Goal: Feedback & Contribution: Submit feedback/report problem

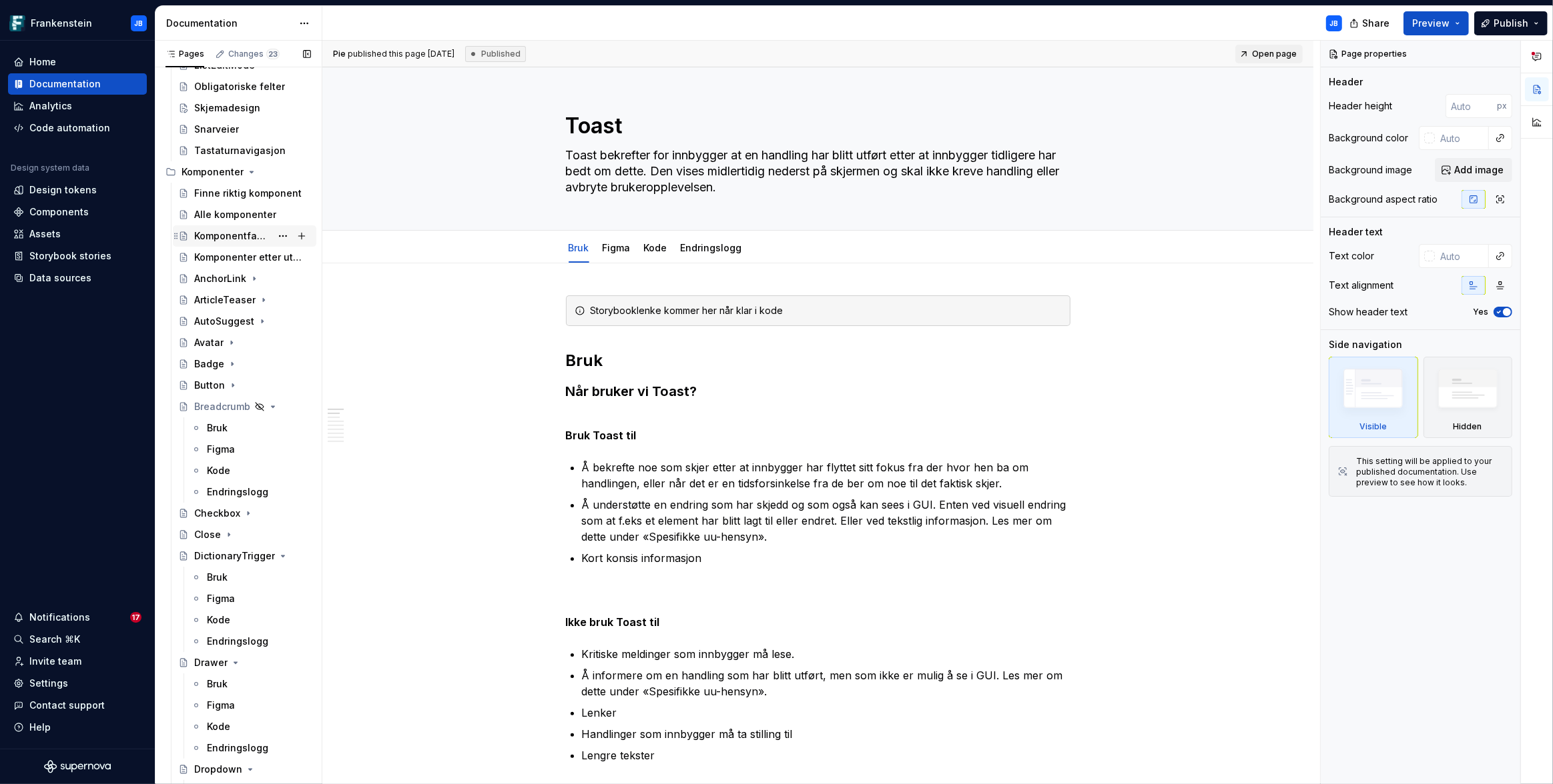
scroll to position [484, 0]
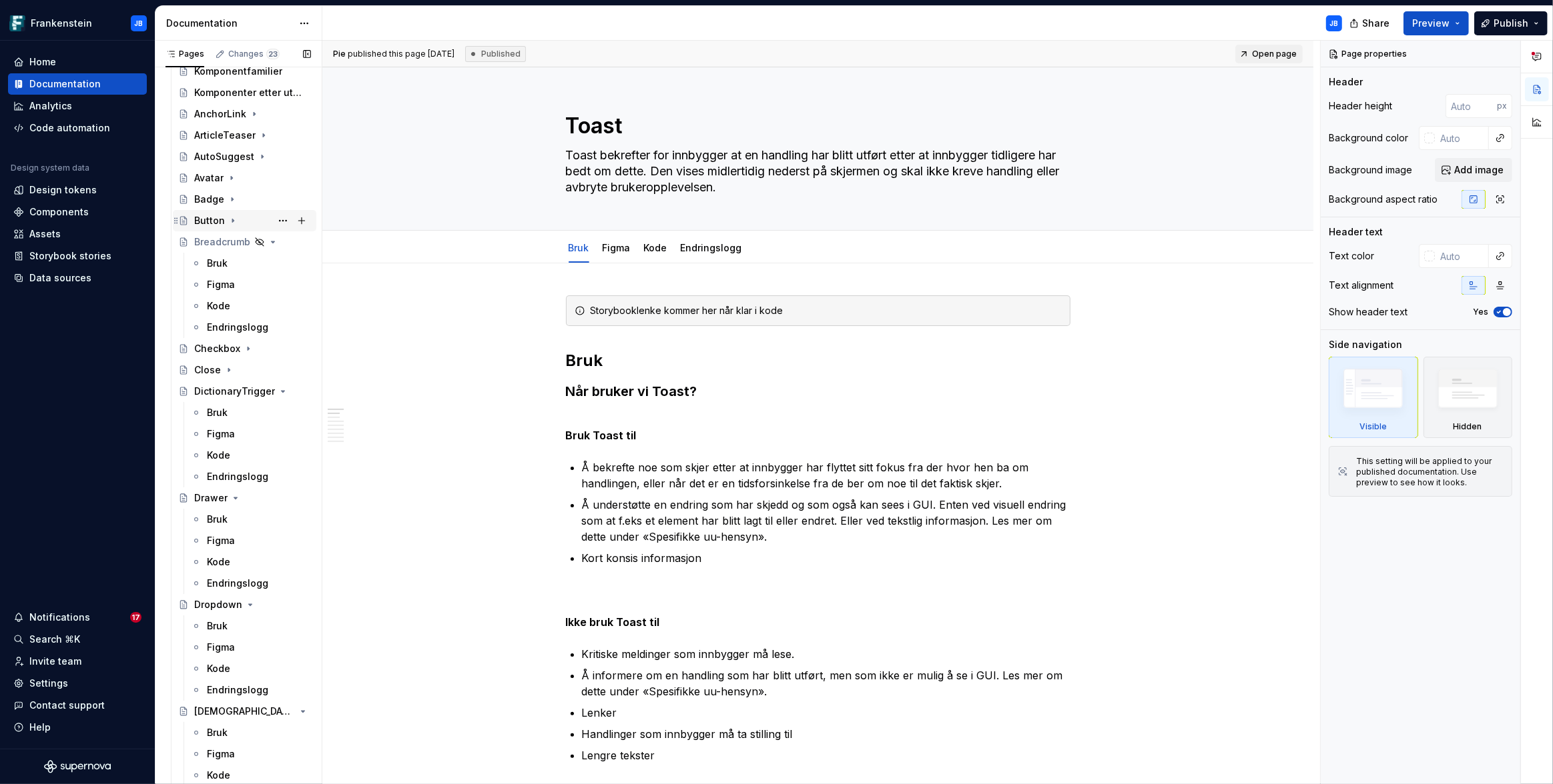
click at [212, 219] on div "Button" at bounding box center [209, 221] width 30 height 14
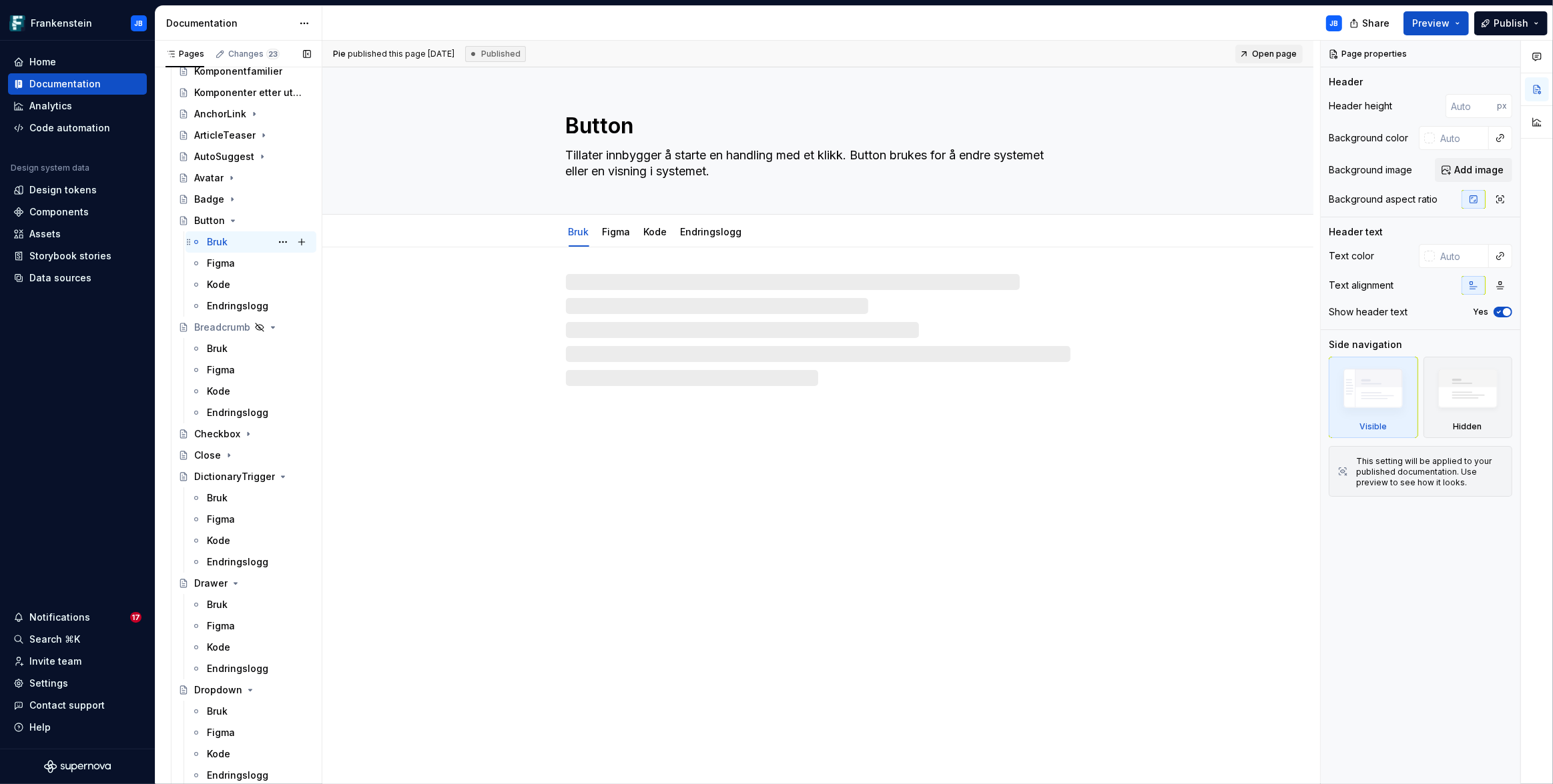
click at [212, 243] on div "Bruk" at bounding box center [216, 243] width 21 height 14
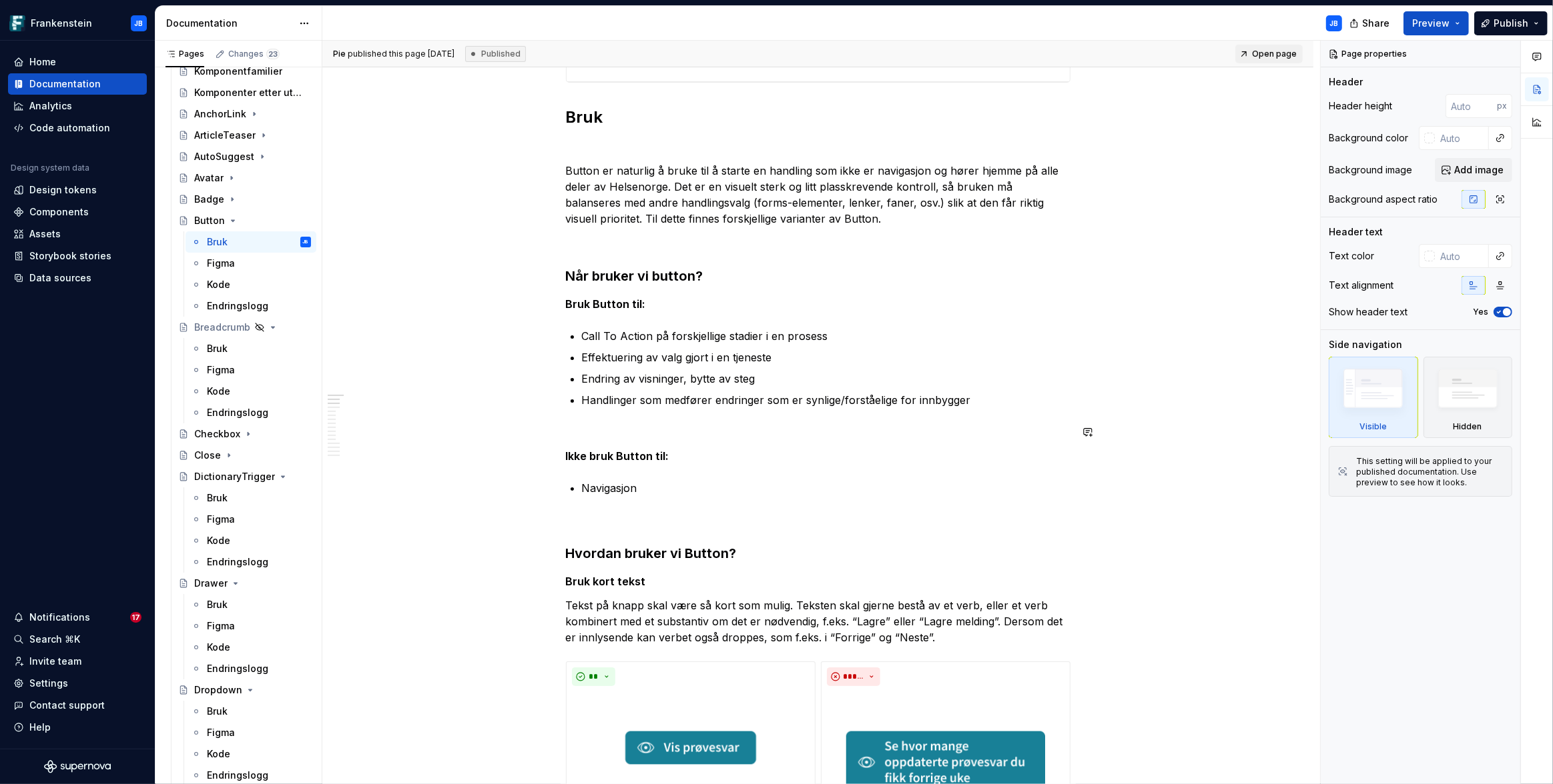
scroll to position [433, 0]
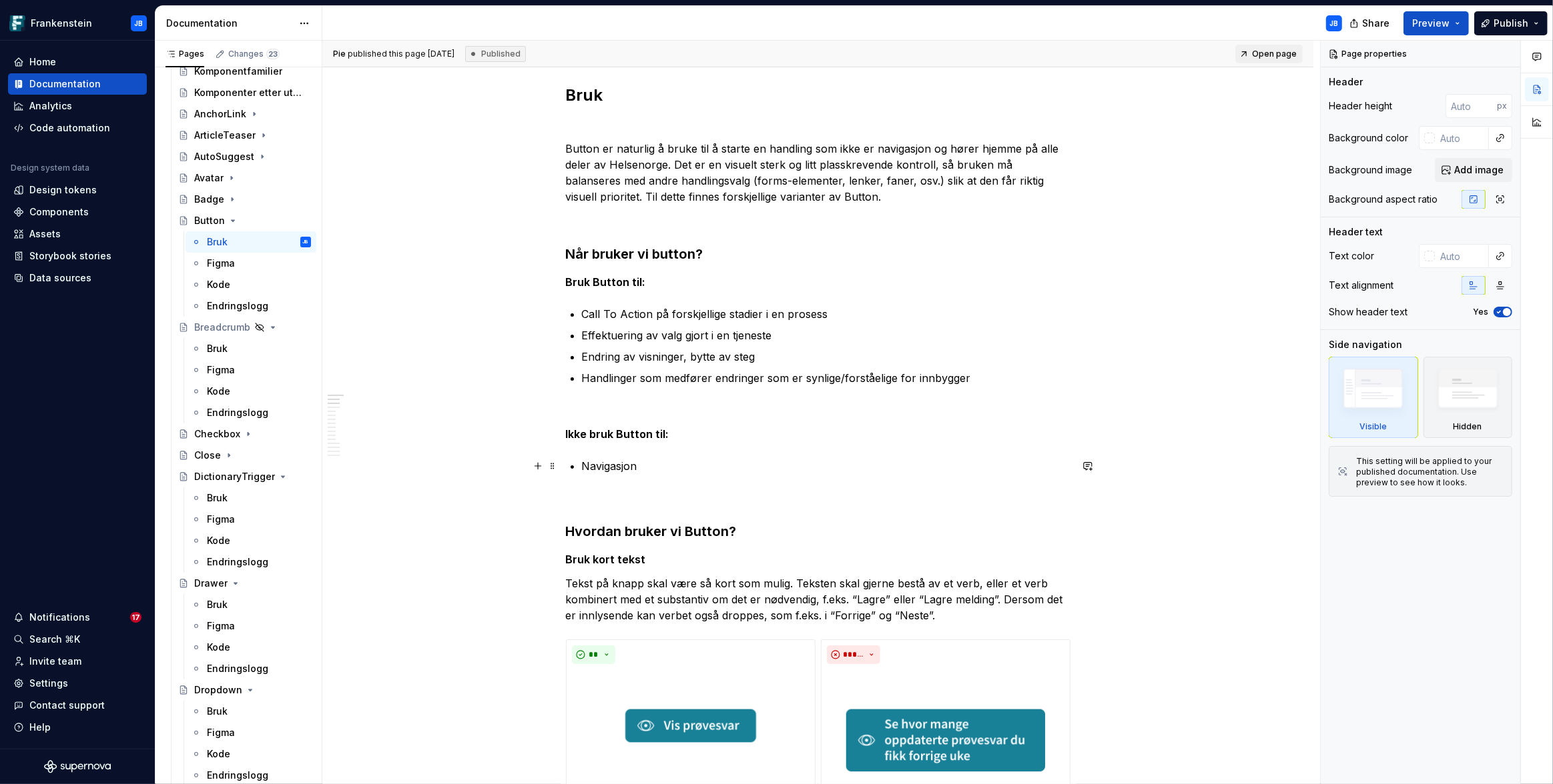
type textarea "*"
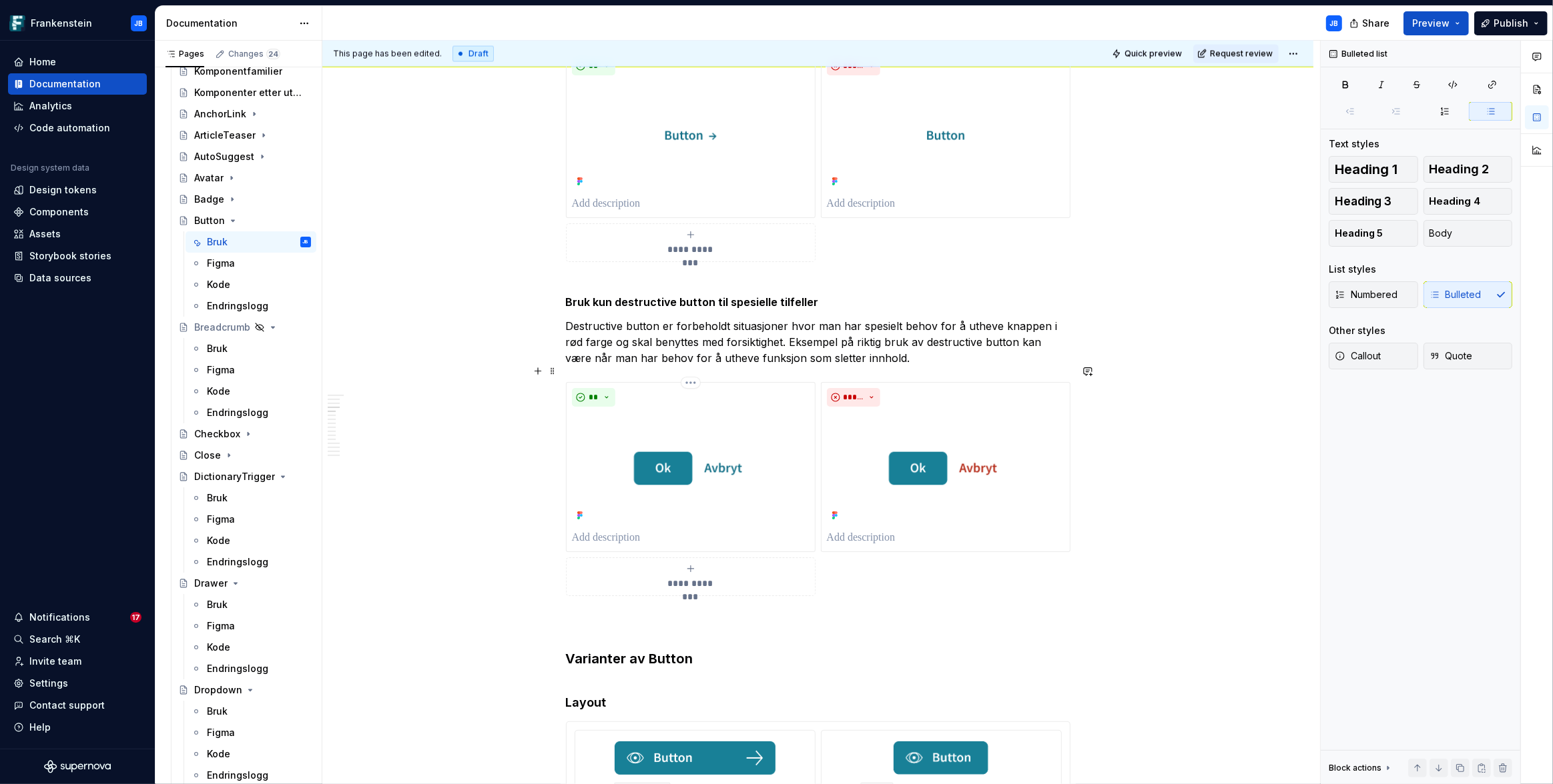
scroll to position [2704, 0]
click at [588, 643] on h3 "Varianter av Button" at bounding box center [818, 638] width 504 height 56
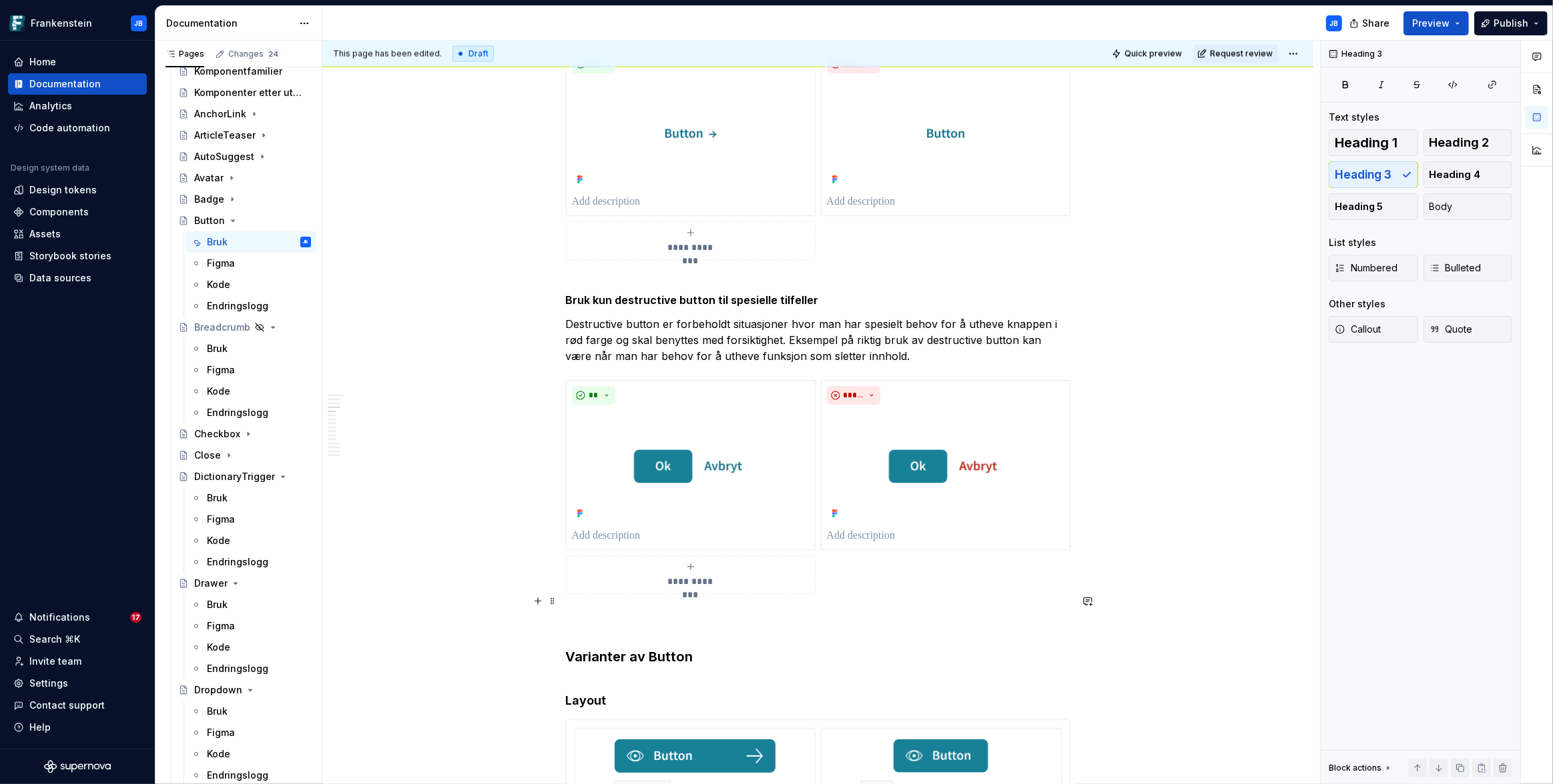
click at [593, 611] on h3 "Varianter av Button" at bounding box center [818, 638] width 504 height 56
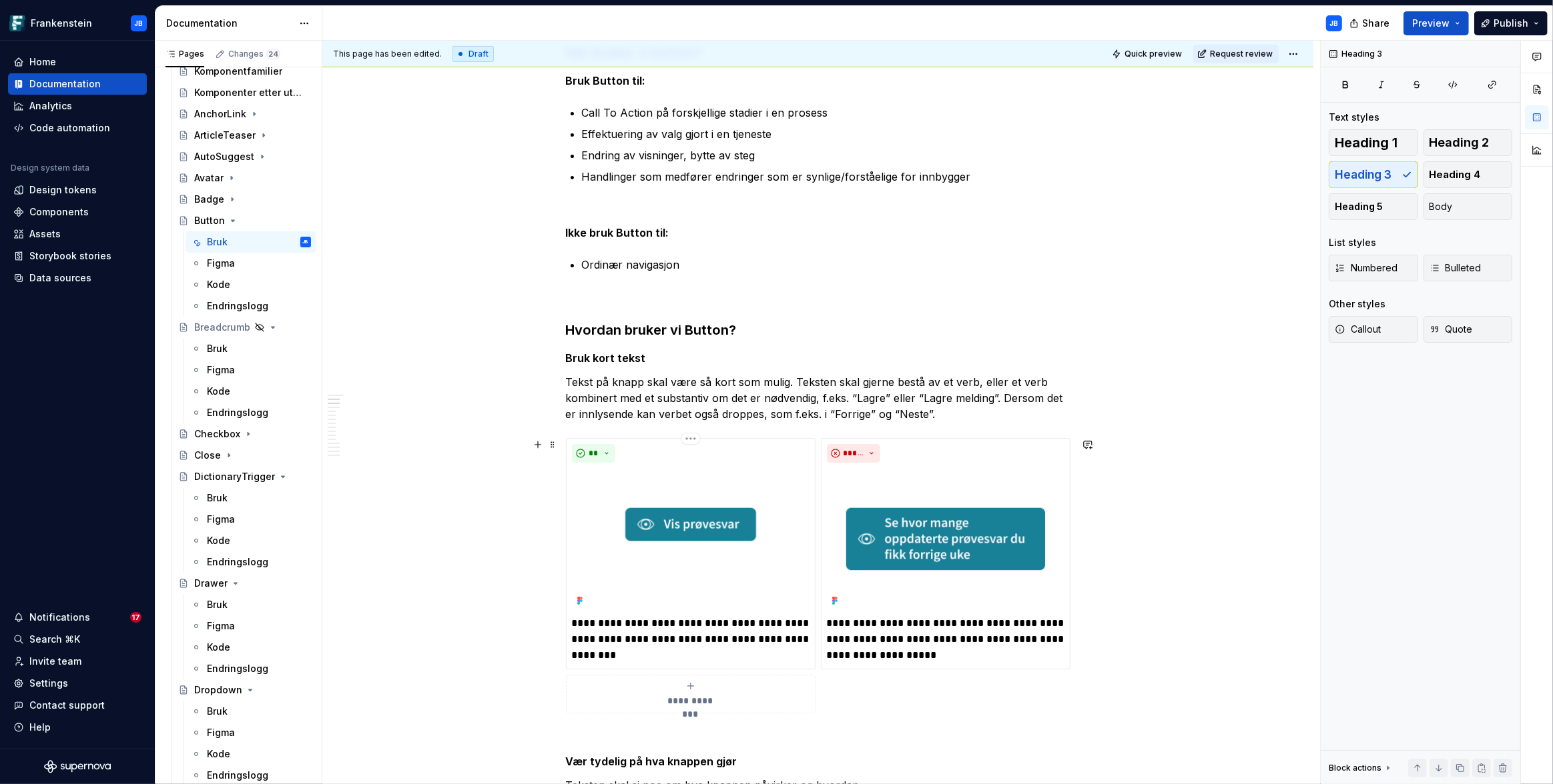
scroll to position [633, 0]
click at [602, 332] on h3 "Hvordan bruker vi Button?" at bounding box center [818, 330] width 504 height 19
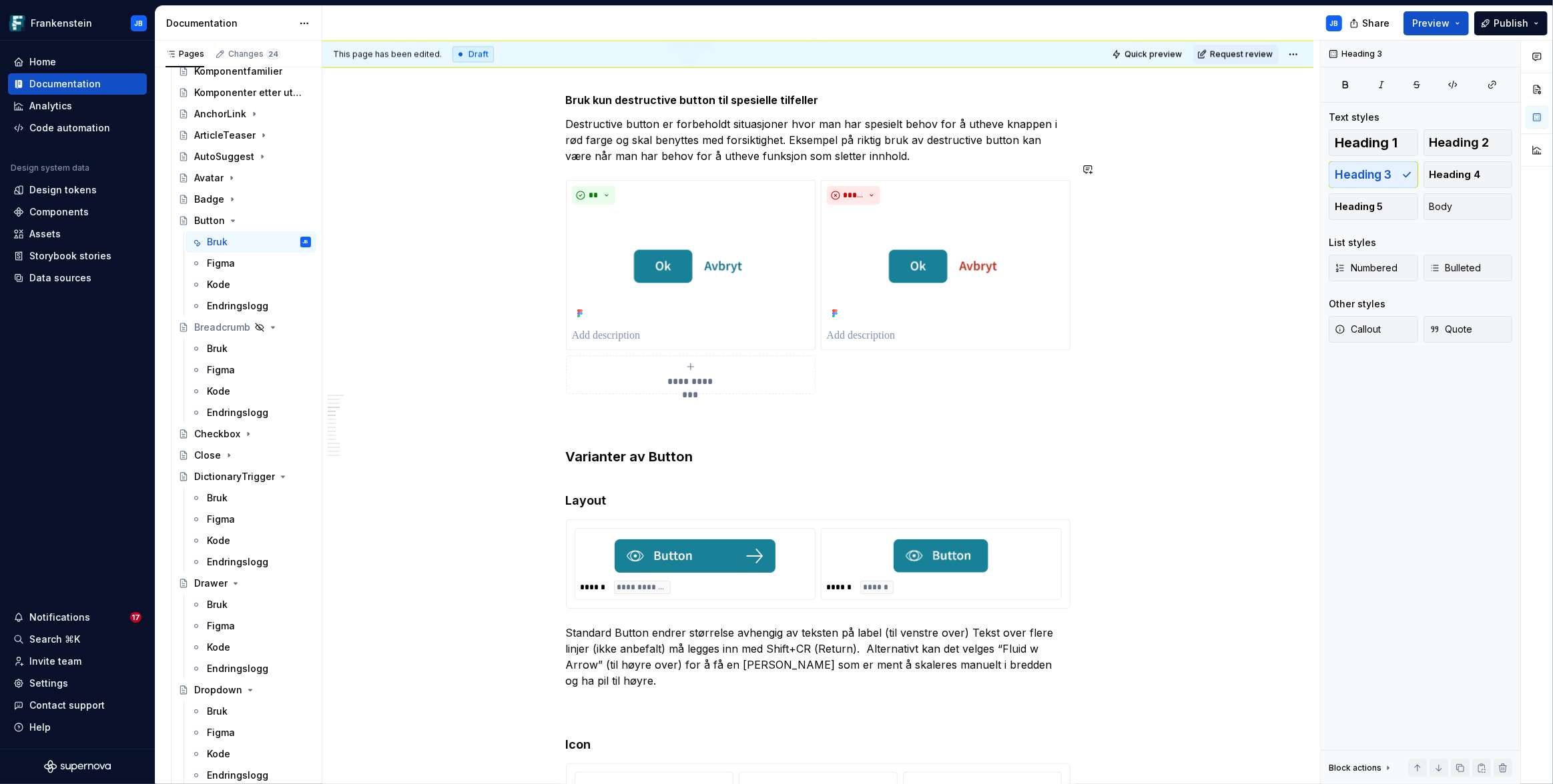
scroll to position [2908, 0]
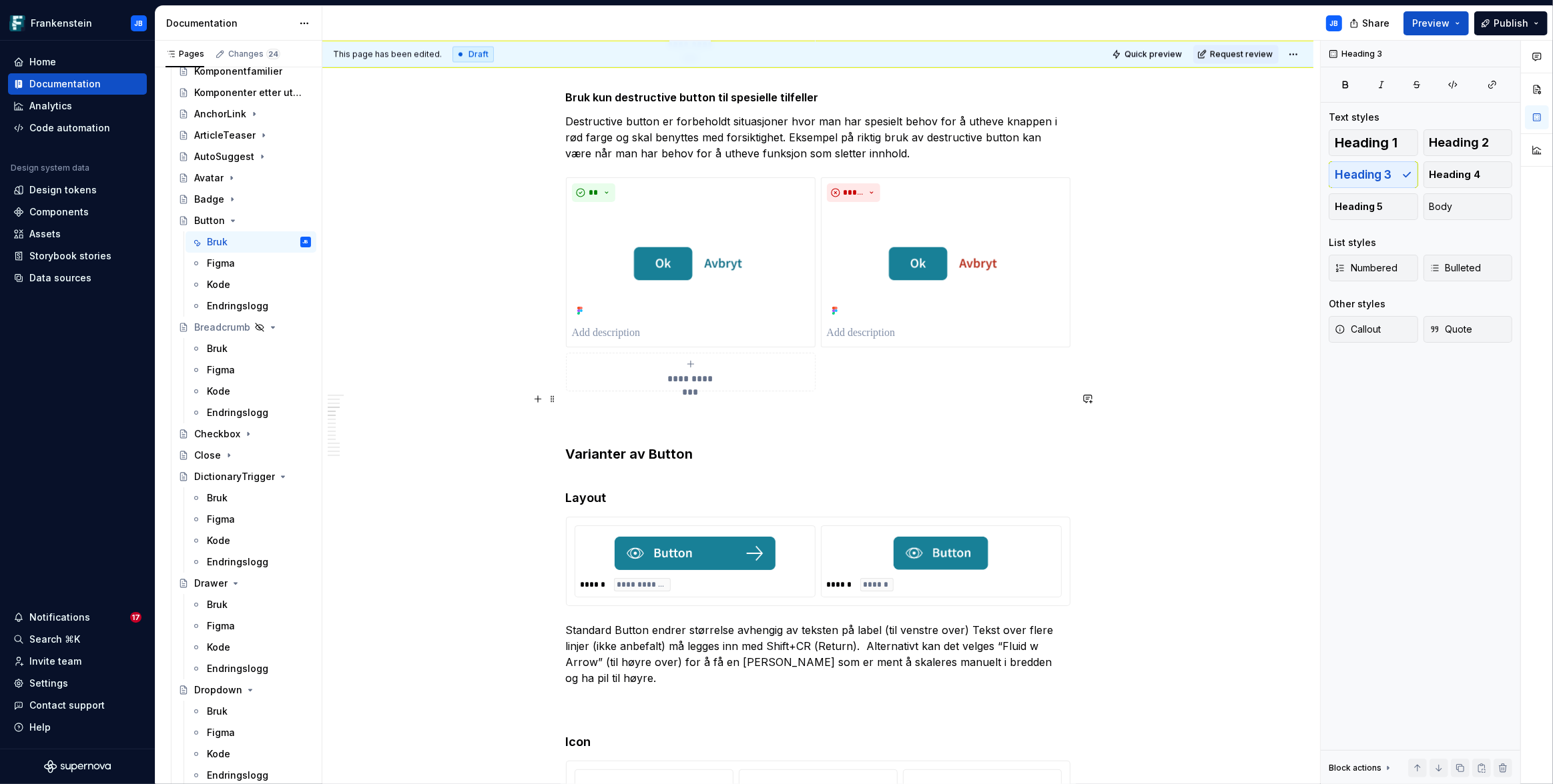
click at [598, 407] on h3 "Varianter av Button" at bounding box center [818, 435] width 504 height 56
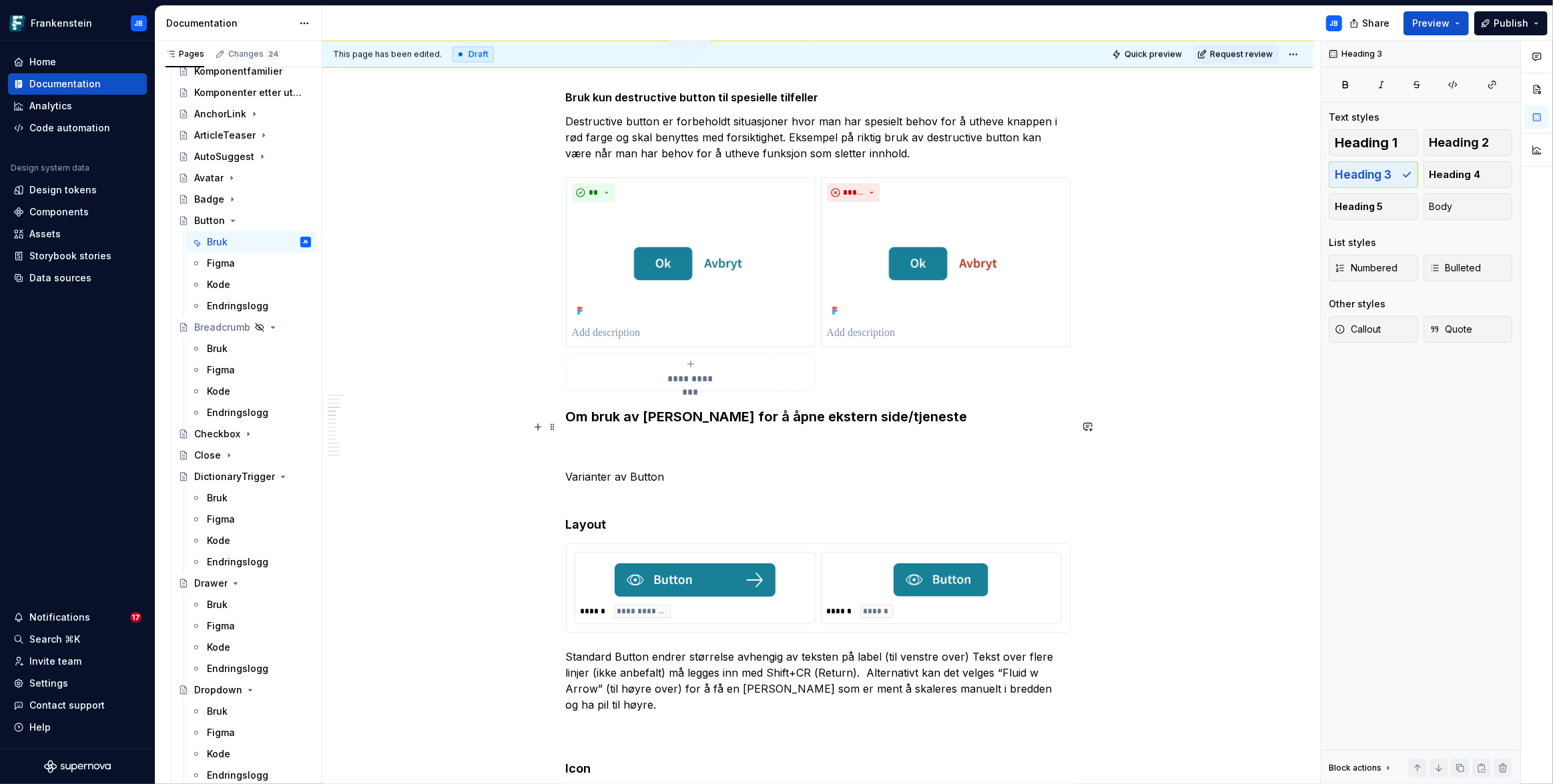
click at [616, 464] on p "Varianter av Button" at bounding box center [818, 460] width 504 height 48
click at [617, 438] on p "Varianter av Button" at bounding box center [818, 460] width 504 height 48
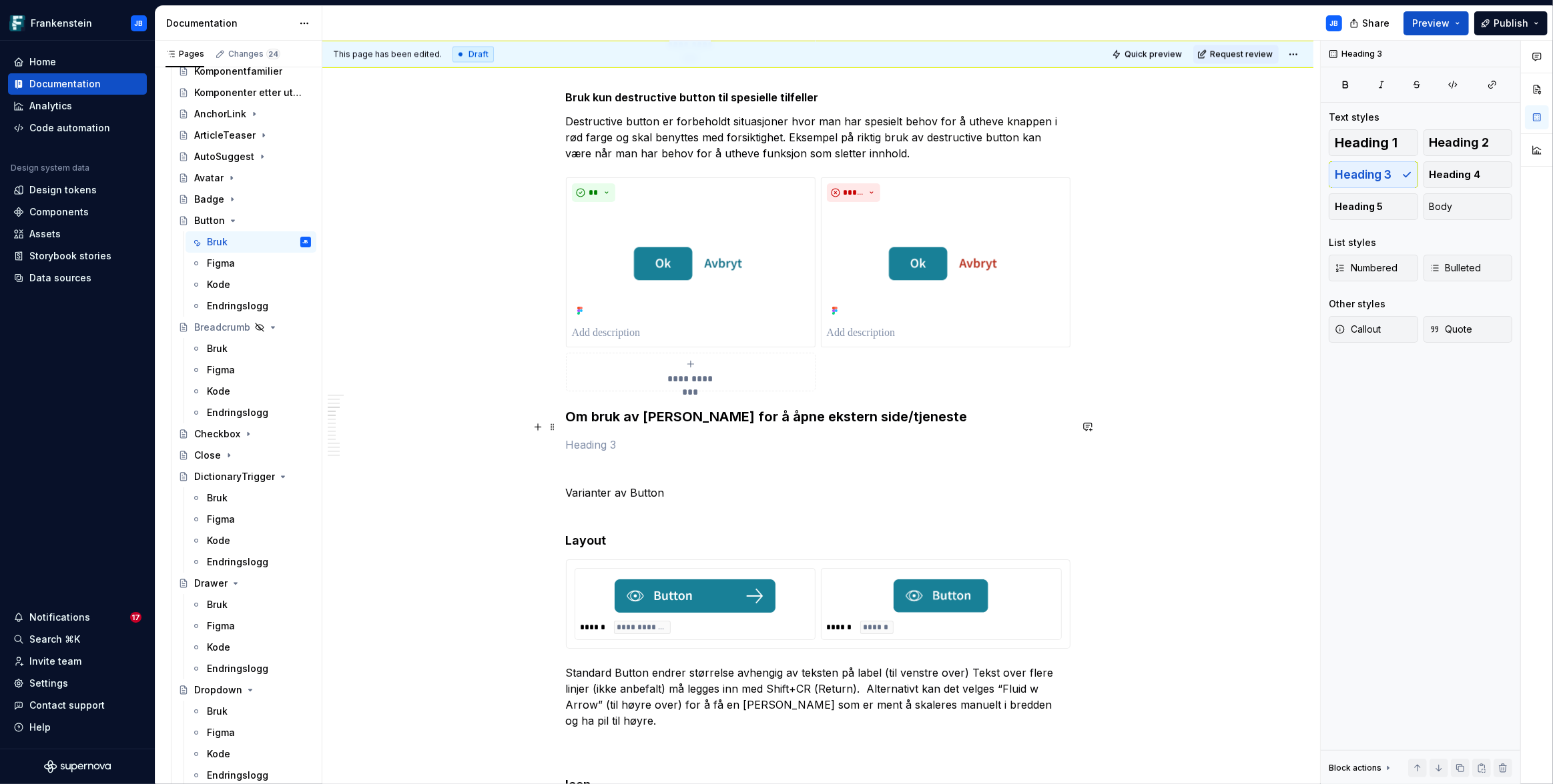
click at [594, 437] on p at bounding box center [818, 444] width 504 height 16
click at [632, 461] on p at bounding box center [818, 469] width 504 height 16
click at [606, 484] on p "Varianter av Button" at bounding box center [818, 492] width 504 height 16
click at [1371, 181] on div "Heading 1 Heading 2 Heading 3 Heading 4 Heading 5 Body" at bounding box center [1420, 174] width 183 height 91
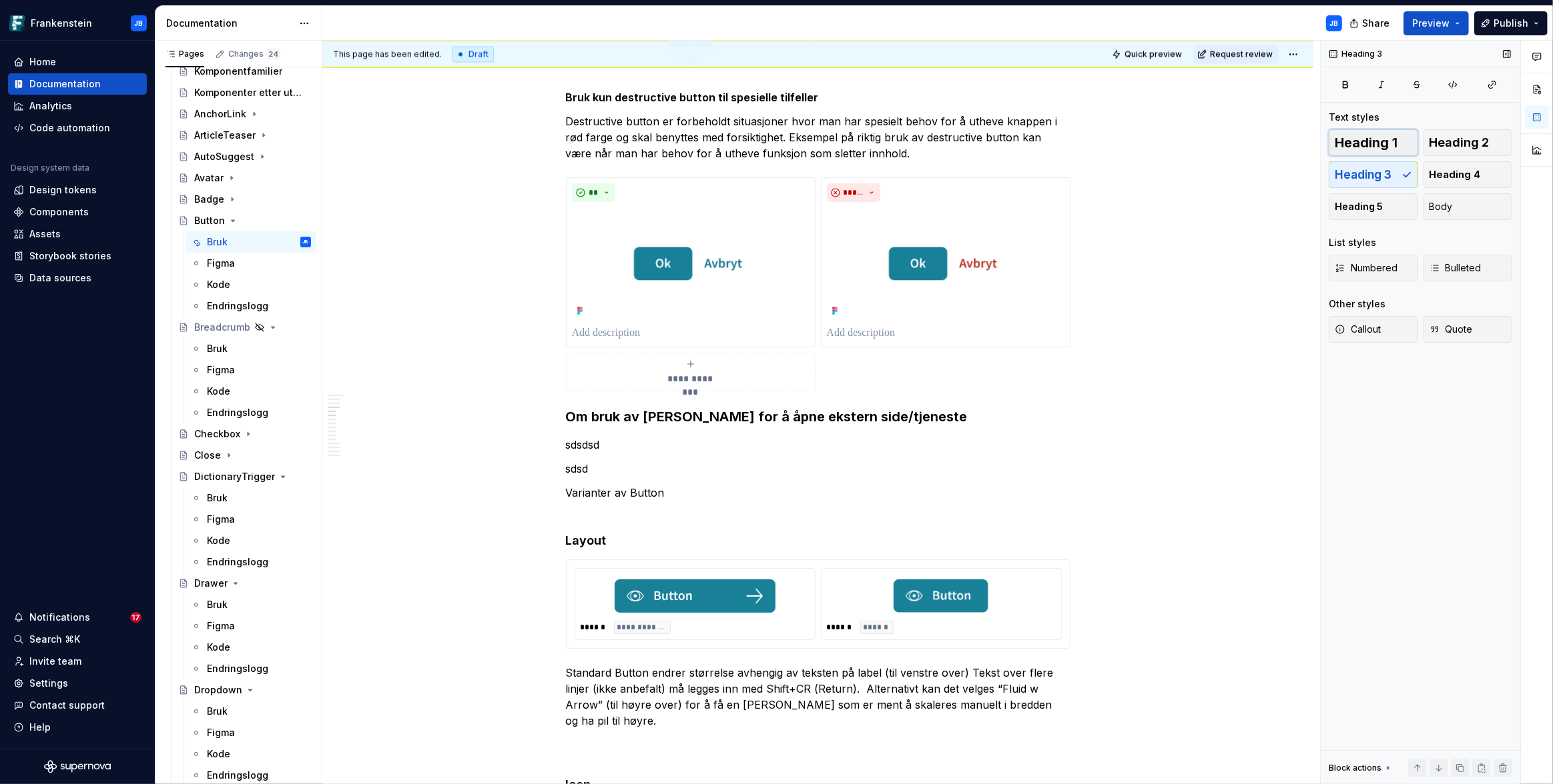
click at [1373, 150] on span "Heading 1" at bounding box center [1366, 143] width 63 height 14
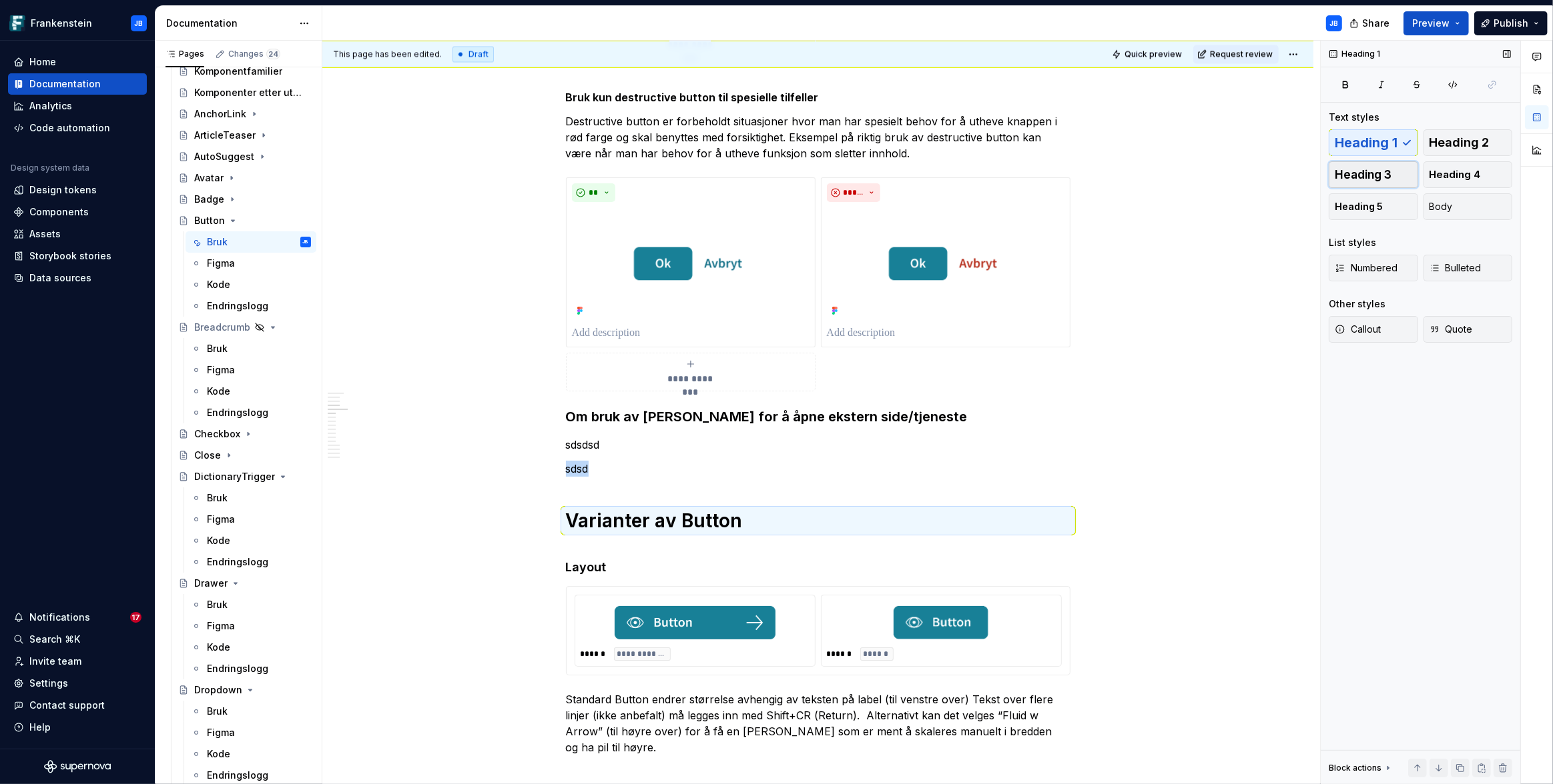
click at [1367, 164] on button "Heading 3" at bounding box center [1373, 174] width 89 height 26
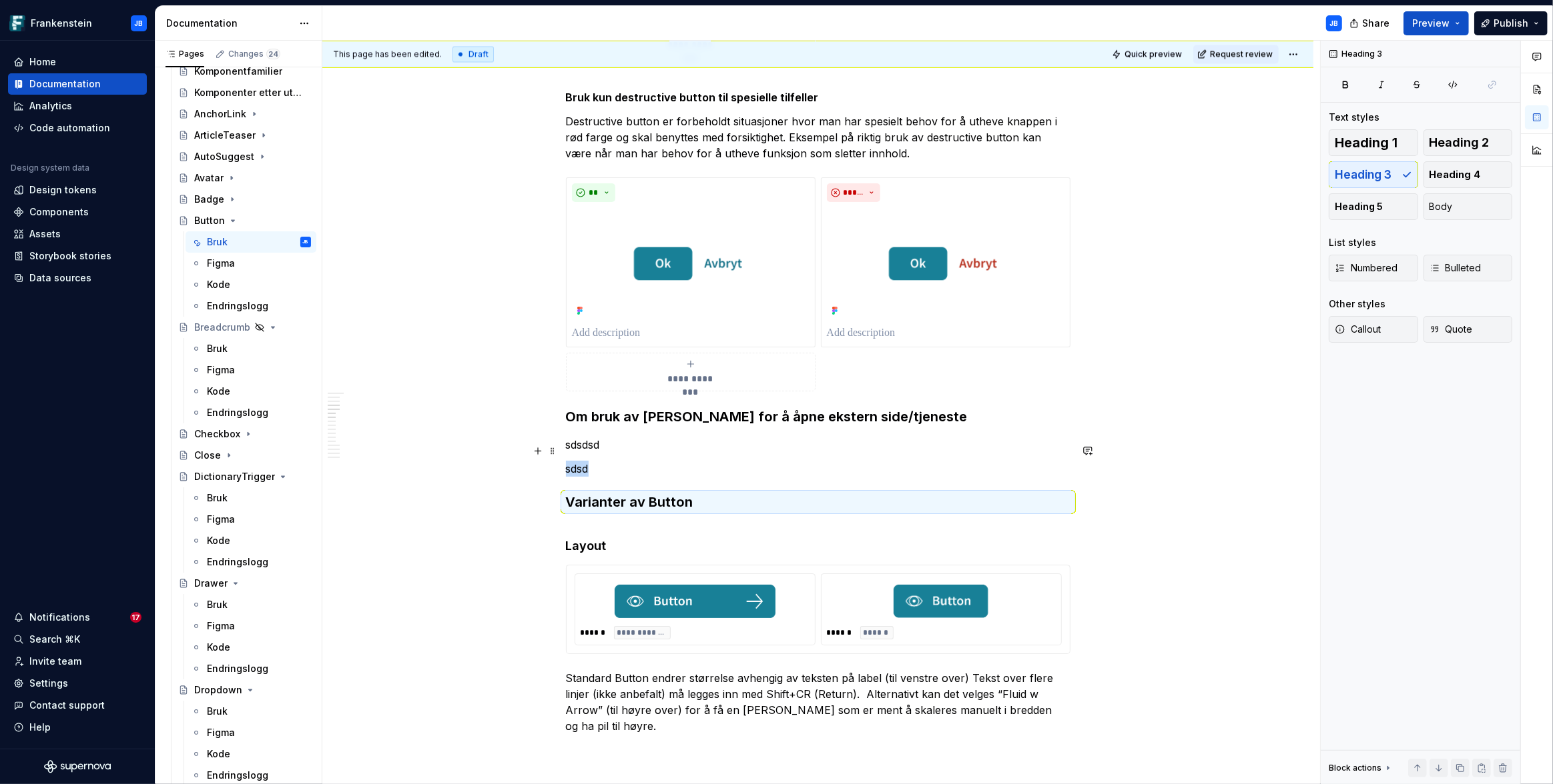
click at [617, 461] on p "sdsd" at bounding box center [818, 469] width 504 height 16
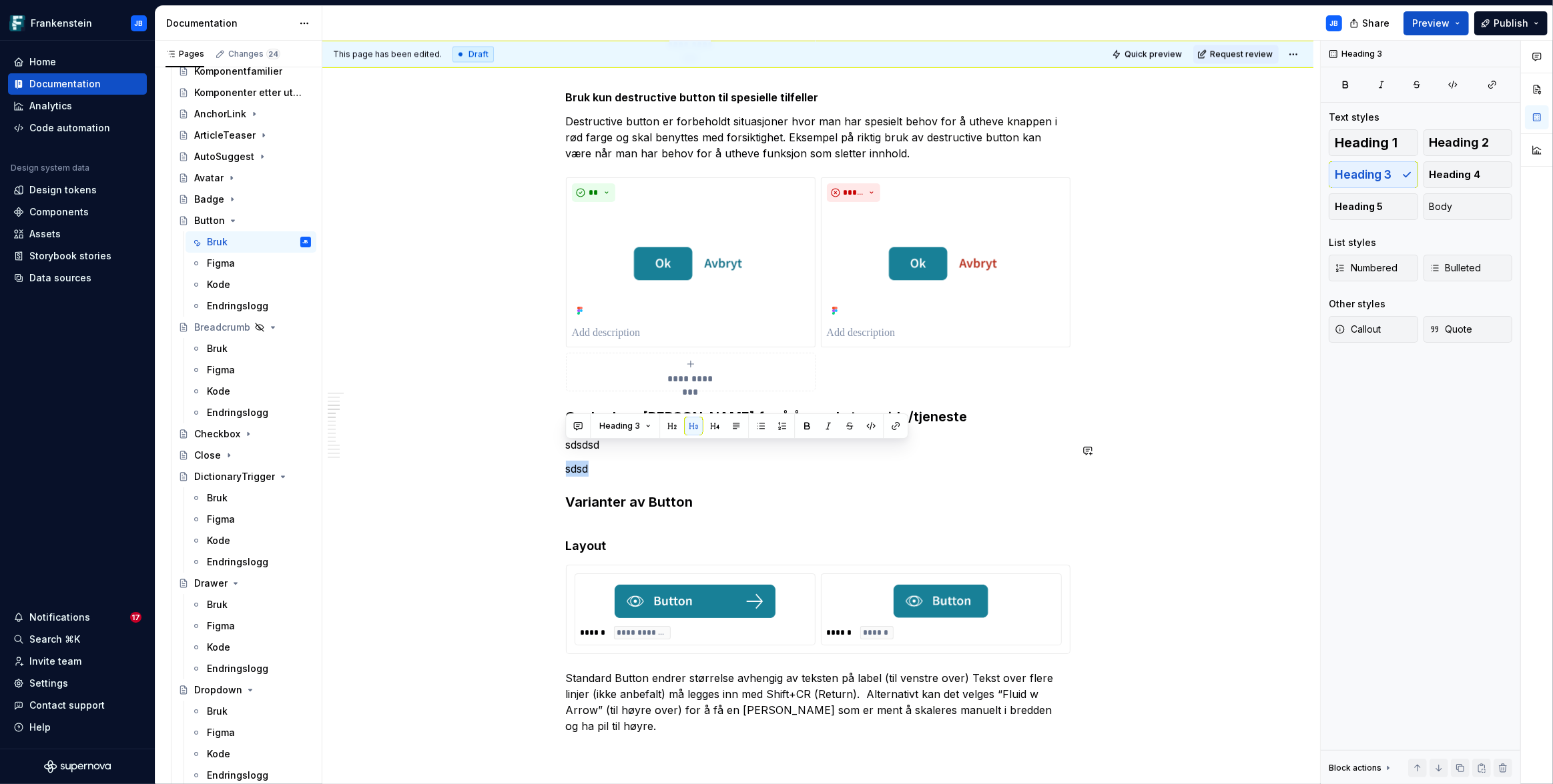
click at [571, 437] on p "sdsdsd" at bounding box center [818, 444] width 504 height 16
click at [621, 437] on p "Button kan i enkelte tilfeller brukes til å starte en prosess" at bounding box center [818, 444] width 504 height 16
click at [859, 437] on p "Button kan i enkelte tilfeller brukes til å starte en prosess" at bounding box center [818, 444] width 504 height 16
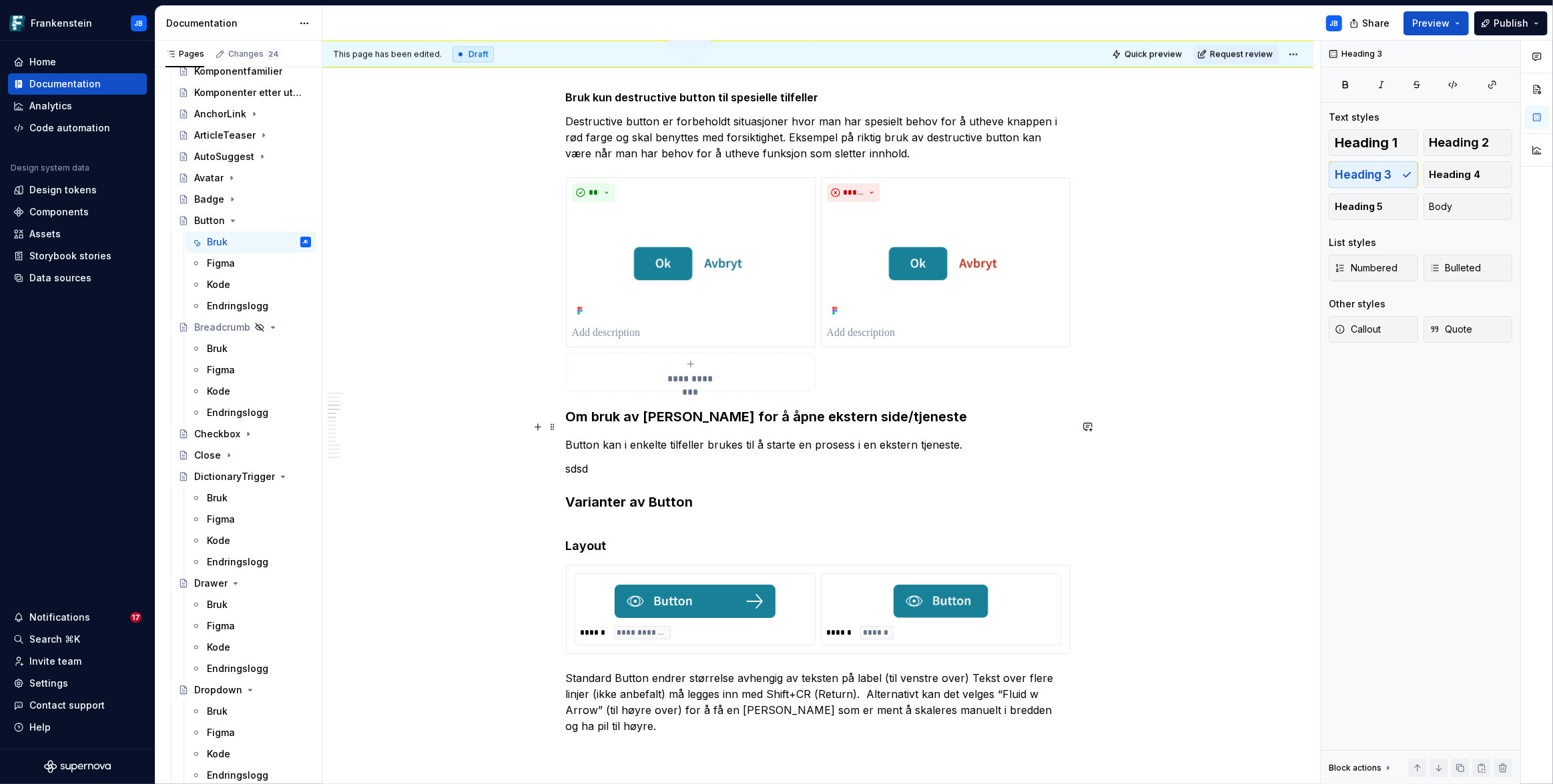
click at [601, 437] on p "Button kan i enkelte tilfeller brukes til å starte en prosess i en ekstern tjen…" at bounding box center [818, 444] width 504 height 16
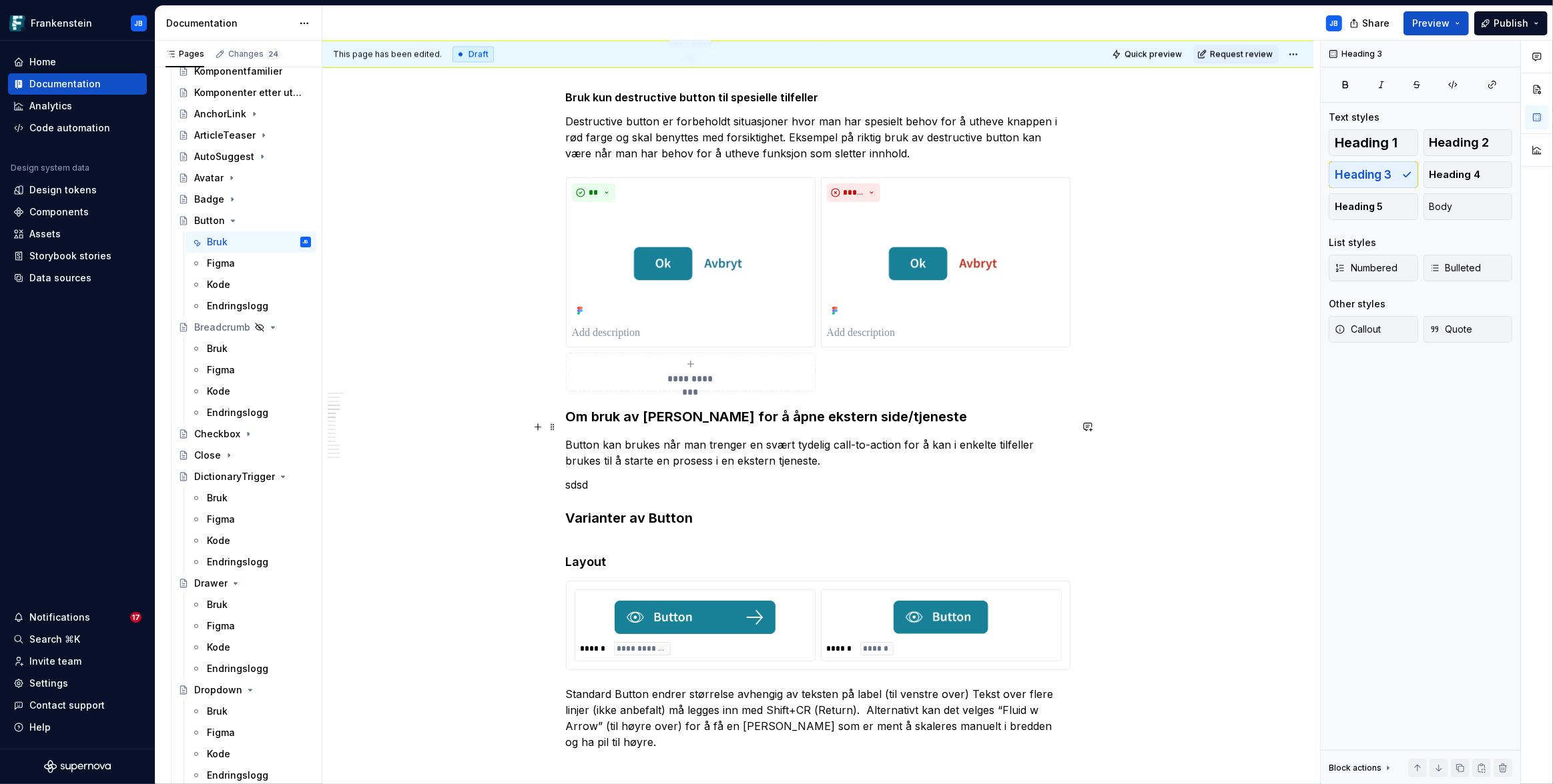
click at [658, 437] on p "Button kan brukes når man trenger en svært tydelig call-to-action for å kan i e…" at bounding box center [818, 452] width 504 height 32
click at [977, 437] on p "Button kan brukes som navigasjon når man trenger en svært tydelig call-to-actio…" at bounding box center [818, 452] width 504 height 32
click at [607, 442] on p "Button kan brukes som navigasjon når man trenger en svært tydelig call-to-actio…" at bounding box center [818, 452] width 504 height 32
click at [624, 437] on p "Button kan brukes som navigasjon når man trenger en svært tydelig call-to-actio…" at bounding box center [818, 452] width 504 height 32
click at [807, 443] on p "Button kan unntaksvis brukes som navigasjon når man trenger en svært tydelig ca…" at bounding box center [818, 452] width 504 height 32
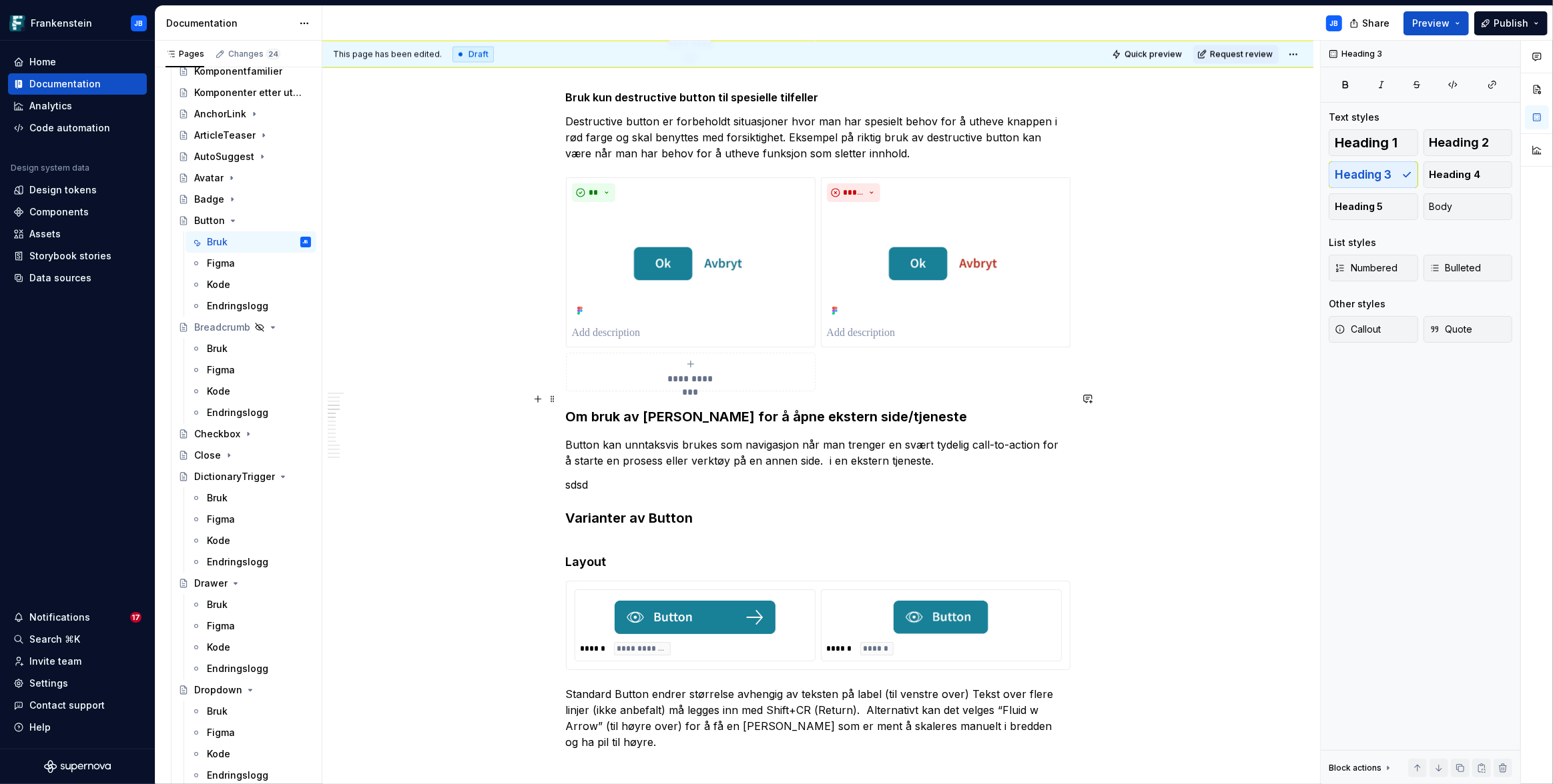
click at [688, 407] on h3 "Om bruk av [PERSON_NAME] for å åpne ekstern side/tjeneste" at bounding box center [818, 416] width 504 height 19
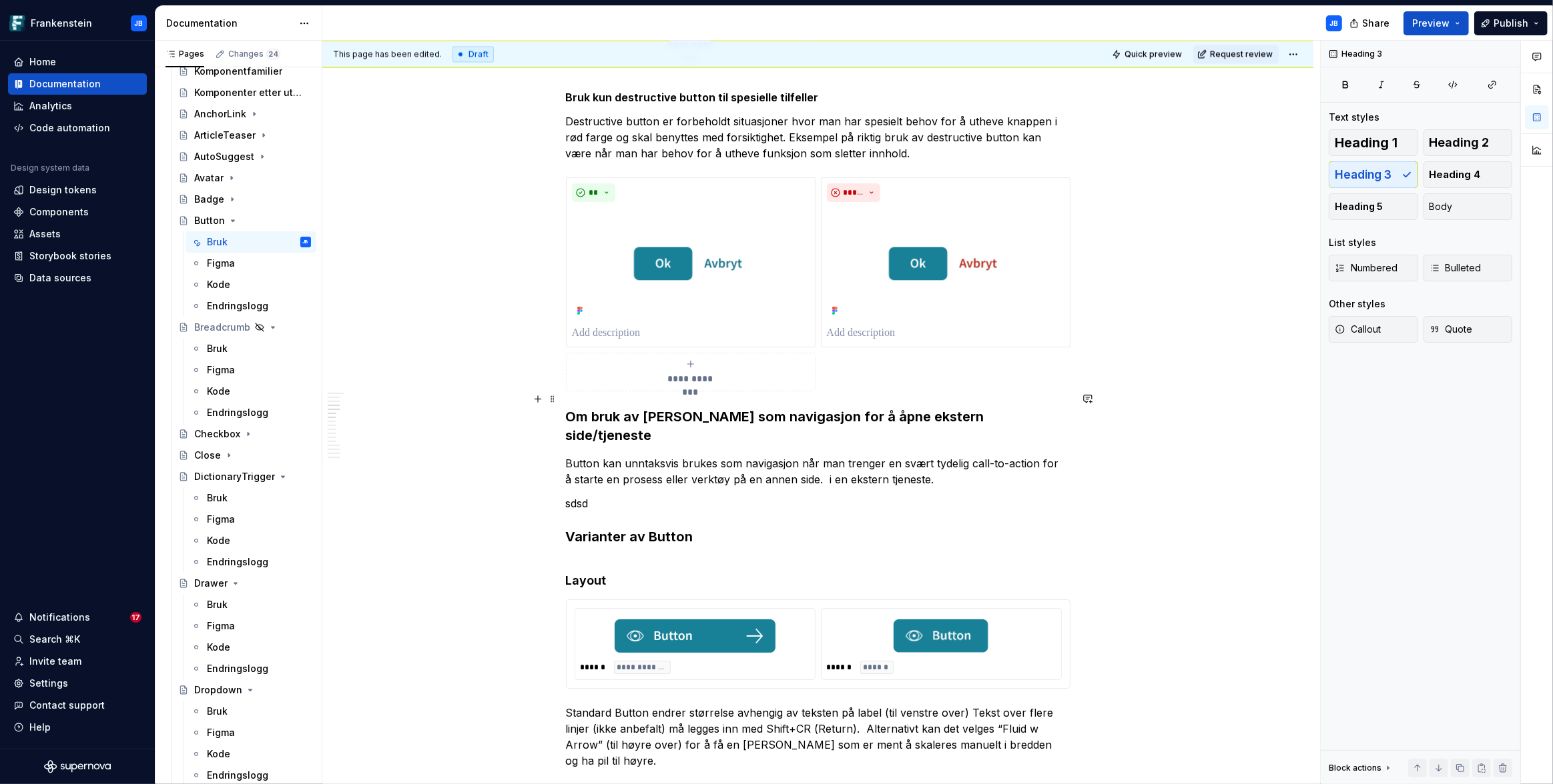
click at [870, 407] on h3 "Om bruk av [PERSON_NAME] som navigasjon for å åpne ekstern side/tjeneste" at bounding box center [818, 426] width 504 height 37
click at [816, 455] on p "Button kan unntaksvis brukes som navigasjon når man trenger en svært tydelig ca…" at bounding box center [818, 471] width 504 height 32
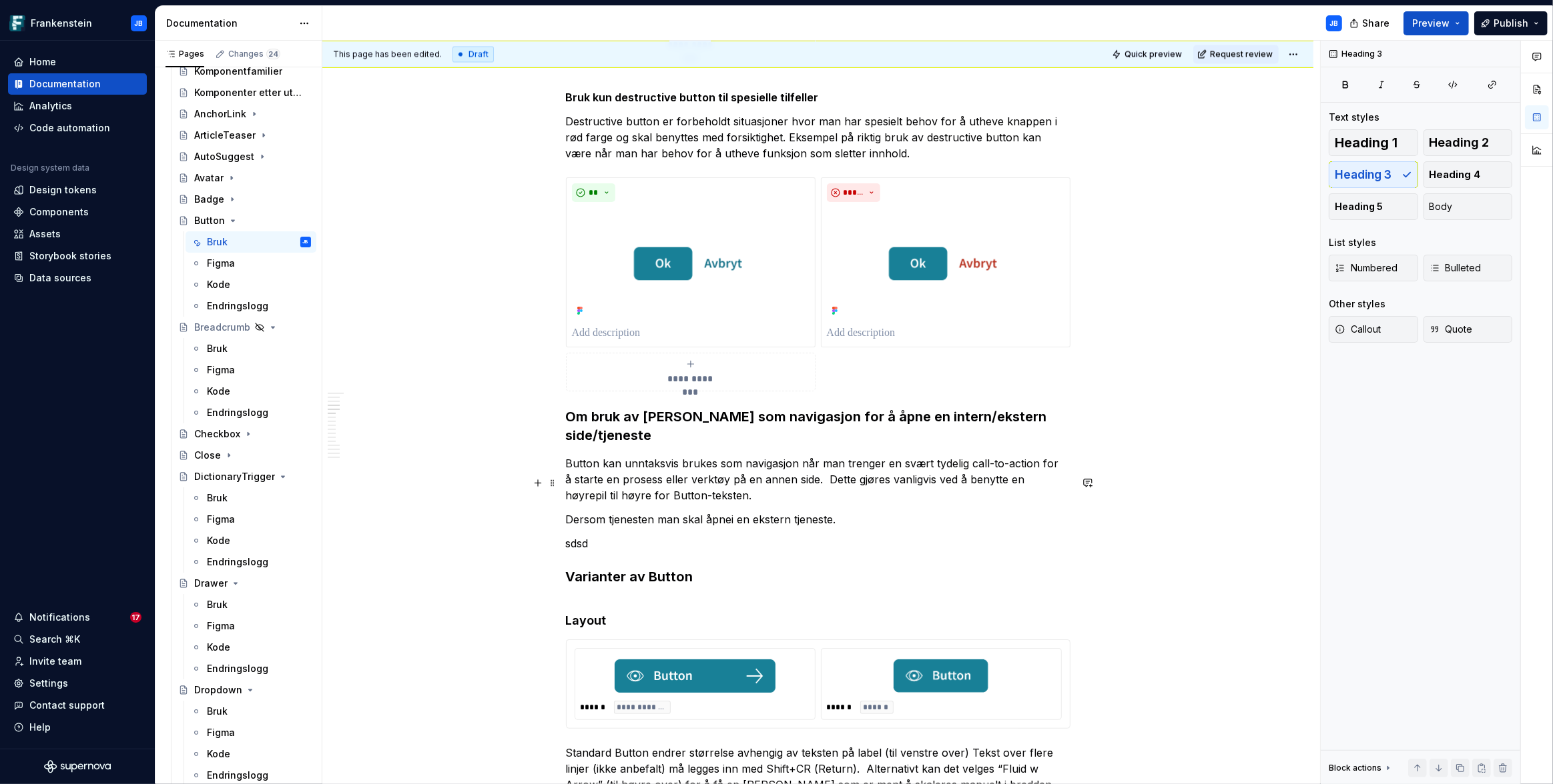
click at [606, 512] on p "Dersom tjenesten man skal åpnei en ekstern tjeneste." at bounding box center [818, 520] width 504 height 16
click at [759, 512] on p "Dersom siden/tjenesten man skal åpnei en ekstern tjeneste." at bounding box center [818, 520] width 504 height 16
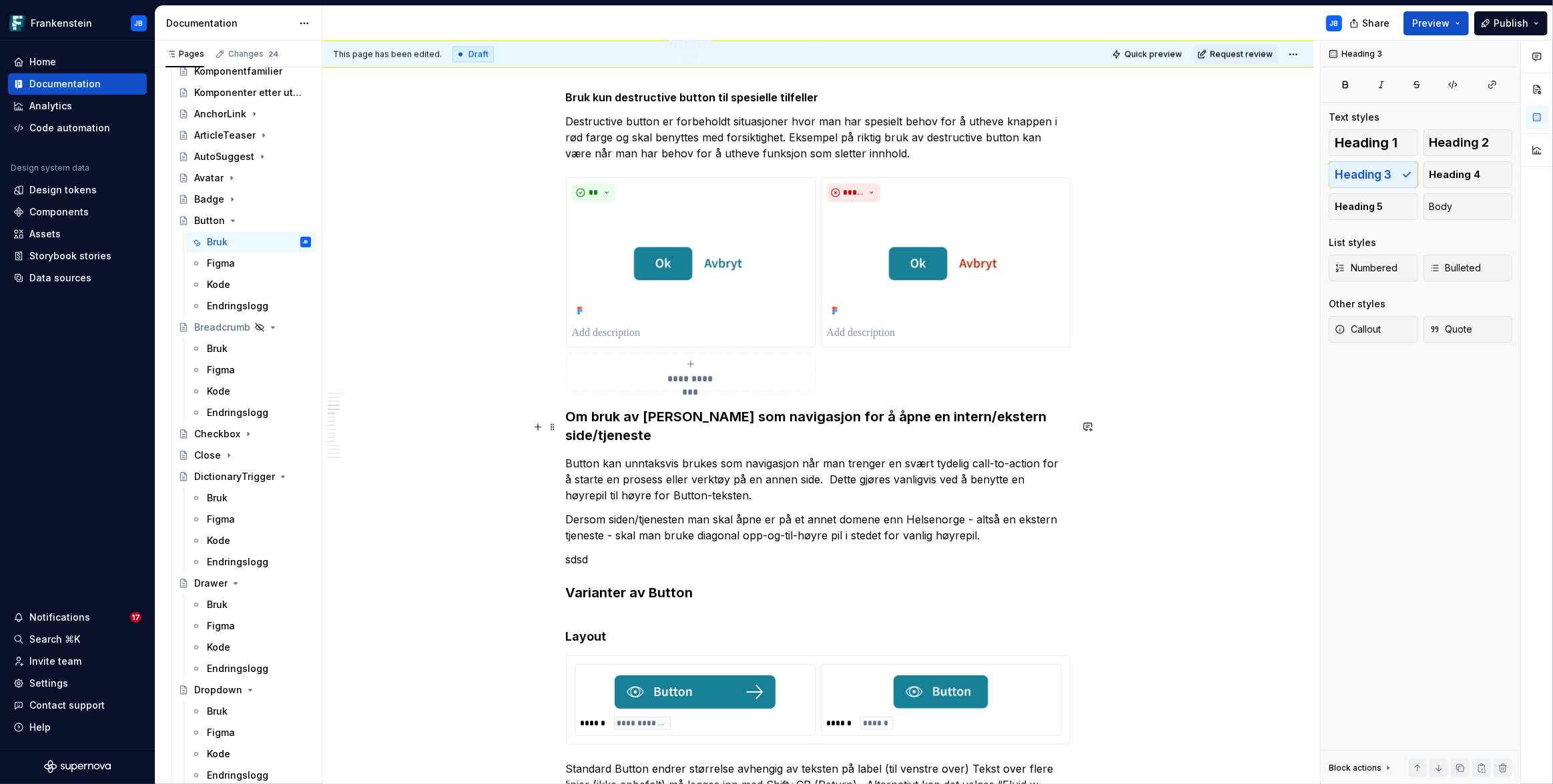
click at [1041, 455] on p "Button kan unntaksvis brukes som navigasjon når man trenger en svært tydelig ca…" at bounding box center [818, 479] width 504 height 48
click at [962, 512] on p "Dersom siden/tjenesten man skal åpne er på et annet domene enn Helsenorge - alt…" at bounding box center [818, 528] width 504 height 32
click at [992, 512] on p "Dersom siden/tjenesten man skal åpne er på et annet domene enn Helsenorge - alt…" at bounding box center [818, 528] width 504 height 32
click at [604, 552] on p "sdsd" at bounding box center [818, 560] width 504 height 16
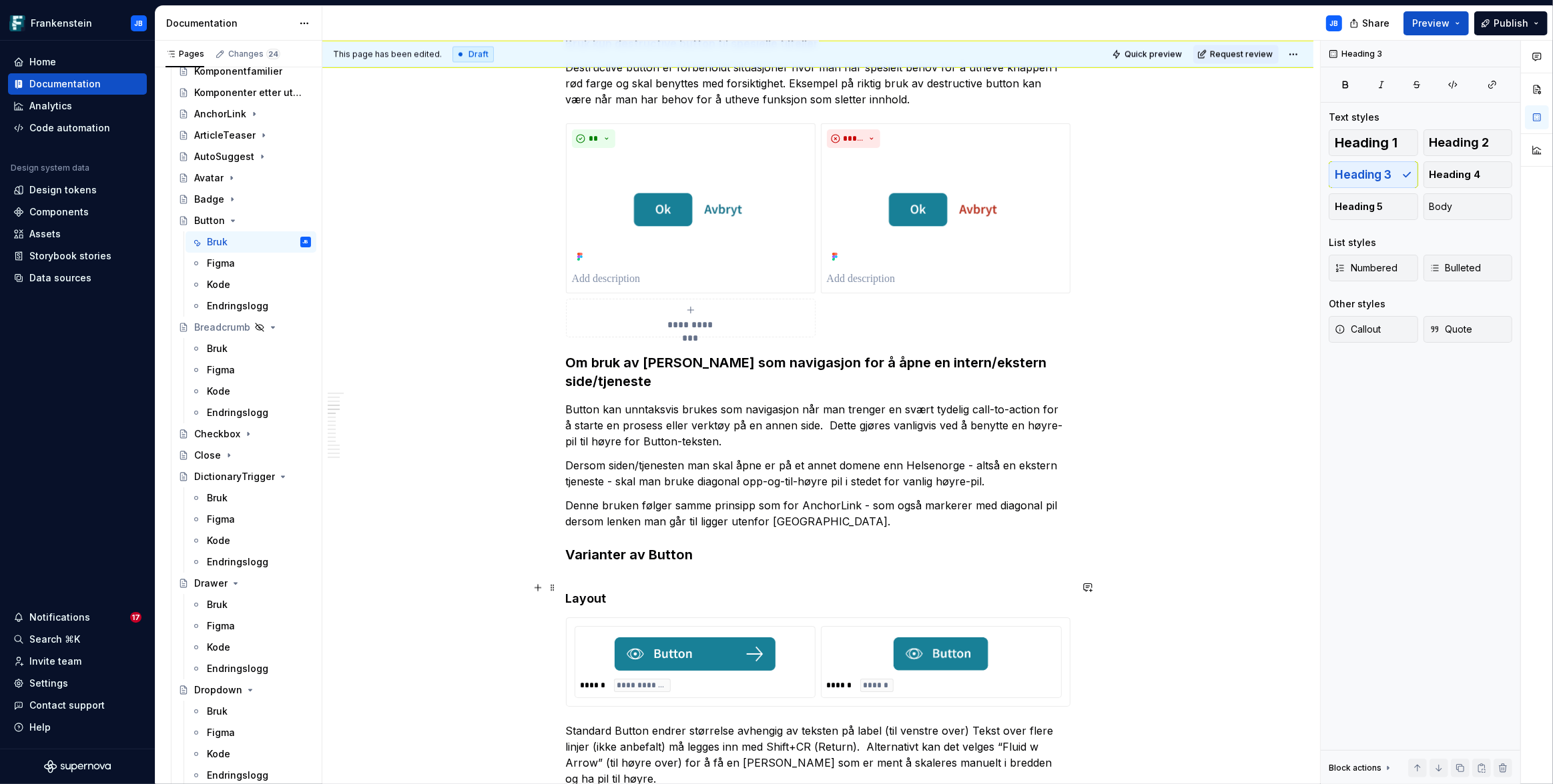
scroll to position [2975, 0]
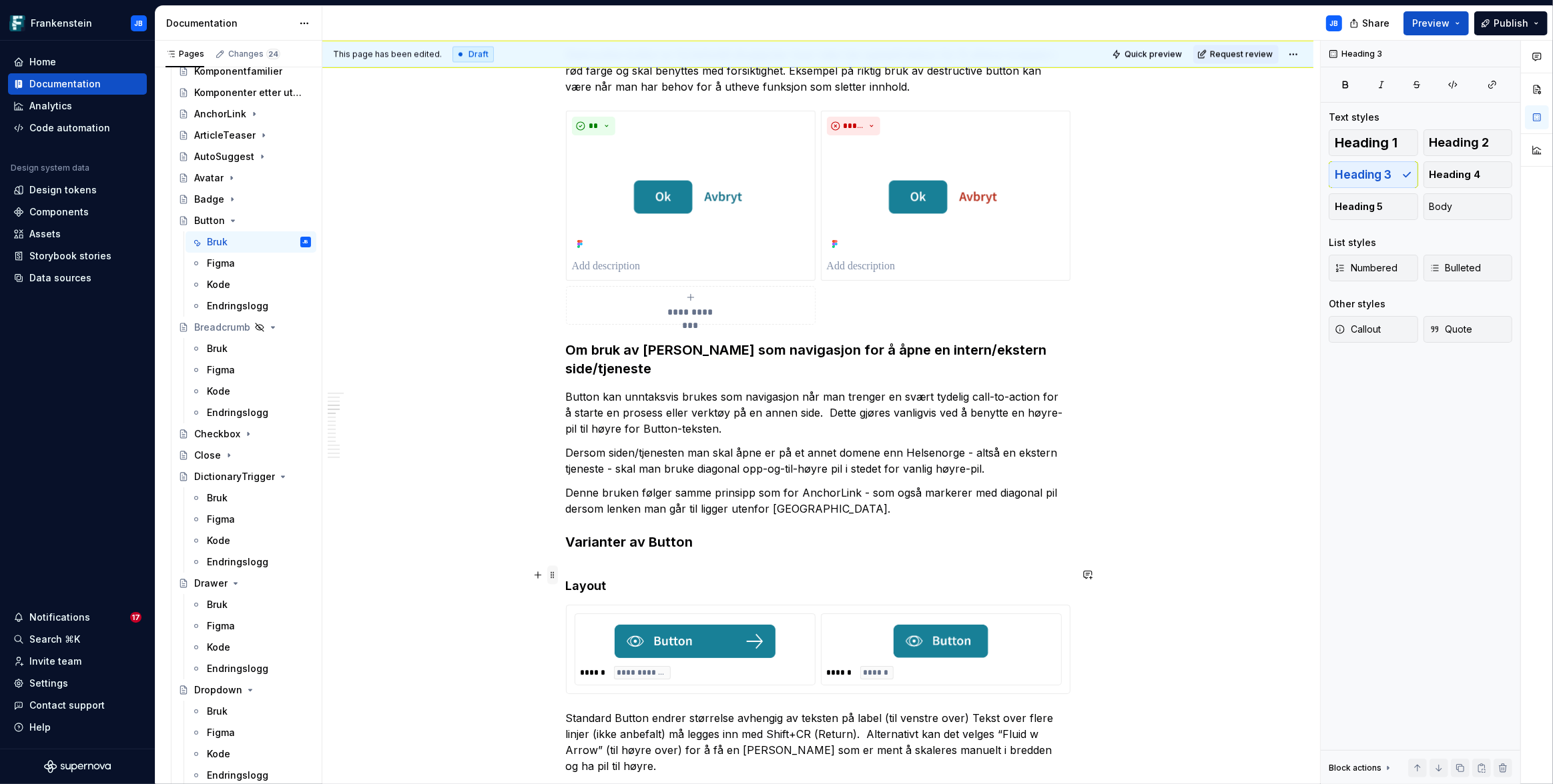
click at [552, 576] on span at bounding box center [552, 575] width 11 height 19
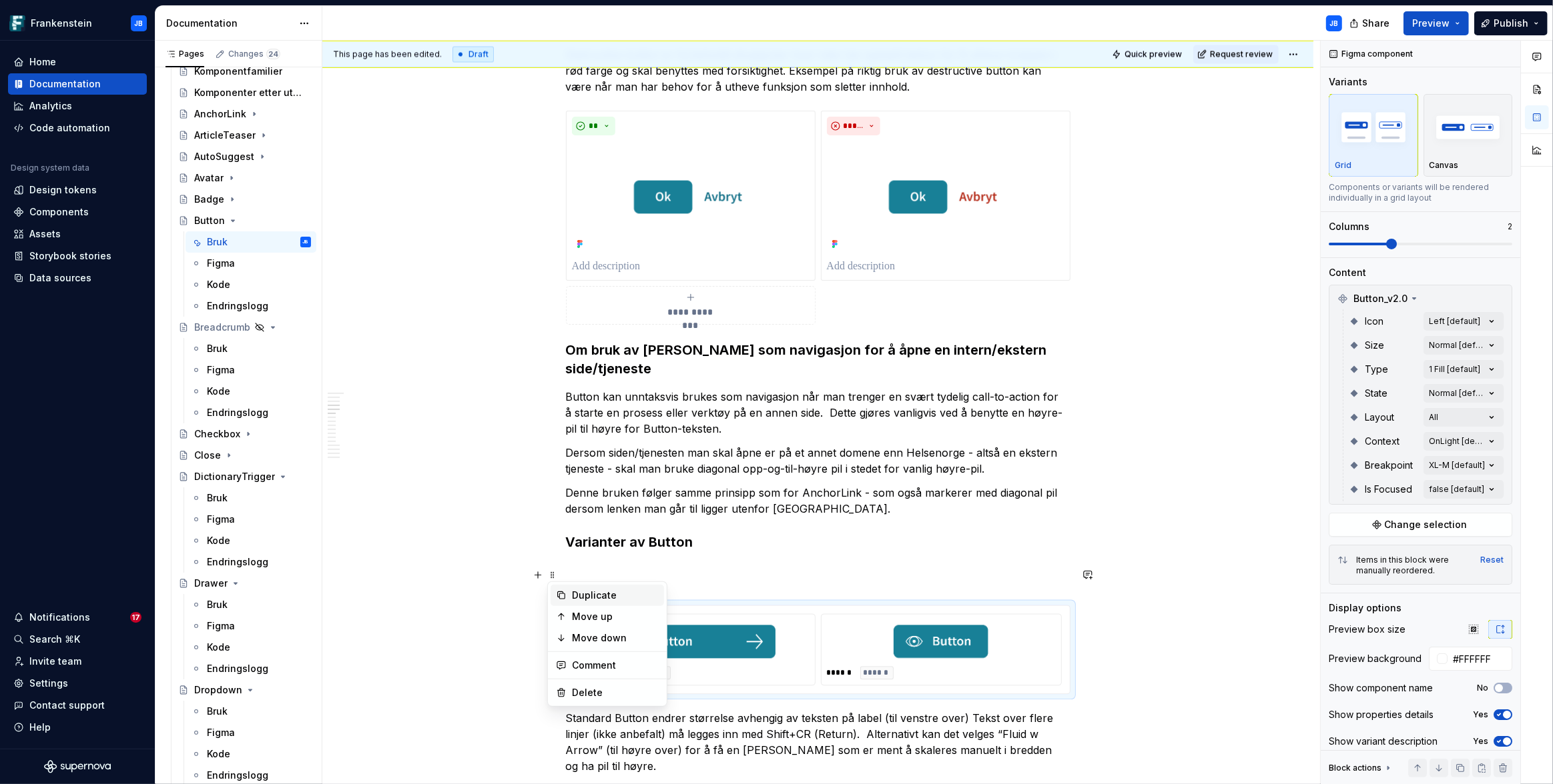
click at [560, 596] on icon at bounding box center [561, 595] width 11 height 11
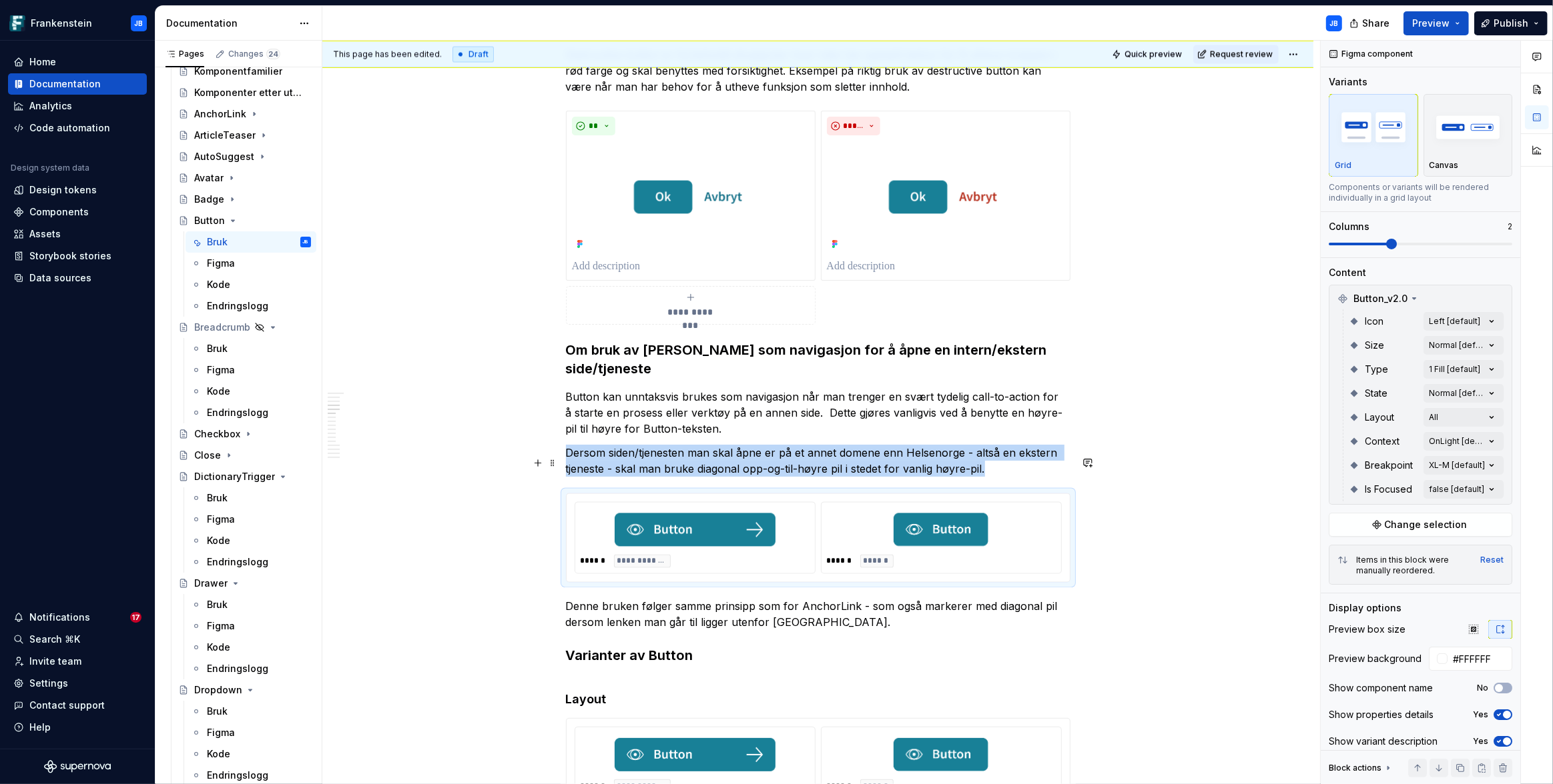
click at [691, 513] on img at bounding box center [695, 530] width 161 height 33
click at [1484, 323] on div "Comments Open comments No comments yet Select ‘Comment’ from the block context …" at bounding box center [1436, 413] width 232 height 745
click at [1468, 308] on div "Comments Open comments No comments yet Select ‘Comment’ from the block context …" at bounding box center [1436, 413] width 232 height 745
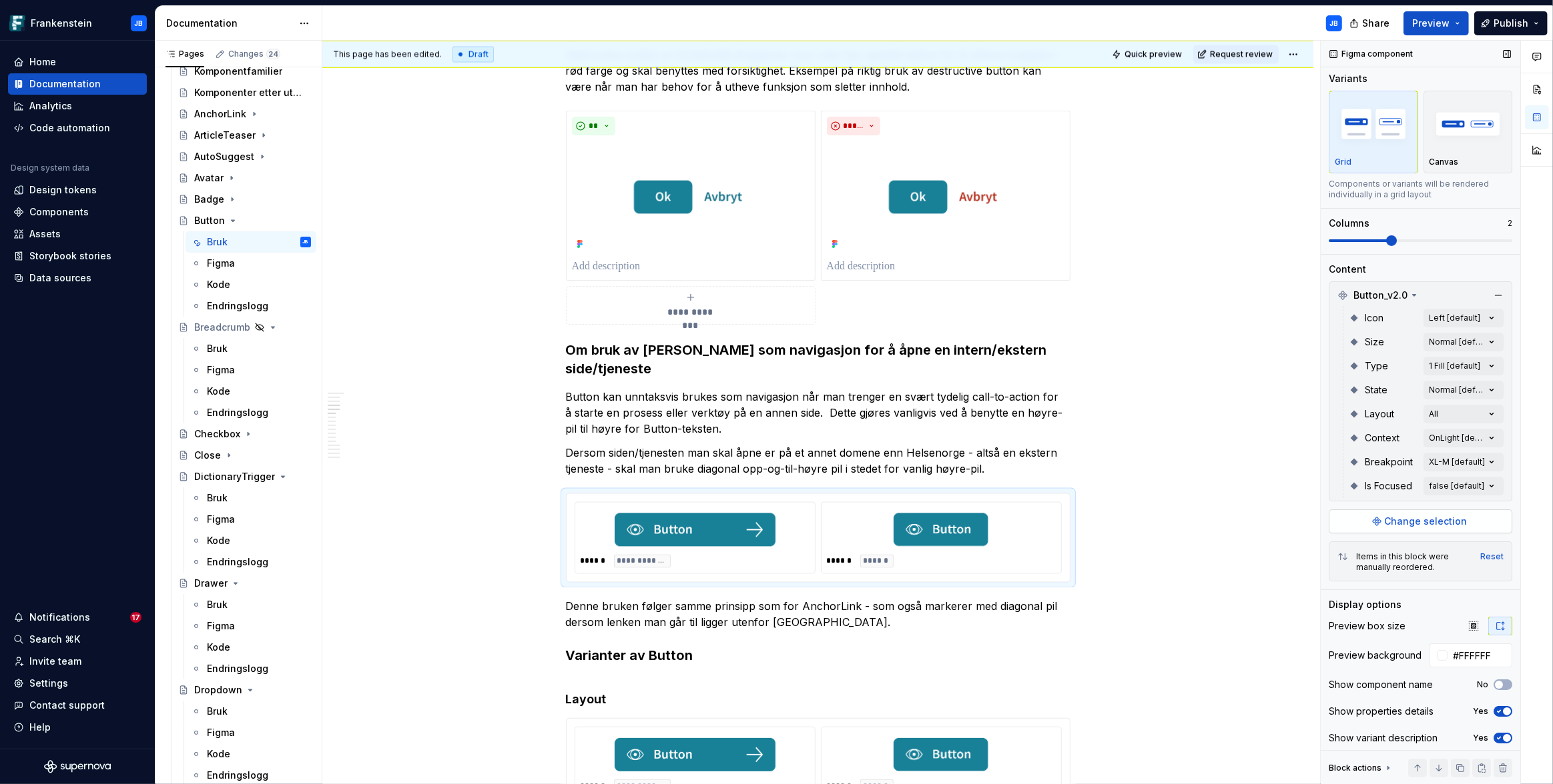
scroll to position [7, 0]
click at [615, 513] on img at bounding box center [695, 530] width 161 height 33
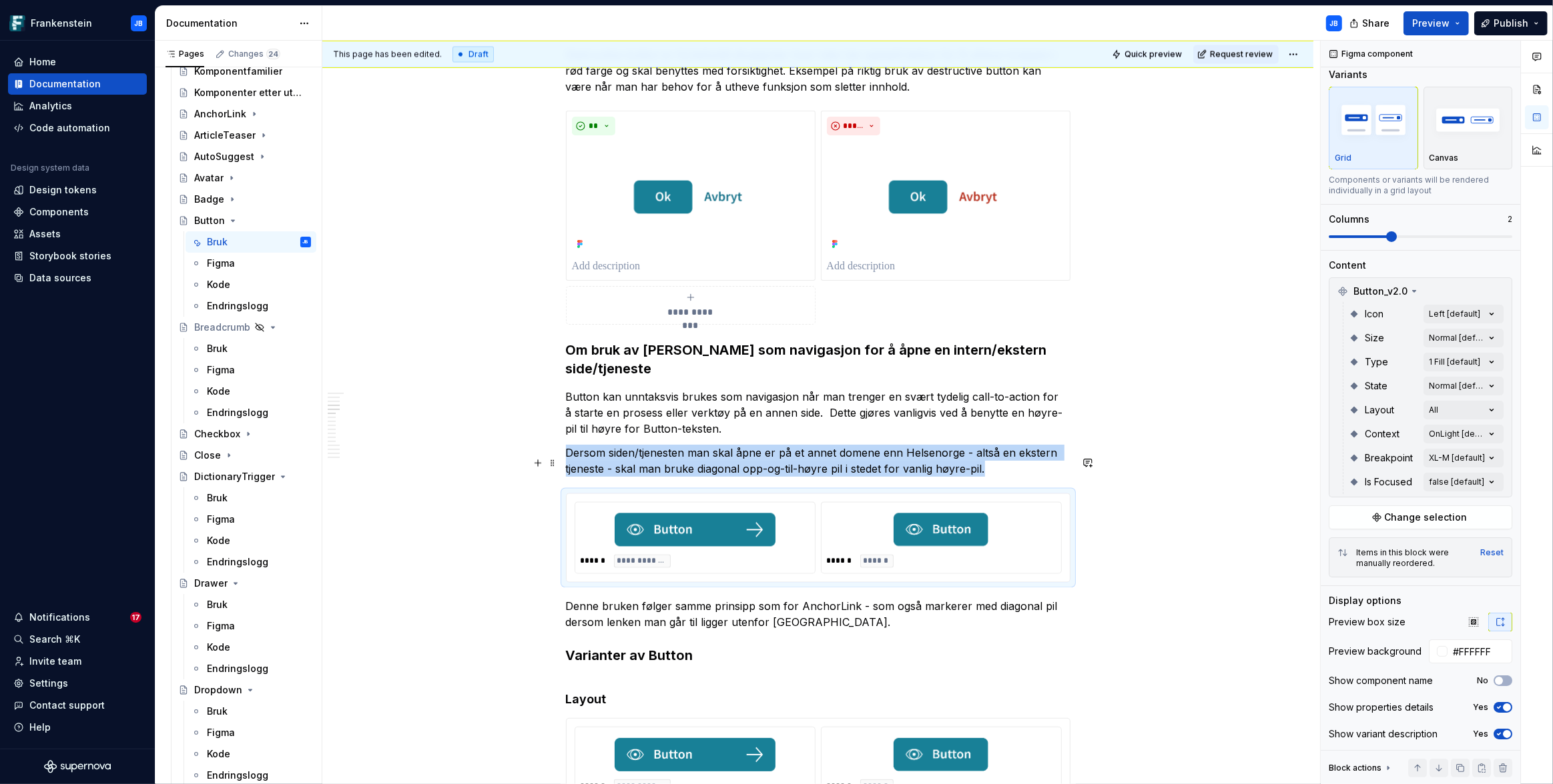
click at [642, 513] on img at bounding box center [695, 530] width 161 height 33
click at [634, 556] on span "**********" at bounding box center [642, 561] width 51 height 11
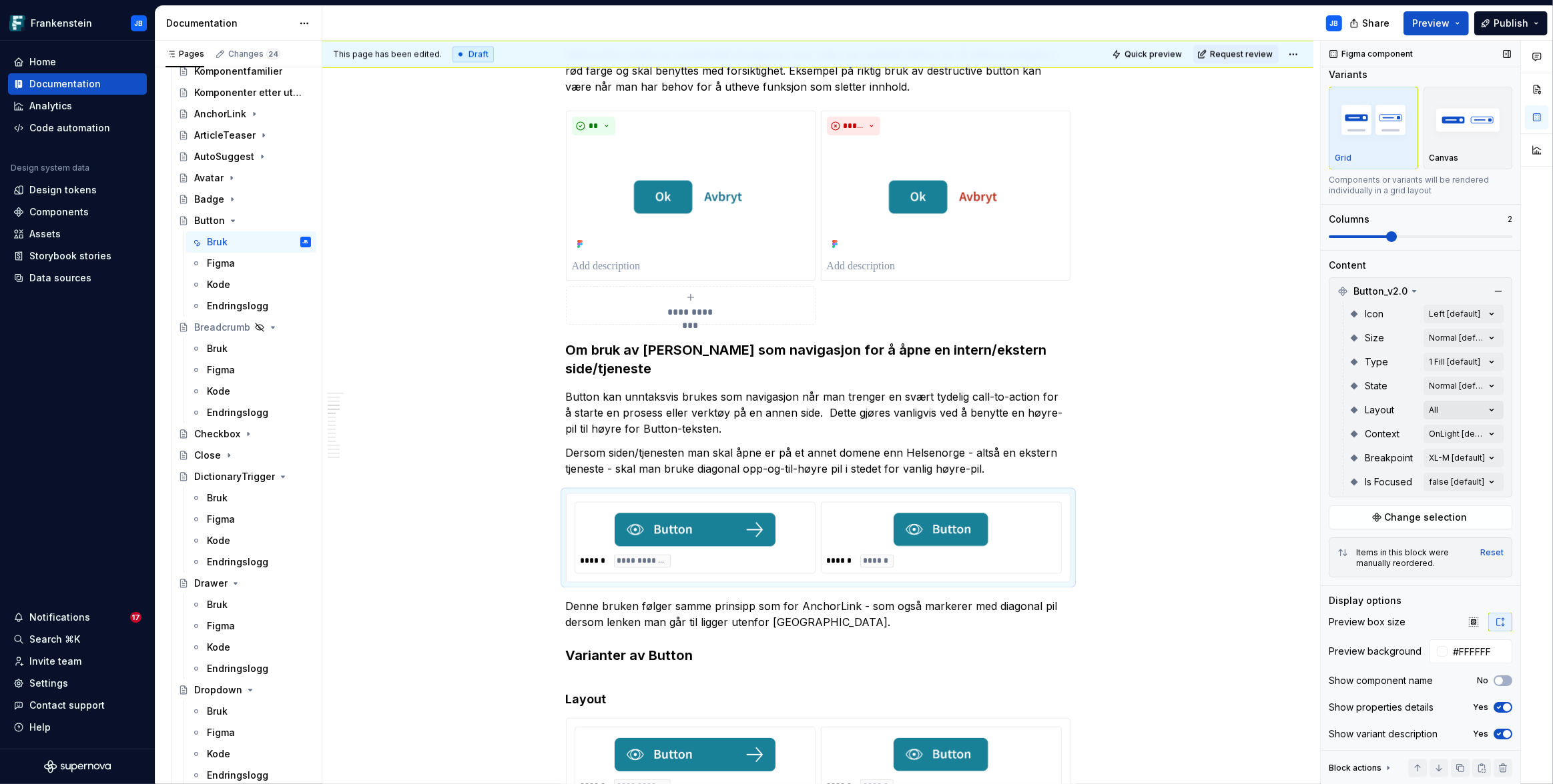
click at [1488, 409] on div "Comments Open comments No comments yet Select ‘Comment’ from the block context …" at bounding box center [1436, 413] width 232 height 745
click at [1481, 310] on div "Comments Open comments No comments yet Select ‘Comment’ from the block context …" at bounding box center [1436, 413] width 232 height 745
click at [1334, 418] on div at bounding box center [1331, 419] width 11 height 11
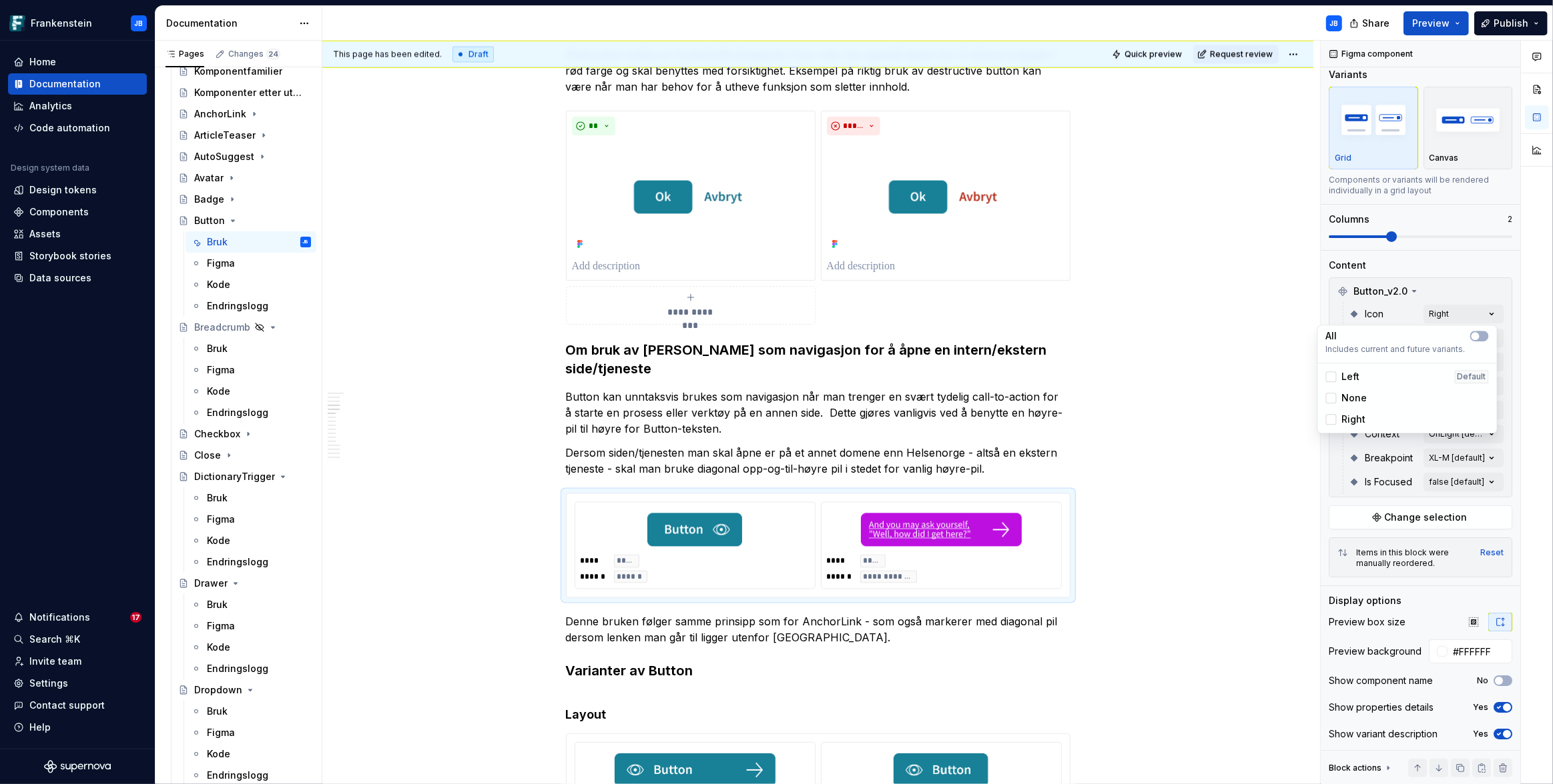
click at [1318, 460] on html "Frankenstein JB Home Documentation Analytics Code automation Design system data…" at bounding box center [776, 392] width 1553 height 784
click at [1479, 406] on div "Comments Open comments No comments yet Select ‘Comment’ from the block context …" at bounding box center [1436, 413] width 232 height 745
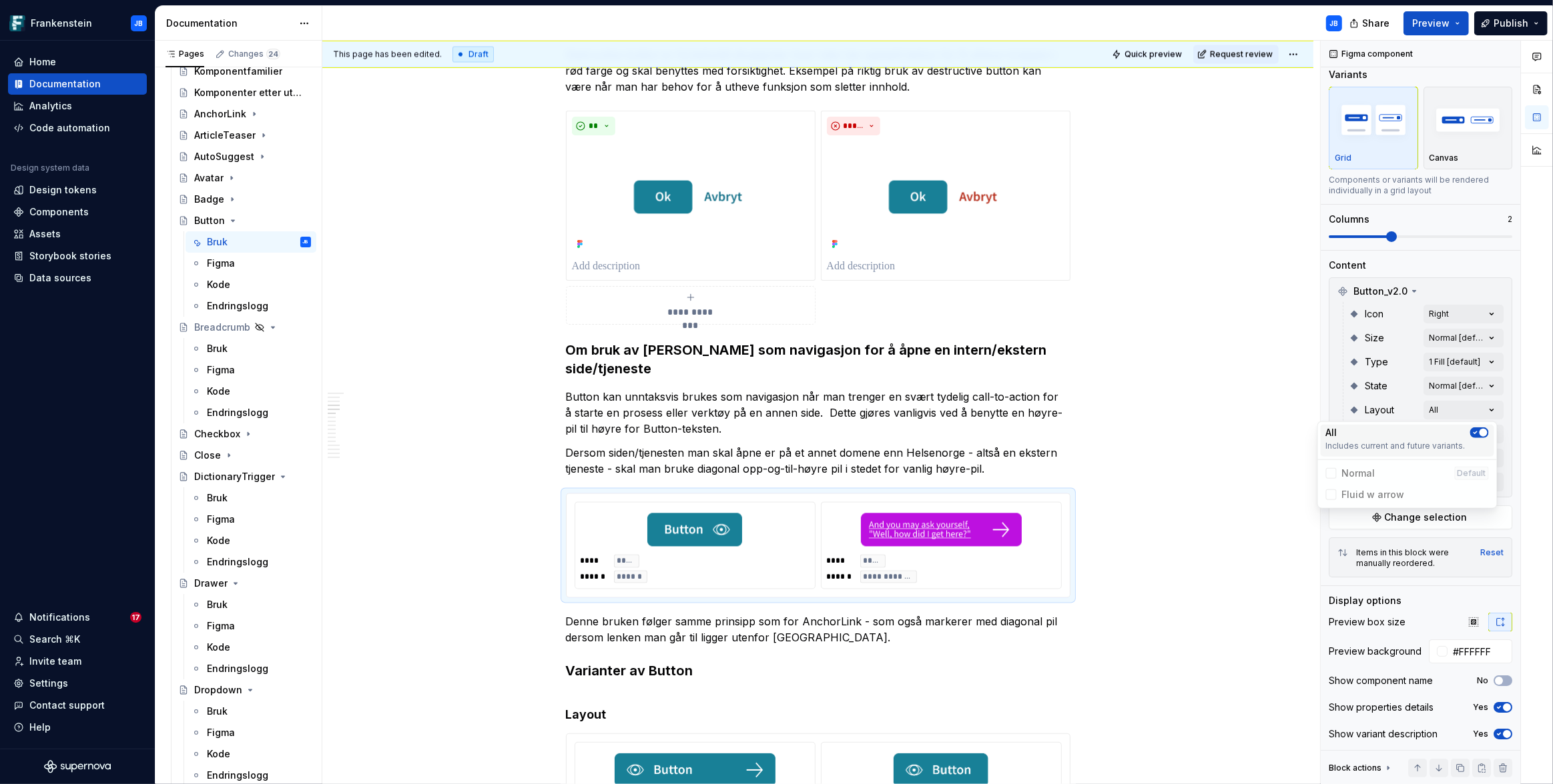
click at [1478, 431] on icon "button" at bounding box center [1475, 433] width 11 height 8
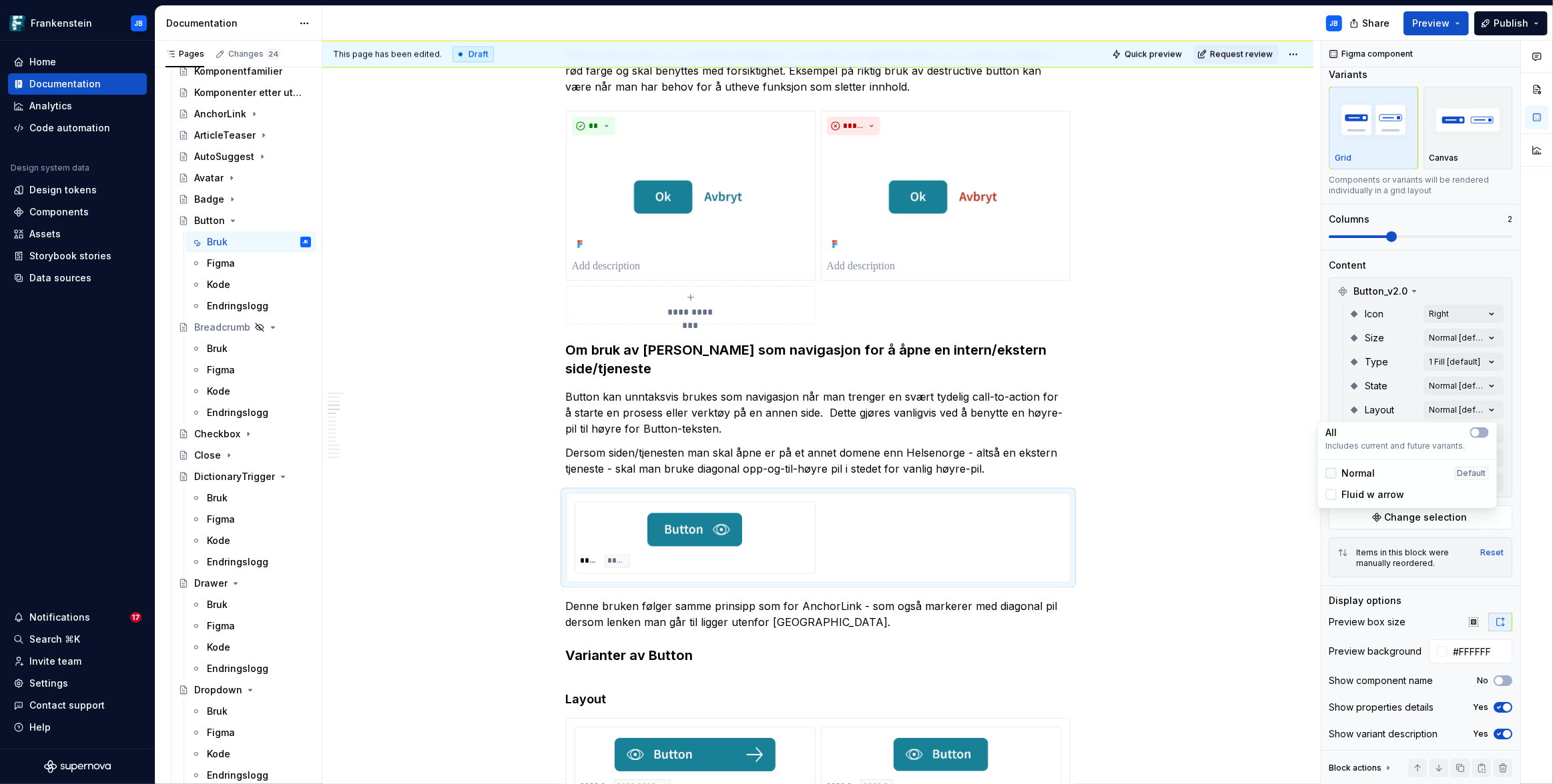
click at [1331, 472] on div at bounding box center [1331, 473] width 11 height 11
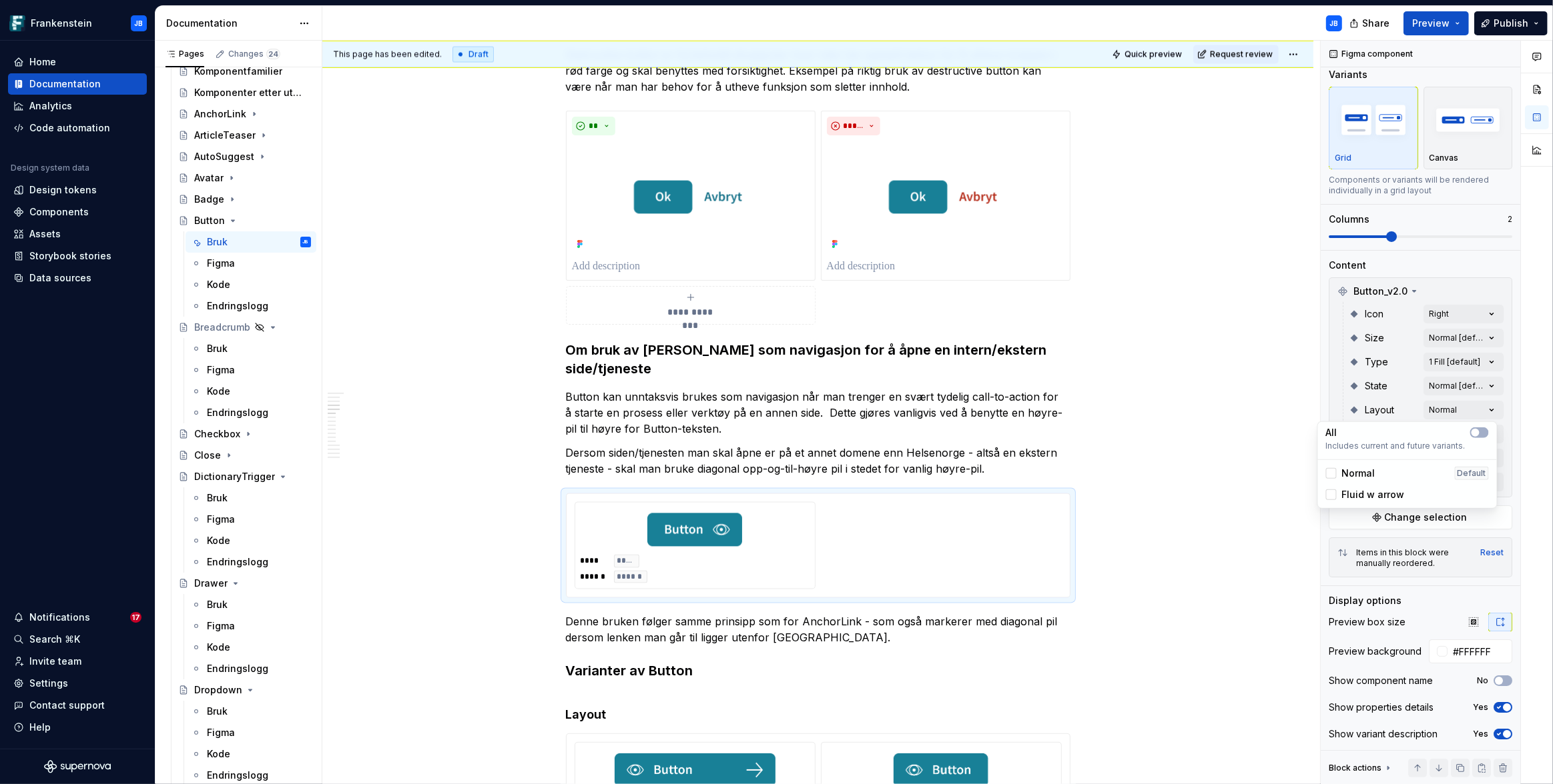
click at [1274, 422] on html "Frankenstein JB Home Documentation Analytics Code automation Design system data…" at bounding box center [776, 392] width 1553 height 784
click at [1403, 516] on span "Change selection" at bounding box center [1426, 518] width 83 height 14
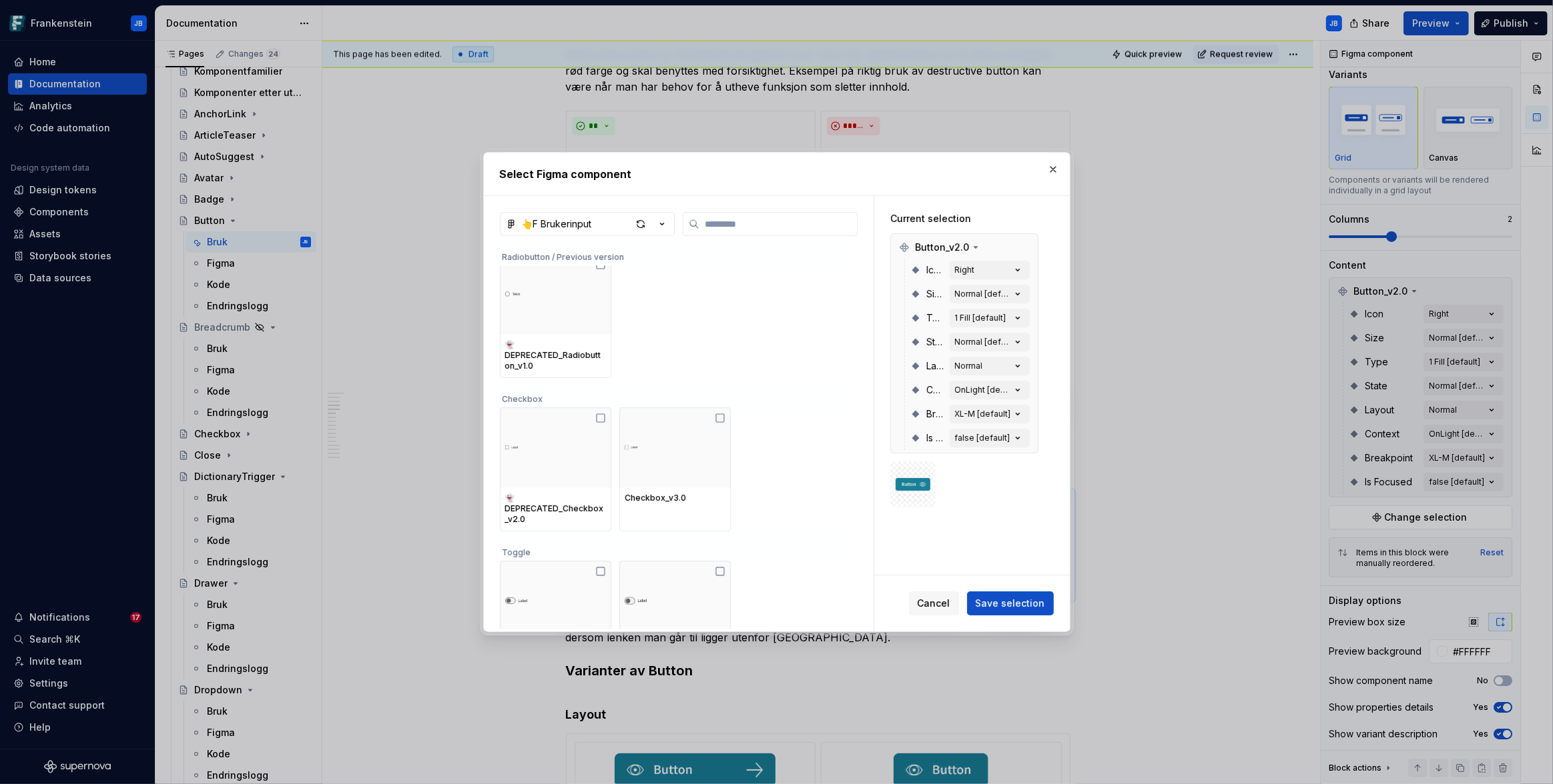
scroll to position [649, 0]
click at [927, 601] on span "Cancel" at bounding box center [933, 604] width 32 height 14
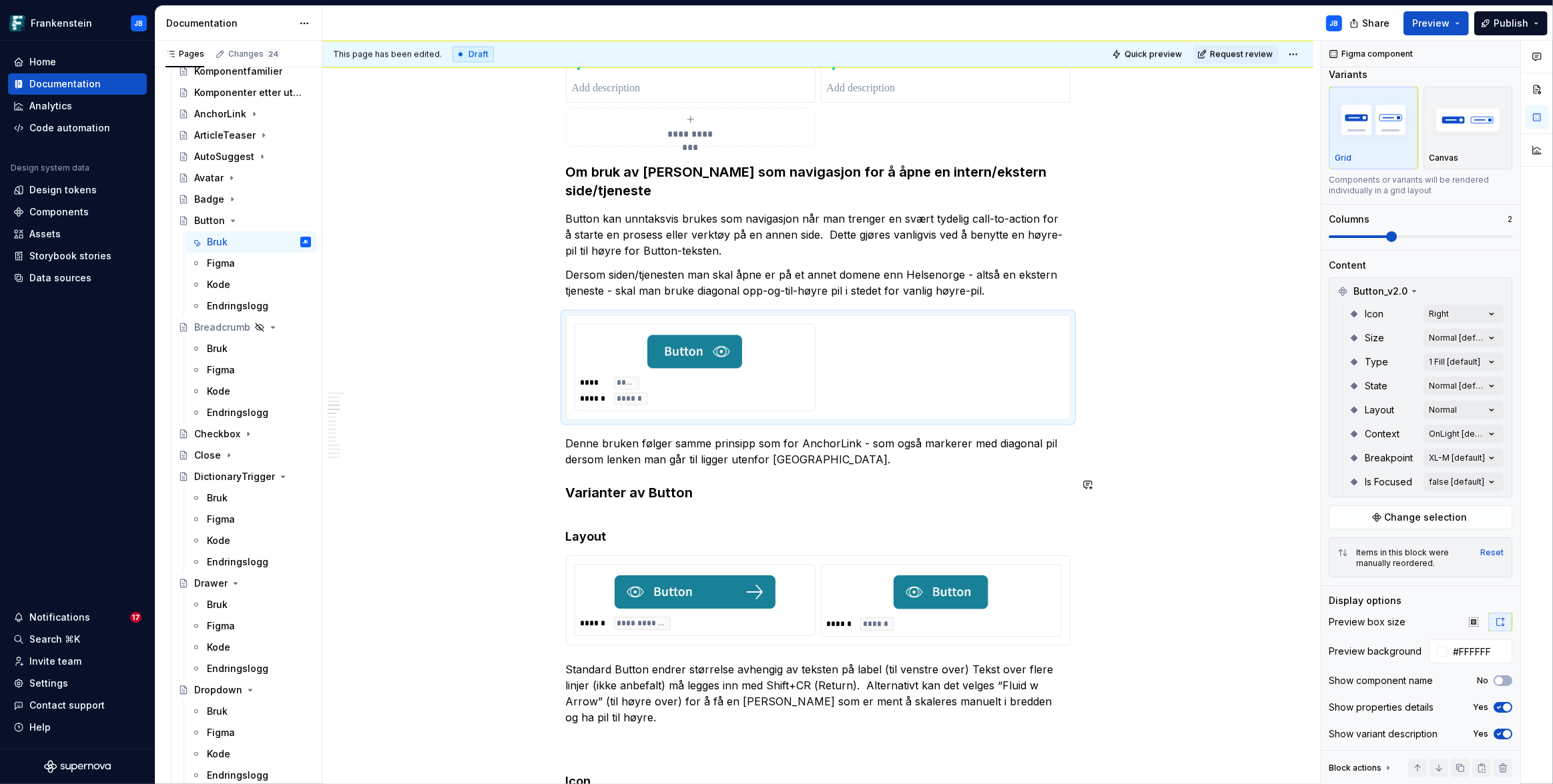
scroll to position [3077, 0]
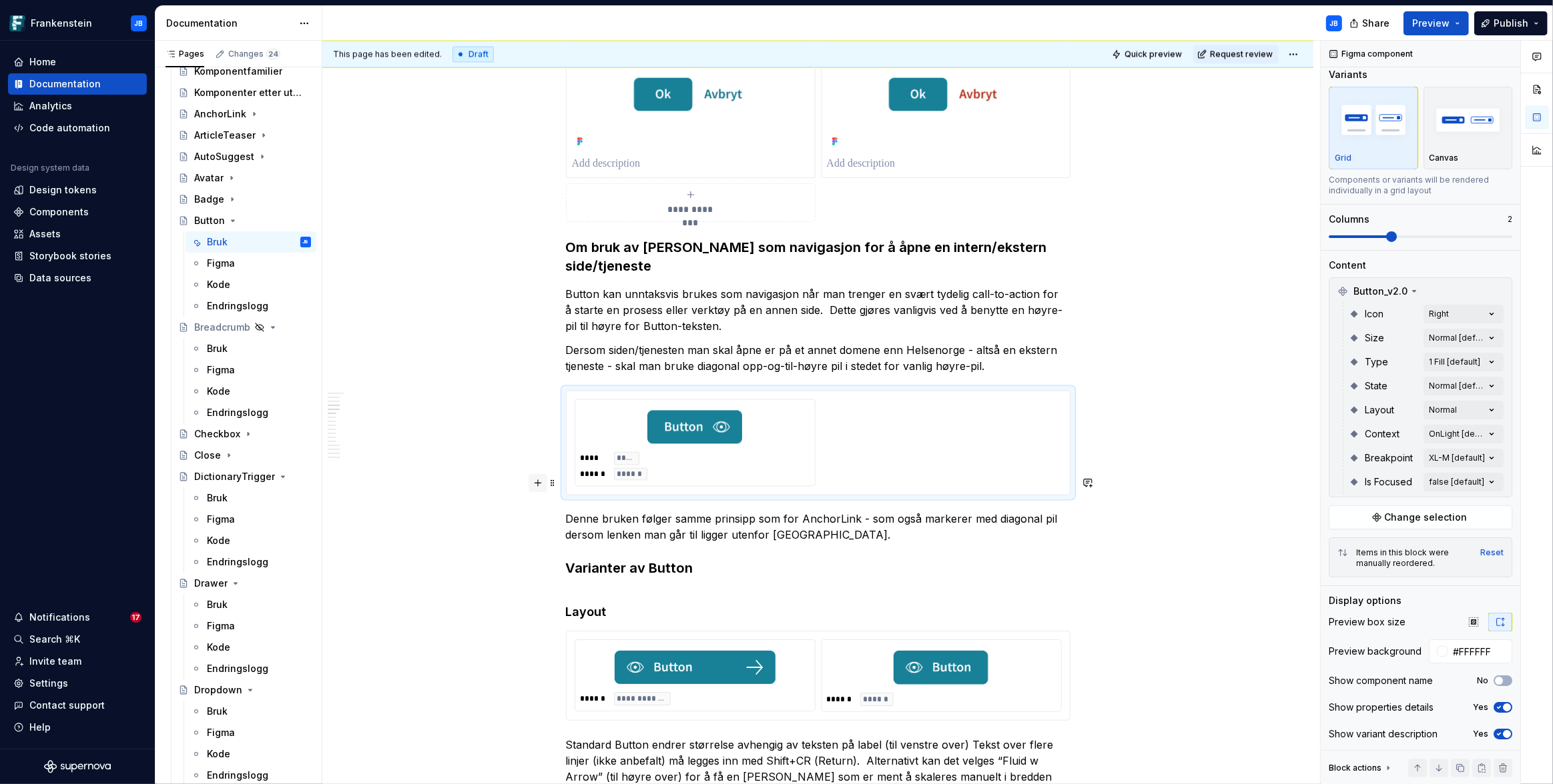
click at [535, 479] on button "button" at bounding box center [538, 483] width 19 height 19
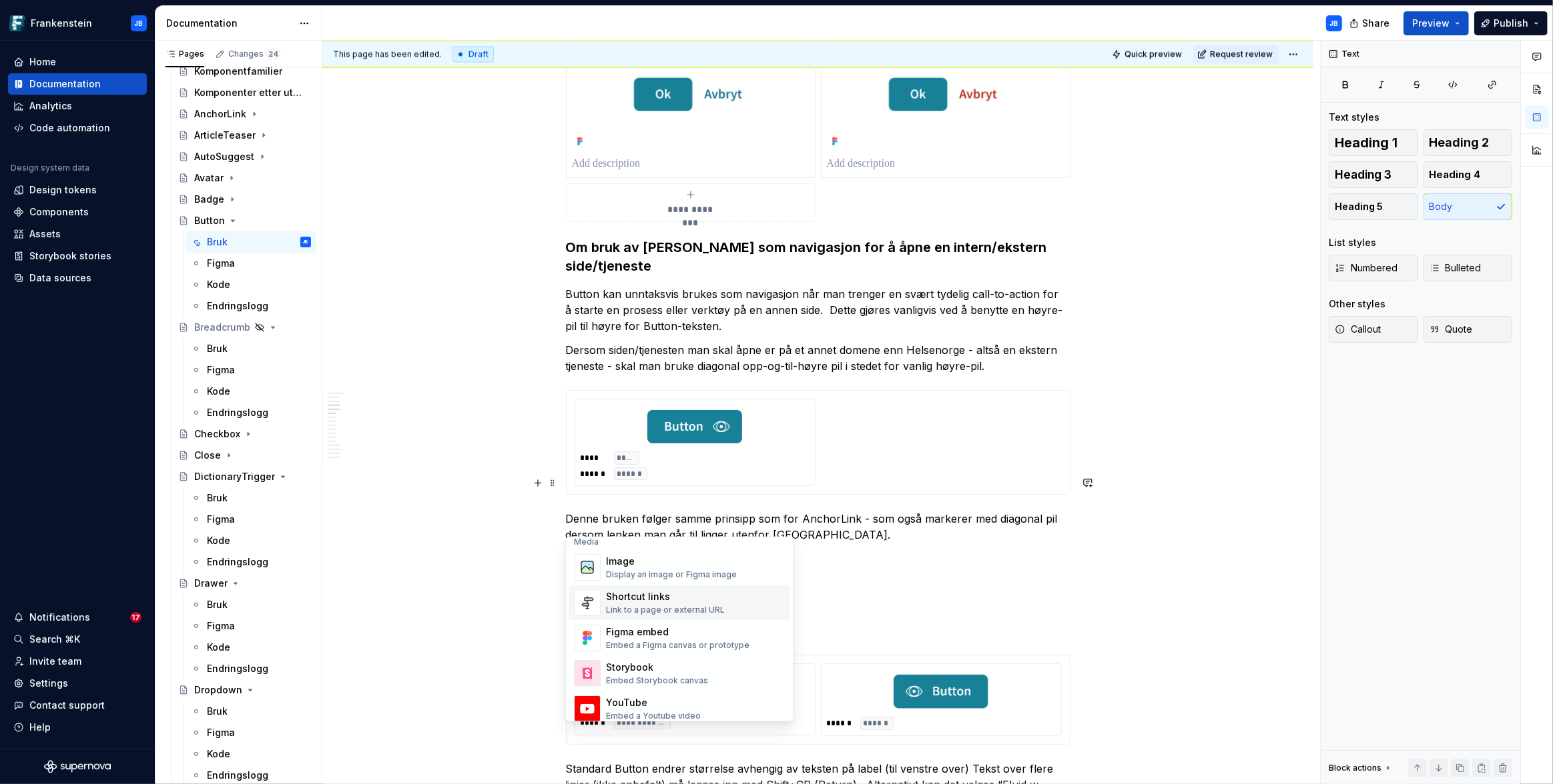
scroll to position [576, 0]
click at [623, 635] on div "Figma embed" at bounding box center [678, 632] width 144 height 14
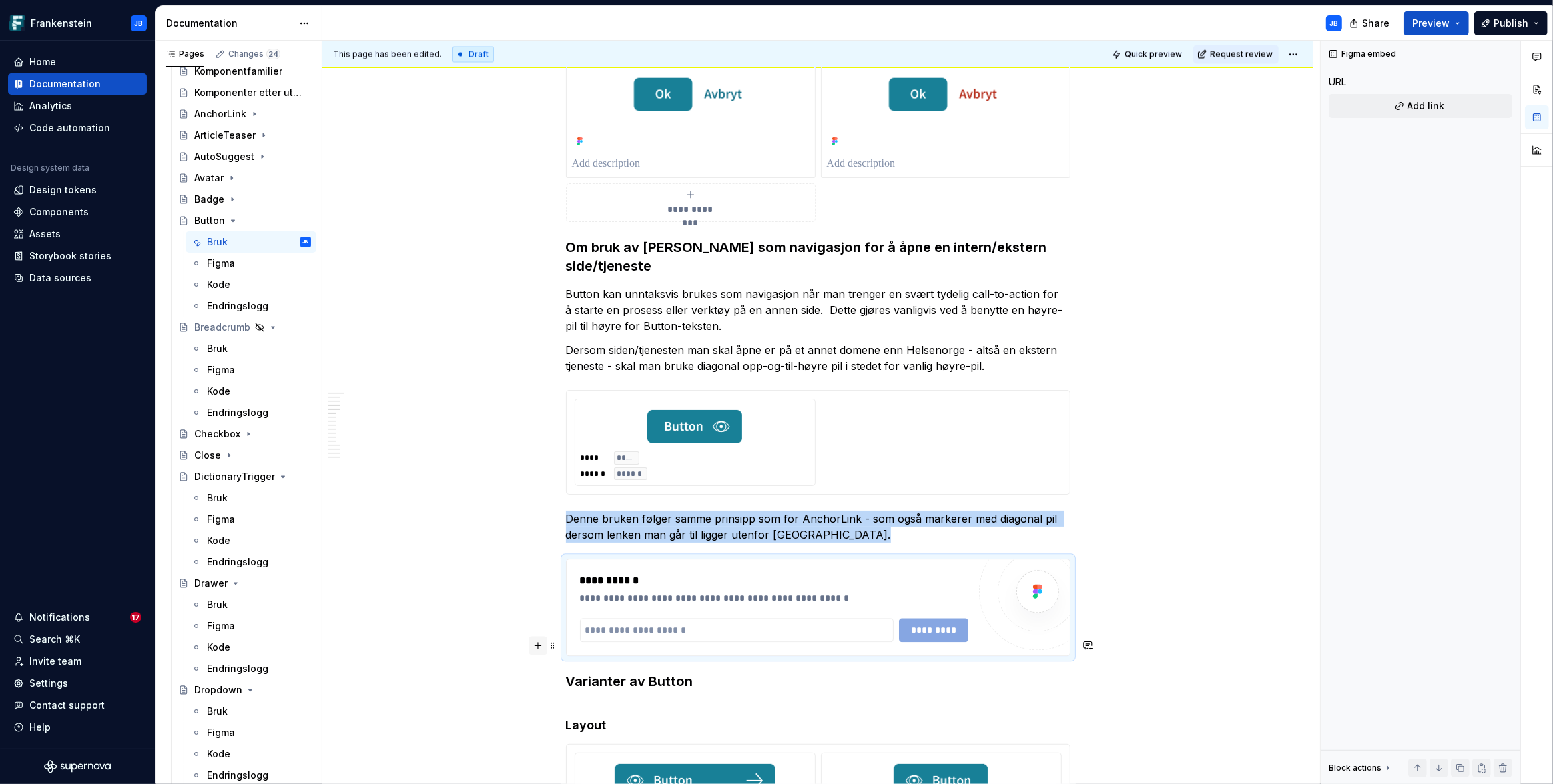
click at [540, 642] on button "button" at bounding box center [538, 645] width 19 height 19
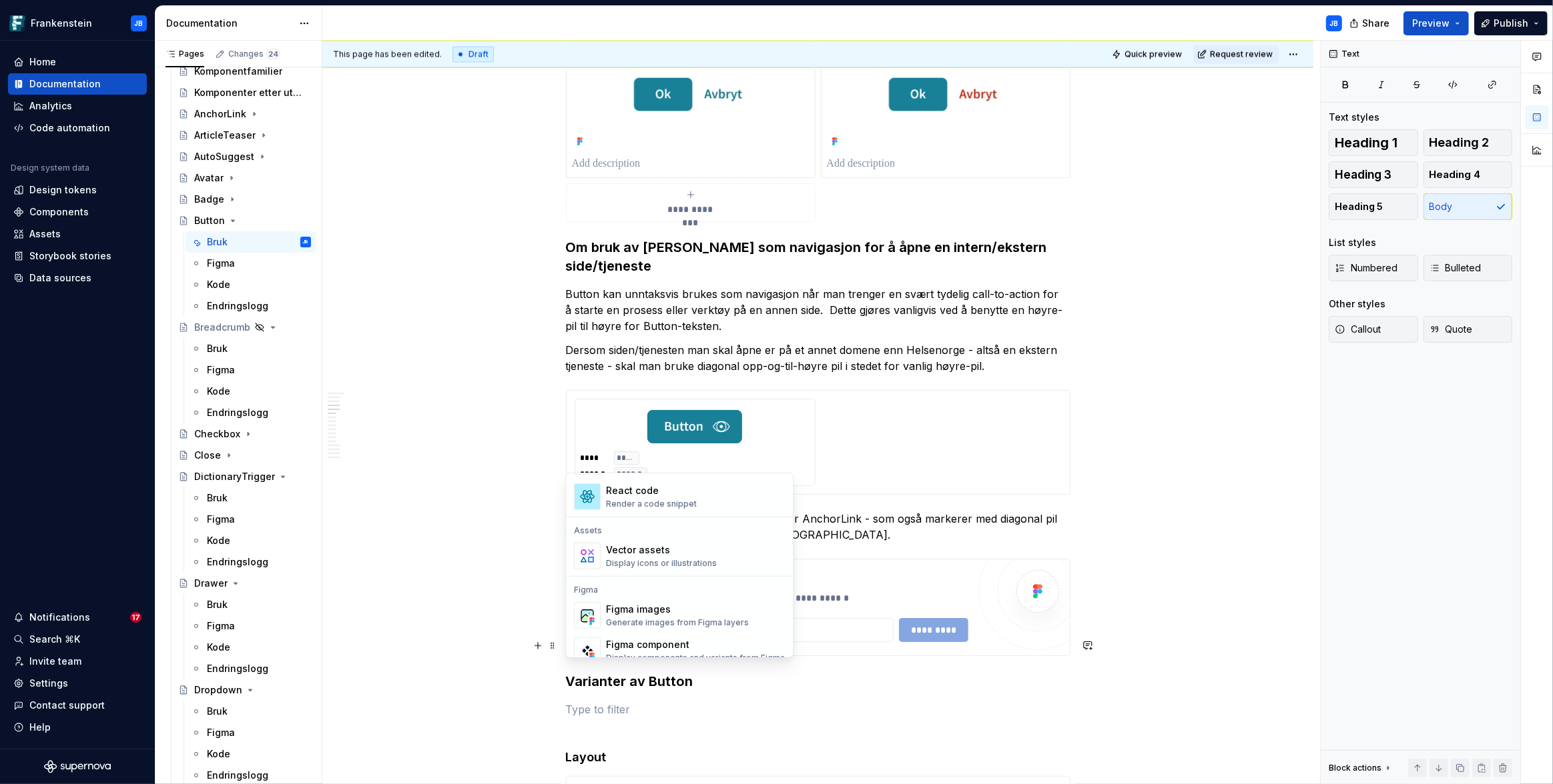
scroll to position [1168, 0]
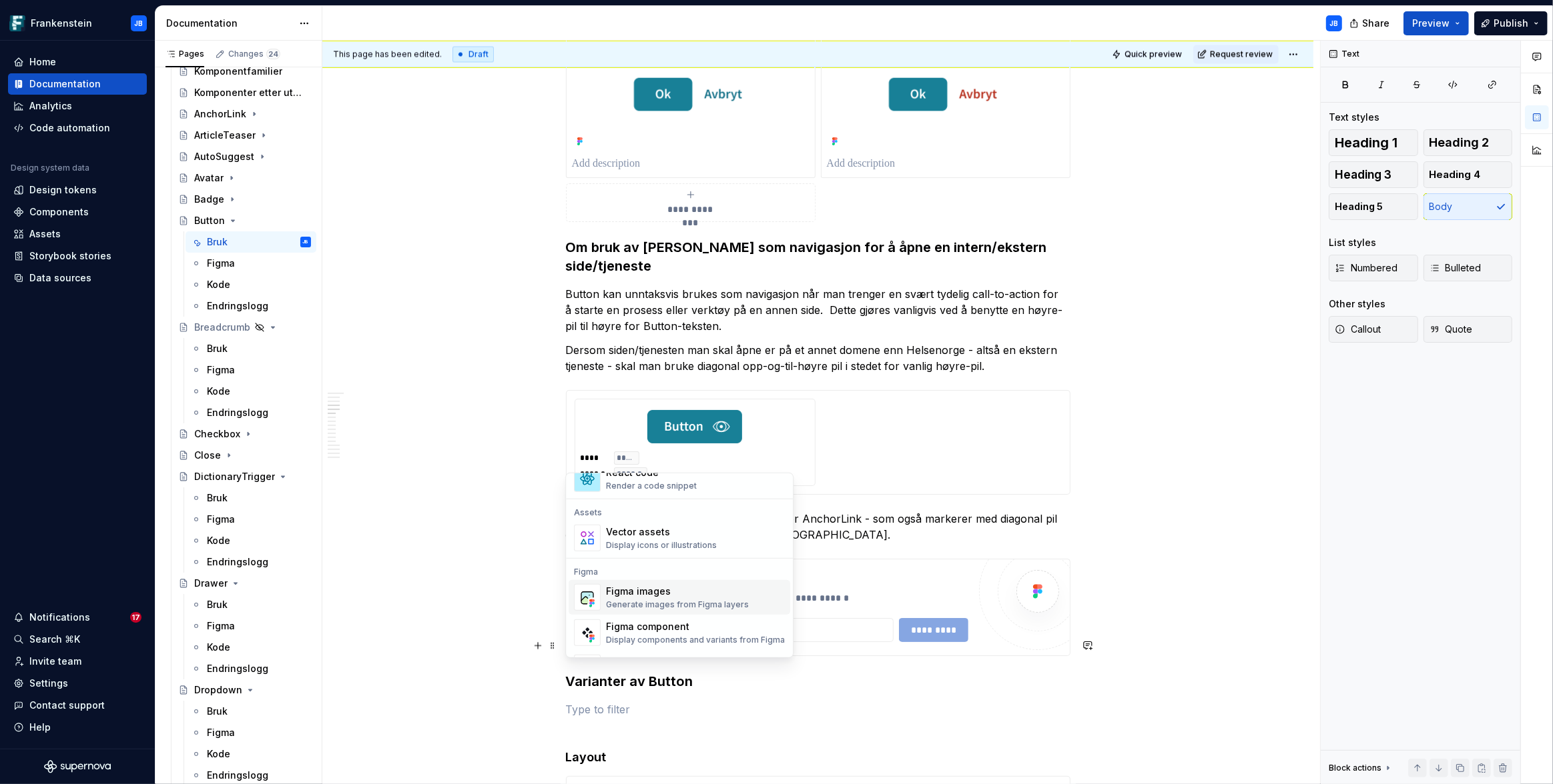
click at [588, 600] on img "Suggestions" at bounding box center [588, 597] width 25 height 26
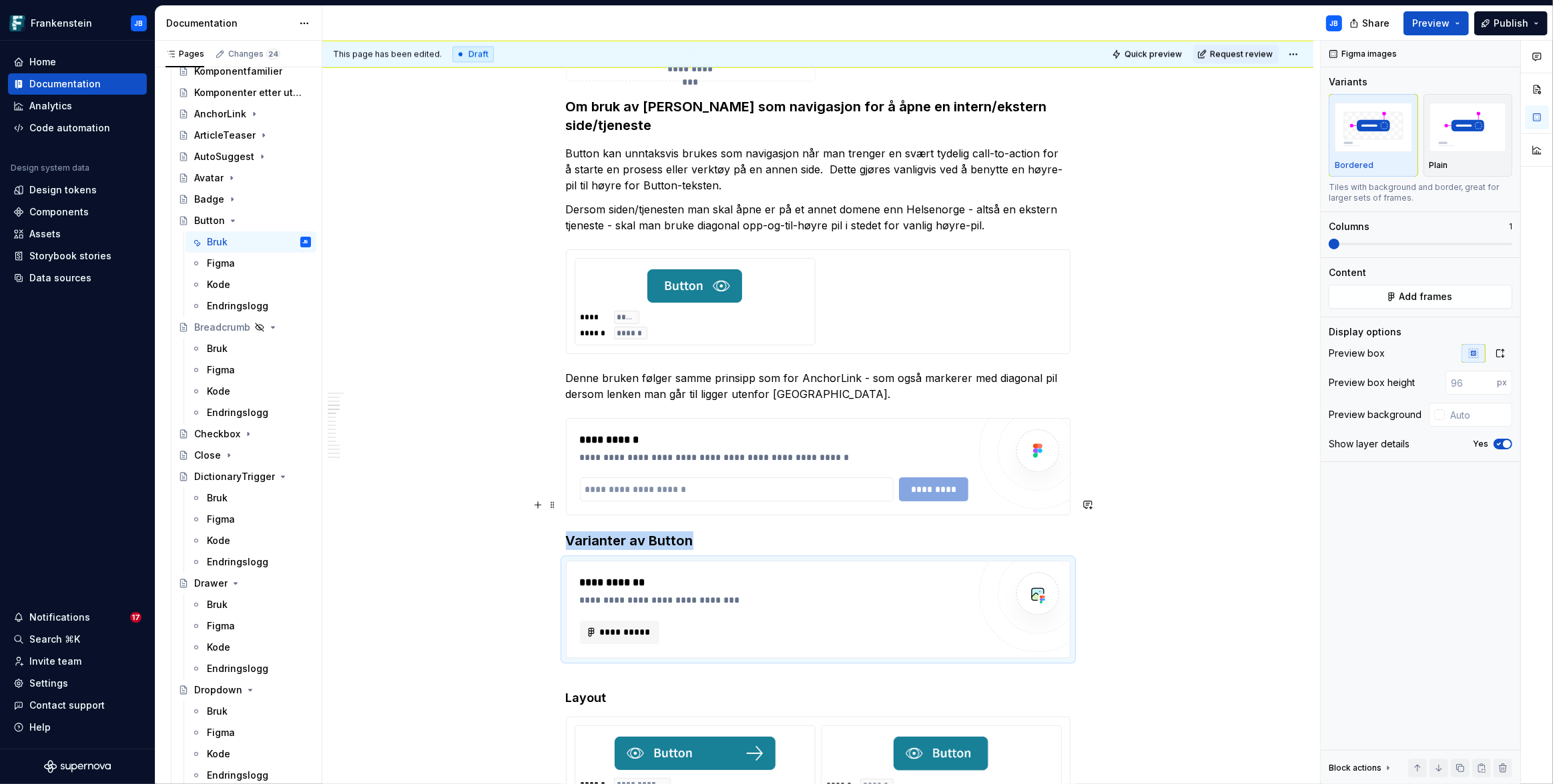
scroll to position [3218, 0]
click at [1419, 297] on span "Add frames" at bounding box center [1426, 297] width 54 height 14
click at [709, 593] on div "**********" at bounding box center [774, 600] width 389 height 14
click at [647, 625] on span "**********" at bounding box center [625, 632] width 52 height 14
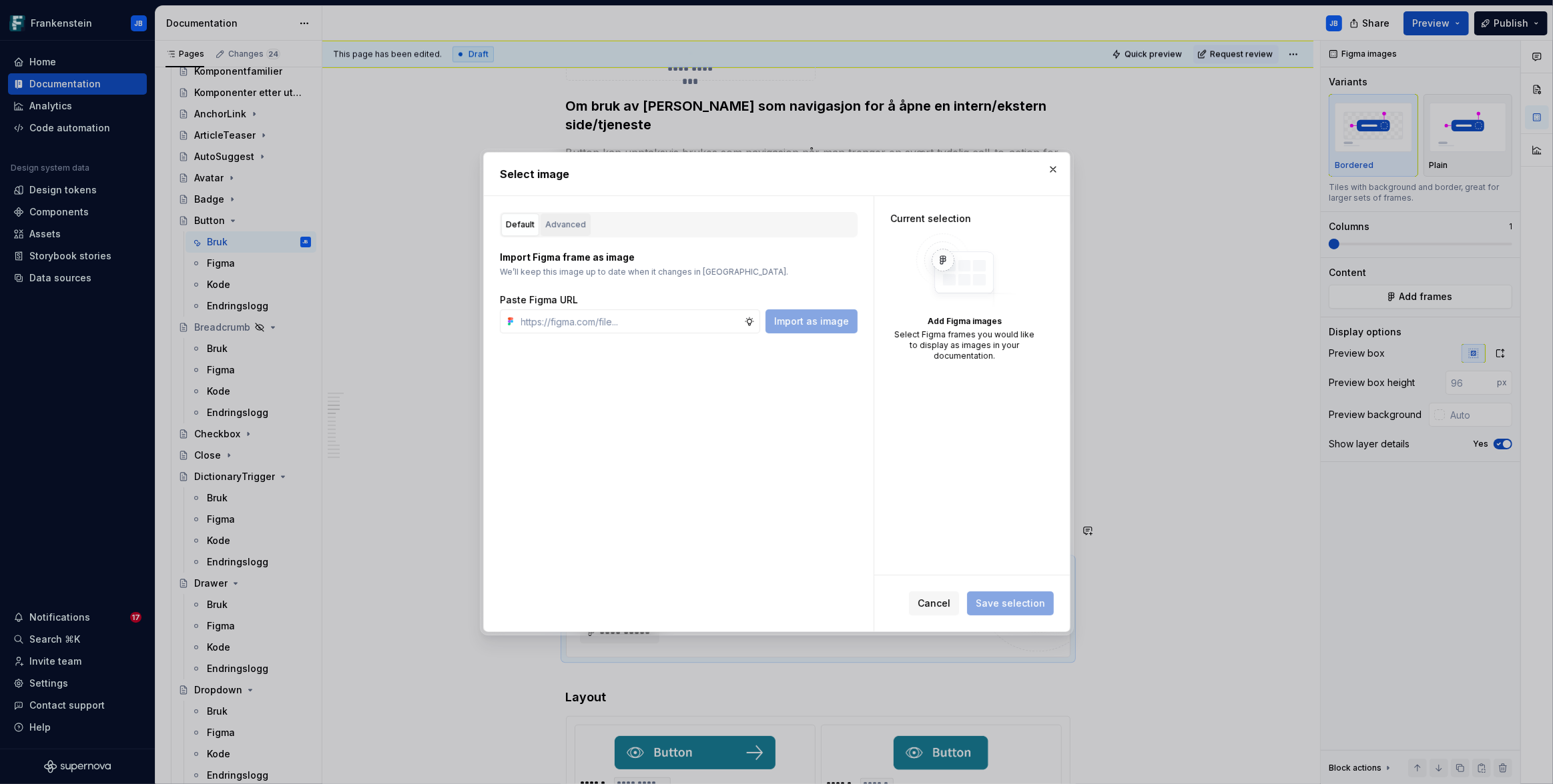
click at [562, 222] on div "Advanced" at bounding box center [566, 225] width 41 height 14
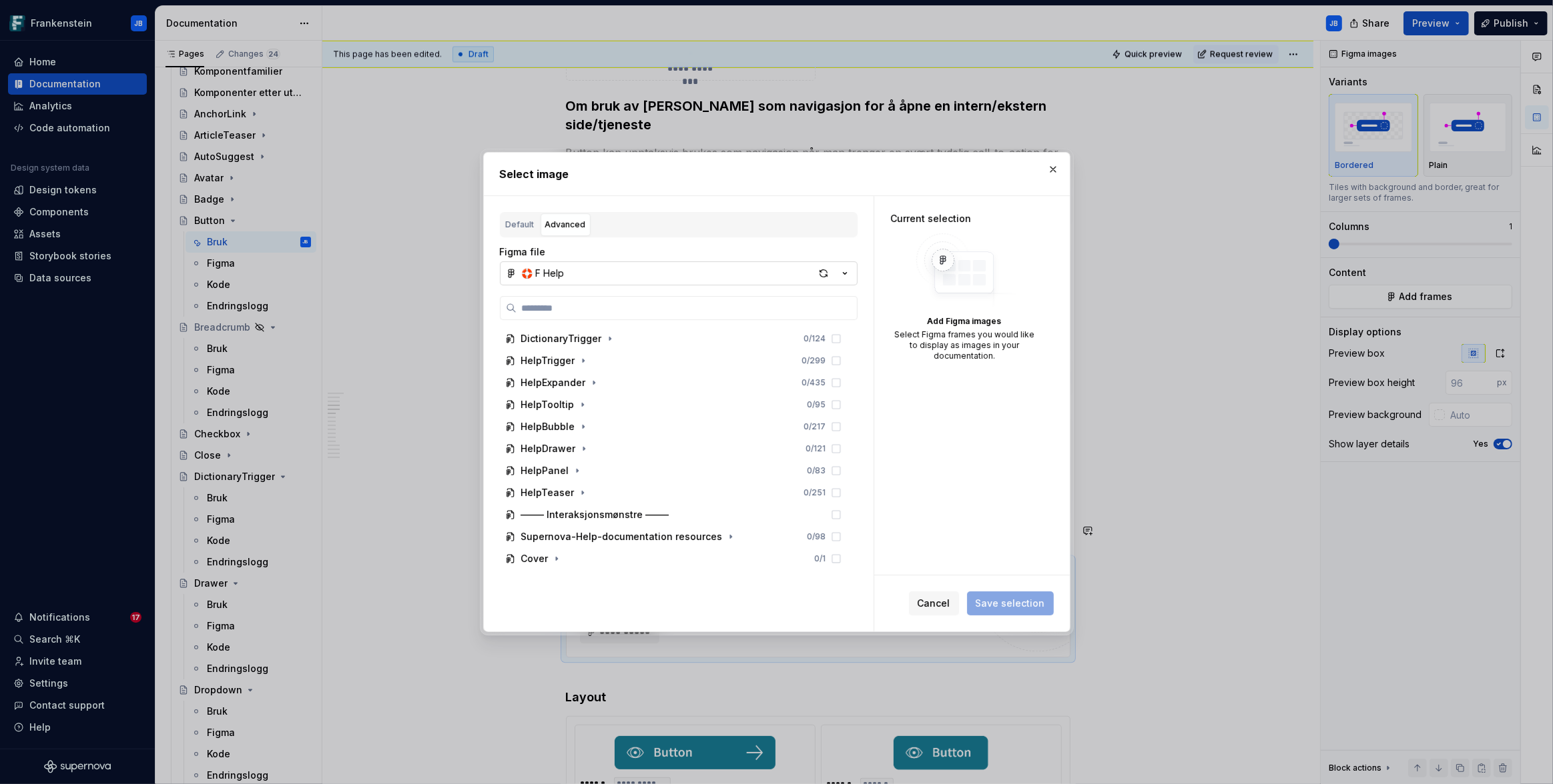
click at [847, 274] on icon "button" at bounding box center [845, 274] width 14 height 14
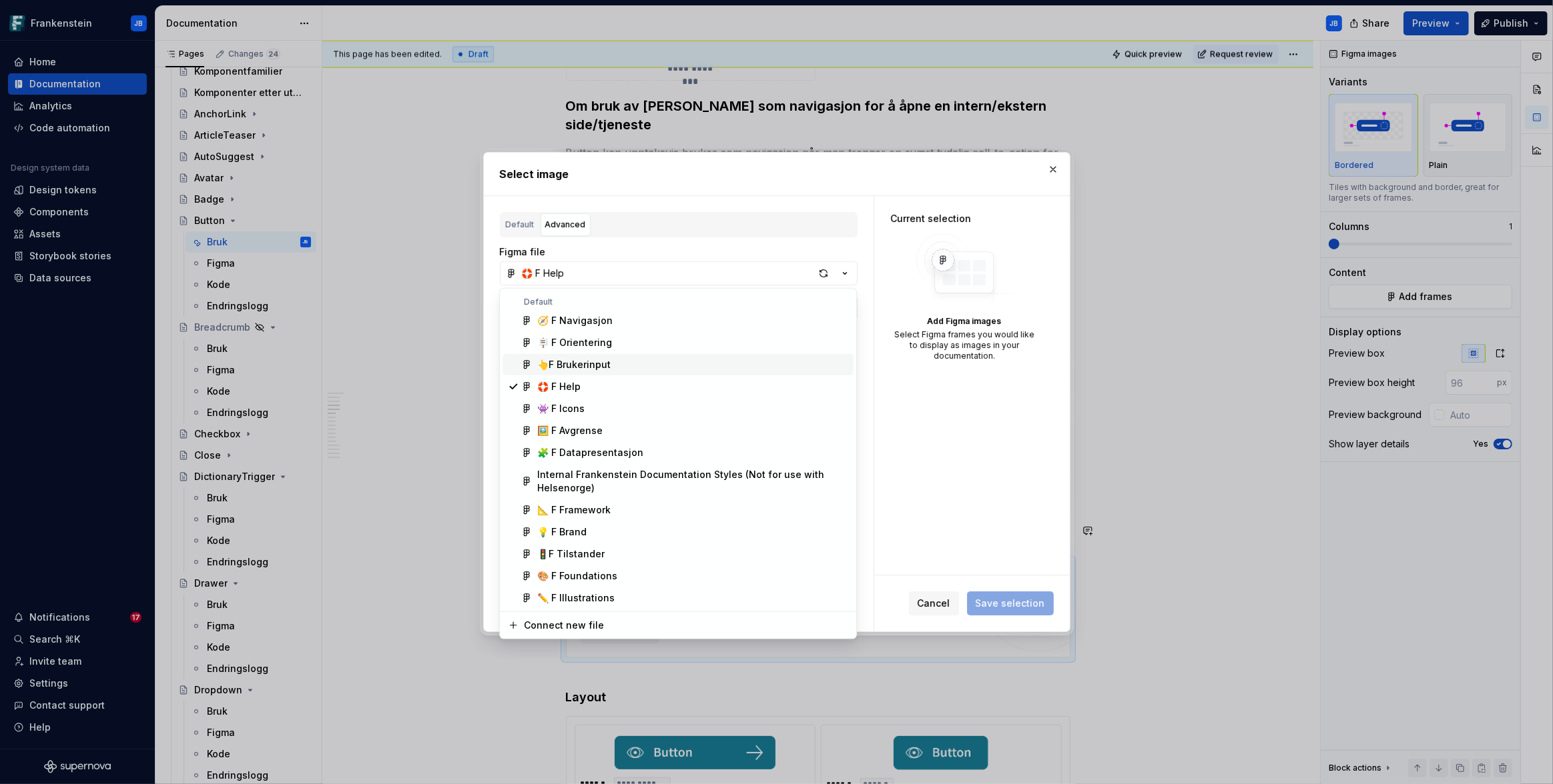
click at [573, 360] on div "👆F Brukerinput" at bounding box center [574, 365] width 73 height 14
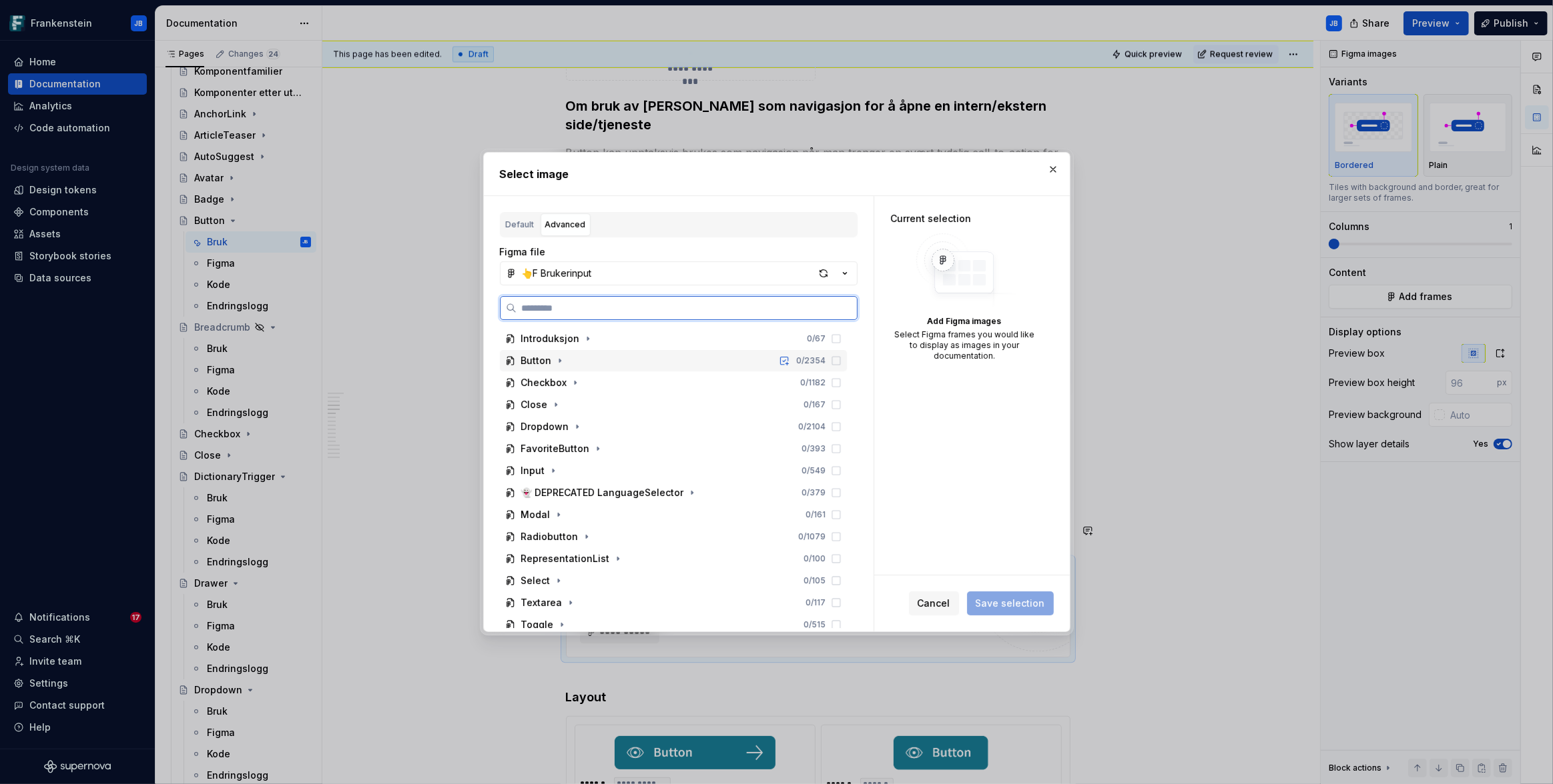
click at [682, 358] on div "Button 0 / 2354" at bounding box center [673, 361] width 347 height 22
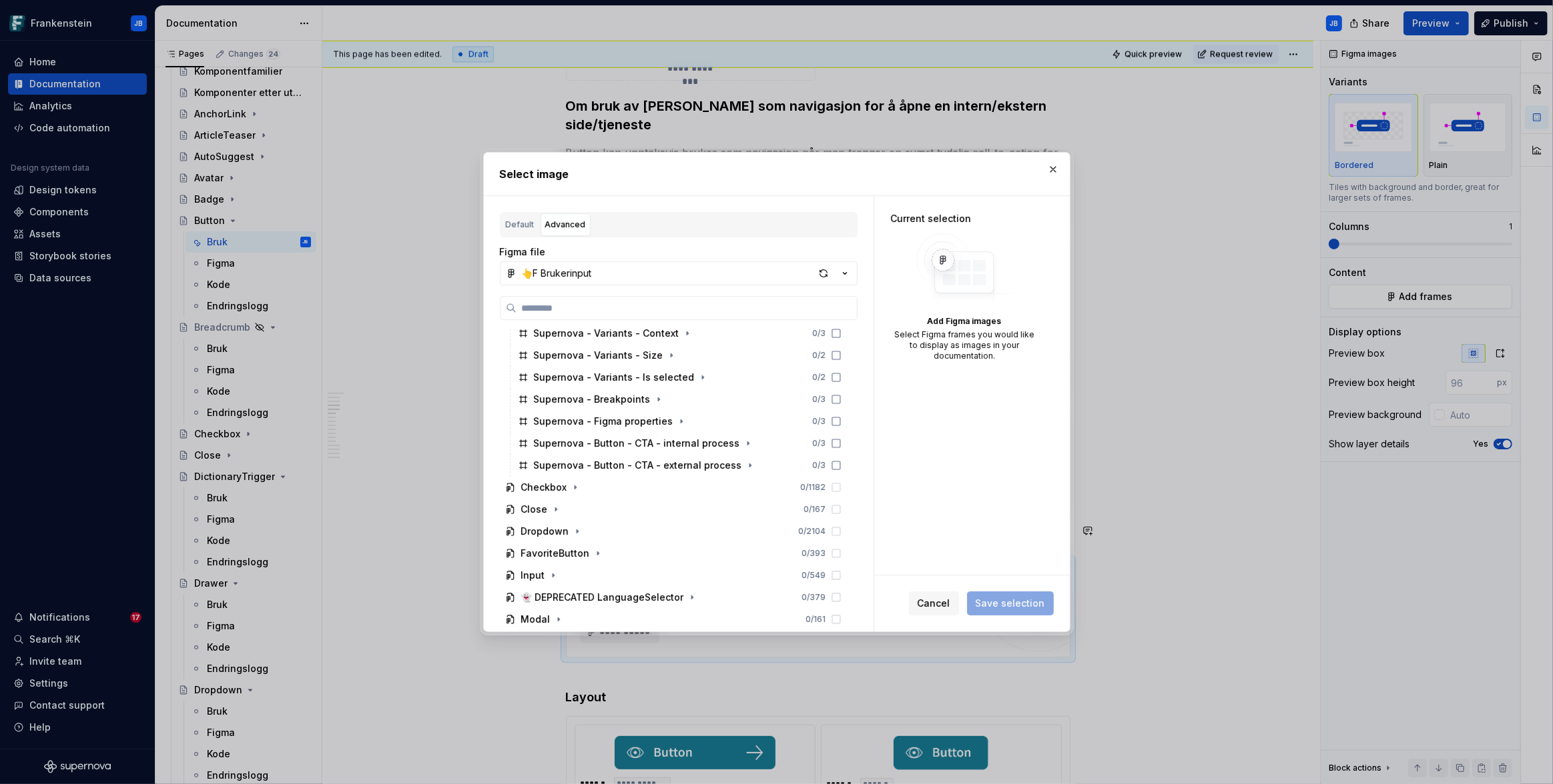
scroll to position [883, 0]
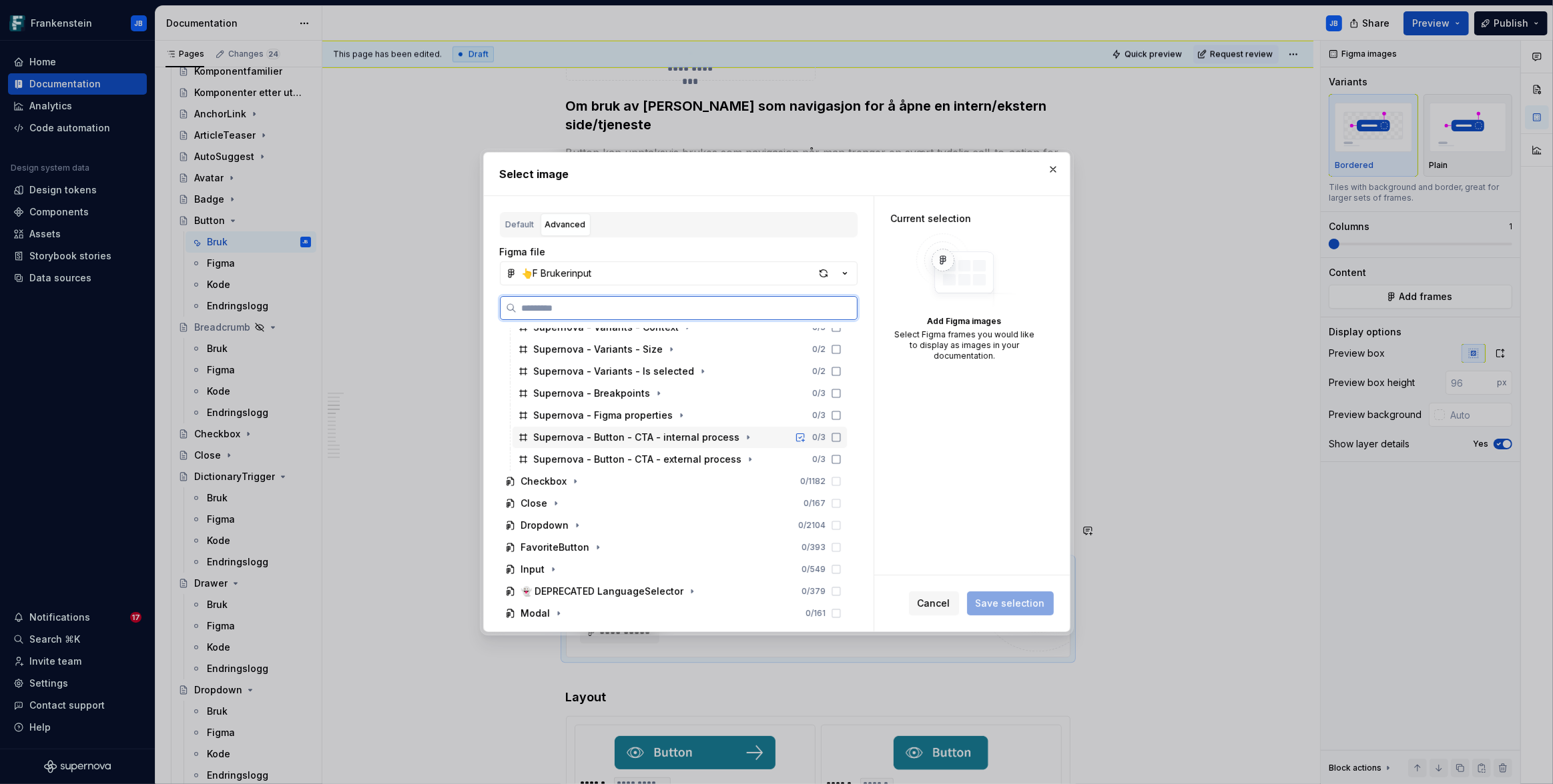
click at [834, 438] on icon at bounding box center [835, 438] width 11 height 11
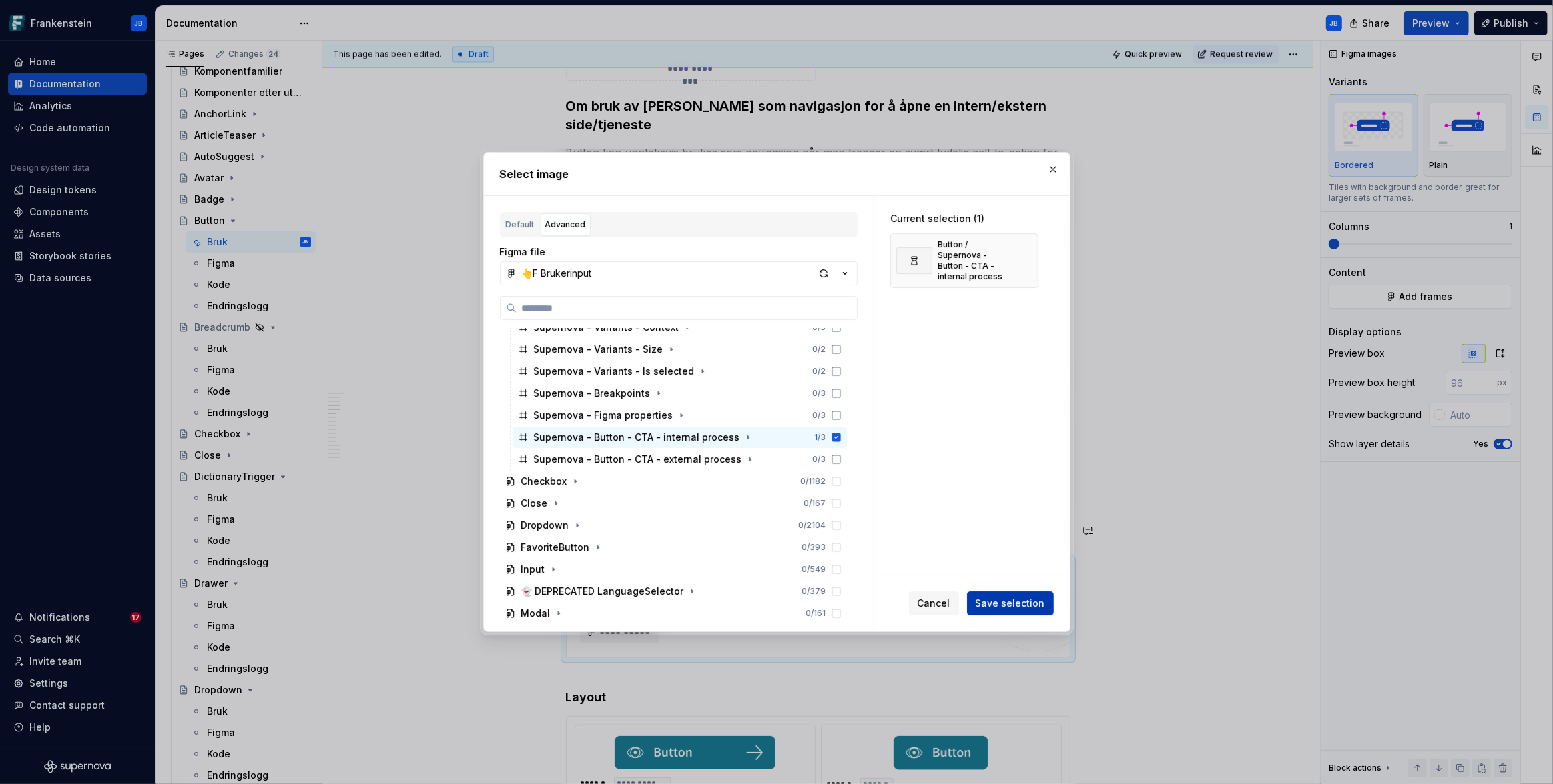
click at [1009, 607] on span "Save selection" at bounding box center [1010, 604] width 70 height 14
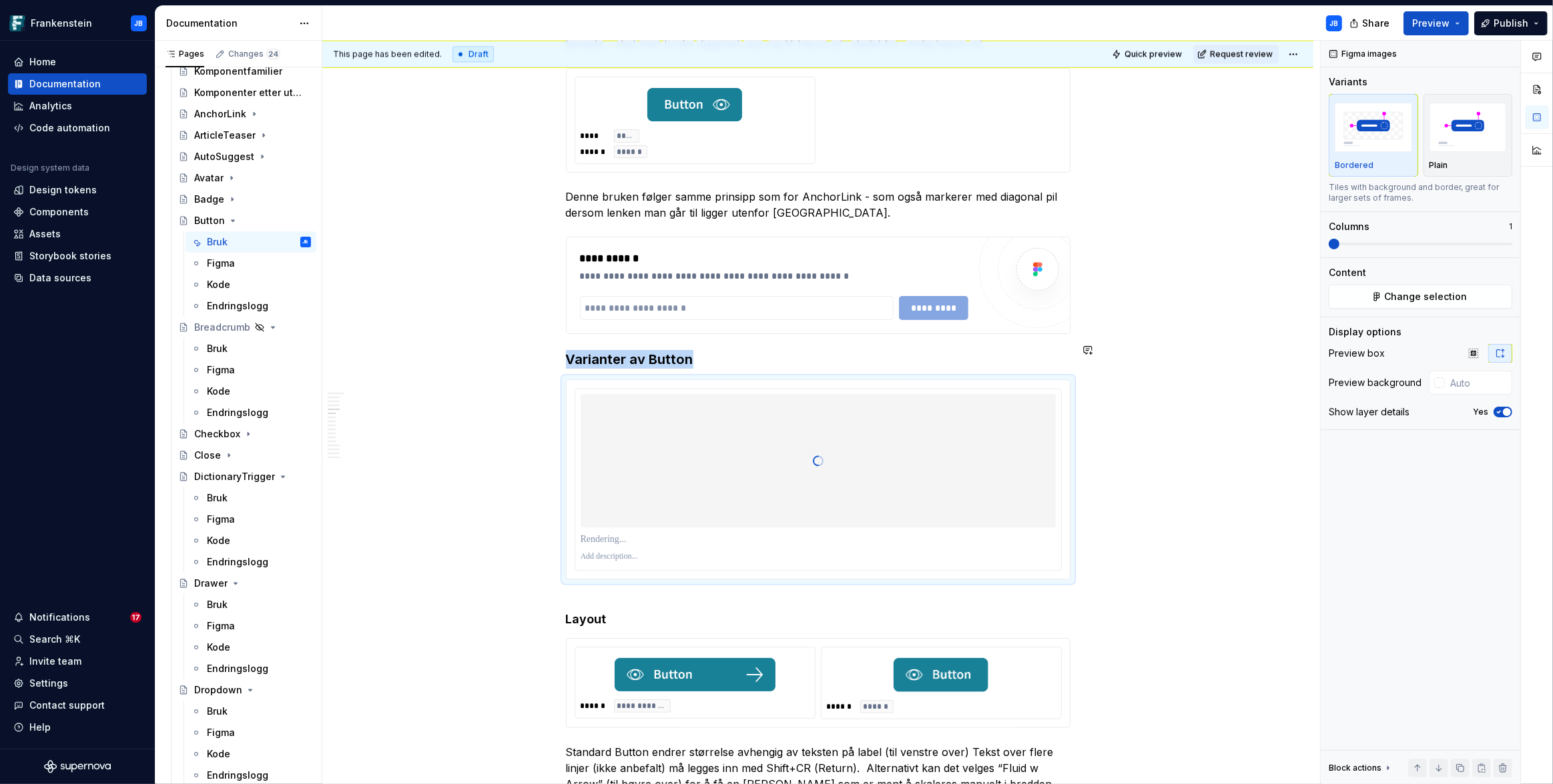
scroll to position [3426, 0]
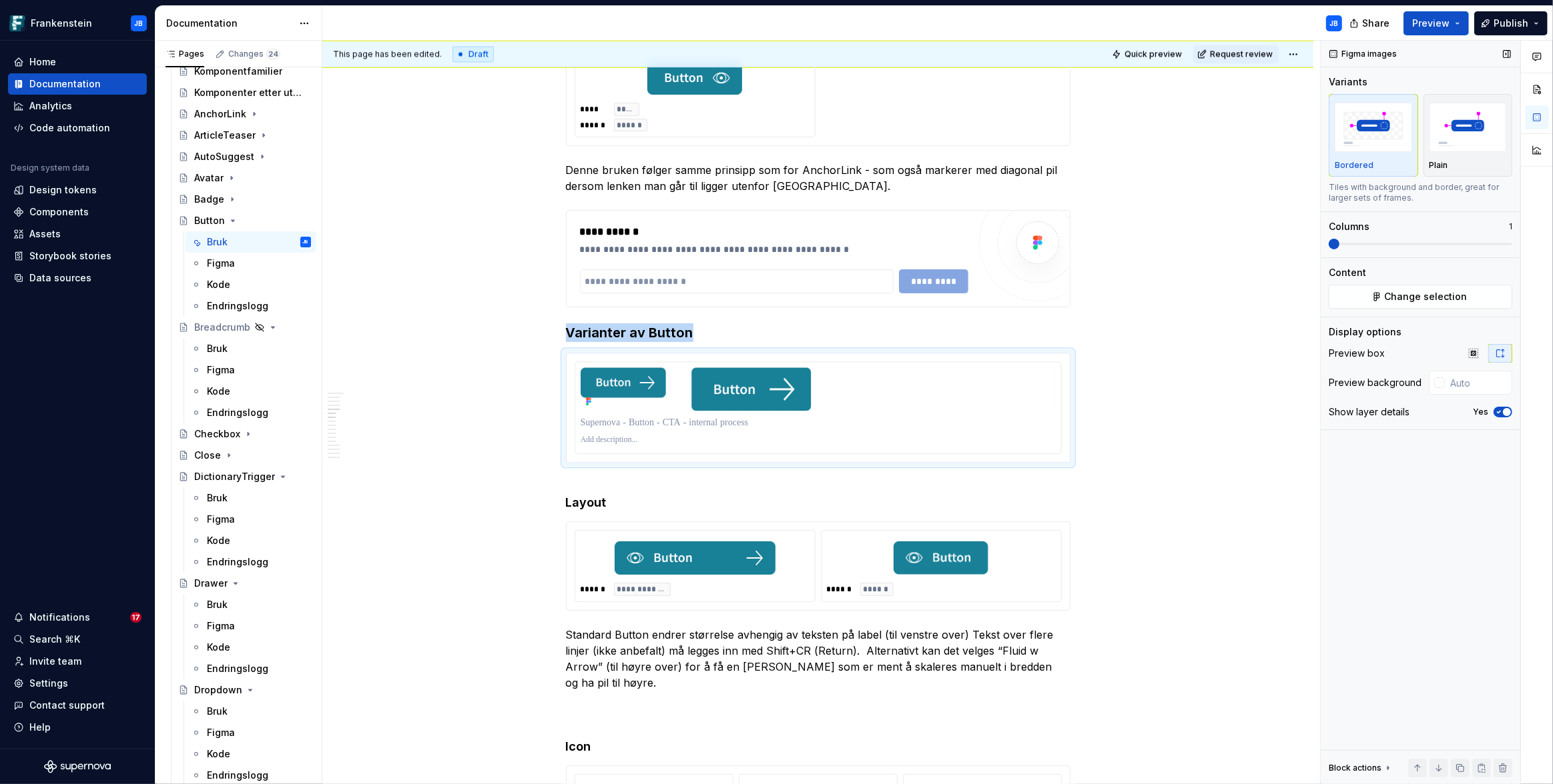
click at [1503, 411] on span "button" at bounding box center [1507, 412] width 8 height 8
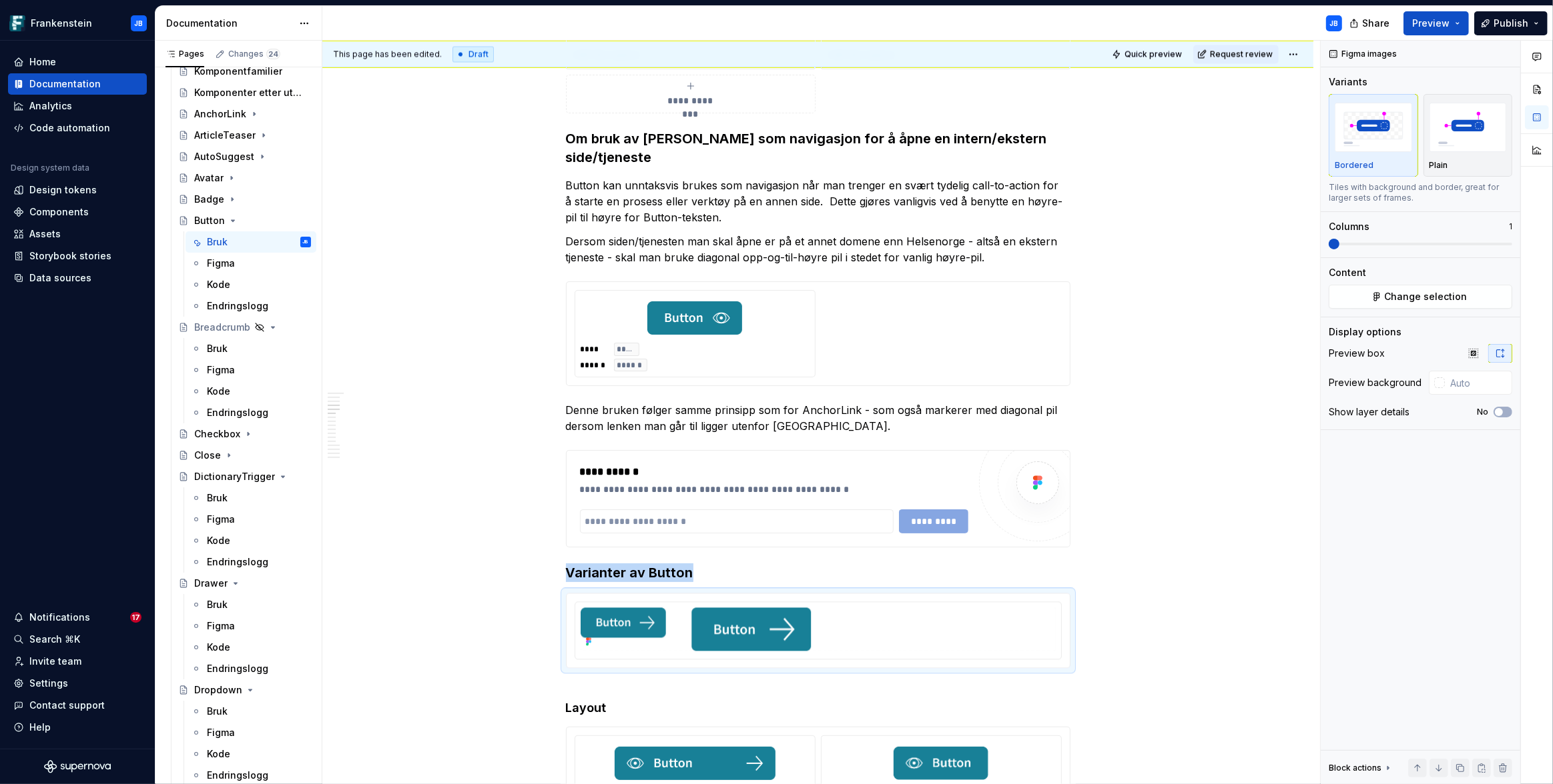
scroll to position [3124, 0]
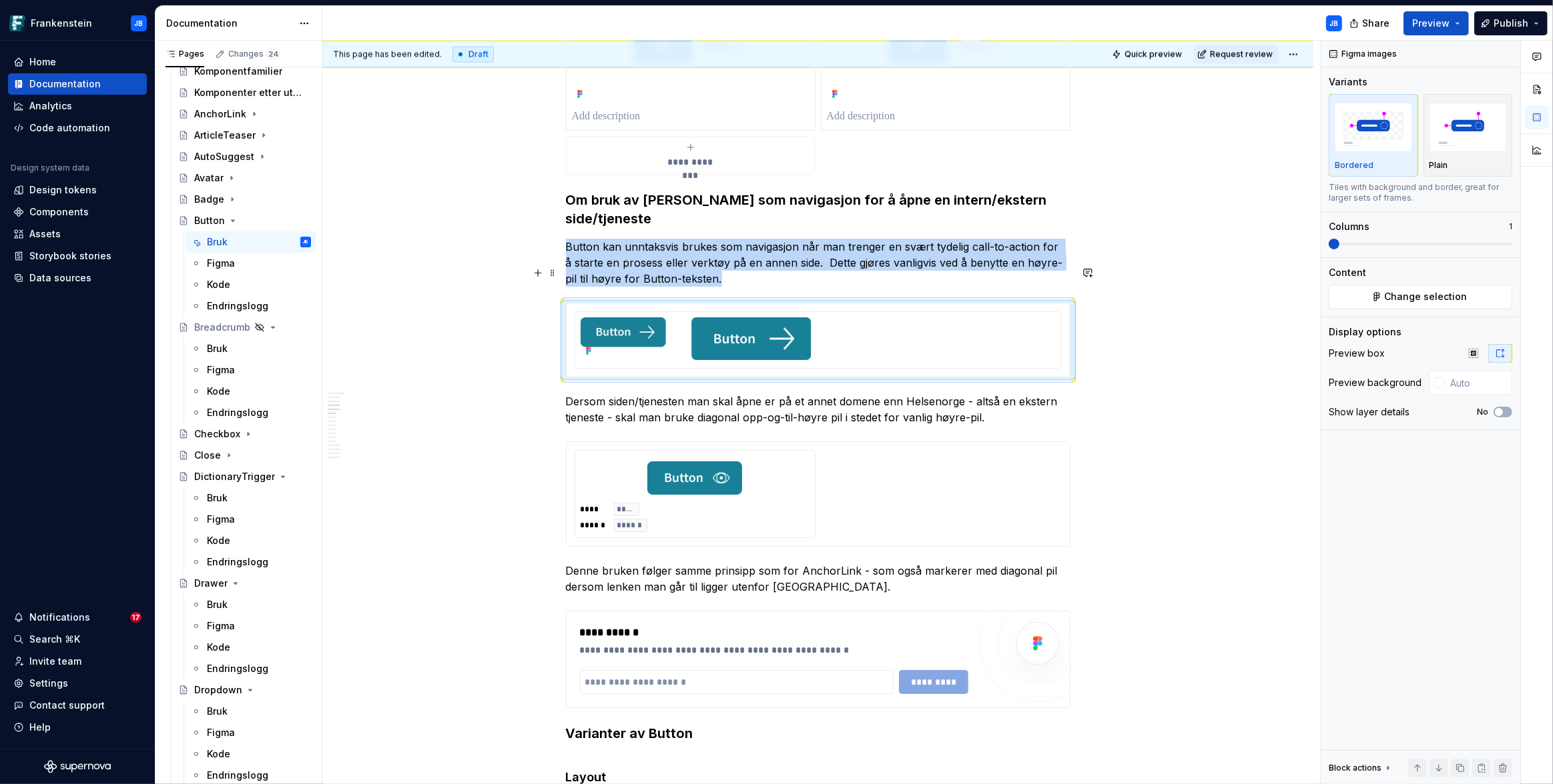
click at [550, 411] on span at bounding box center [552, 412] width 11 height 19
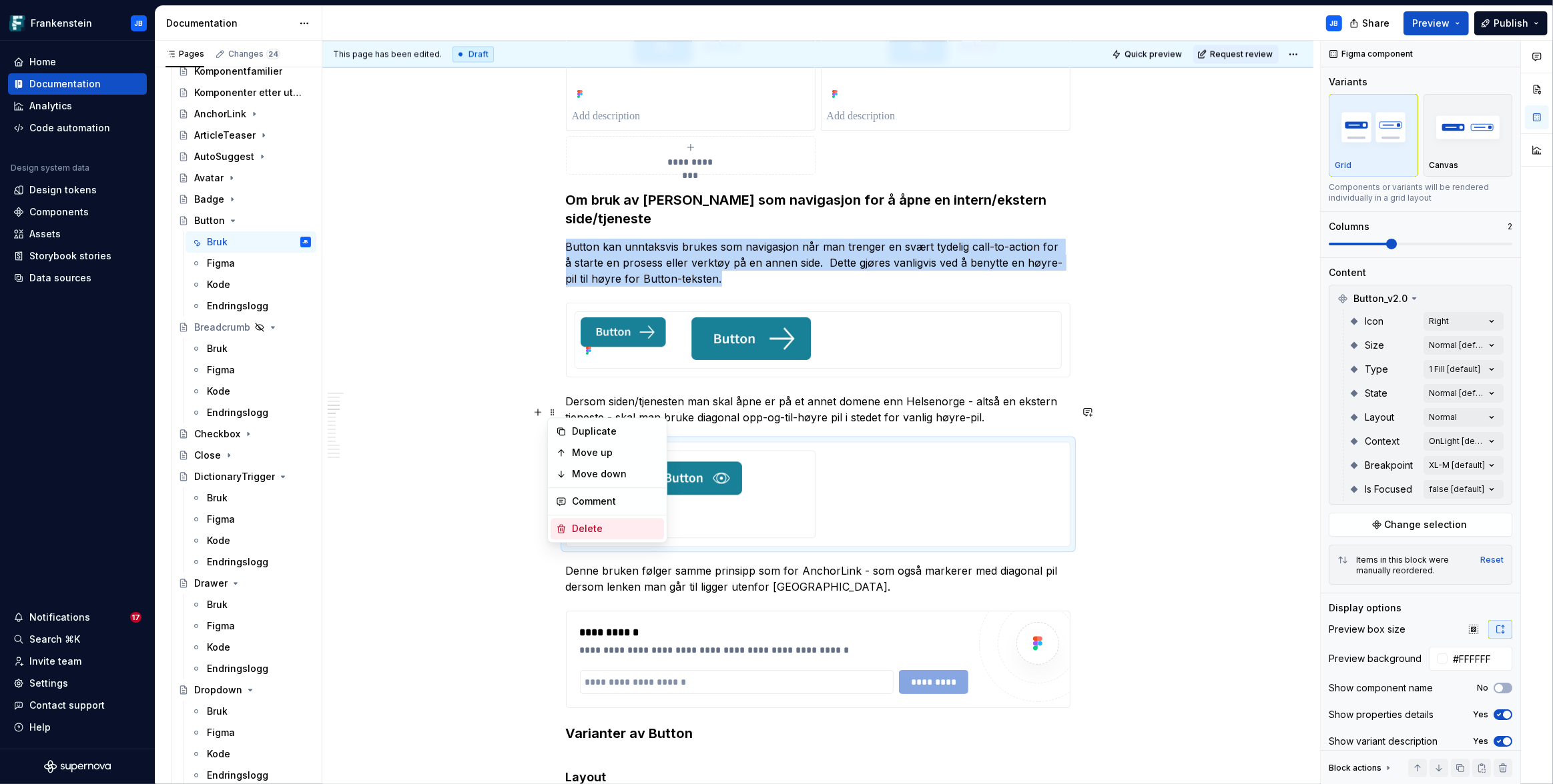
click at [590, 527] on div "Delete" at bounding box center [615, 530] width 87 height 14
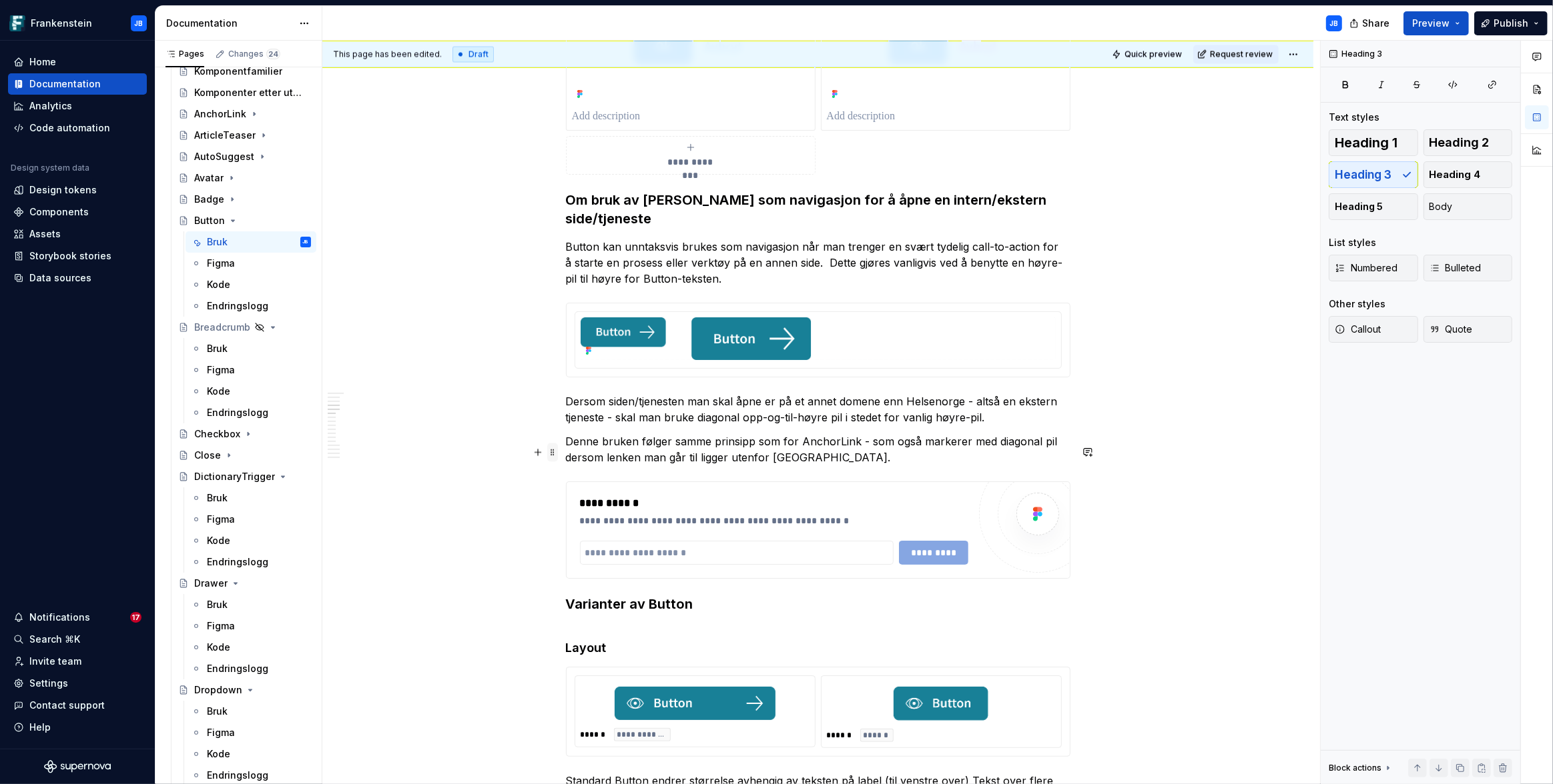
click at [552, 451] on span at bounding box center [552, 452] width 11 height 19
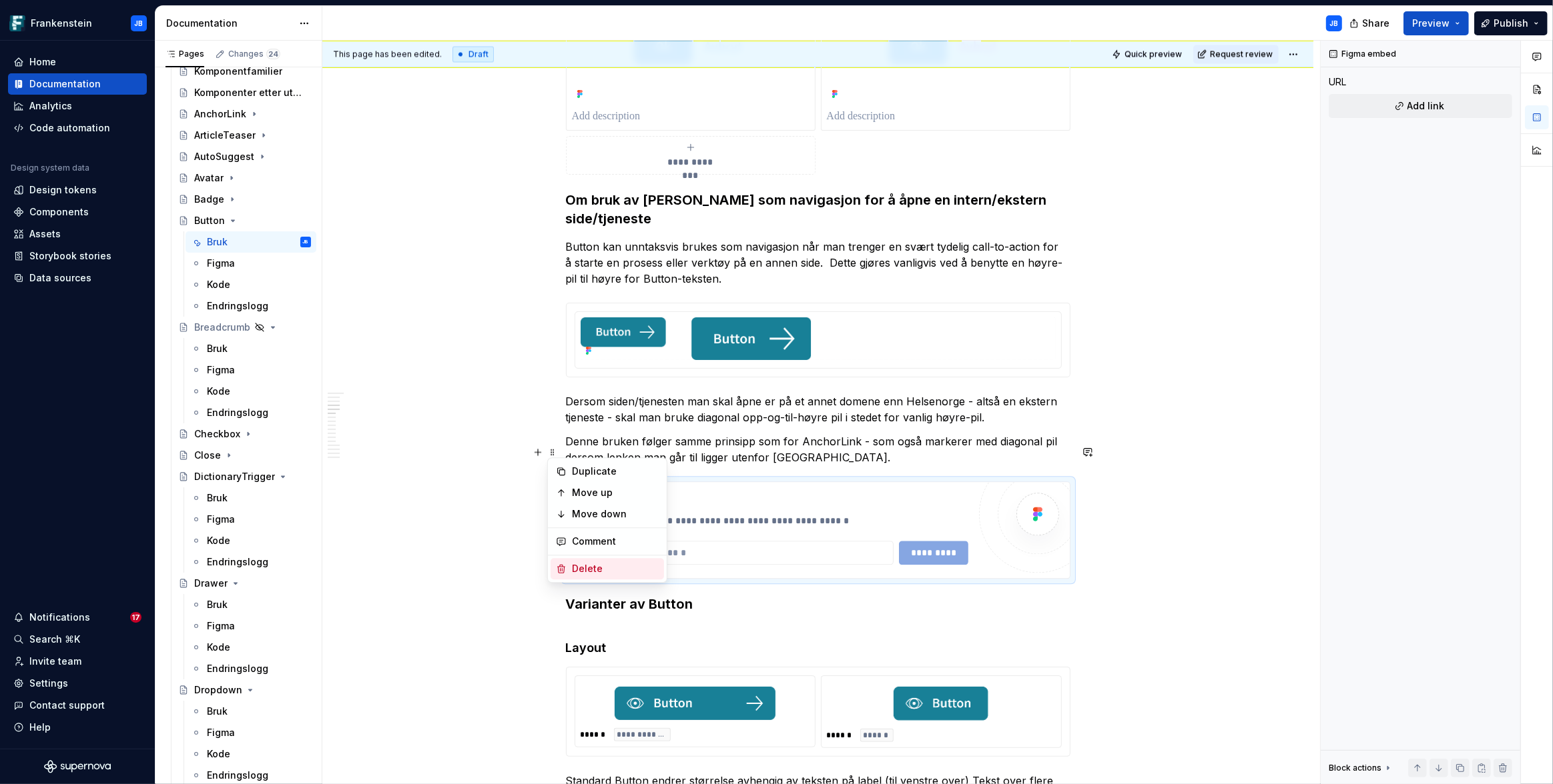
click at [587, 567] on div "Delete" at bounding box center [615, 569] width 87 height 14
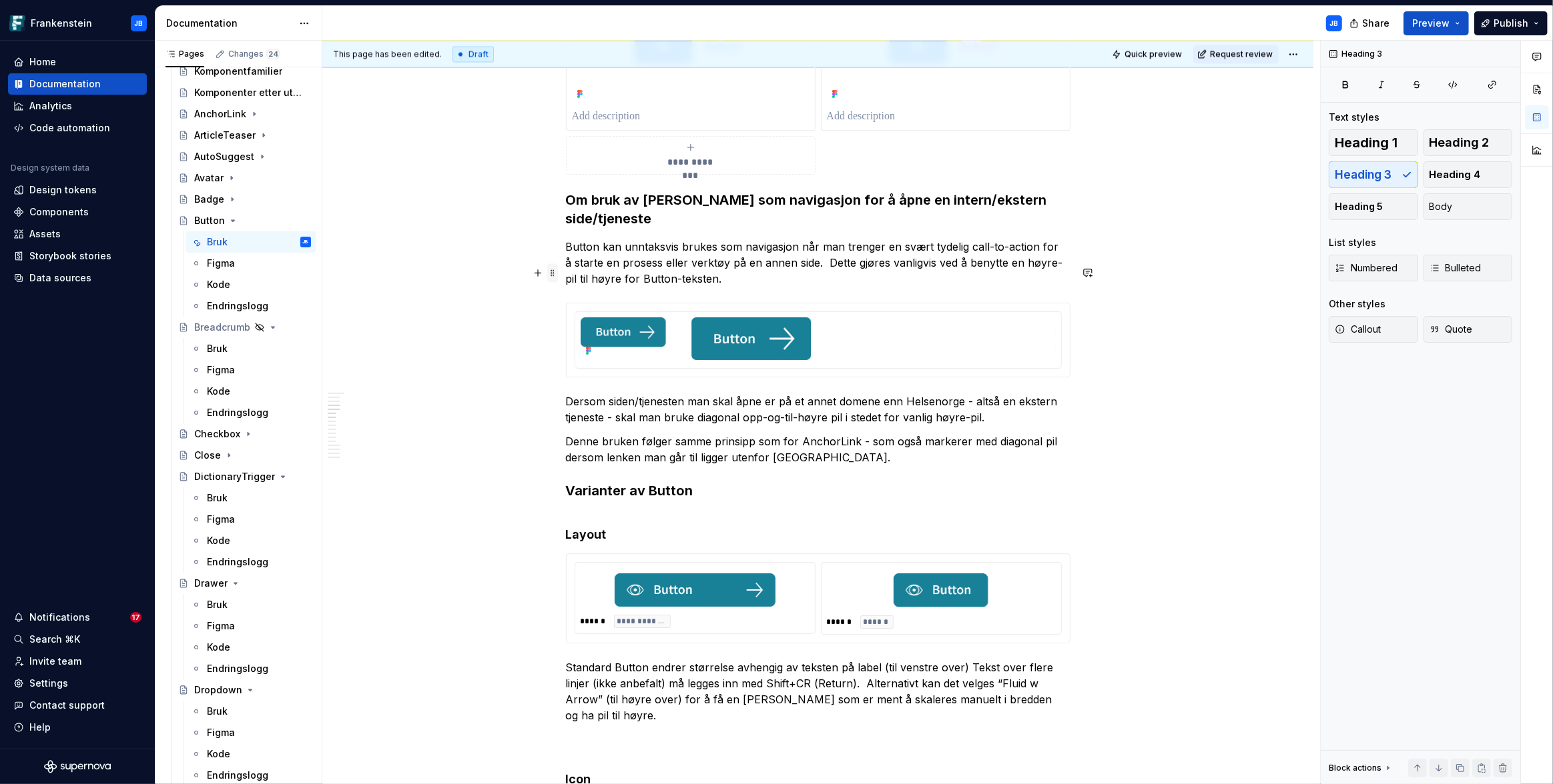
click at [550, 271] on span at bounding box center [552, 272] width 11 height 19
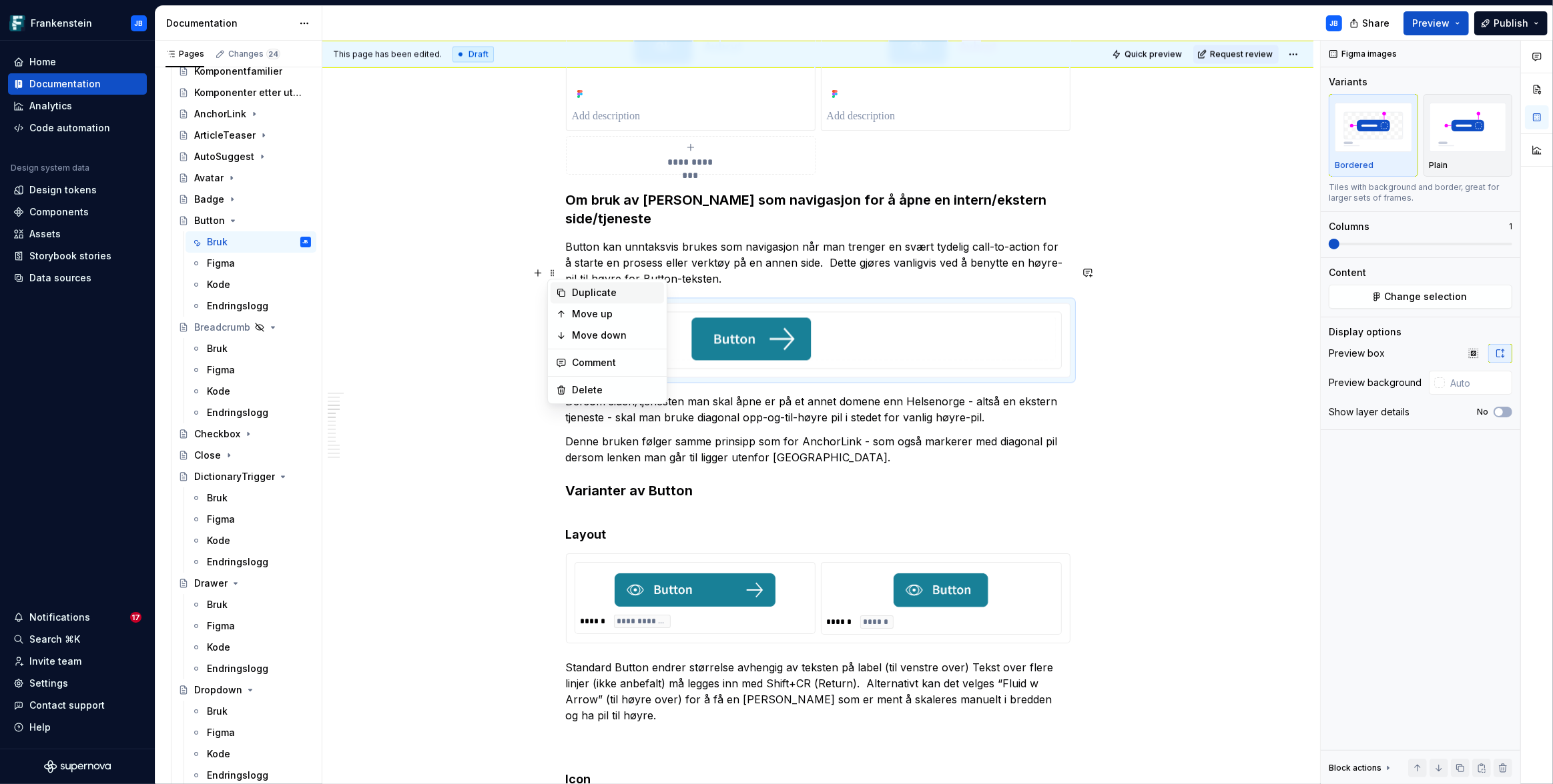
click at [589, 292] on div "Duplicate" at bounding box center [615, 293] width 87 height 14
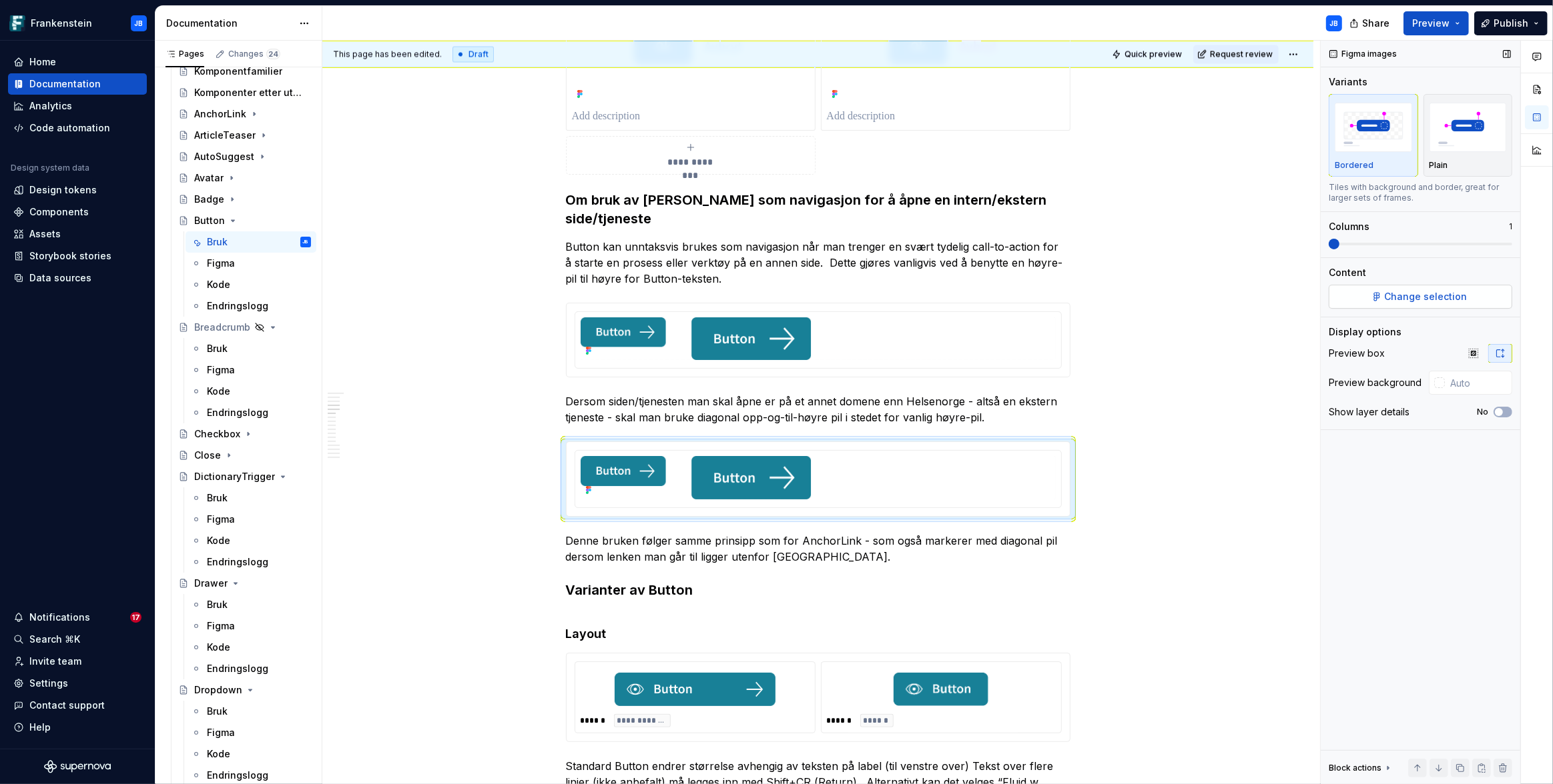
click at [1429, 296] on span "Change selection" at bounding box center [1426, 297] width 83 height 14
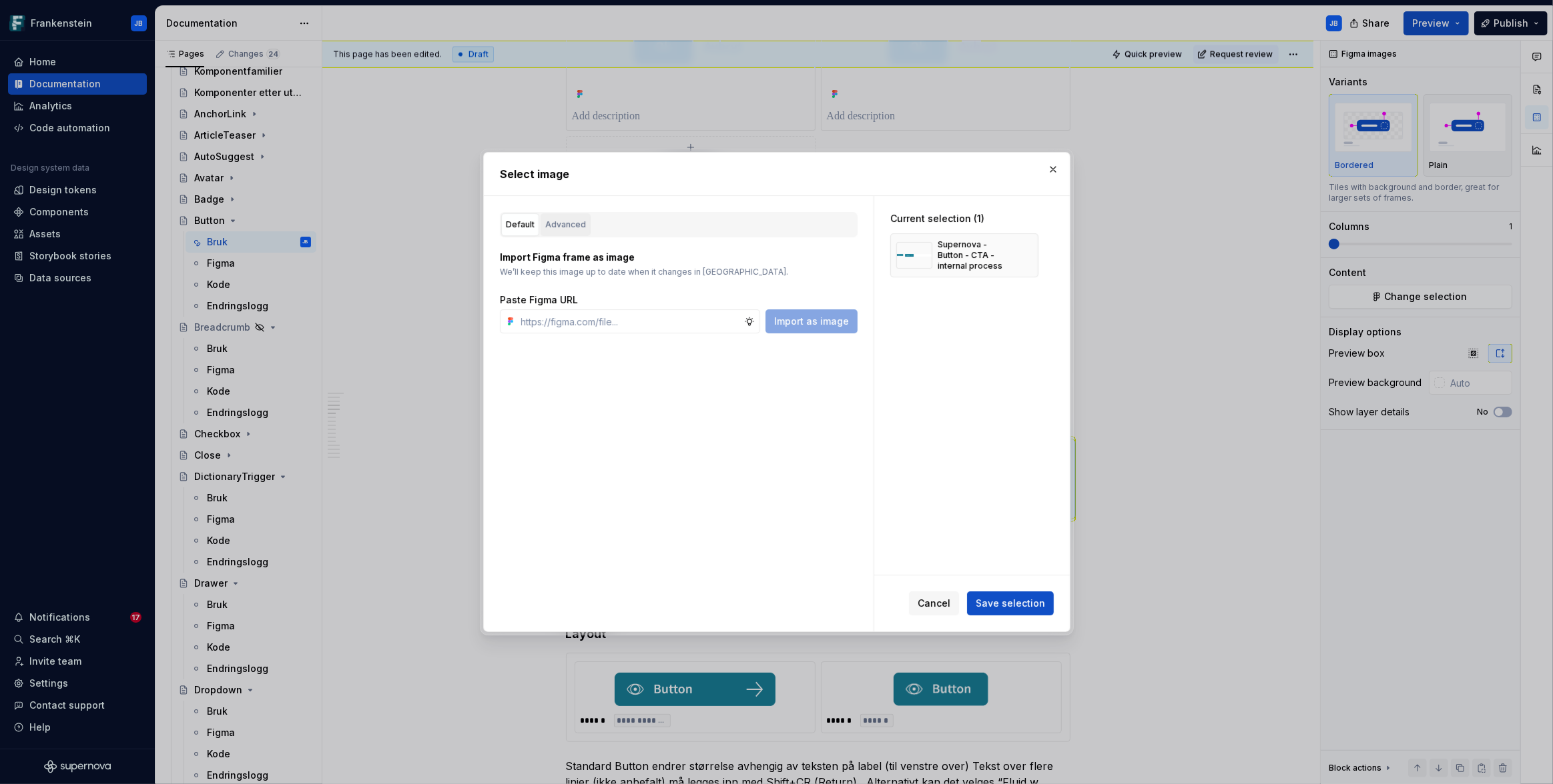
click at [552, 228] on div "Advanced" at bounding box center [566, 225] width 41 height 14
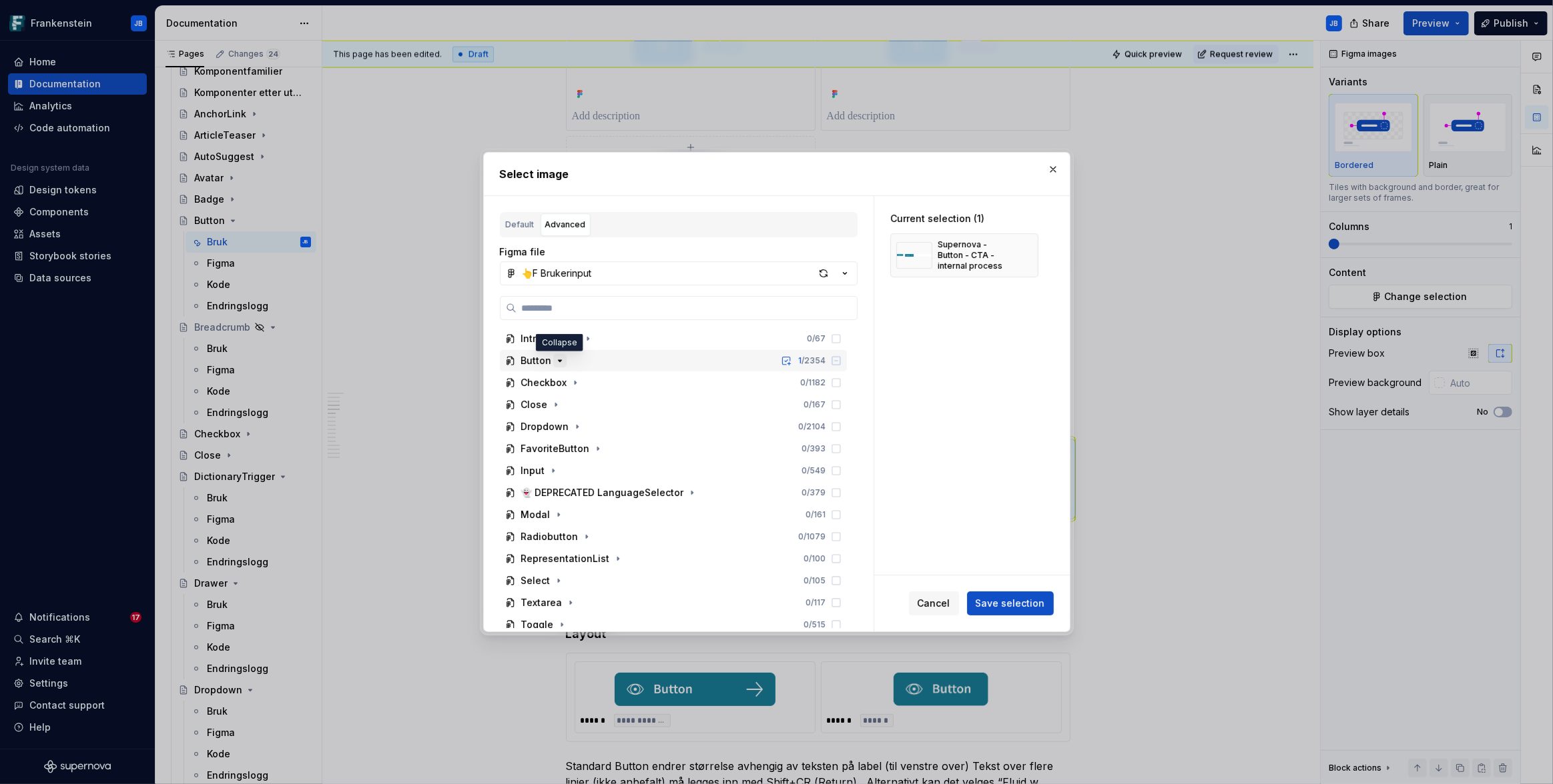
click at [555, 361] on icon "button" at bounding box center [559, 360] width 11 height 11
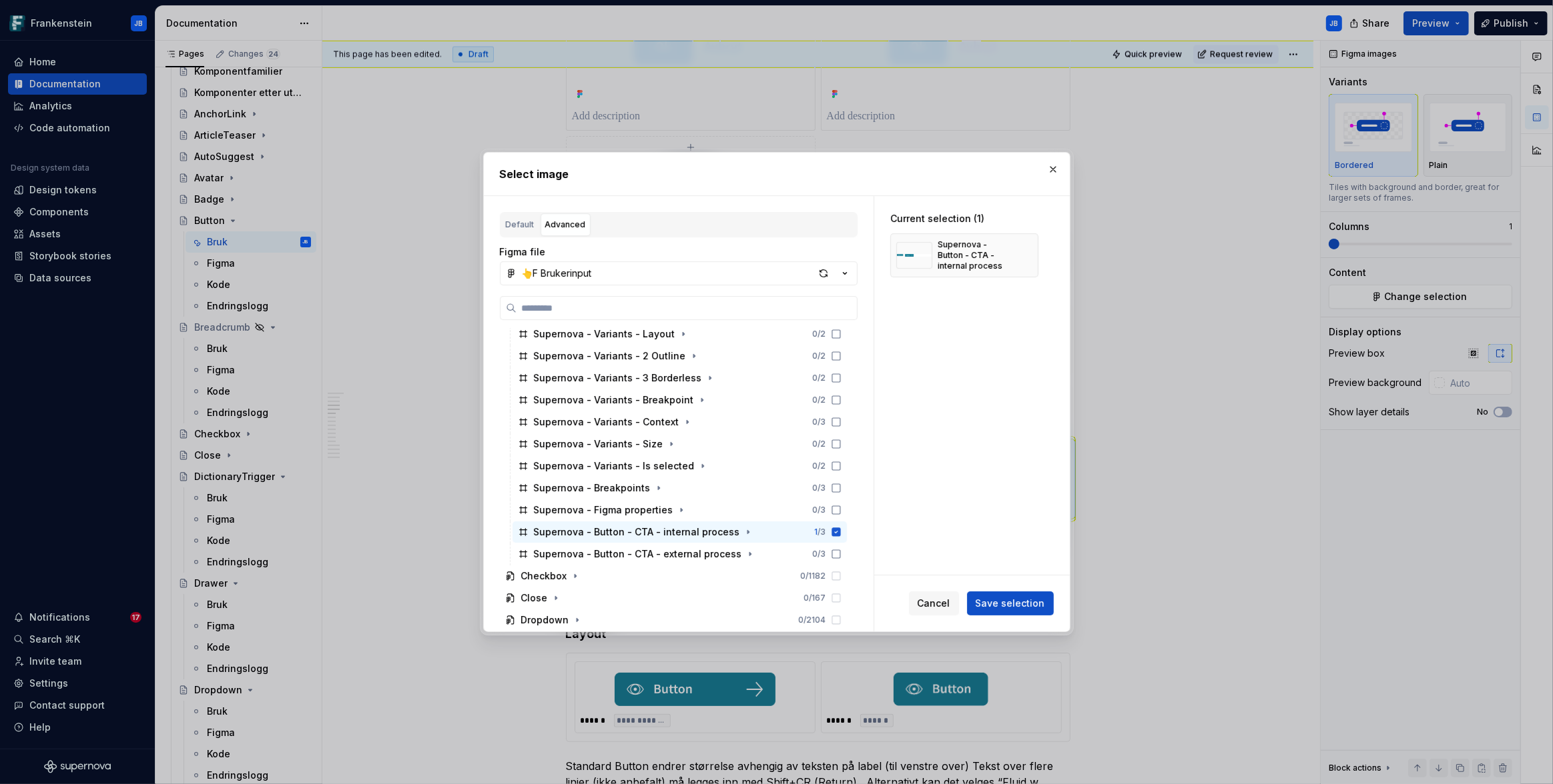
scroll to position [806, 0]
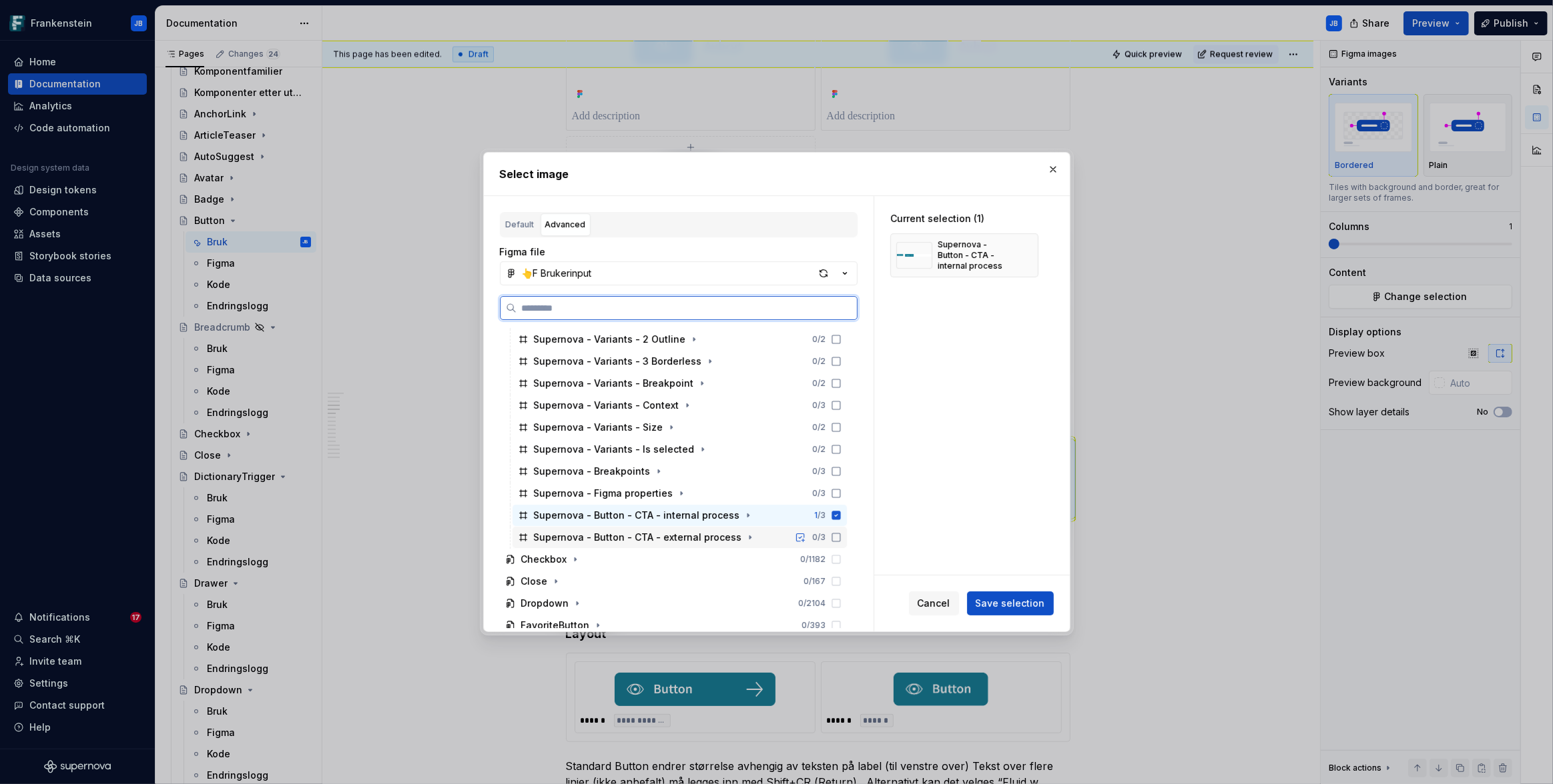
click at [840, 537] on icon at bounding box center [835, 537] width 11 height 11
click at [839, 517] on icon at bounding box center [835, 515] width 9 height 9
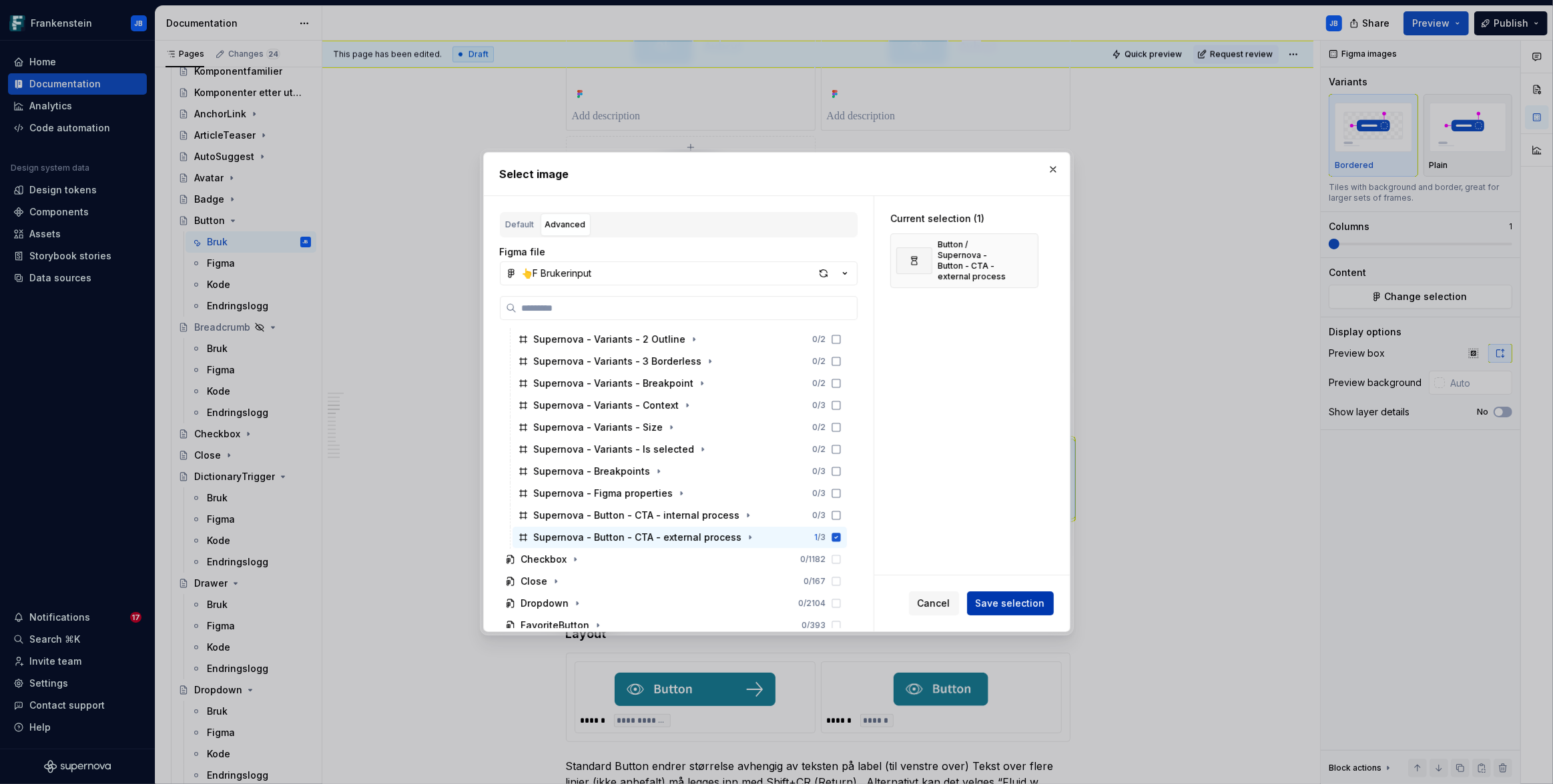
click at [1012, 599] on span "Save selection" at bounding box center [1010, 604] width 70 height 14
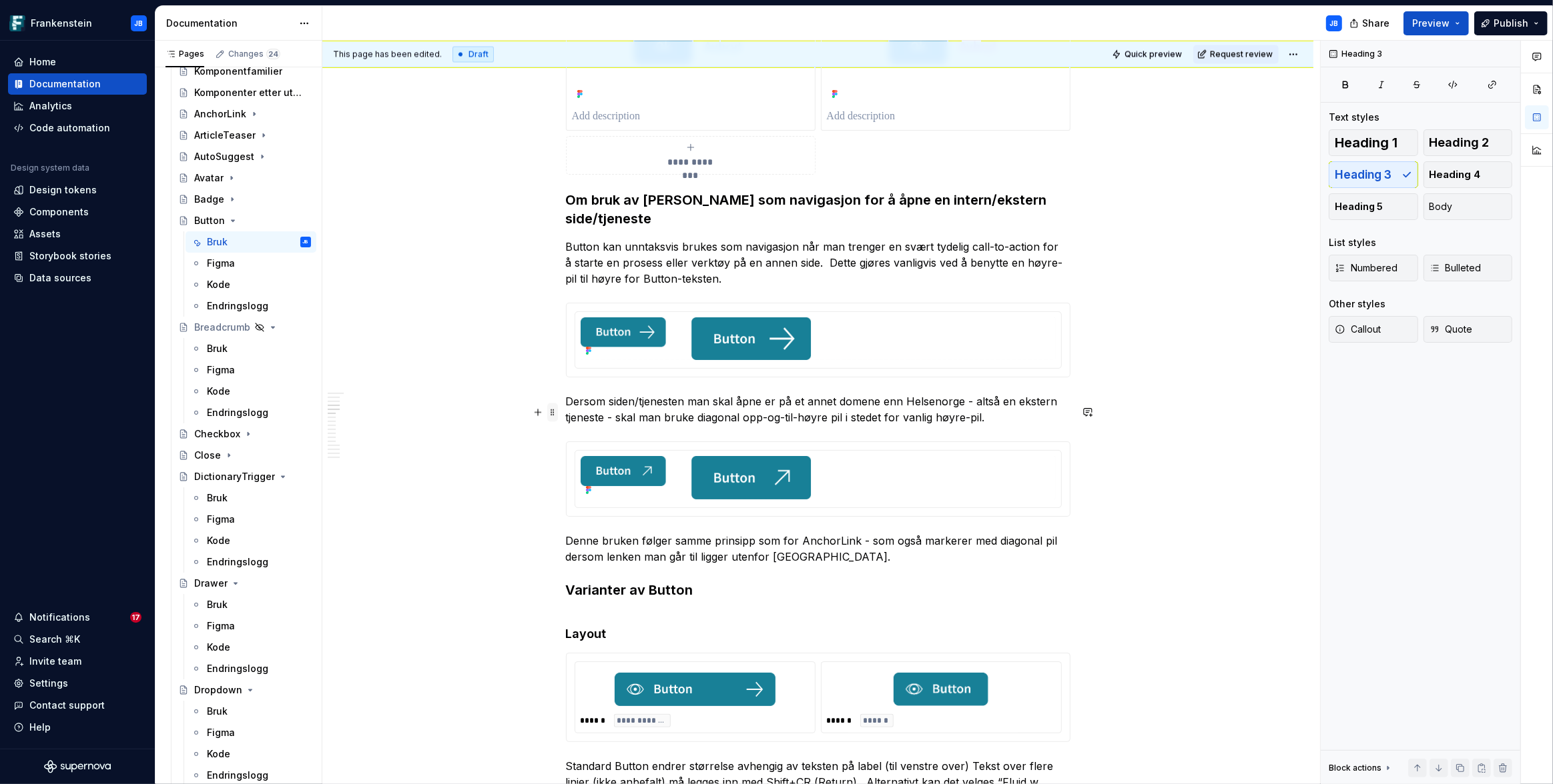
click at [552, 410] on span at bounding box center [552, 412] width 11 height 19
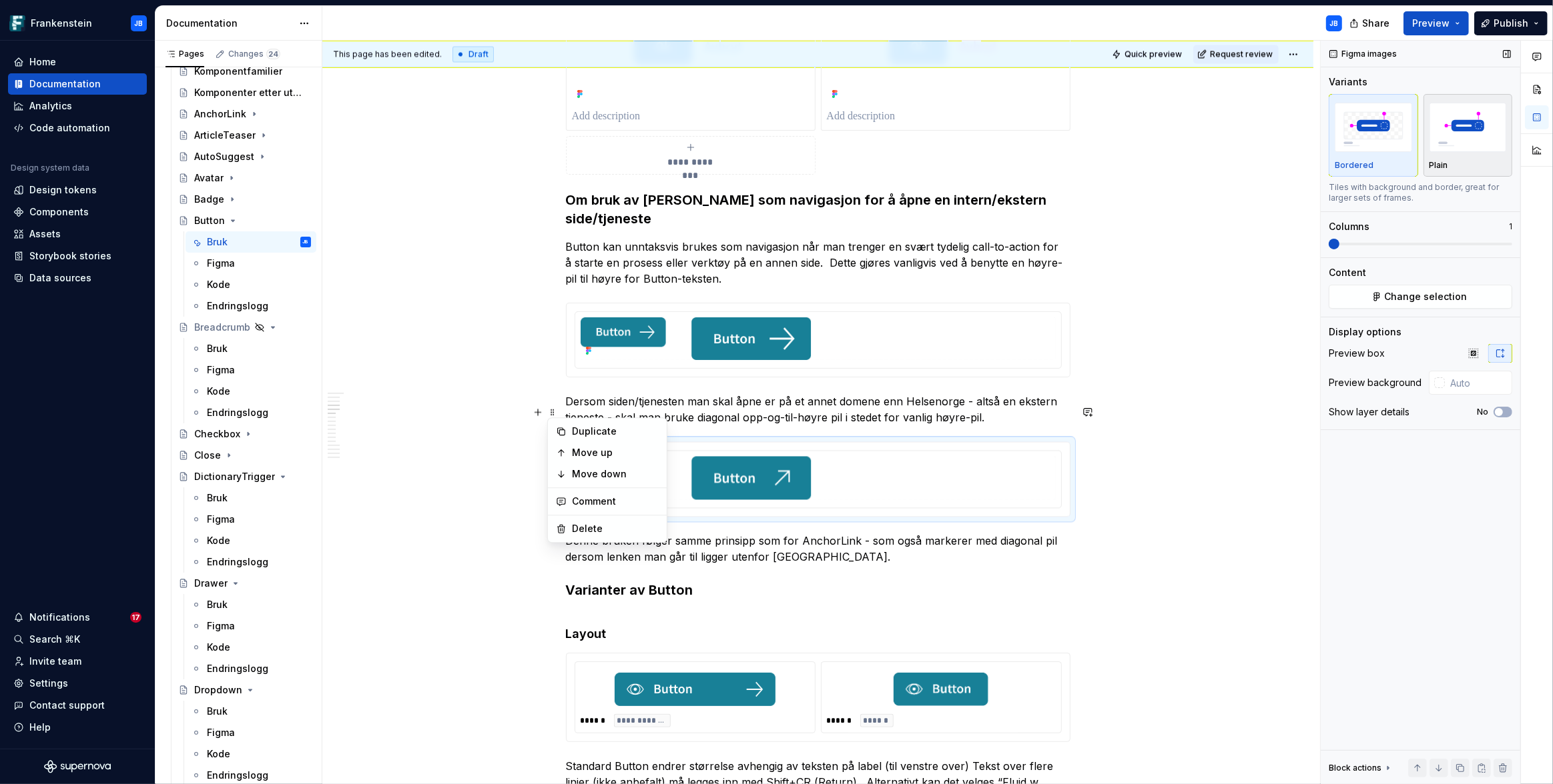
click at [1444, 164] on p "Plain" at bounding box center [1438, 165] width 19 height 11
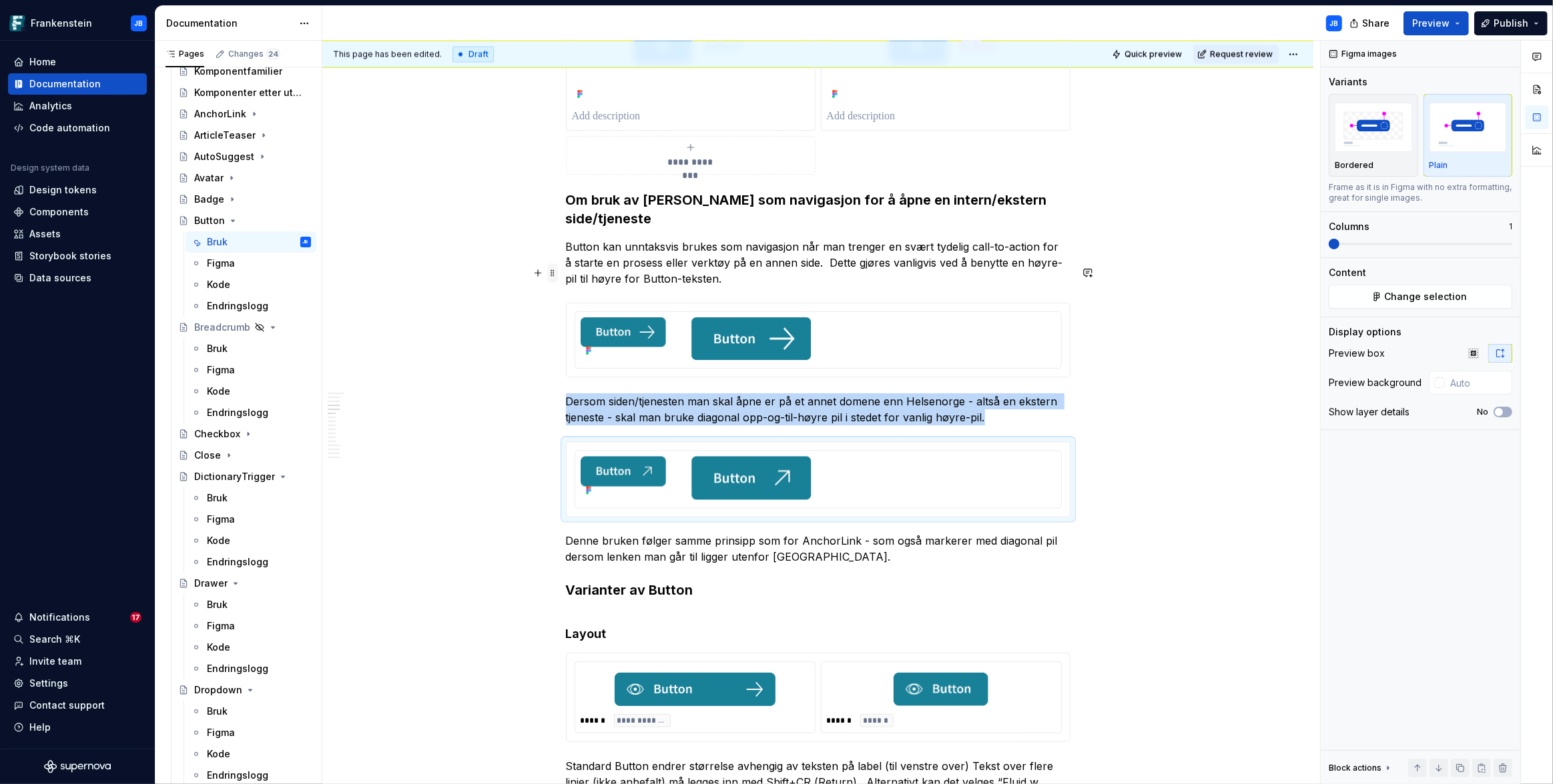
click at [551, 272] on span at bounding box center [552, 272] width 11 height 19
click at [1443, 156] on div "Plain" at bounding box center [1468, 135] width 77 height 70
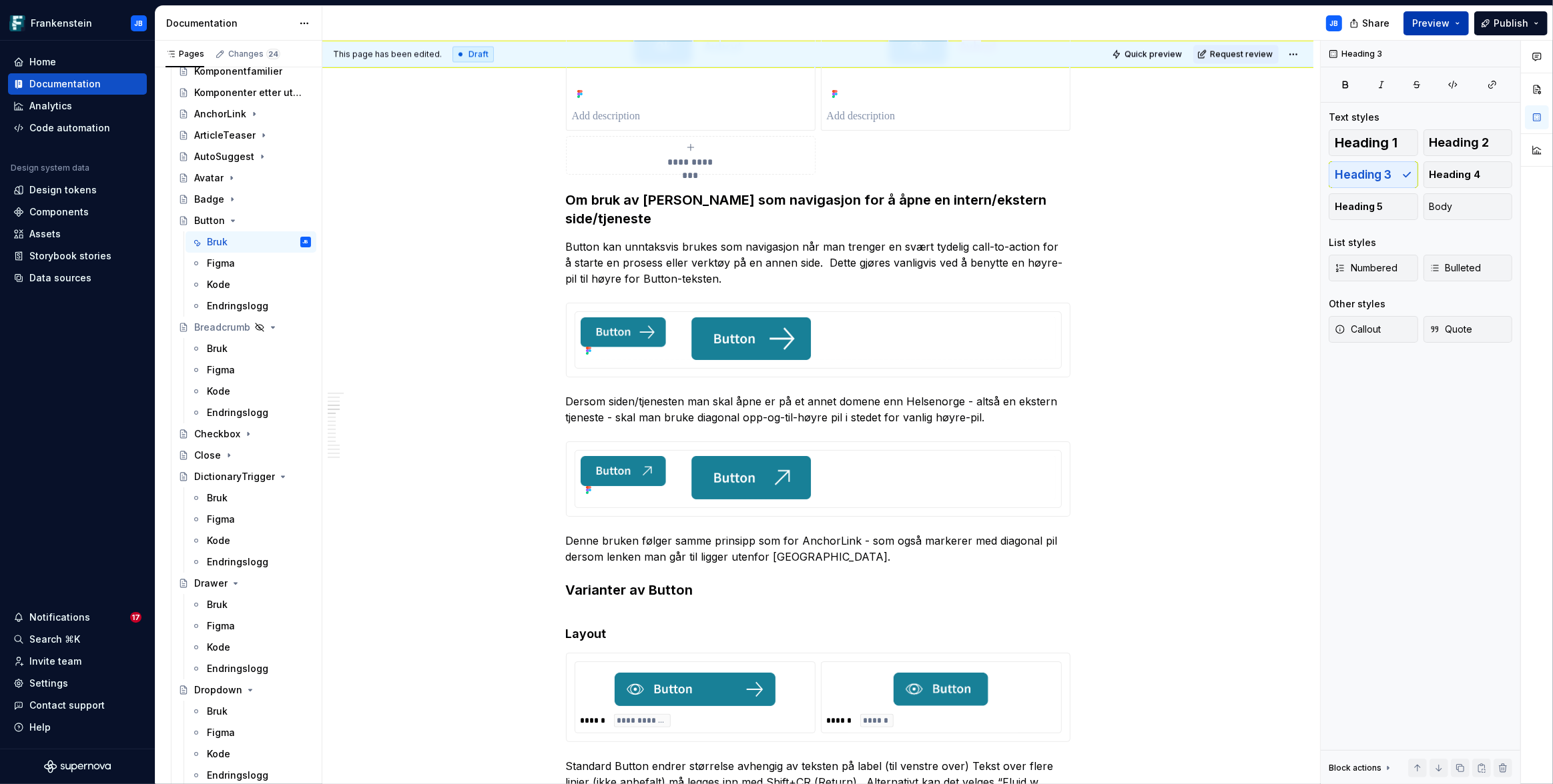
click at [1458, 22] on button "Preview" at bounding box center [1435, 23] width 66 height 24
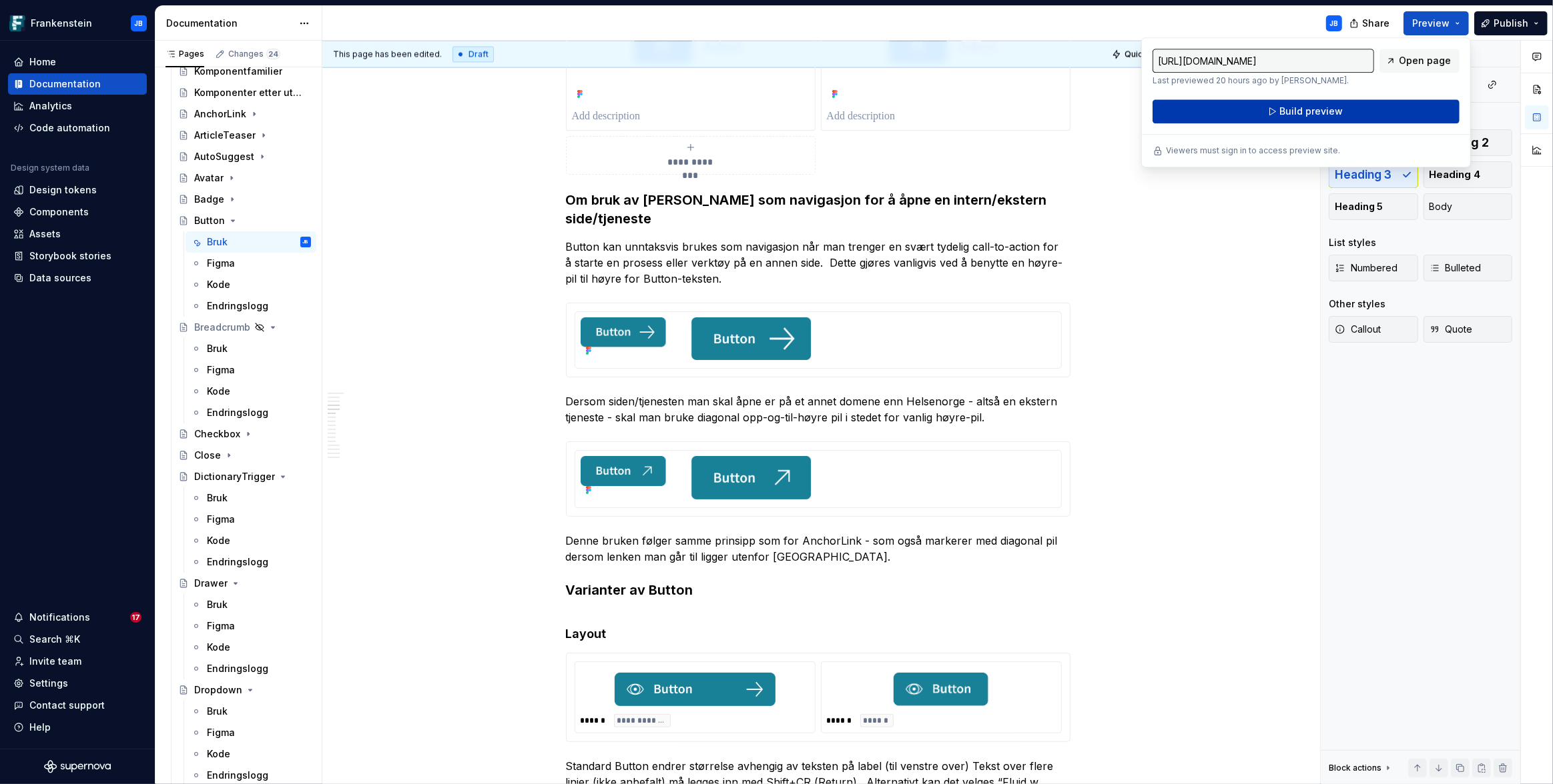
click at [1300, 114] on span "Build preview" at bounding box center [1311, 112] width 64 height 14
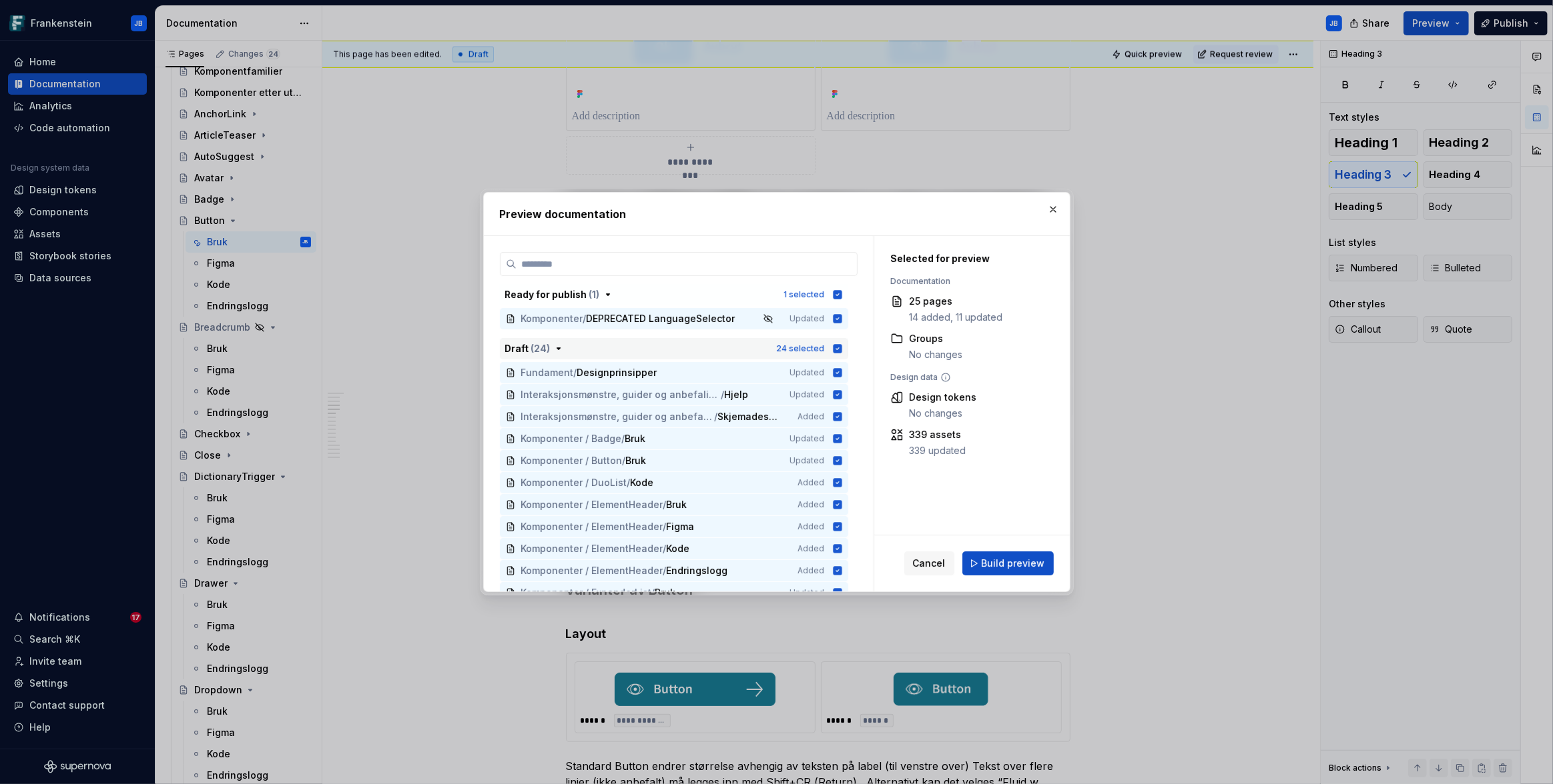
click at [839, 348] on icon "button" at bounding box center [836, 348] width 9 height 9
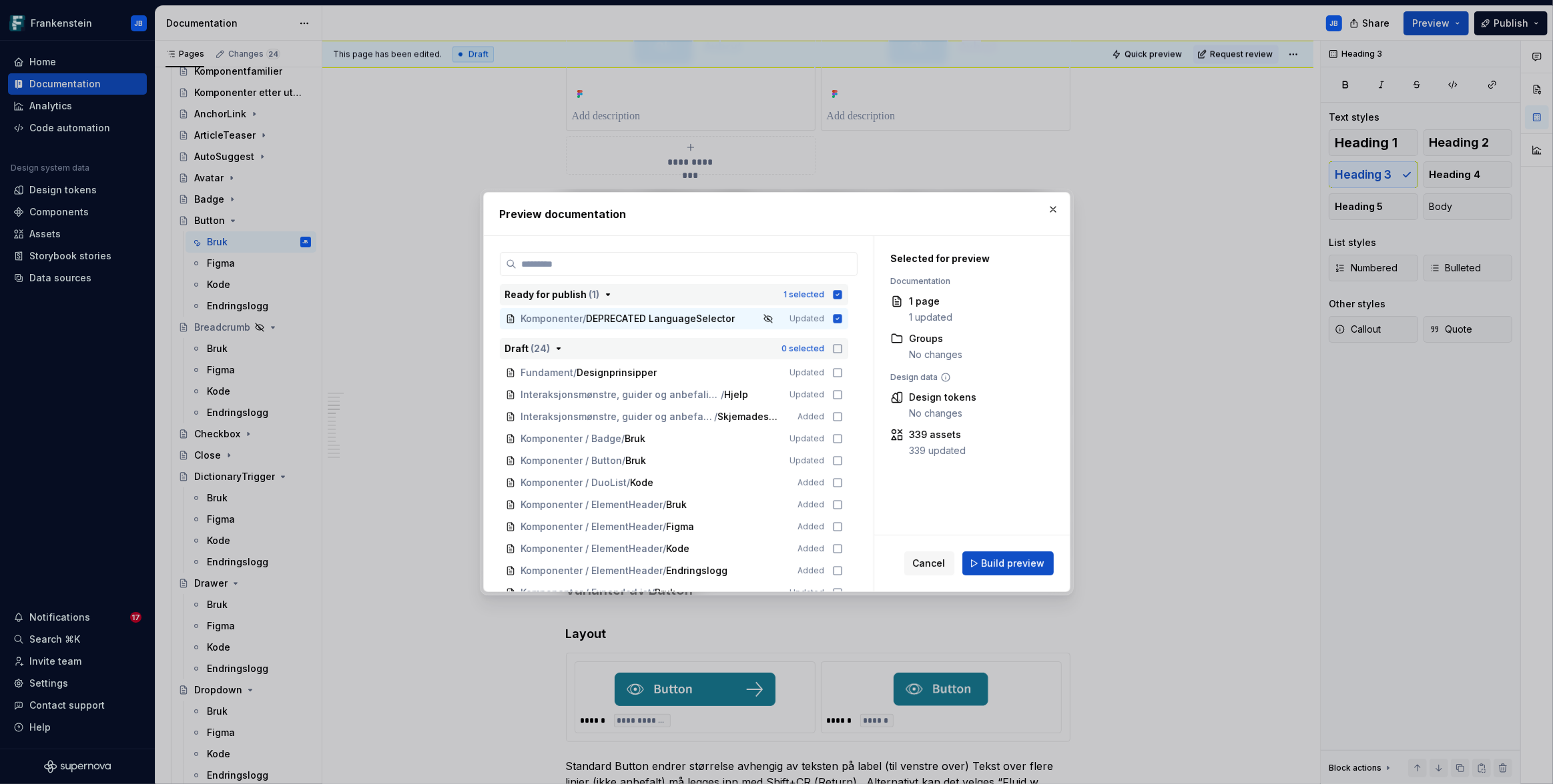
click at [834, 296] on icon "button" at bounding box center [836, 294] width 9 height 9
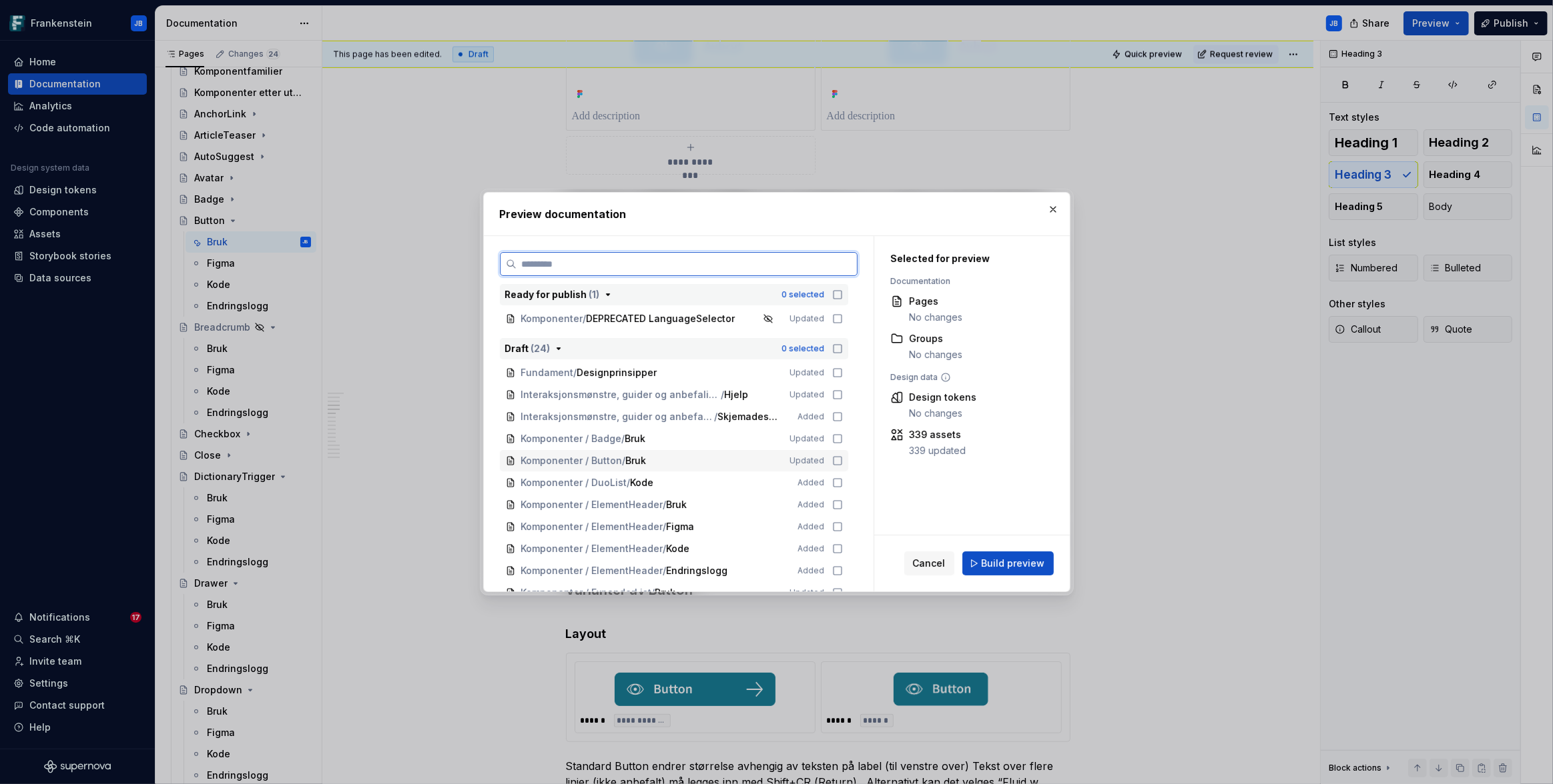
click at [832, 462] on icon at bounding box center [837, 460] width 11 height 11
click at [1024, 564] on span "Build preview" at bounding box center [1012, 564] width 64 height 14
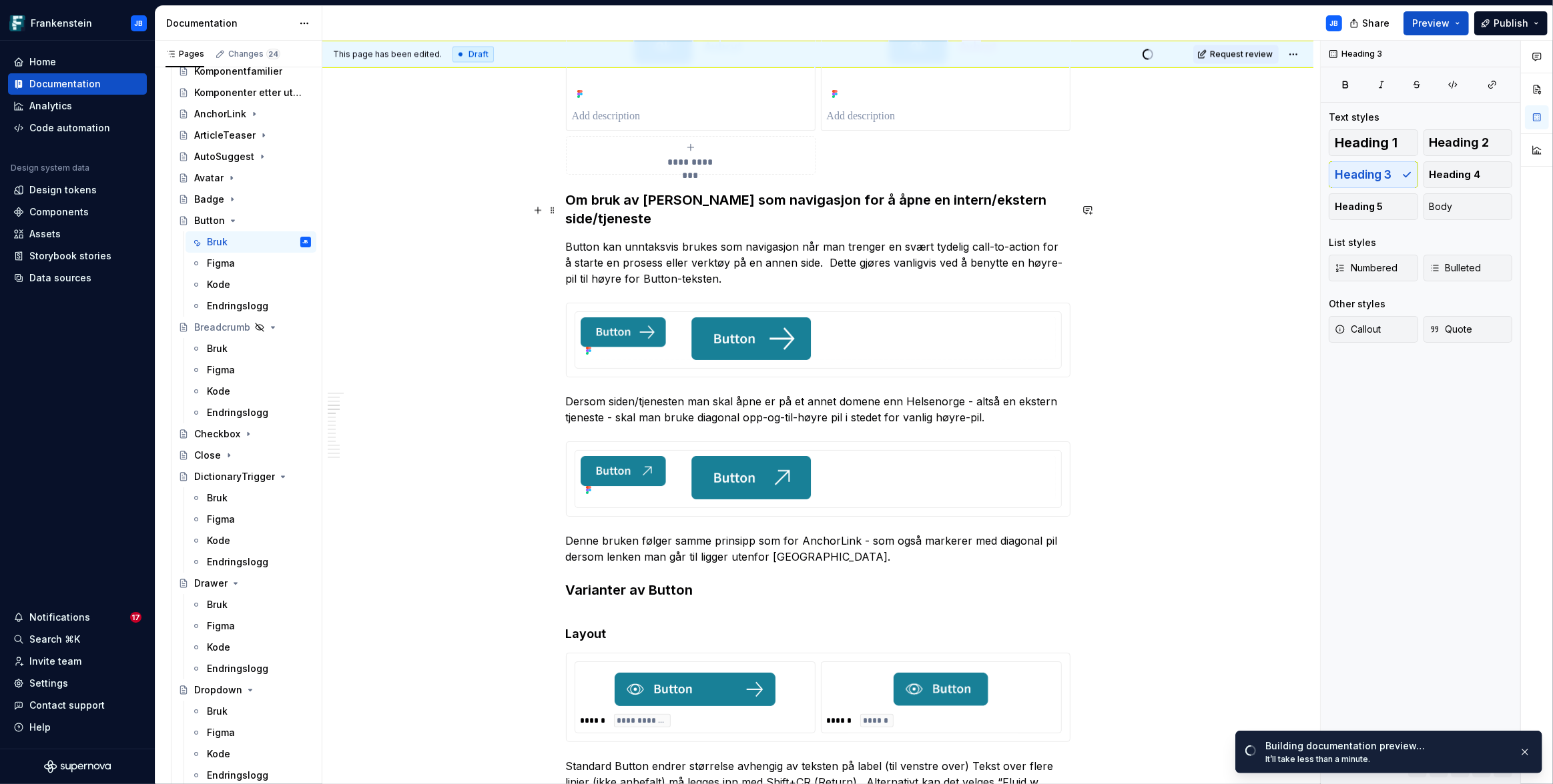
click at [713, 244] on p "Button kan unntaksvis brukes som navigasjon når man trenger en svært tydelig ca…" at bounding box center [818, 262] width 504 height 48
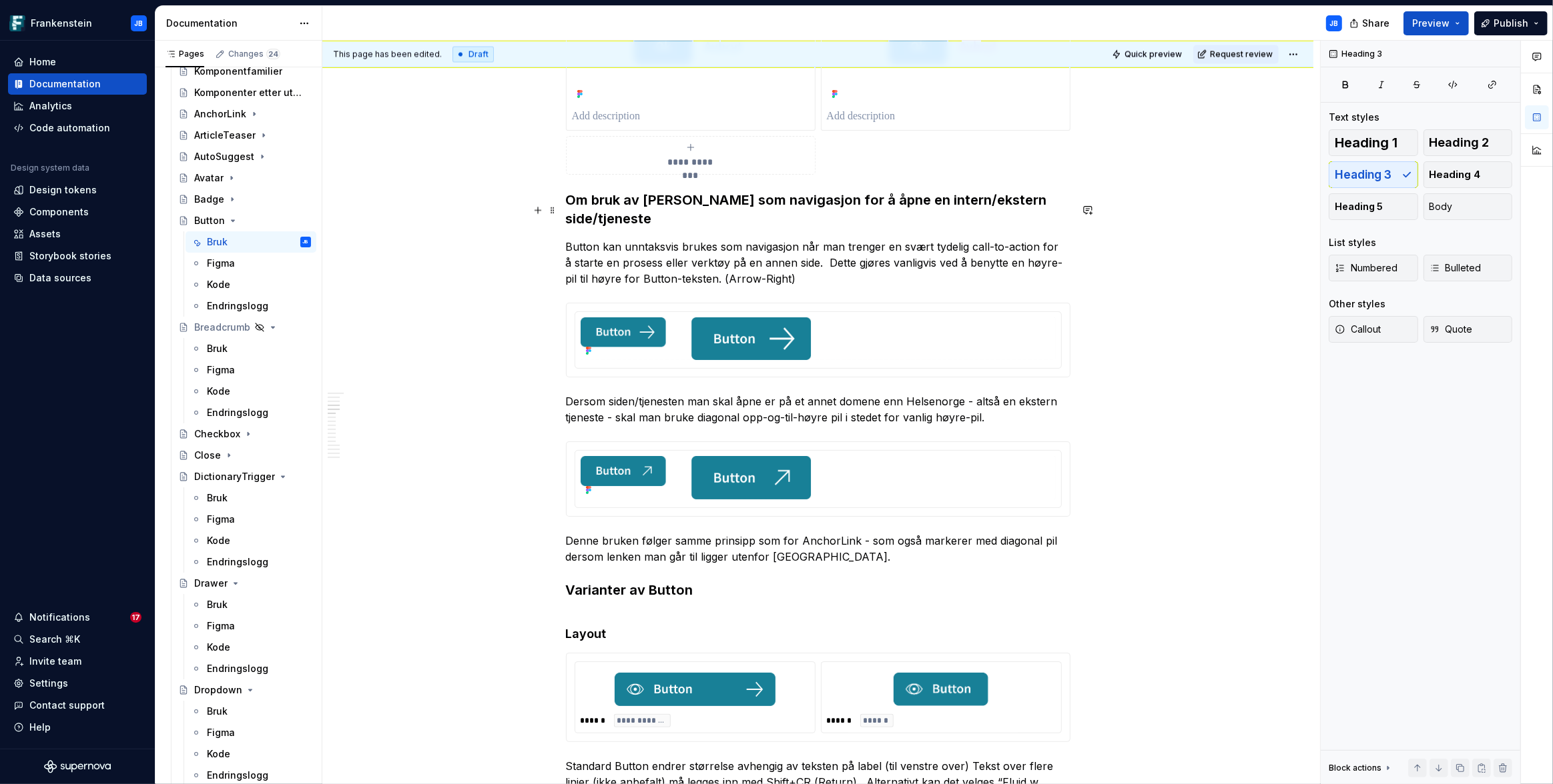
click at [751, 244] on p "Button kan unntaksvis brukes som navigasjon når man trenger en svært tydelig ca…" at bounding box center [818, 262] width 504 height 48
click at [1005, 393] on p "Dersom siden/tjenesten man skal åpne er på et annet domene enn Helsenorge - alt…" at bounding box center [818, 409] width 504 height 32
click at [843, 393] on p "Dersom siden/tjenesten man skal åpne er på et annet domene enn Helsenorge - alt…" at bounding box center [818, 409] width 504 height 32
click at [1460, 22] on button "Preview" at bounding box center [1435, 23] width 66 height 24
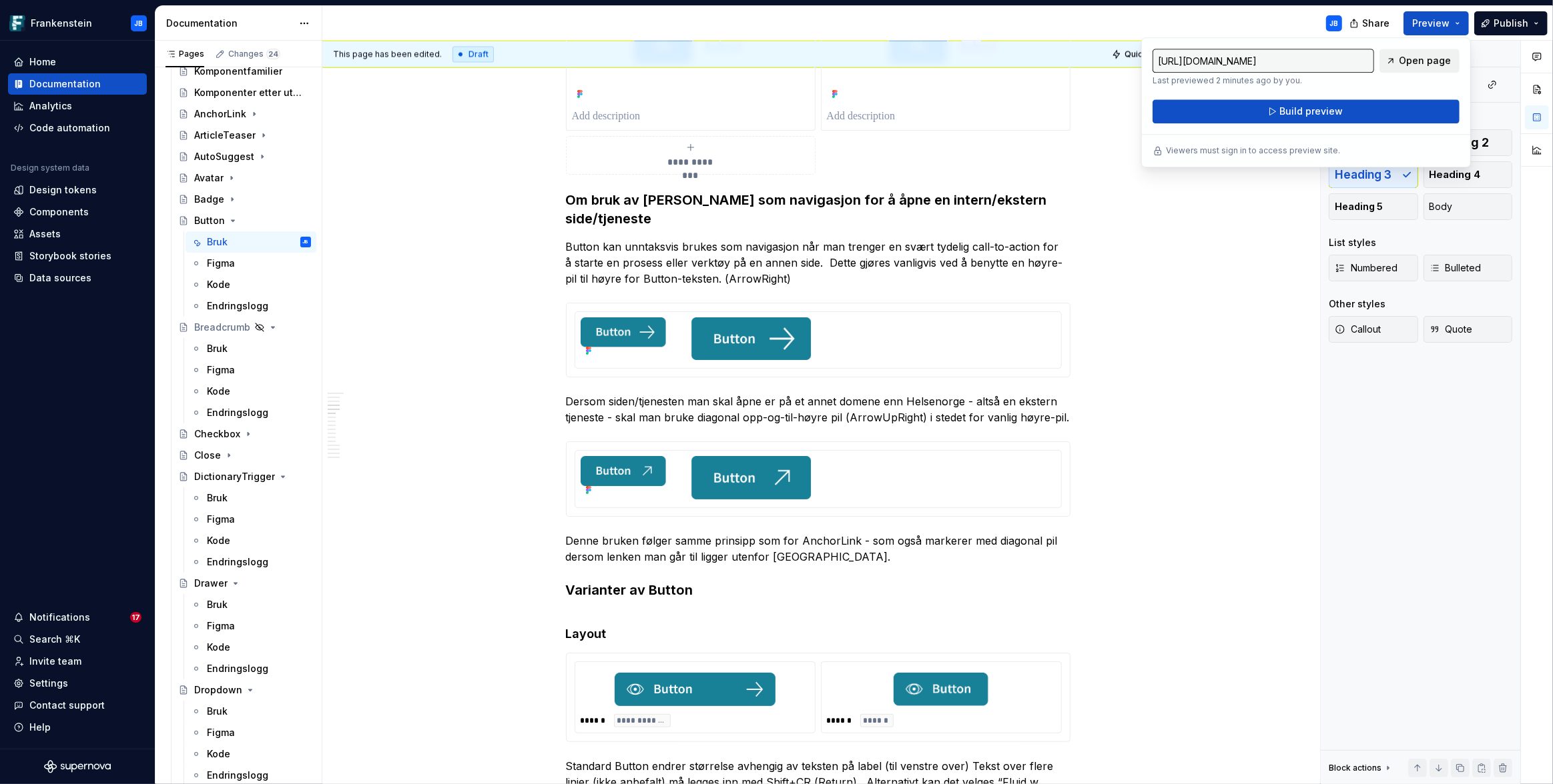
click at [1435, 64] on span "Open page" at bounding box center [1424, 61] width 52 height 14
click at [606, 239] on p "Button kan unntaksvis brukes som navigasjon når man trenger en svært tydelig ca…" at bounding box center [818, 262] width 504 height 48
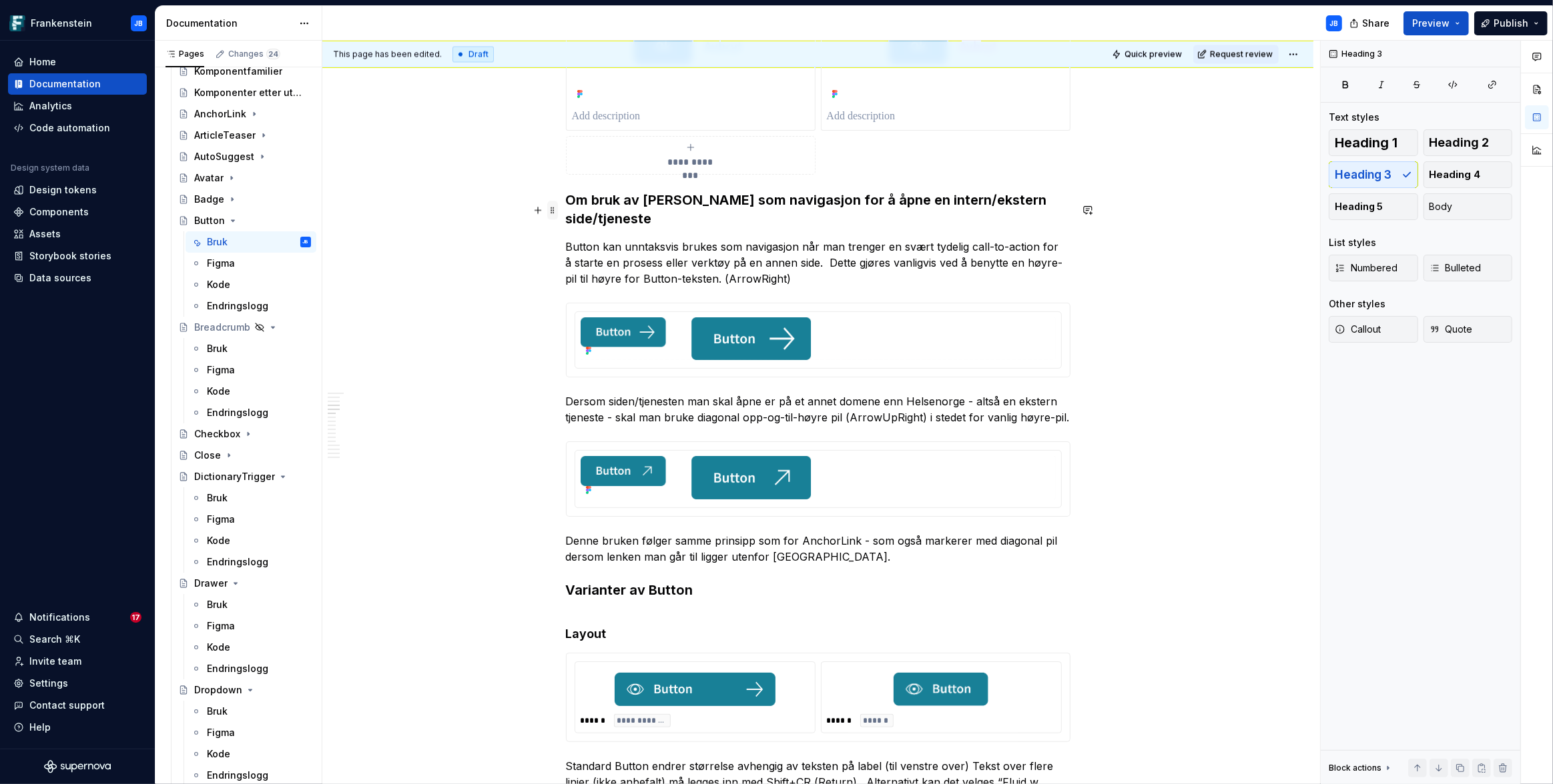
click at [551, 211] on span at bounding box center [552, 209] width 11 height 19
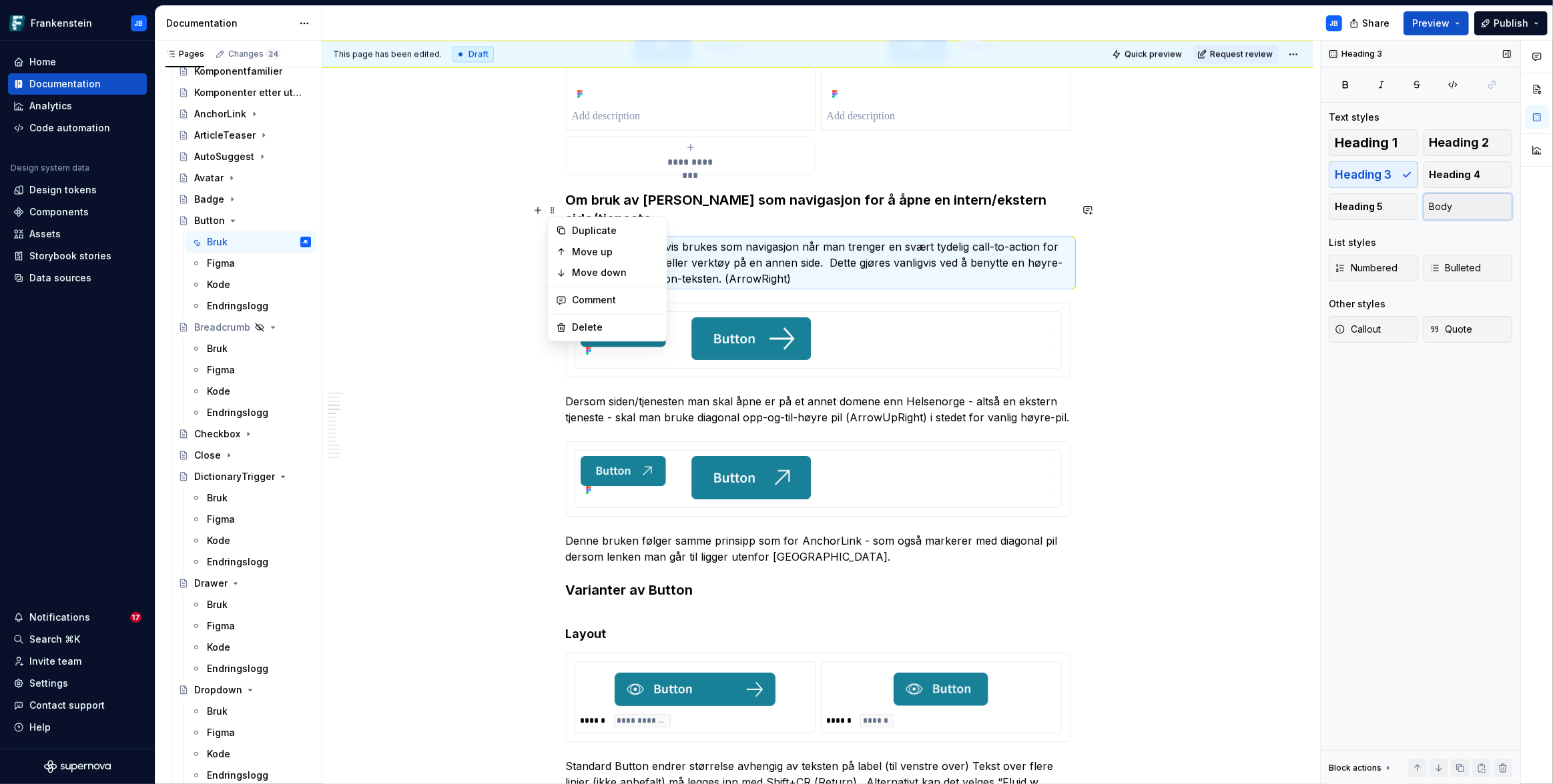
click at [1448, 210] on span "Body" at bounding box center [1441, 207] width 24 height 14
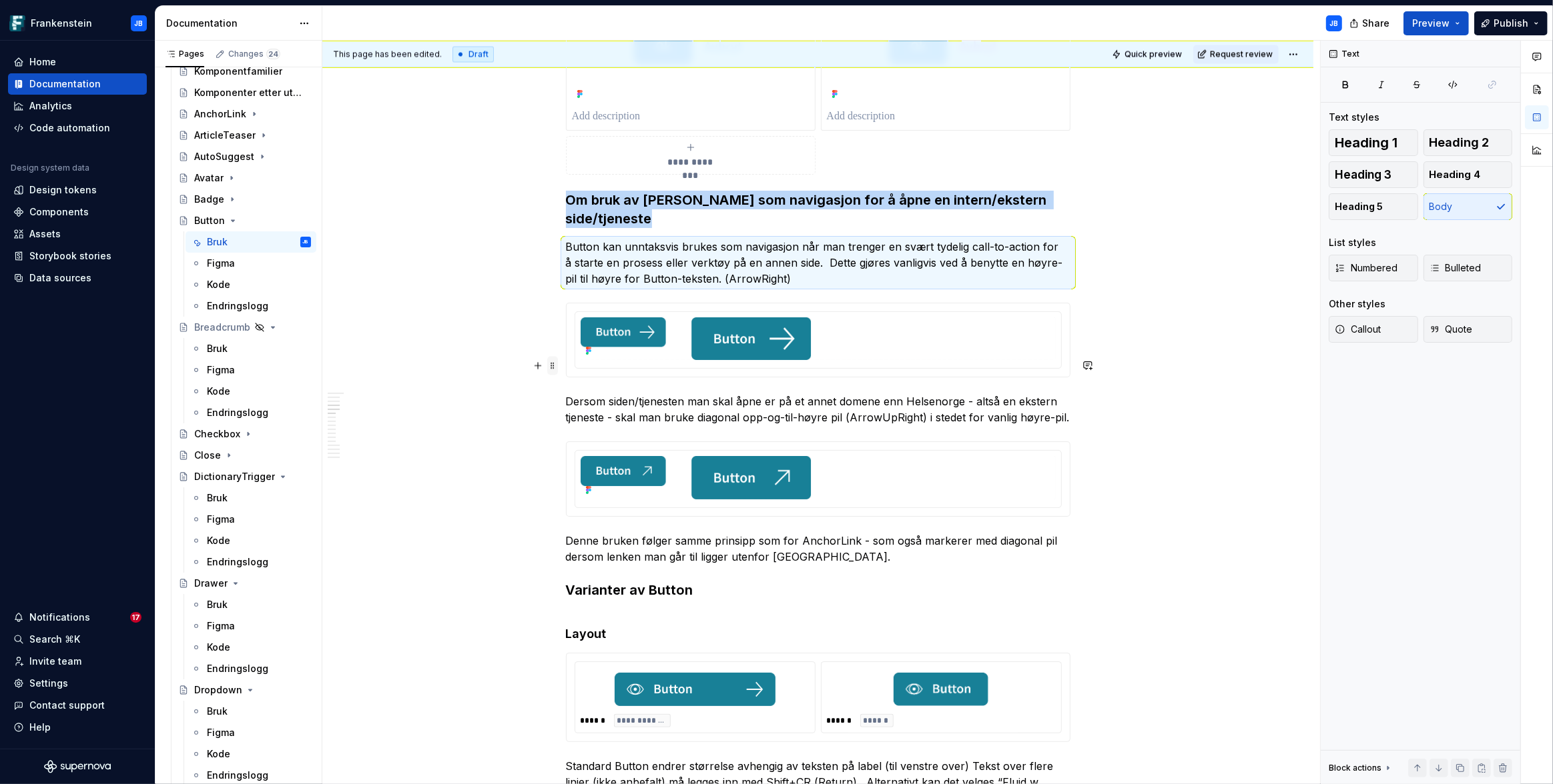
click at [554, 363] on span at bounding box center [552, 365] width 11 height 19
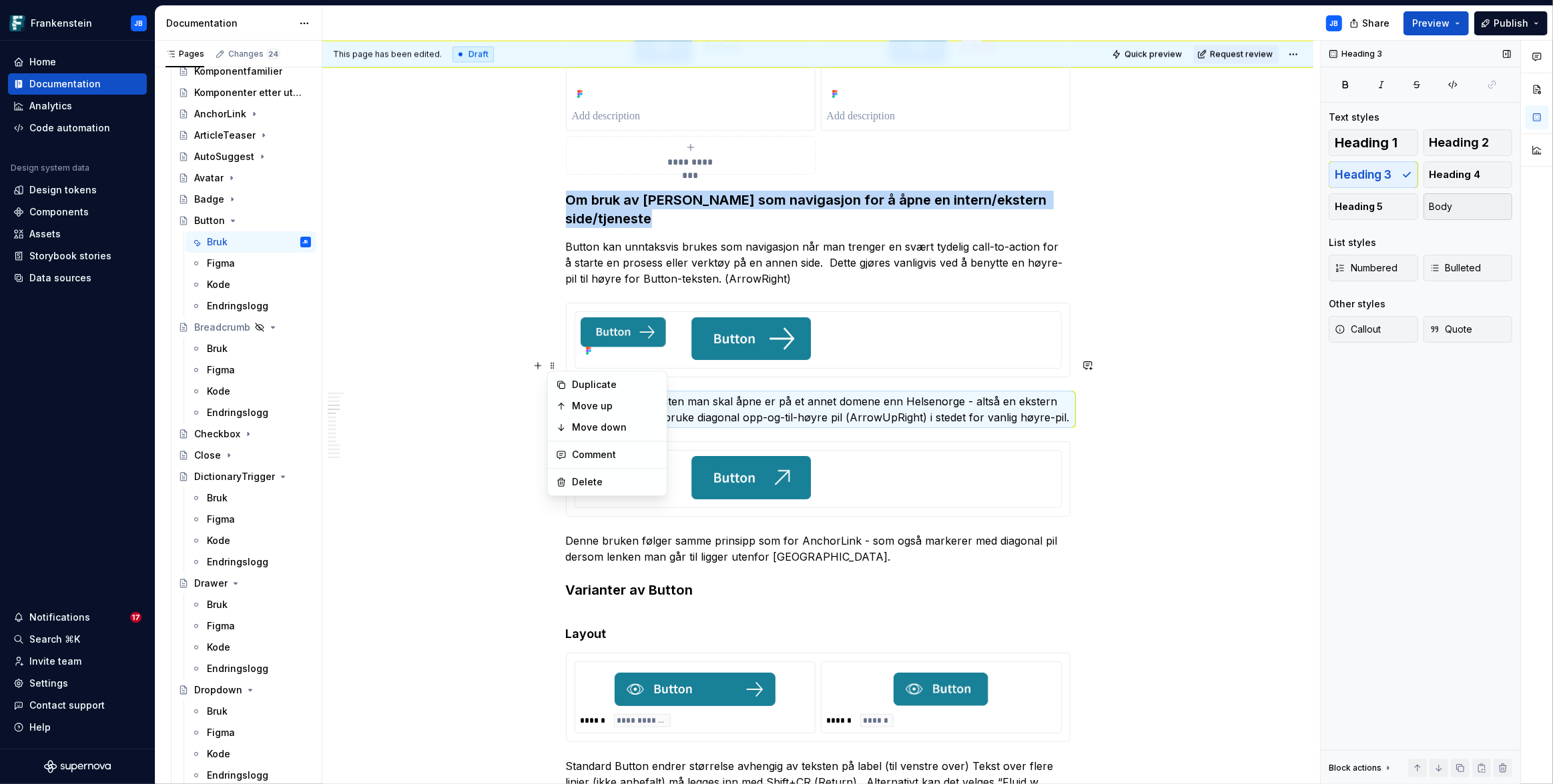
click at [1457, 212] on button "Body" at bounding box center [1468, 207] width 89 height 26
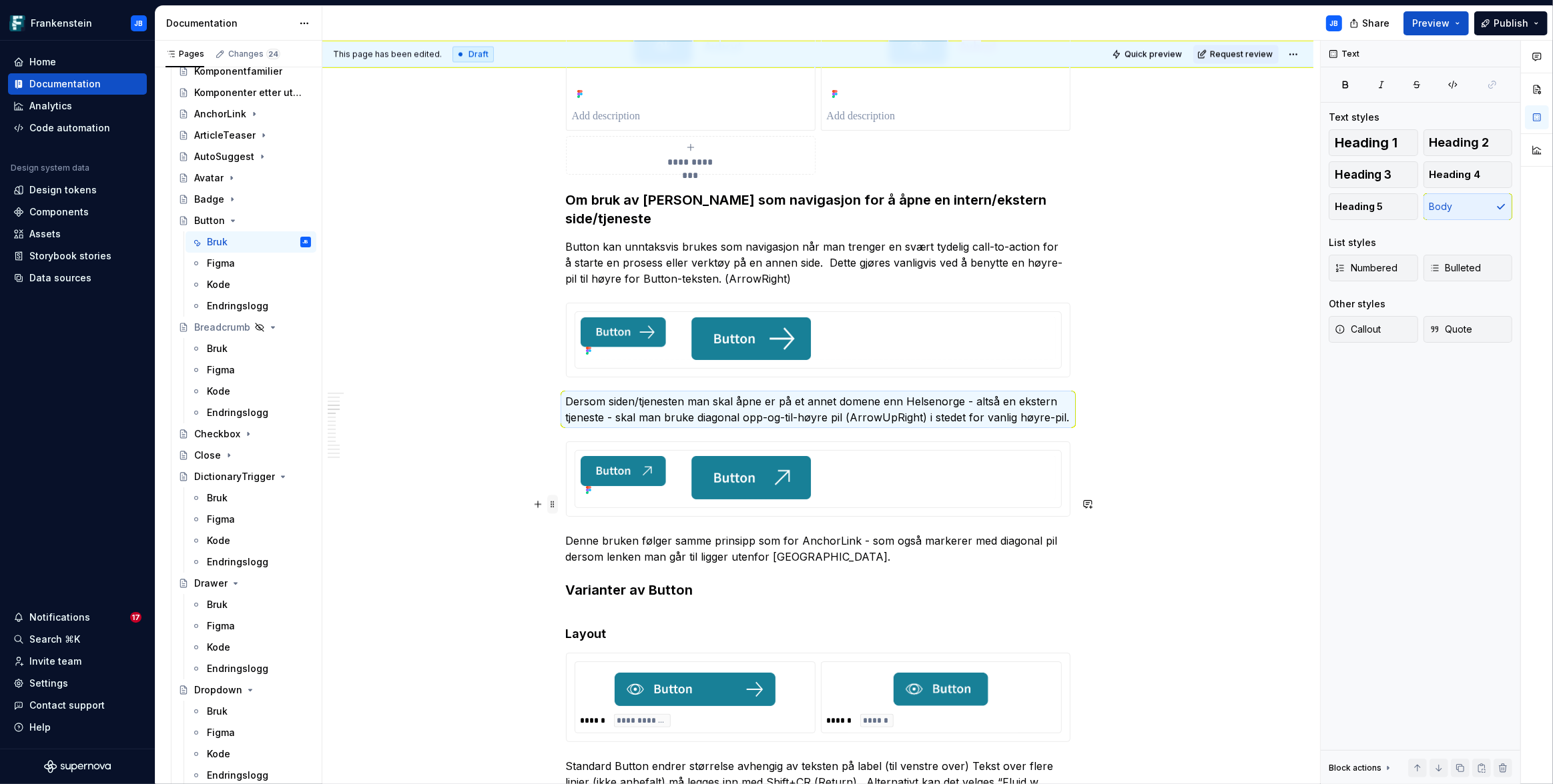
click at [552, 505] on span at bounding box center [552, 504] width 11 height 19
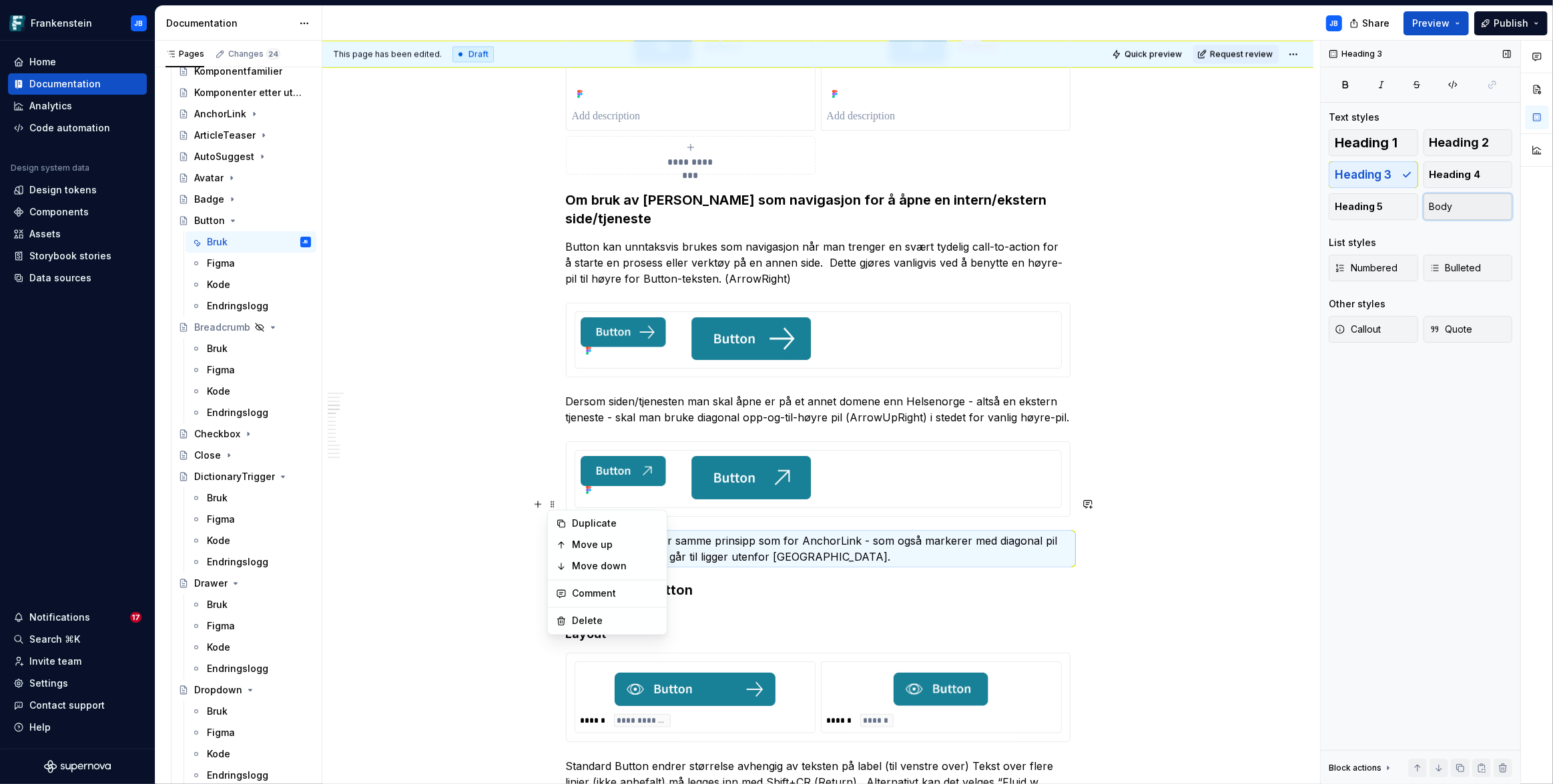
click at [1452, 205] on button "Body" at bounding box center [1468, 207] width 89 height 26
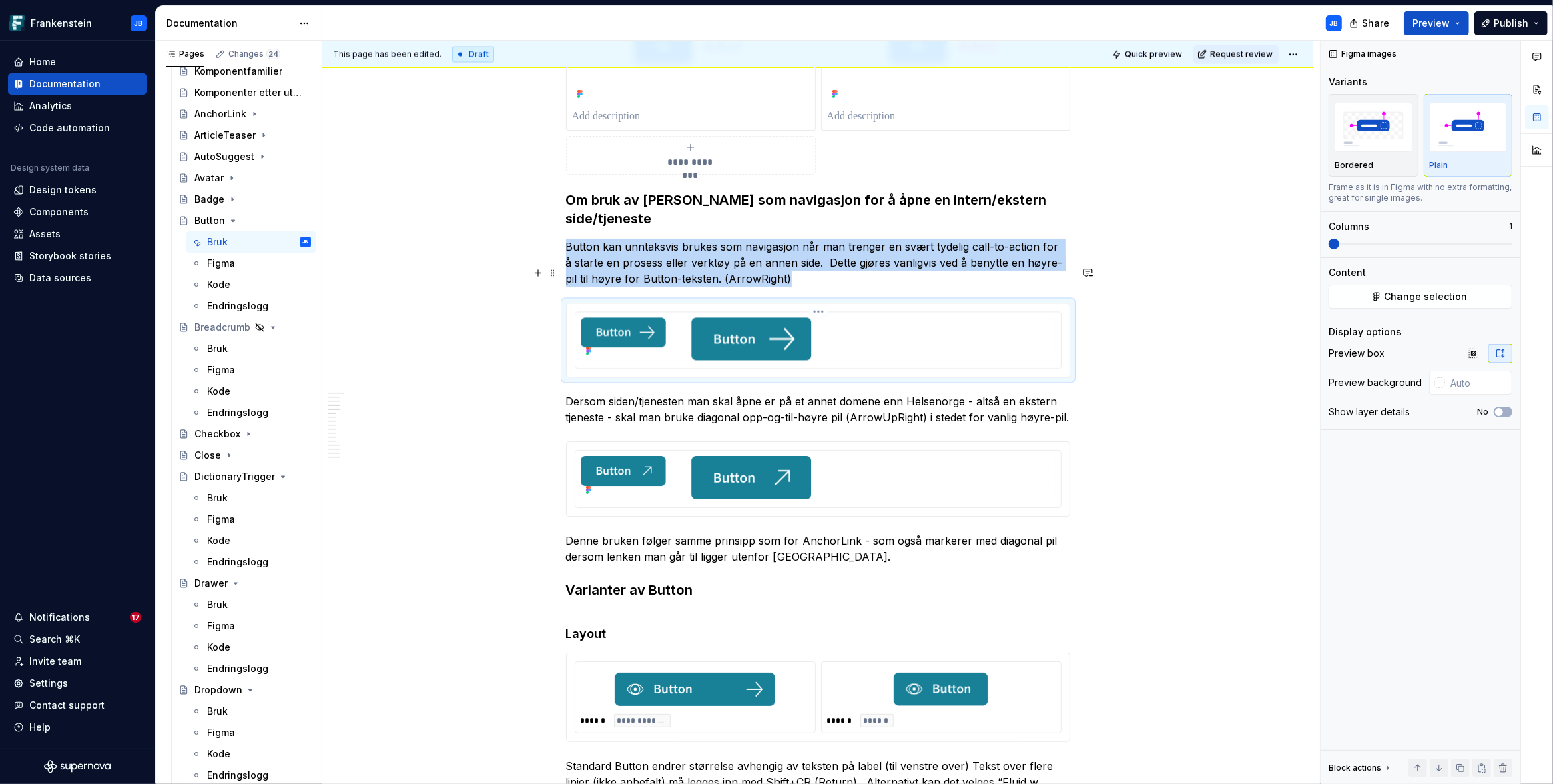
click at [896, 317] on img at bounding box center [818, 339] width 475 height 43
click at [1362, 152] on div "button" at bounding box center [1373, 127] width 77 height 55
click at [902, 456] on img at bounding box center [818, 478] width 475 height 43
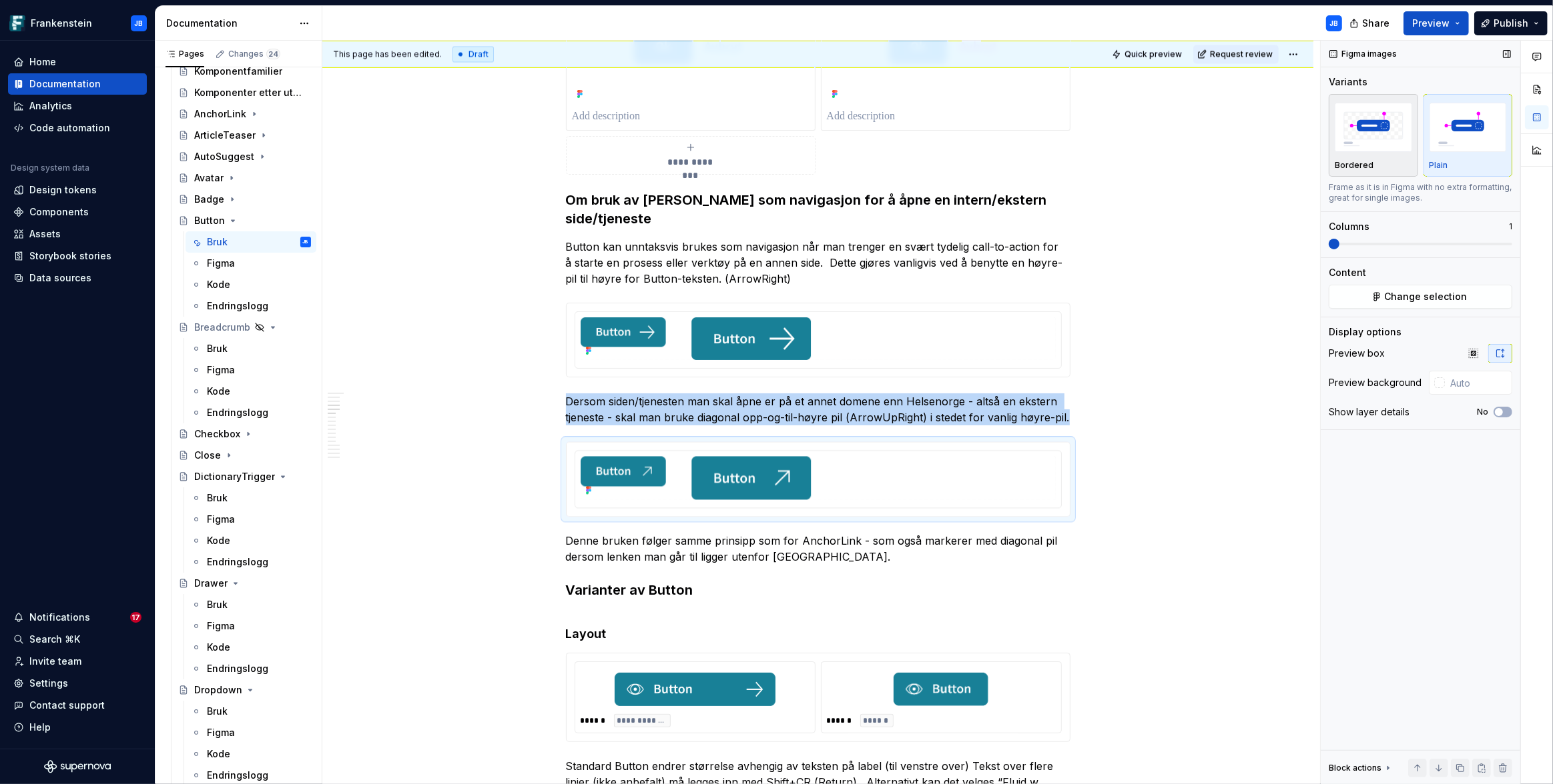
click at [1359, 156] on div "Bordered" at bounding box center [1373, 135] width 77 height 70
click at [1461, 24] on button "Preview" at bounding box center [1435, 23] width 66 height 24
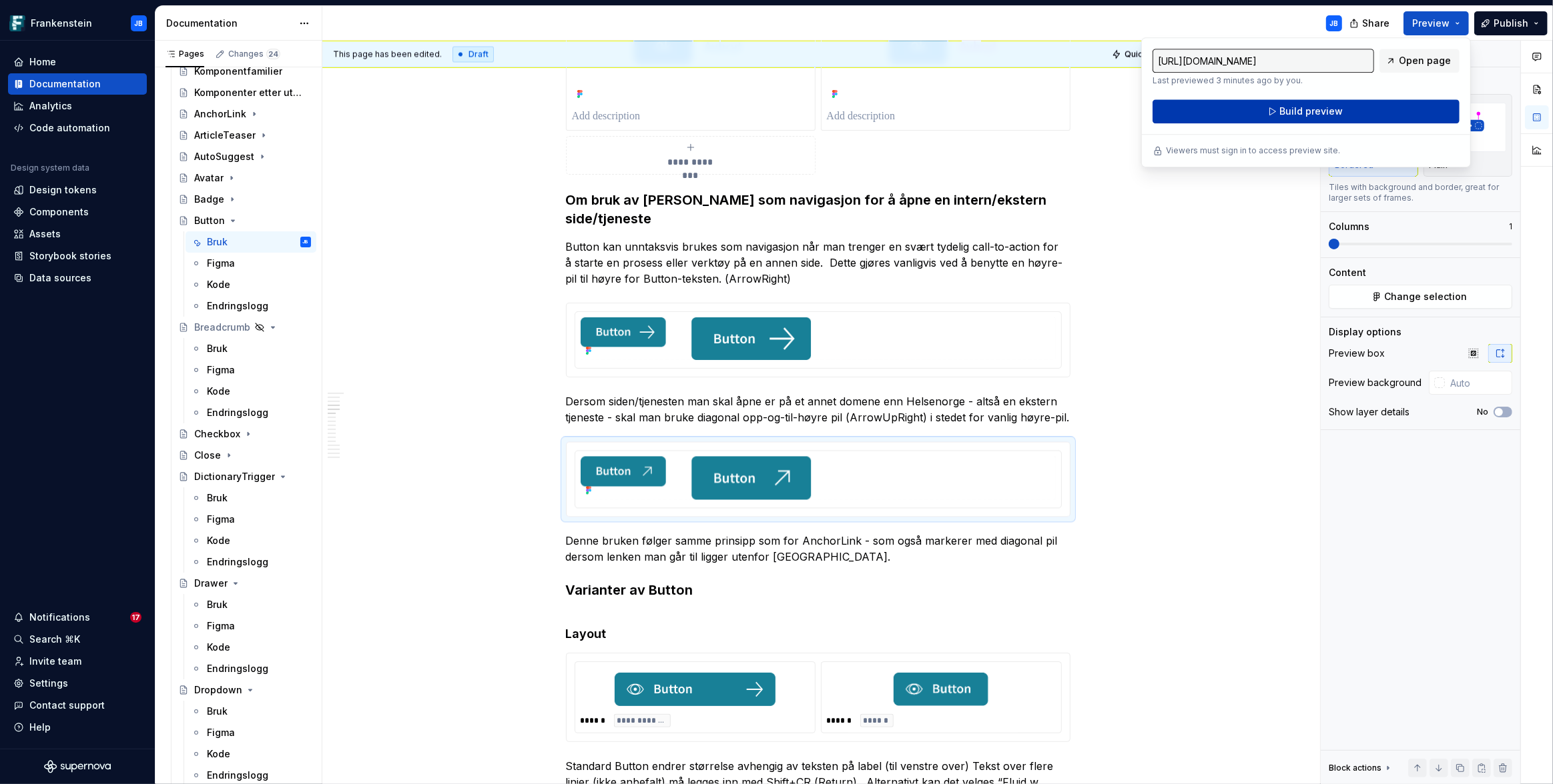
click at [1297, 108] on span "Build preview" at bounding box center [1311, 112] width 64 height 14
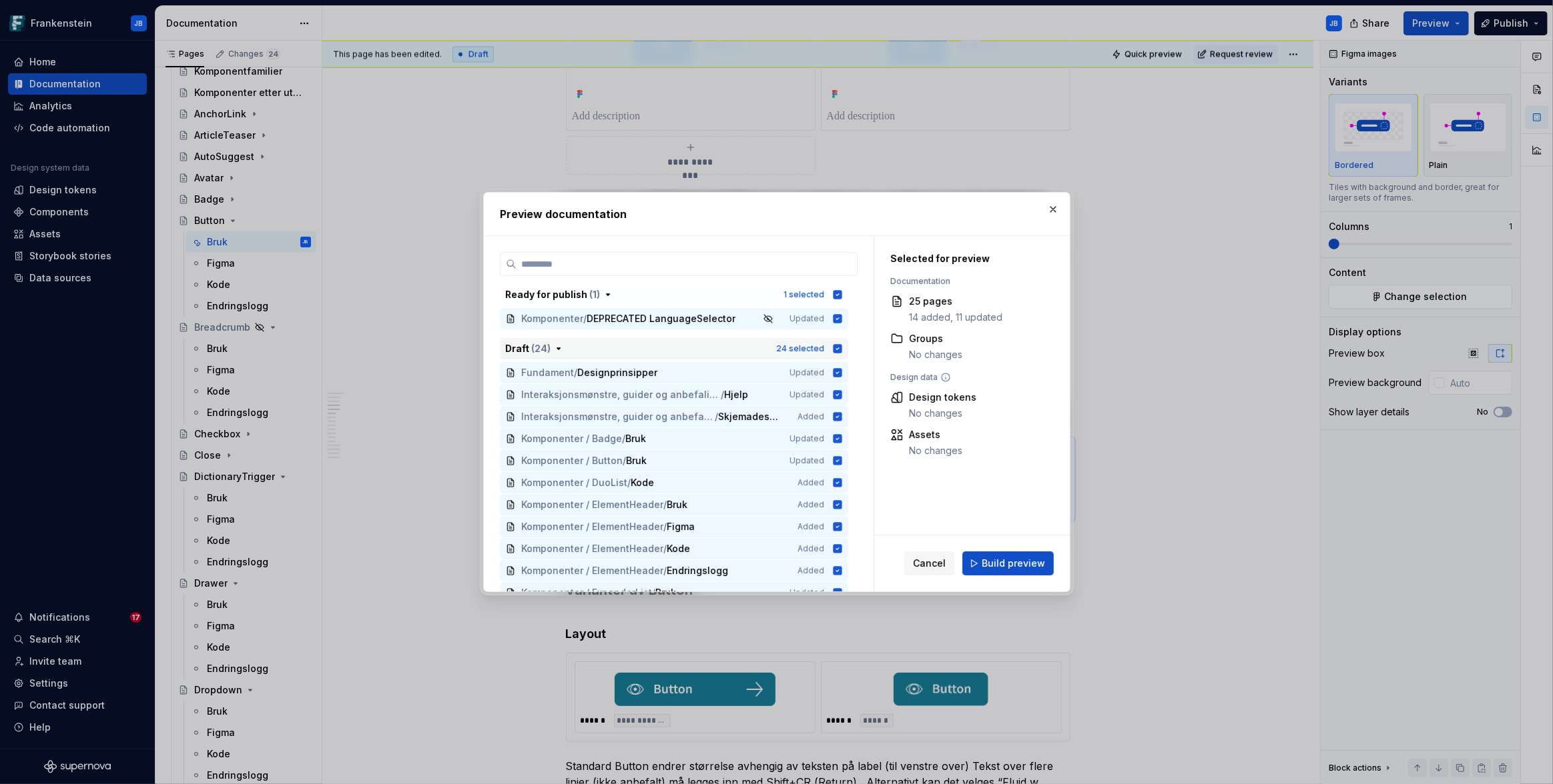
click at [835, 348] on icon "button" at bounding box center [836, 348] width 9 height 9
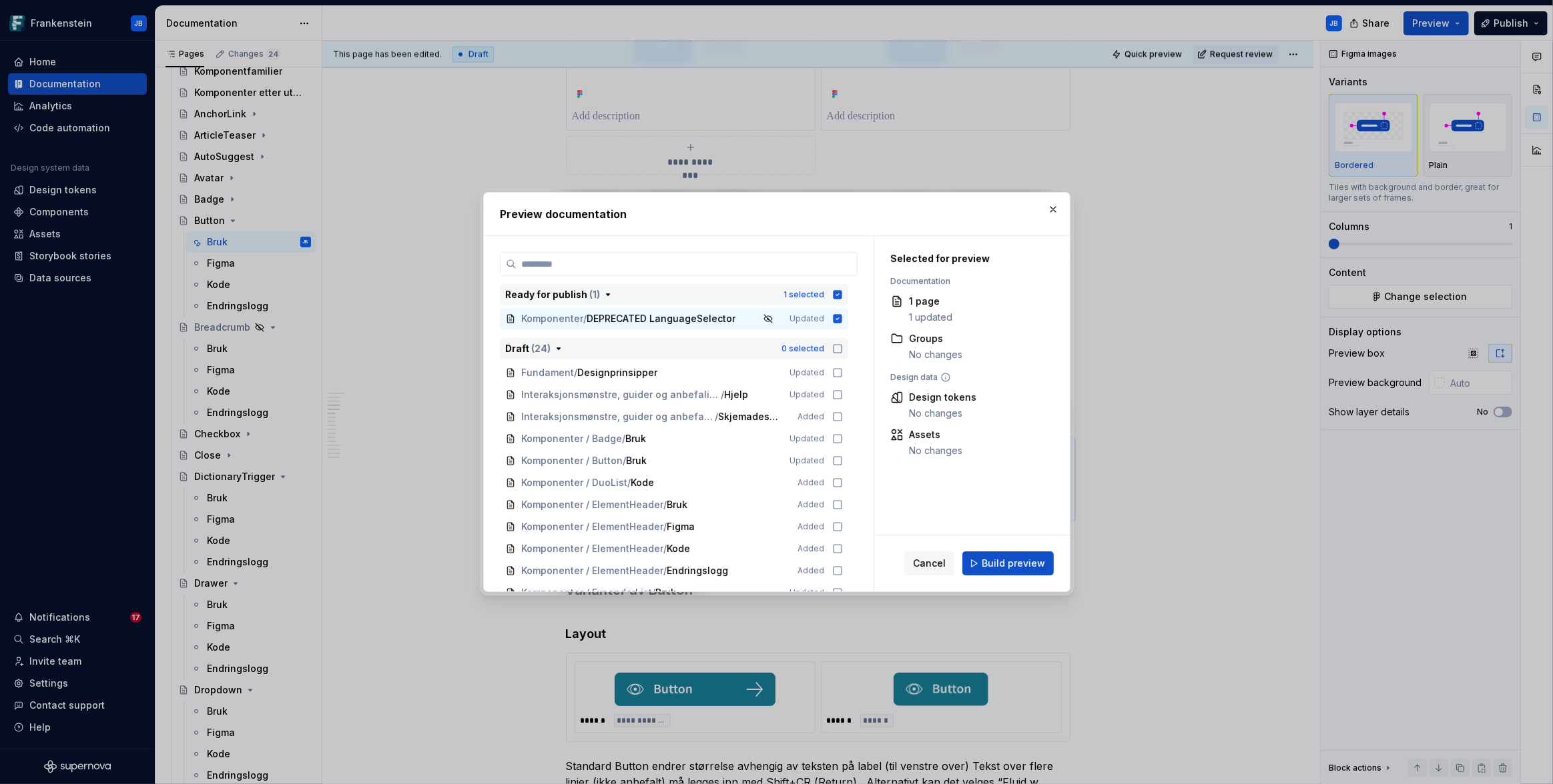
click at [836, 291] on icon "button" at bounding box center [836, 294] width 9 height 9
click at [833, 459] on icon at bounding box center [837, 461] width 8 height 8
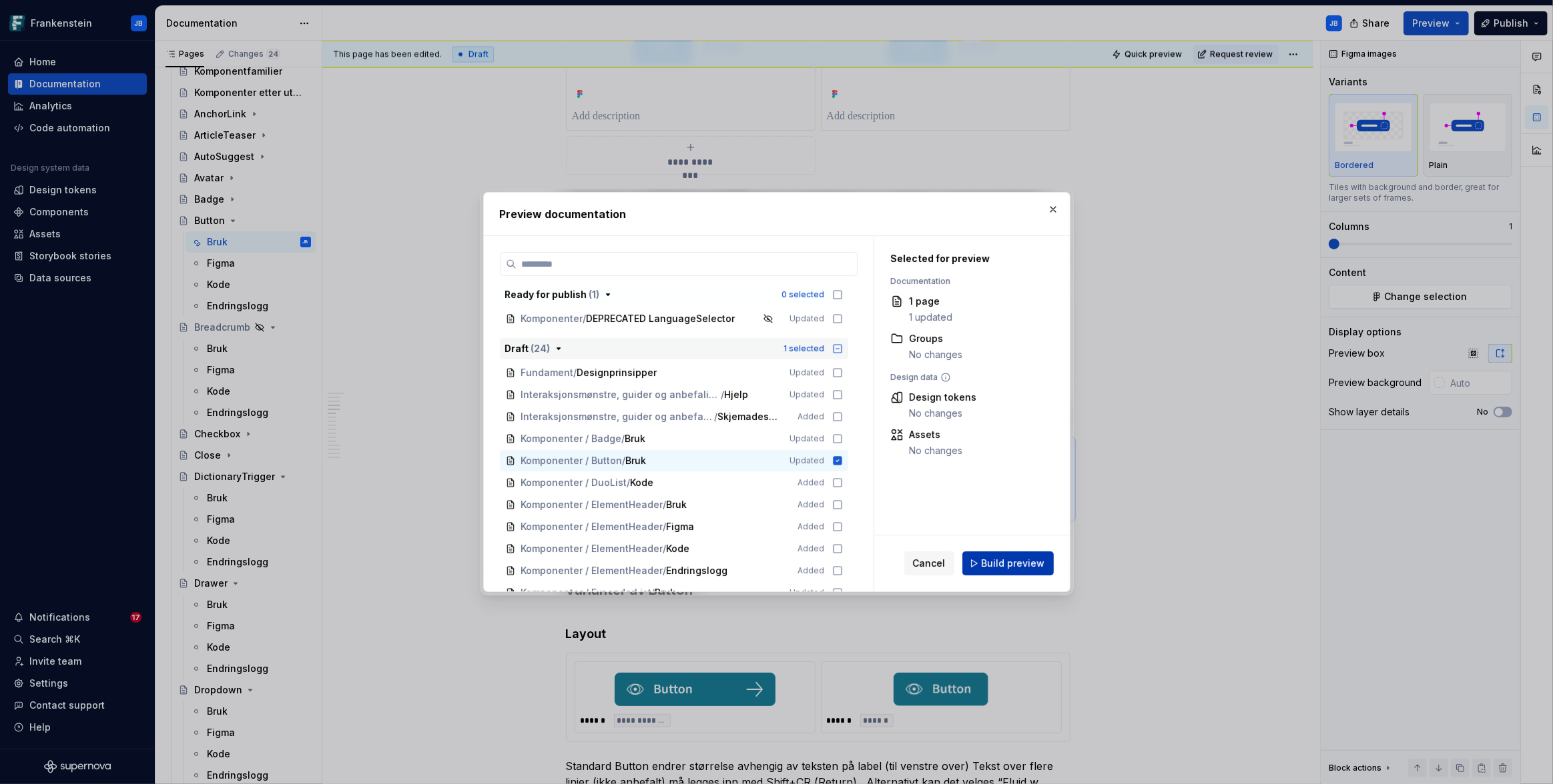
click at [1002, 571] on button "Build preview" at bounding box center [1008, 564] width 91 height 24
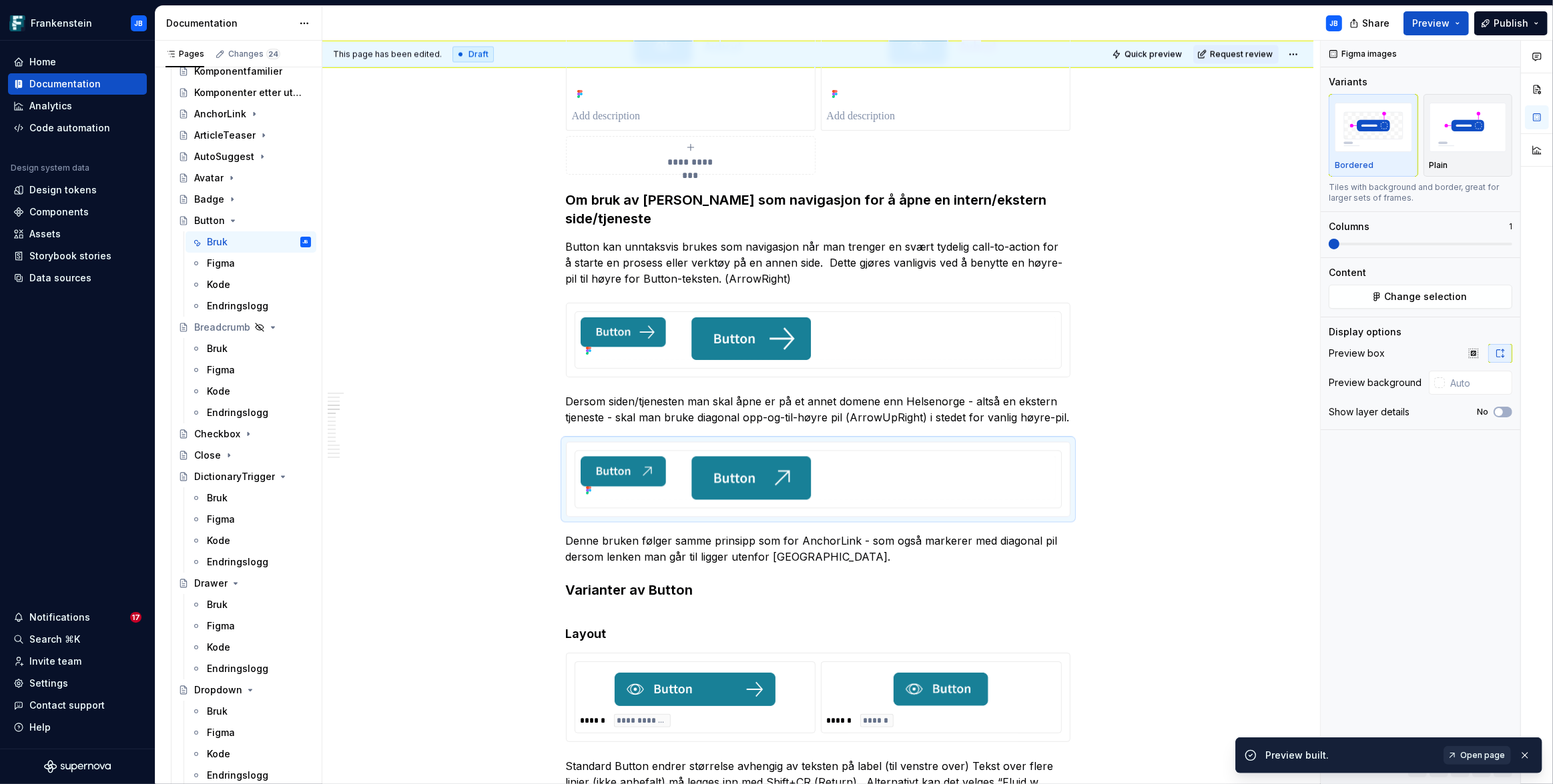
click at [1488, 757] on span "Open page" at bounding box center [1482, 756] width 45 height 11
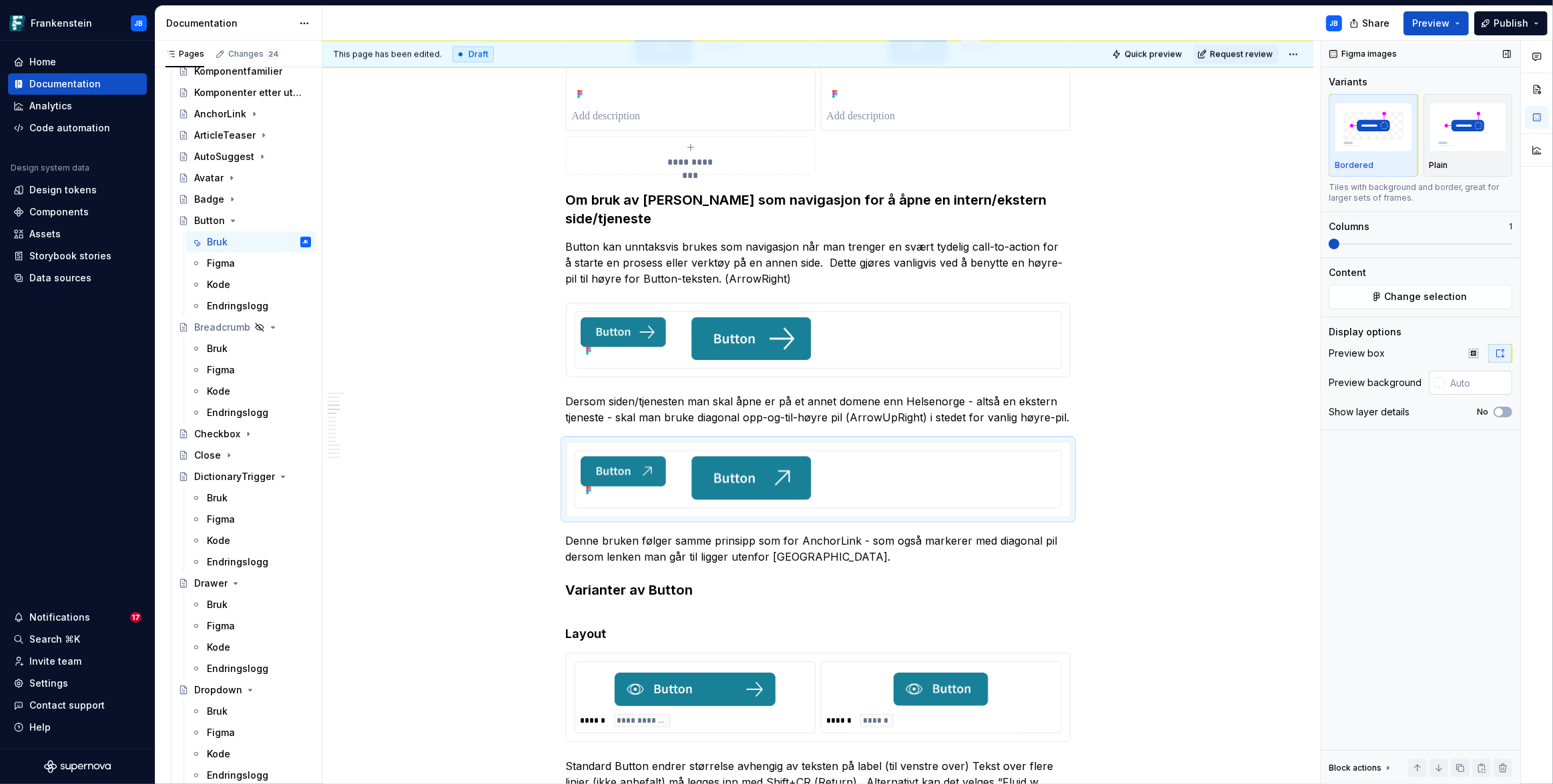
click at [1438, 386] on div at bounding box center [1439, 383] width 11 height 11
click at [927, 452] on html "Frankenstein JB Home Documentation Analytics Code automation Design system data…" at bounding box center [776, 392] width 1553 height 784
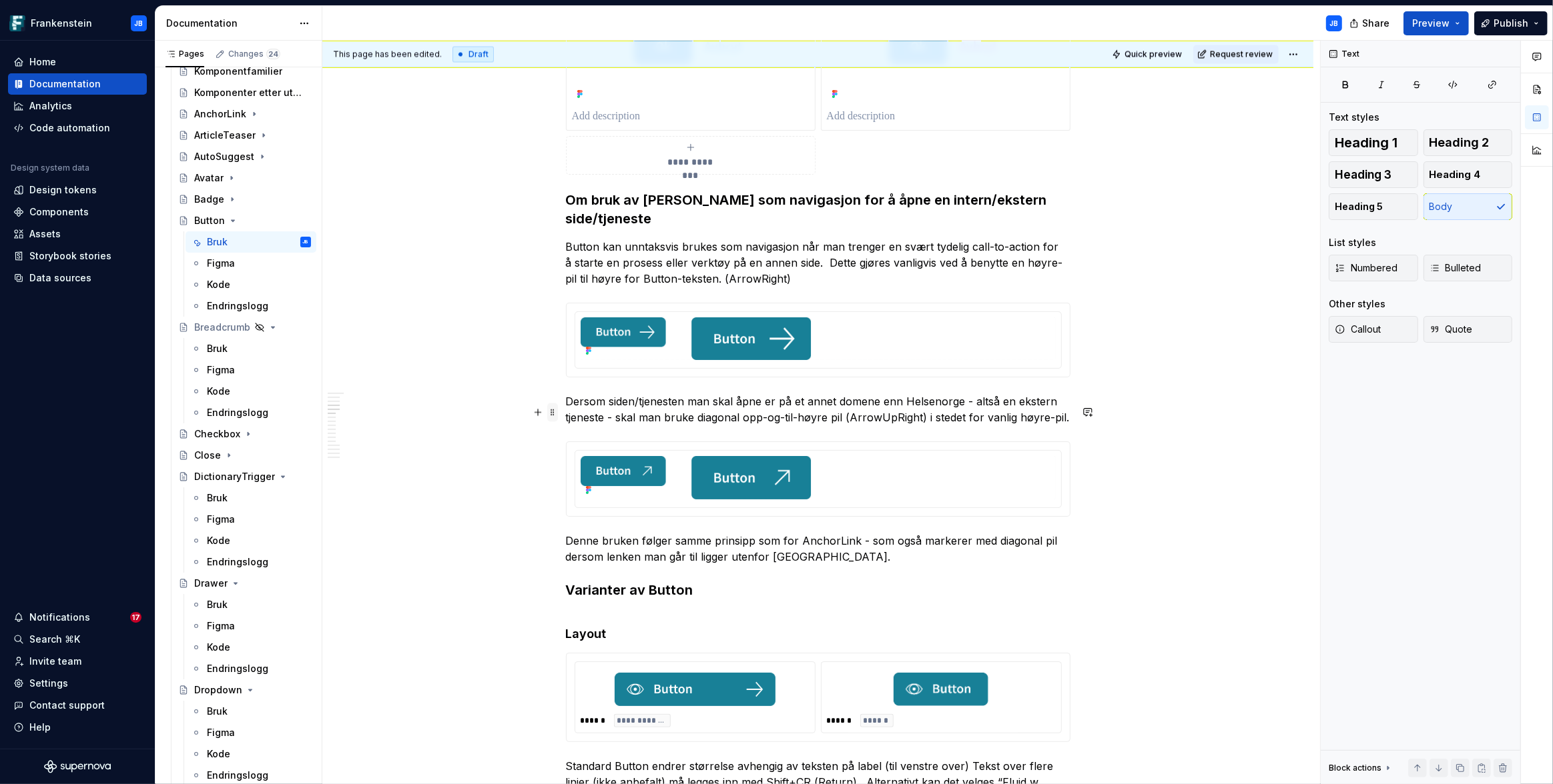
click at [552, 411] on span at bounding box center [552, 412] width 11 height 19
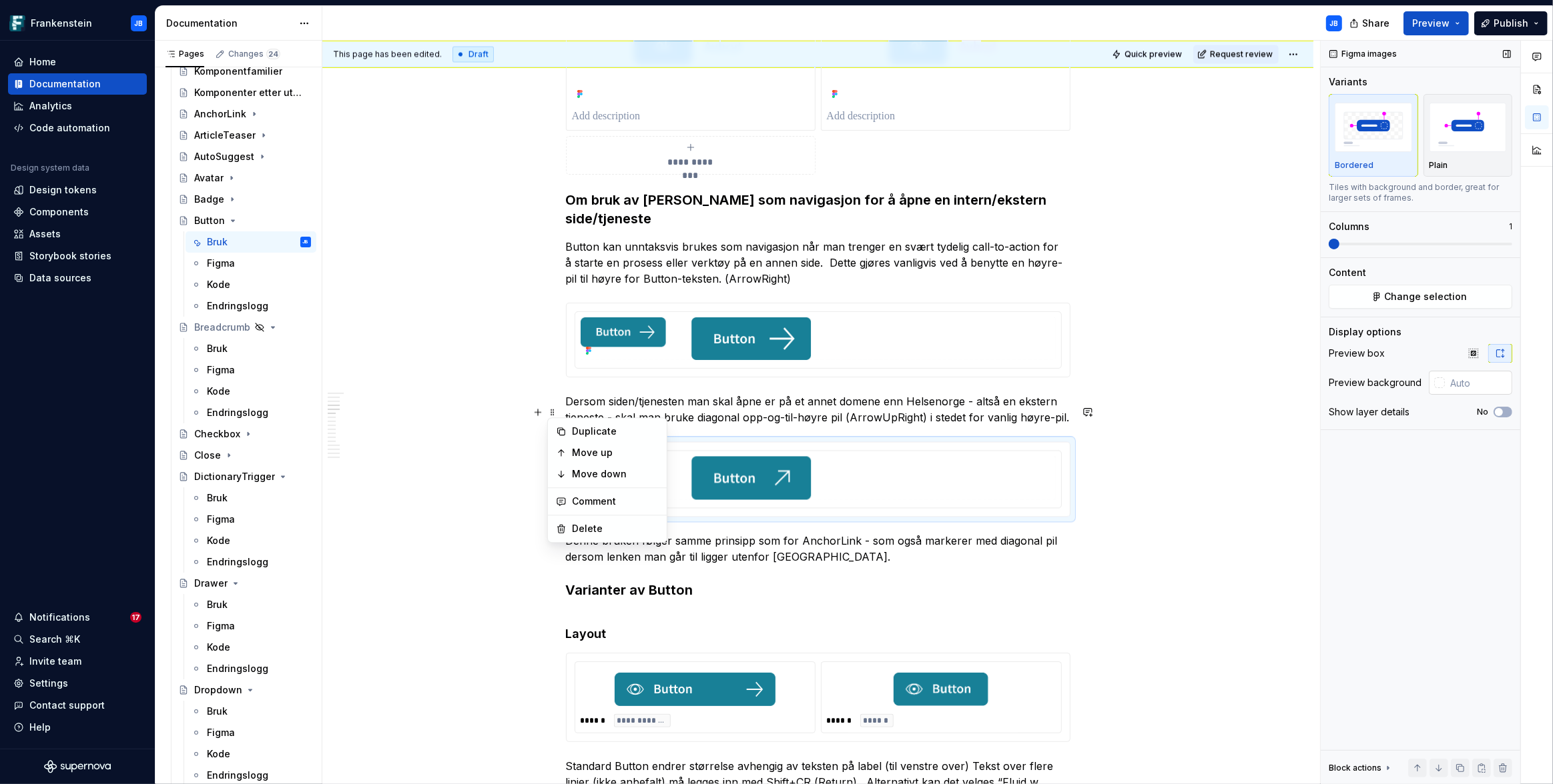
click at [1444, 378] on input "text" at bounding box center [1478, 383] width 68 height 24
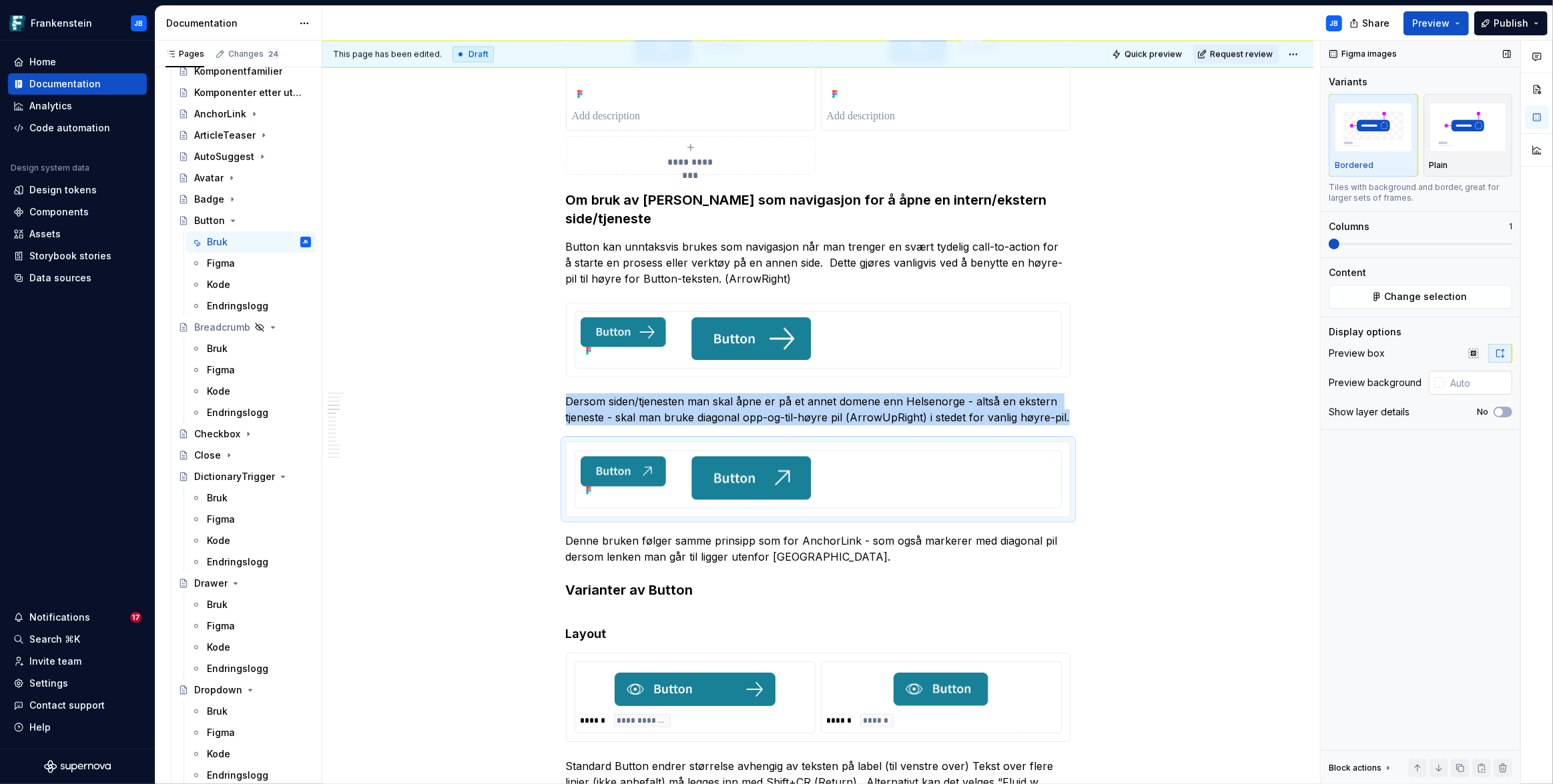
click at [1439, 384] on div at bounding box center [1439, 383] width 11 height 11
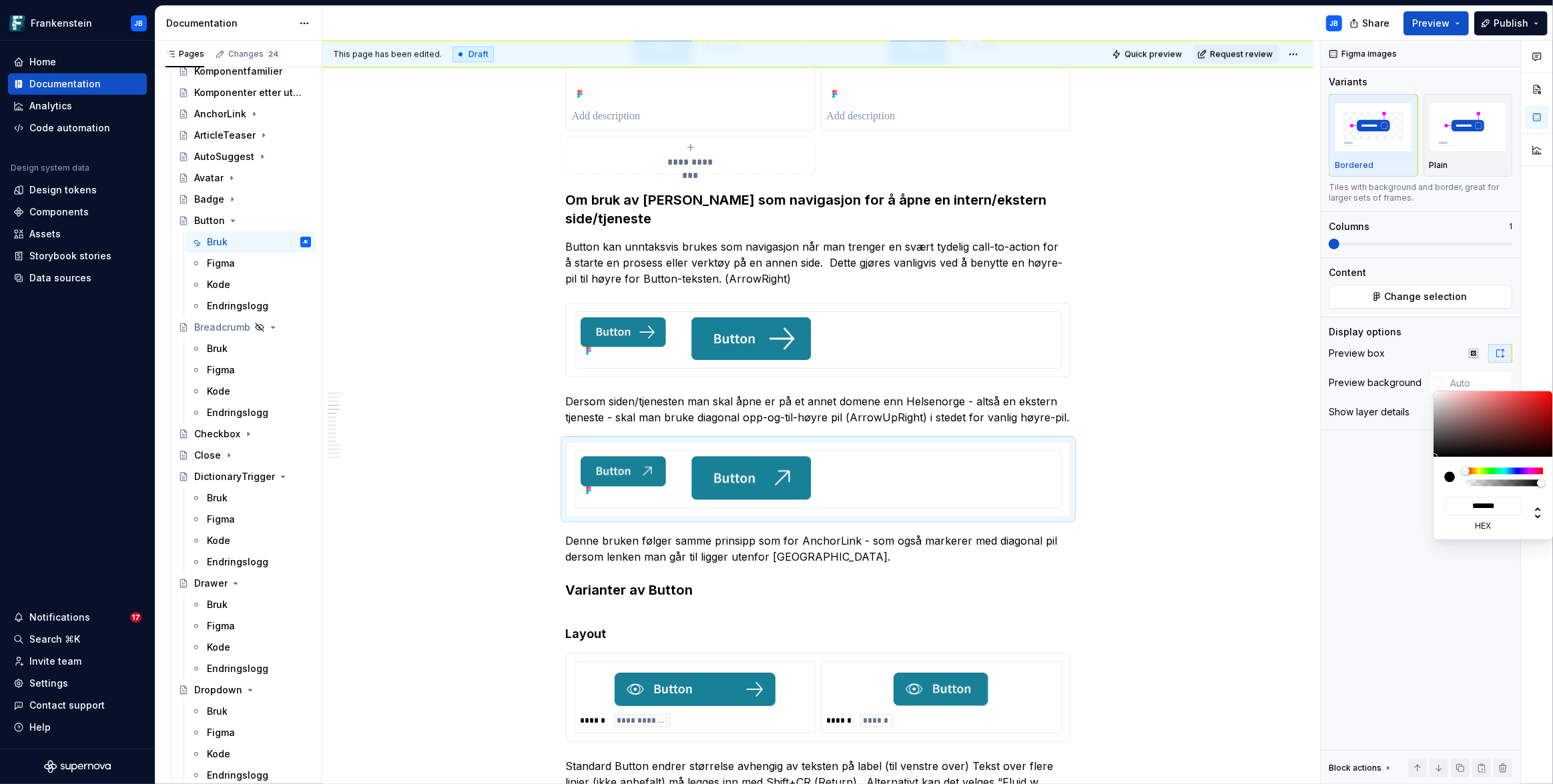
drag, startPoint x: 1505, startPoint y: 510, endPoint x: 1440, endPoint y: 501, distance: 65.6
click at [1440, 501] on div "******* hex" at bounding box center [1481, 514] width 81 height 34
click at [1249, 468] on html "Frankenstein JB Home Documentation Analytics Code automation Design system data…" at bounding box center [776, 392] width 1553 height 784
click at [1252, 463] on html "Frankenstein JB Home Documentation Analytics Code automation Design system data…" at bounding box center [776, 392] width 1553 height 784
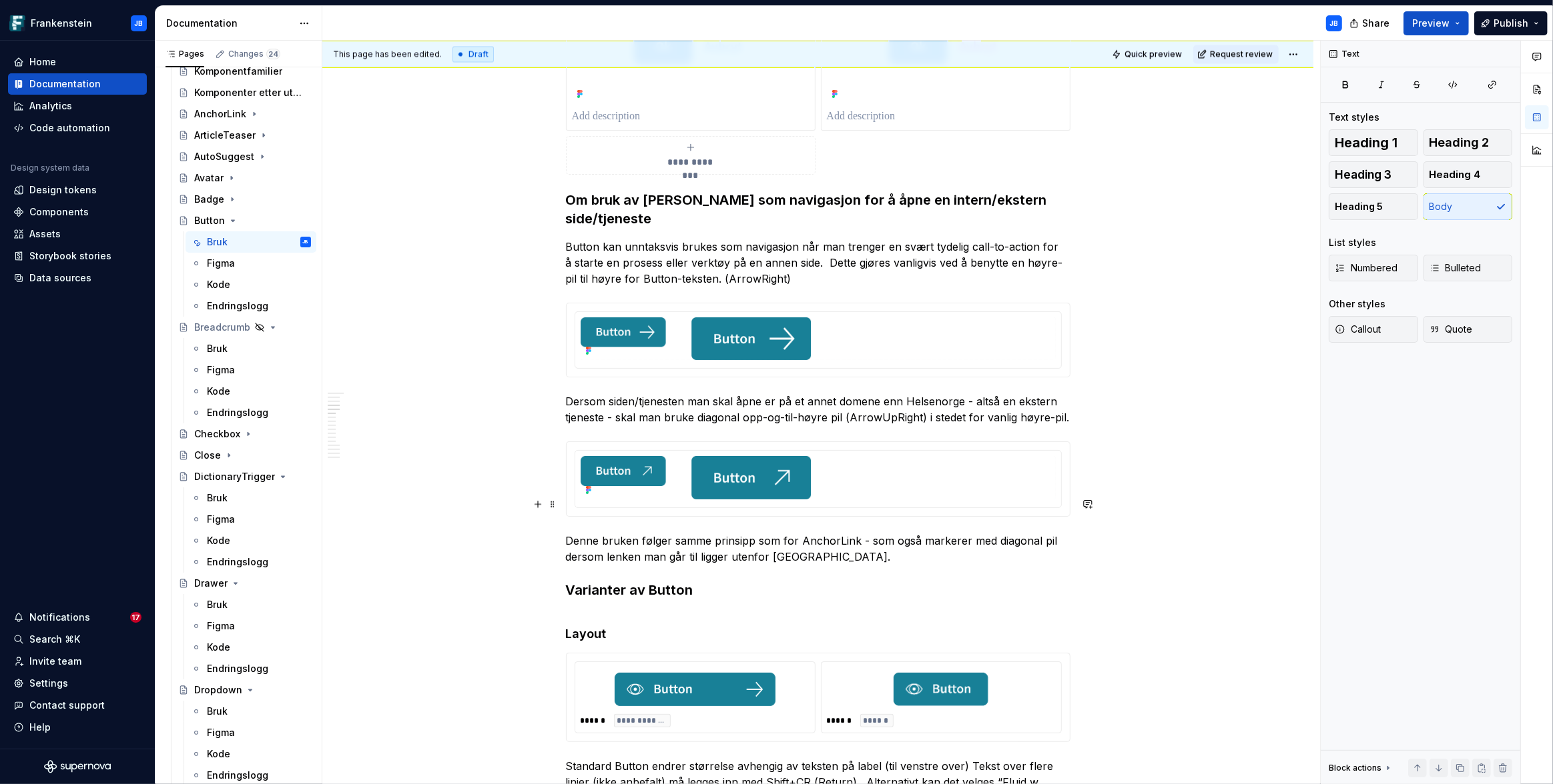
click at [836, 533] on p "Denne bruken følger samme prinsipp som for AnchorLink - som også markerer med d…" at bounding box center [818, 549] width 504 height 32
click at [772, 241] on p "Button kan unntaksvis brukes som navigasjon når man trenger en svært tydelig ca…" at bounding box center [818, 262] width 504 height 48
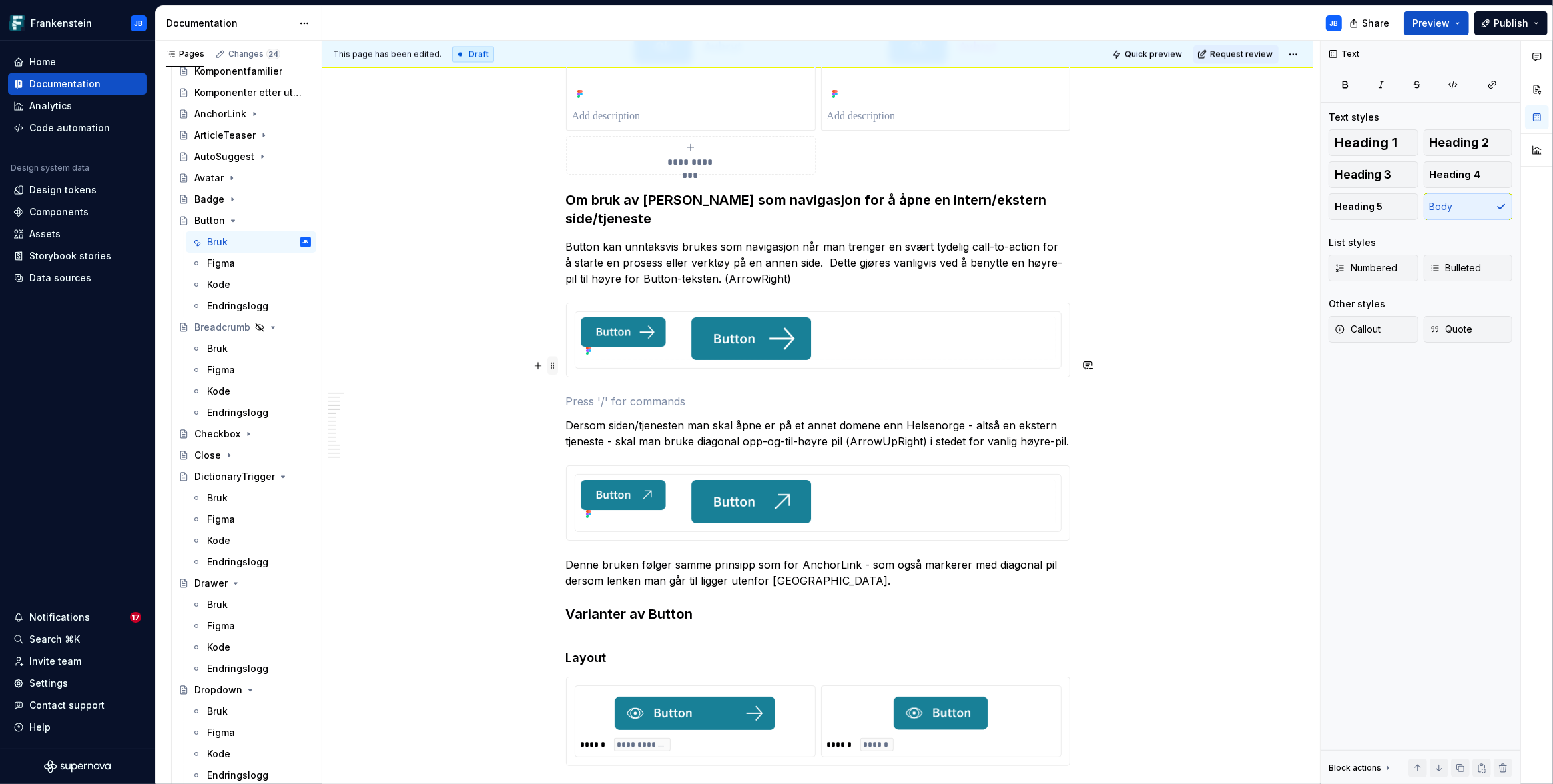
click at [550, 365] on span at bounding box center [552, 365] width 11 height 19
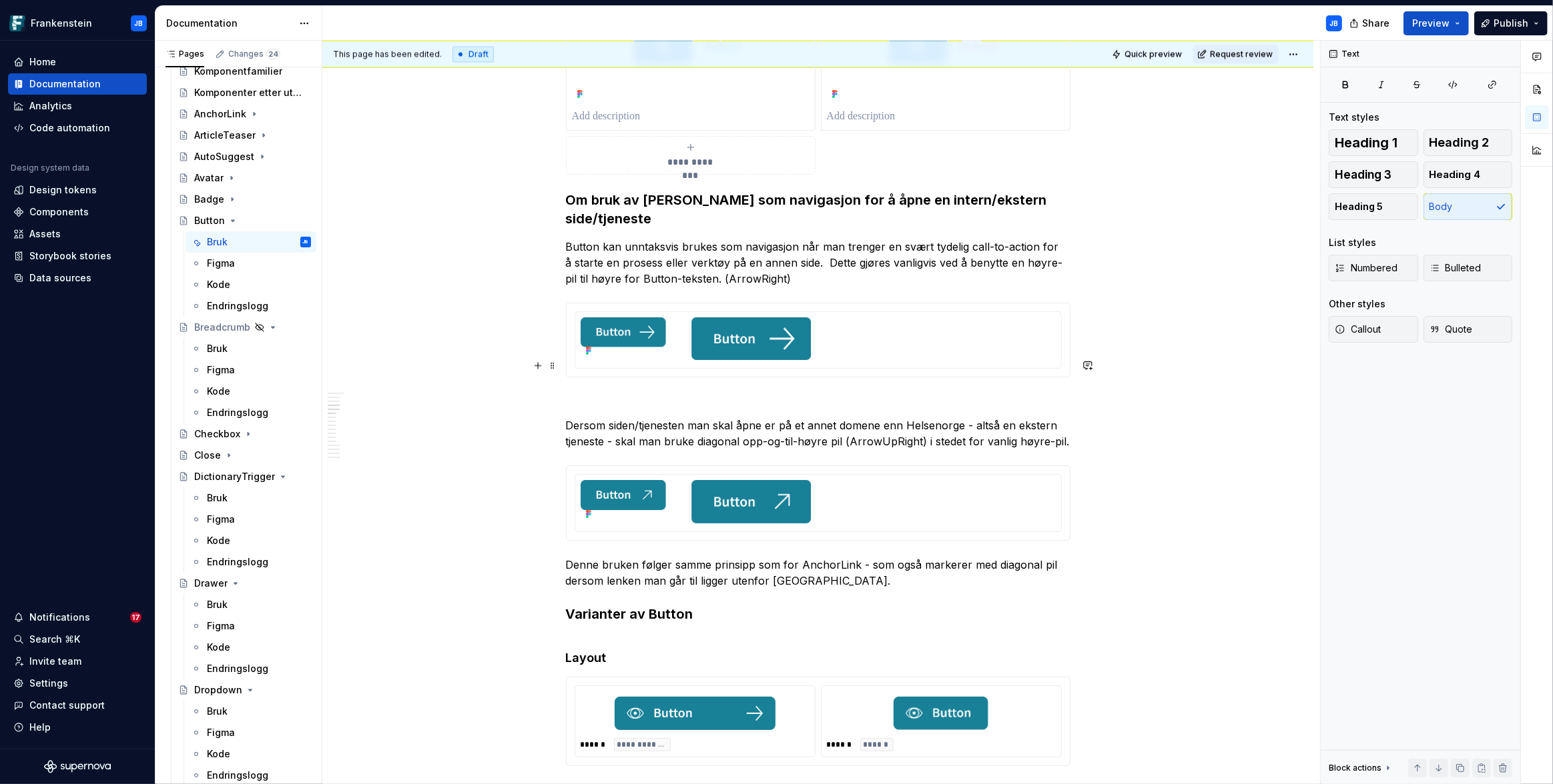
click at [575, 393] on p at bounding box center [818, 401] width 504 height 16
click at [692, 393] on p "Button som navigasjon ved prosess-start" at bounding box center [818, 401] width 504 height 16
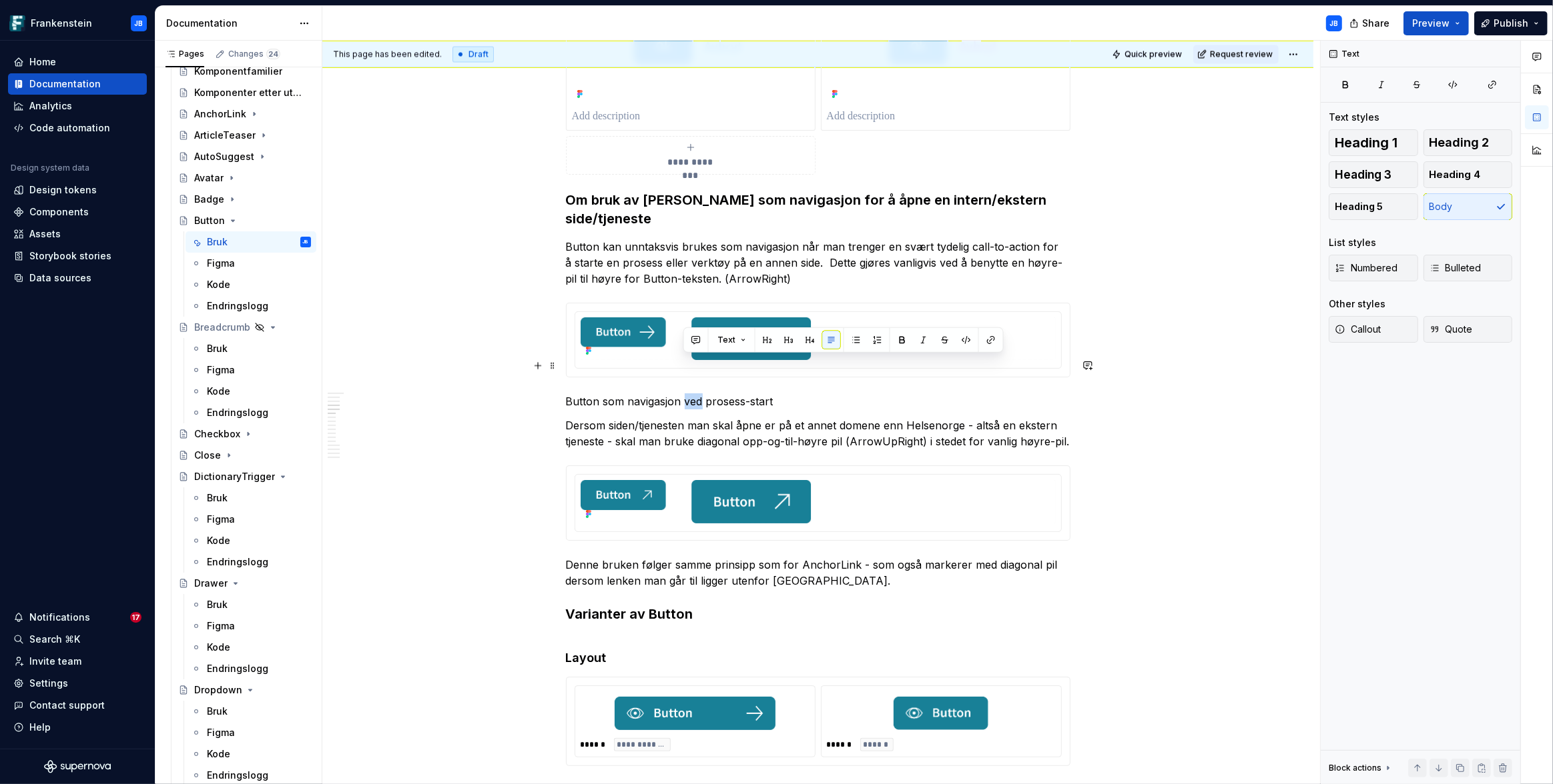
click at [692, 393] on p "Button som navigasjon ved prosess-start" at bounding box center [818, 401] width 504 height 16
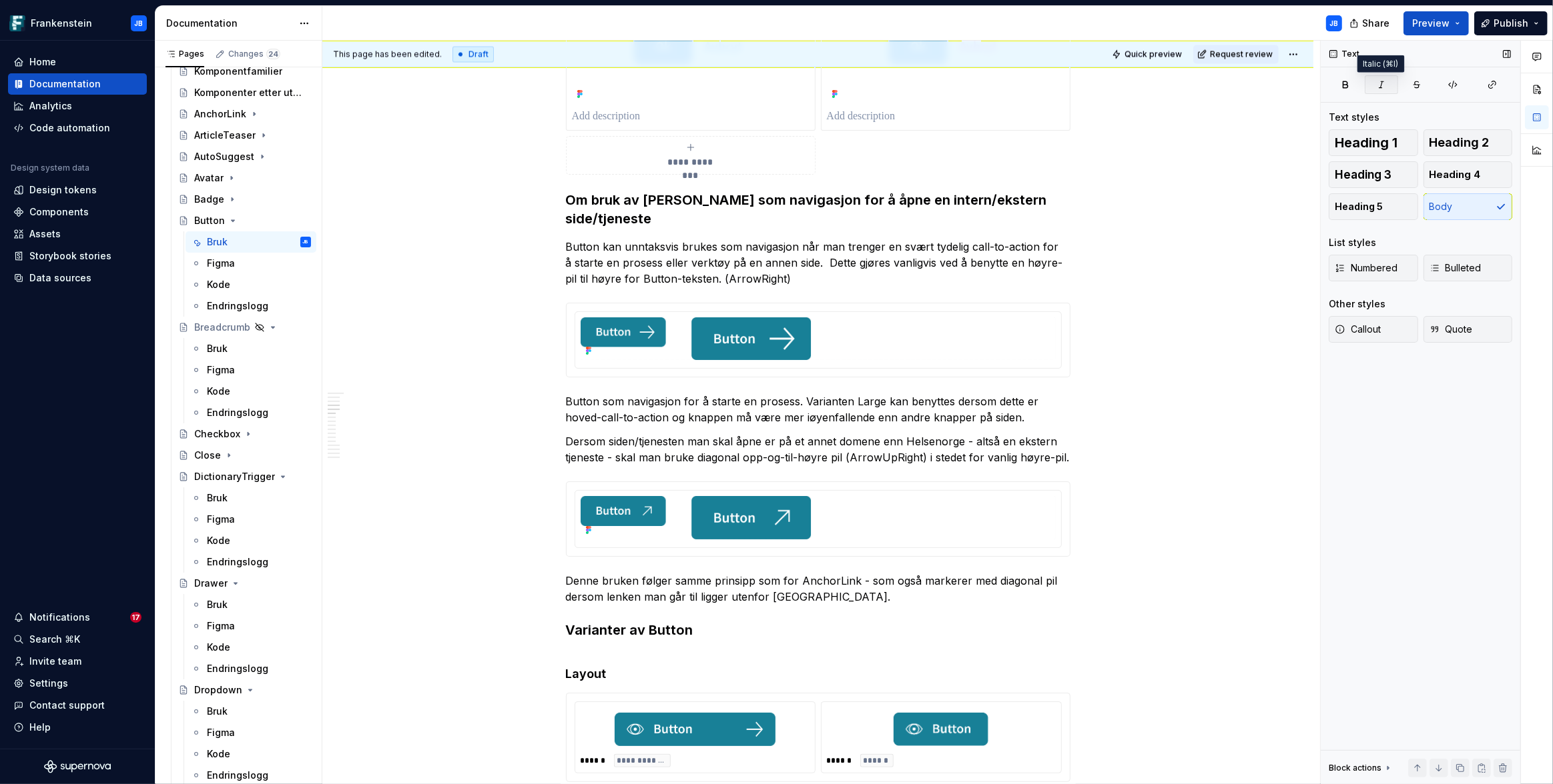
click at [1380, 86] on icon "button" at bounding box center [1381, 84] width 11 height 11
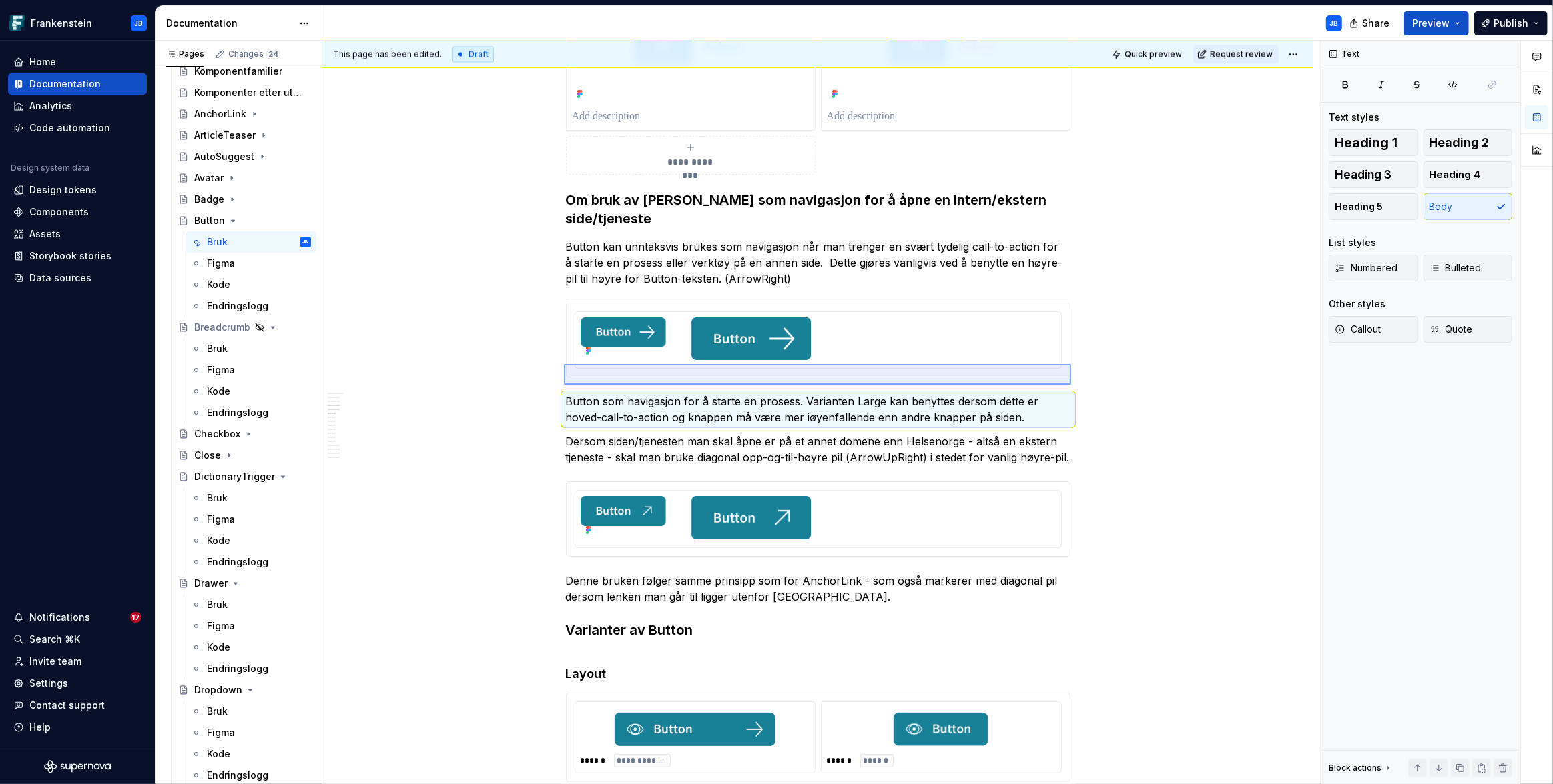
drag, startPoint x: 564, startPoint y: 364, endPoint x: 1093, endPoint y: 387, distance: 529.5
click at [1093, 387] on div "**********" at bounding box center [821, 413] width 998 height 745
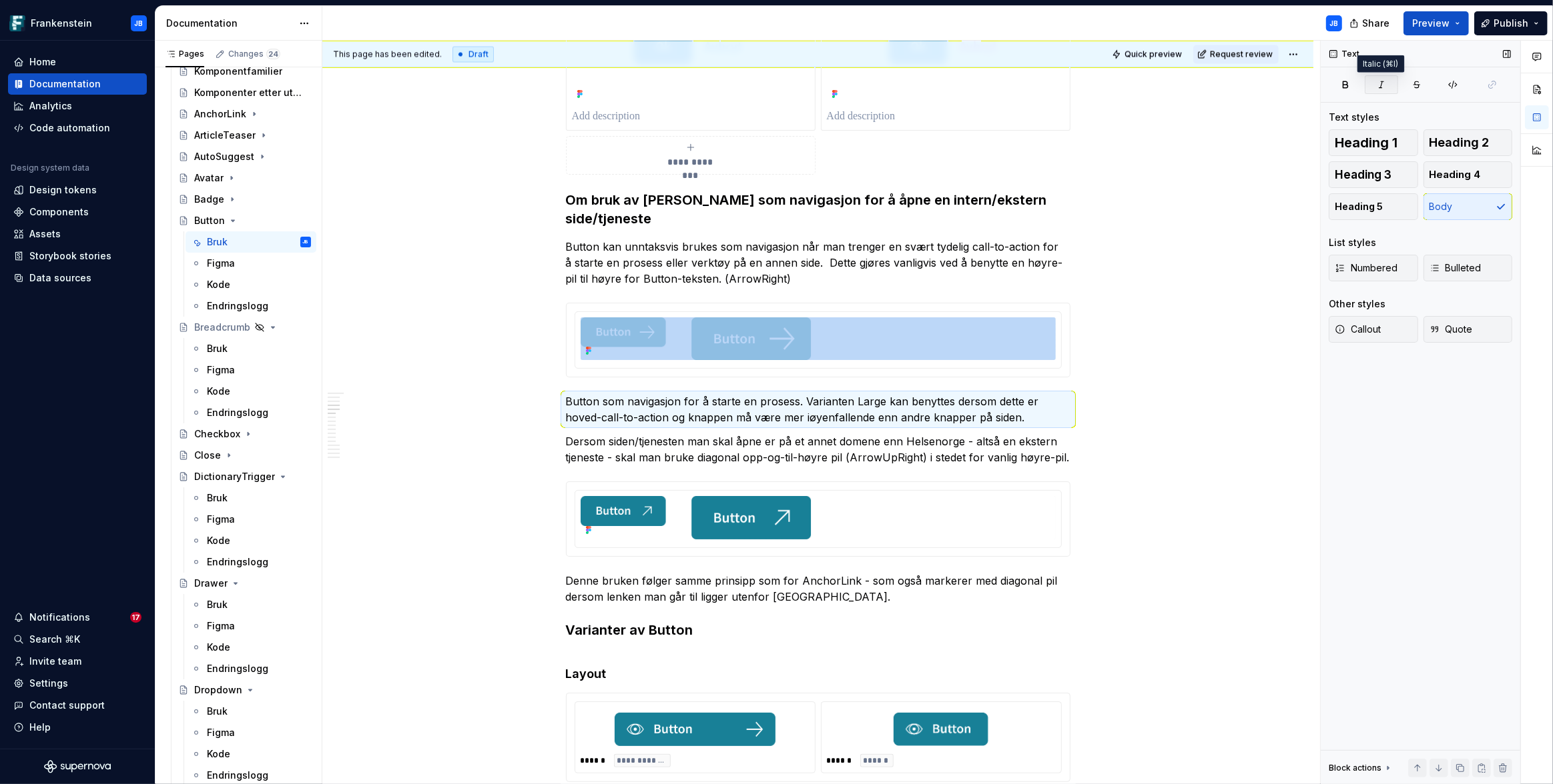
click at [1387, 83] on button "button" at bounding box center [1382, 84] width 33 height 19
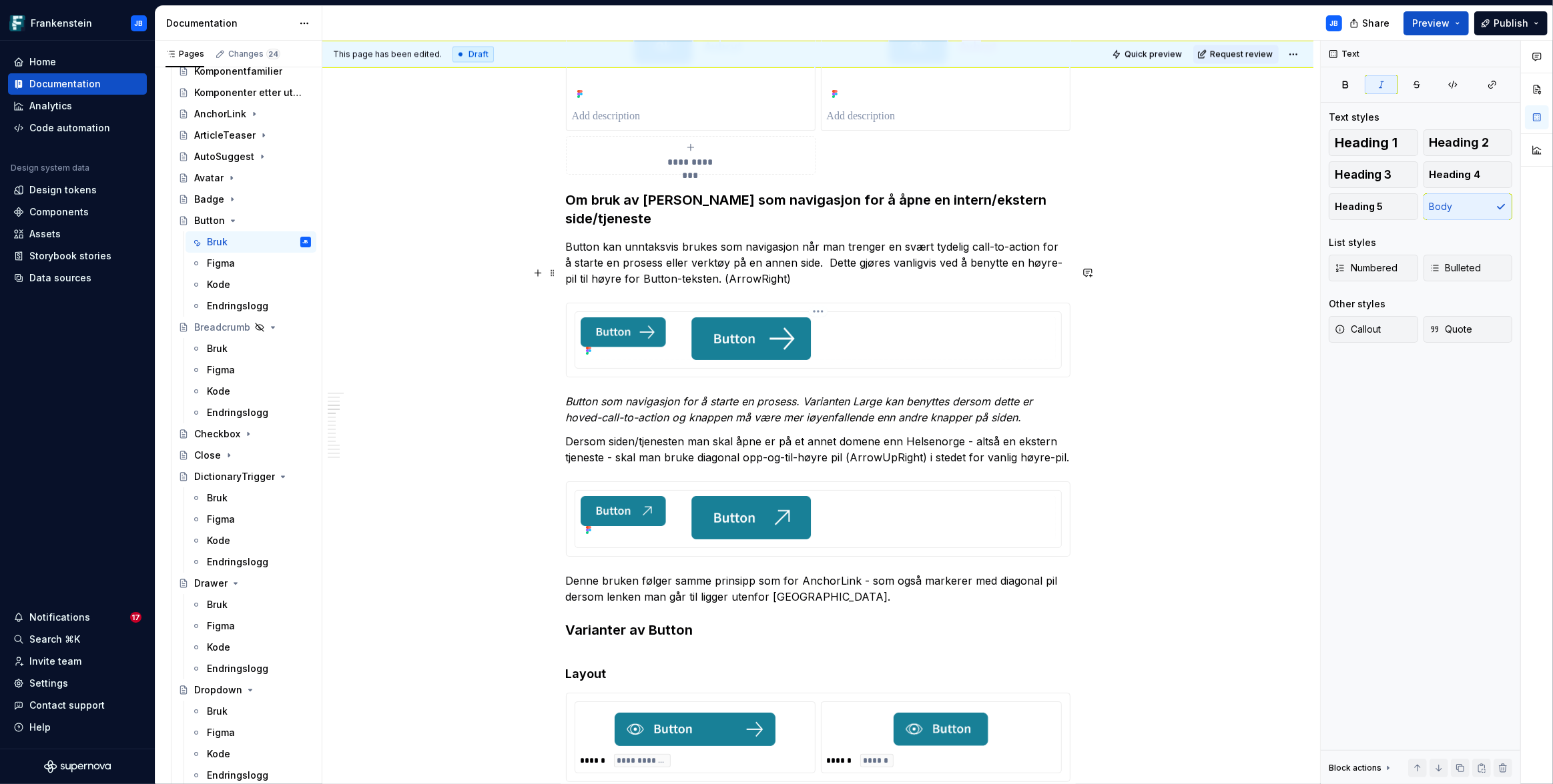
click at [918, 329] on div at bounding box center [818, 341] width 486 height 57
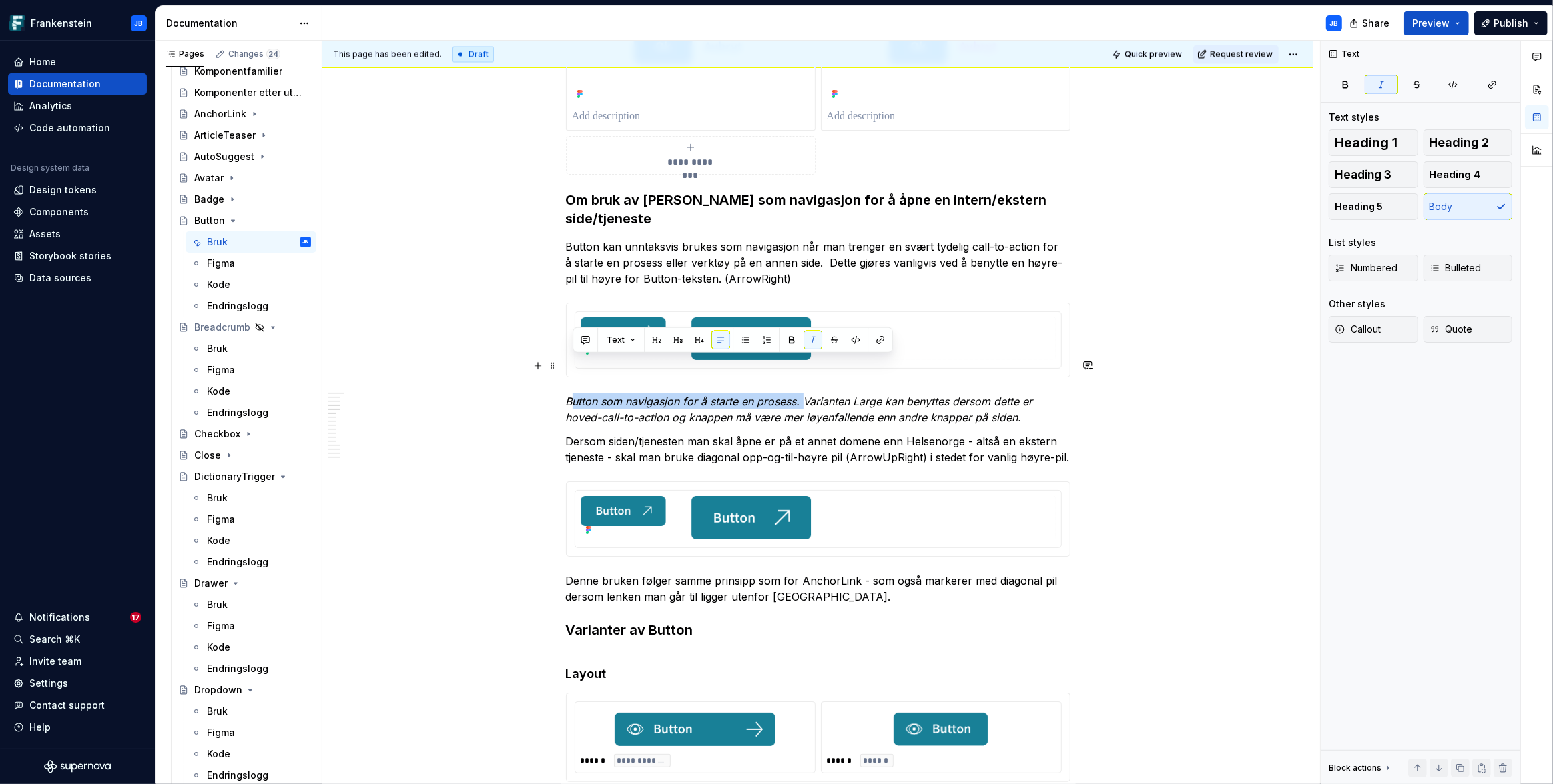
drag, startPoint x: 571, startPoint y: 363, endPoint x: 805, endPoint y: 361, distance: 234.0
click at [805, 394] on em "Button som navigasjon for å starte en prosess. Varianten Large kan benyttes der…" at bounding box center [801, 409] width 470 height 29
copy em "utton som navigasjon for å starte en prosess."
click at [569, 573] on p "Denne bruken følger samme prinsipp som for AnchorLink - som også markerer med d…" at bounding box center [818, 588] width 504 height 32
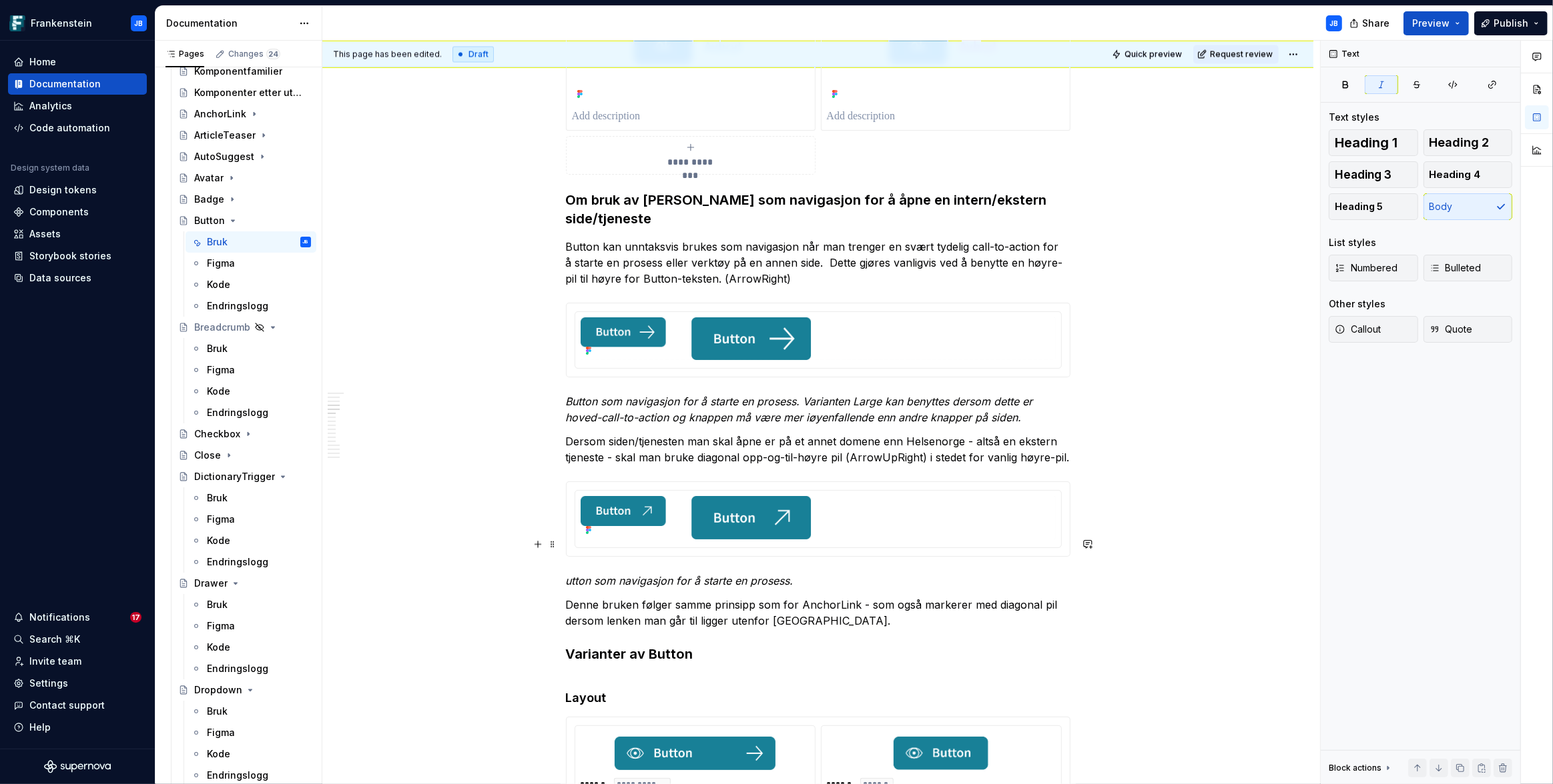
click at [569, 575] on em "utton som navigasjon for å starte en prosess." at bounding box center [680, 581] width 227 height 14
click at [755, 575] on em "Button som navigasjon for å starte en prosess." at bounding box center [682, 581] width 234 height 14
click at [864, 597] on p "Denne bruken følger samme prinsipp som for AnchorLink - som også markerer med d…" at bounding box center [818, 613] width 504 height 32
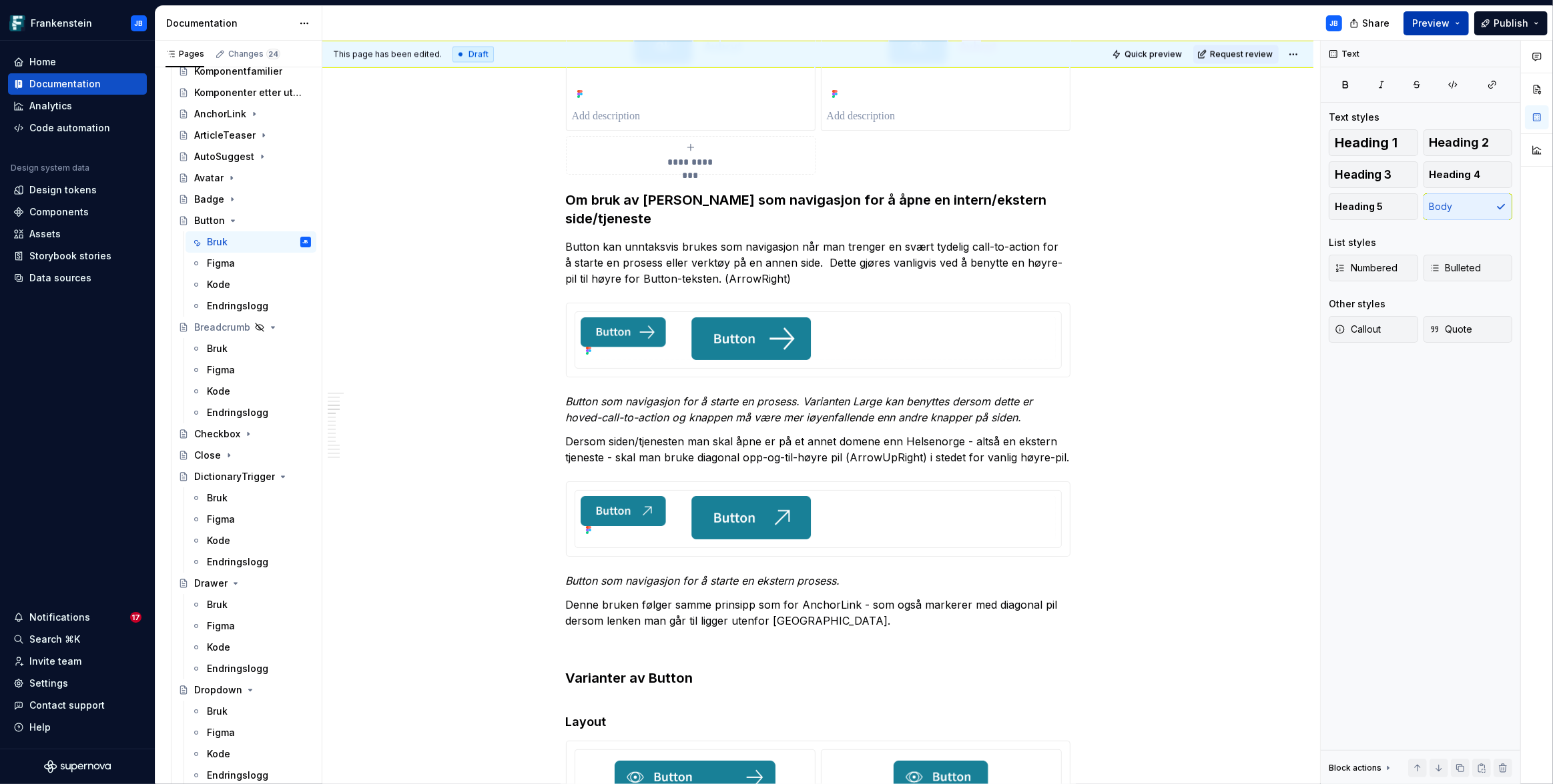
click at [1469, 17] on button "Preview" at bounding box center [1435, 23] width 66 height 24
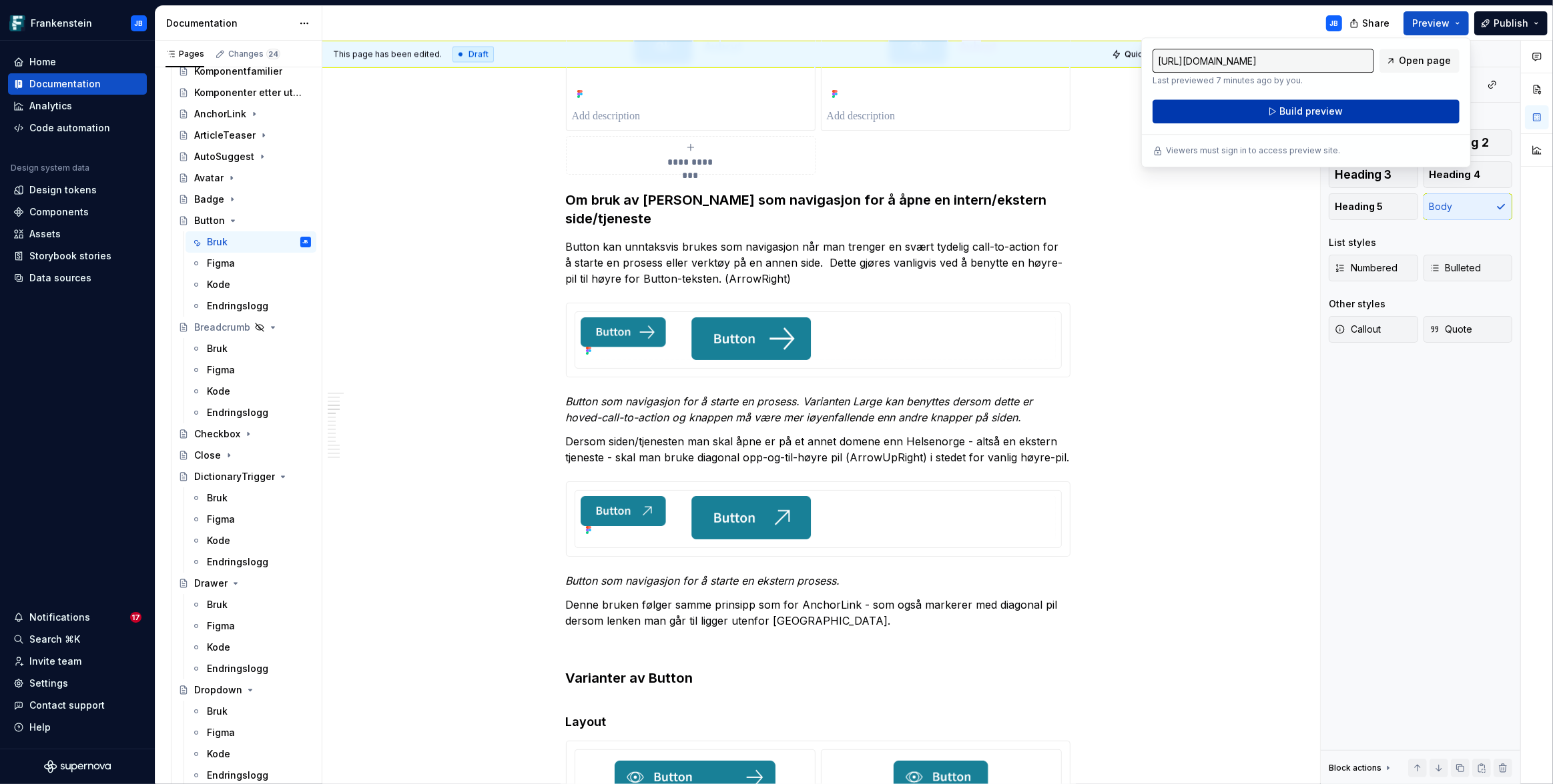
click at [1294, 111] on span "Build preview" at bounding box center [1311, 112] width 64 height 14
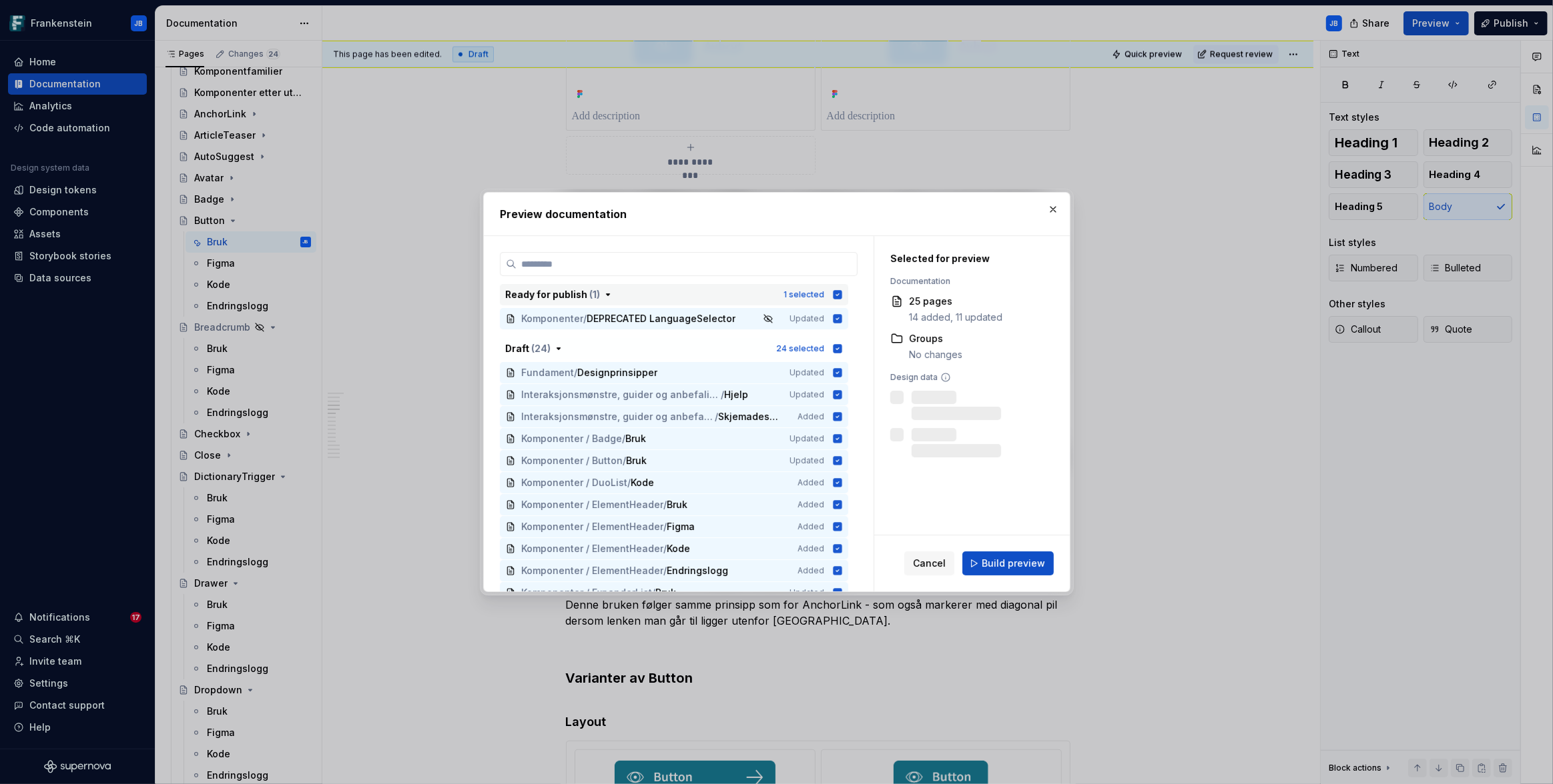
click at [838, 295] on icon "button" at bounding box center [837, 295] width 11 height 11
click at [835, 346] on icon "button" at bounding box center [836, 348] width 9 height 9
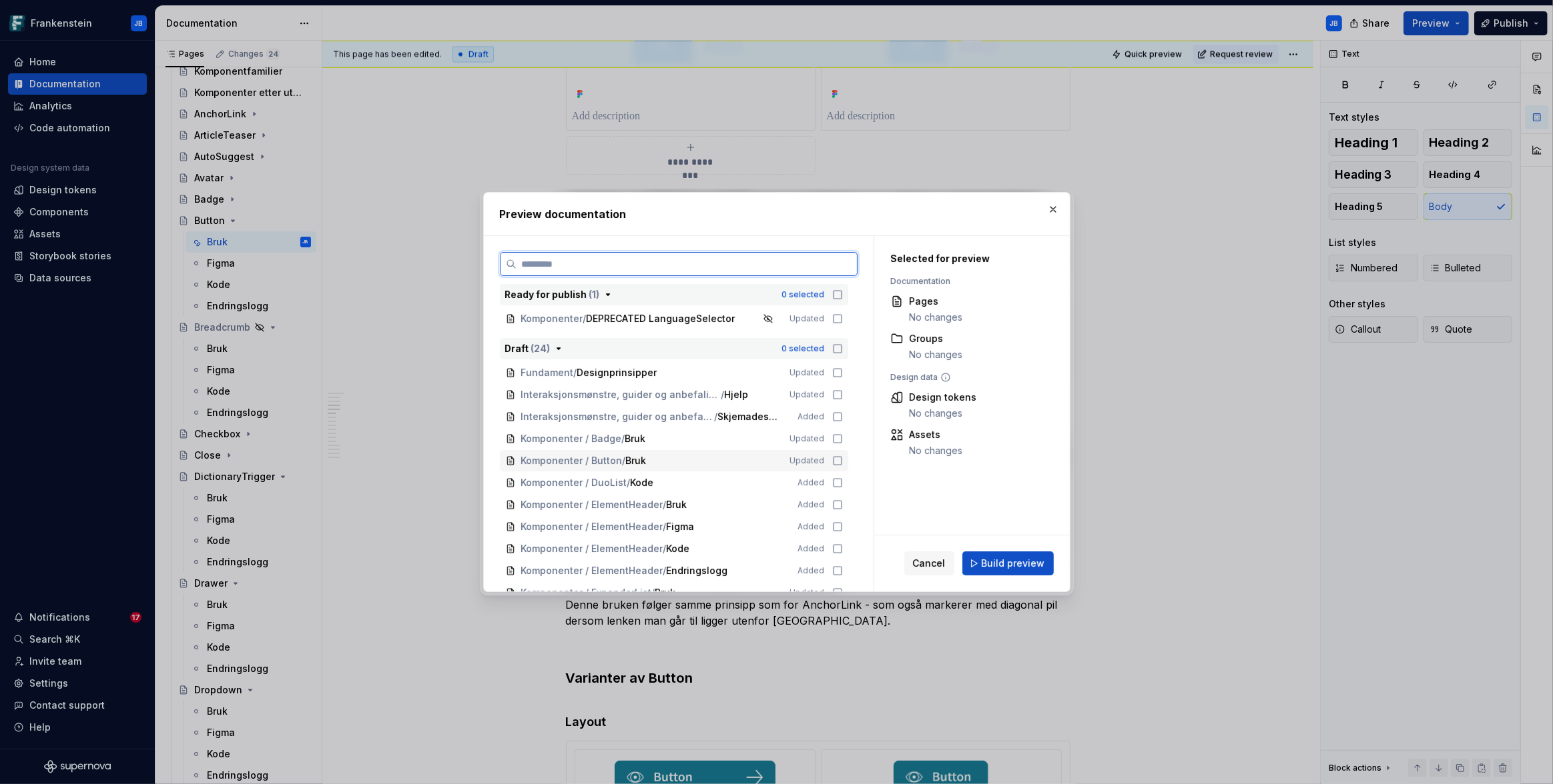
click at [834, 462] on icon at bounding box center [837, 460] width 11 height 11
click at [1014, 558] on span "Build preview" at bounding box center [1012, 564] width 64 height 14
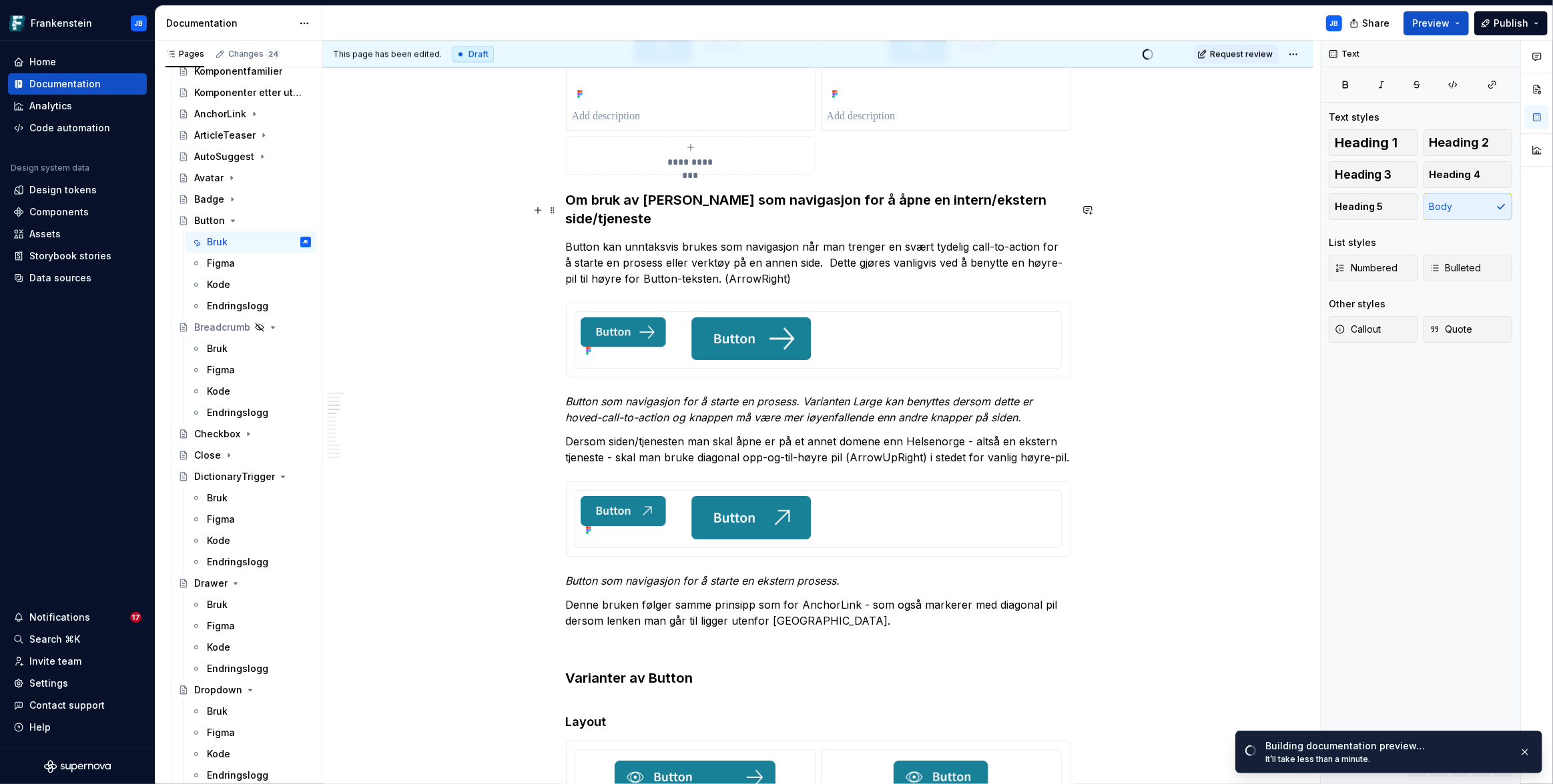
click at [642, 239] on p "Button kan unntaksvis brukes som navigasjon når man trenger en svært tydelig ca…" at bounding box center [818, 262] width 504 height 48
click at [865, 190] on button "button" at bounding box center [863, 184] width 19 height 19
click at [1487, 753] on span "Open page" at bounding box center [1482, 756] width 45 height 11
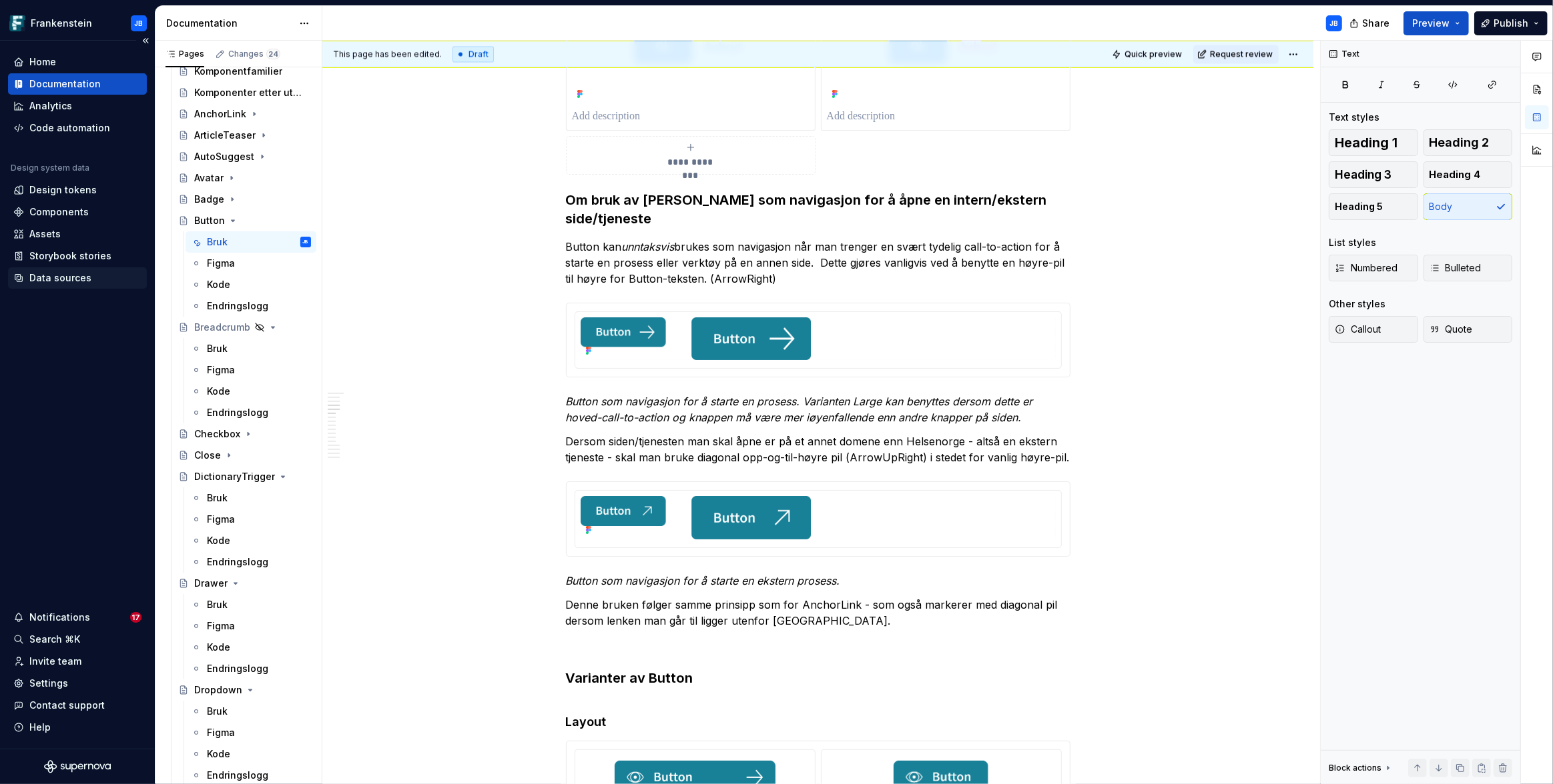
click at [55, 271] on div "Data sources" at bounding box center [60, 278] width 62 height 14
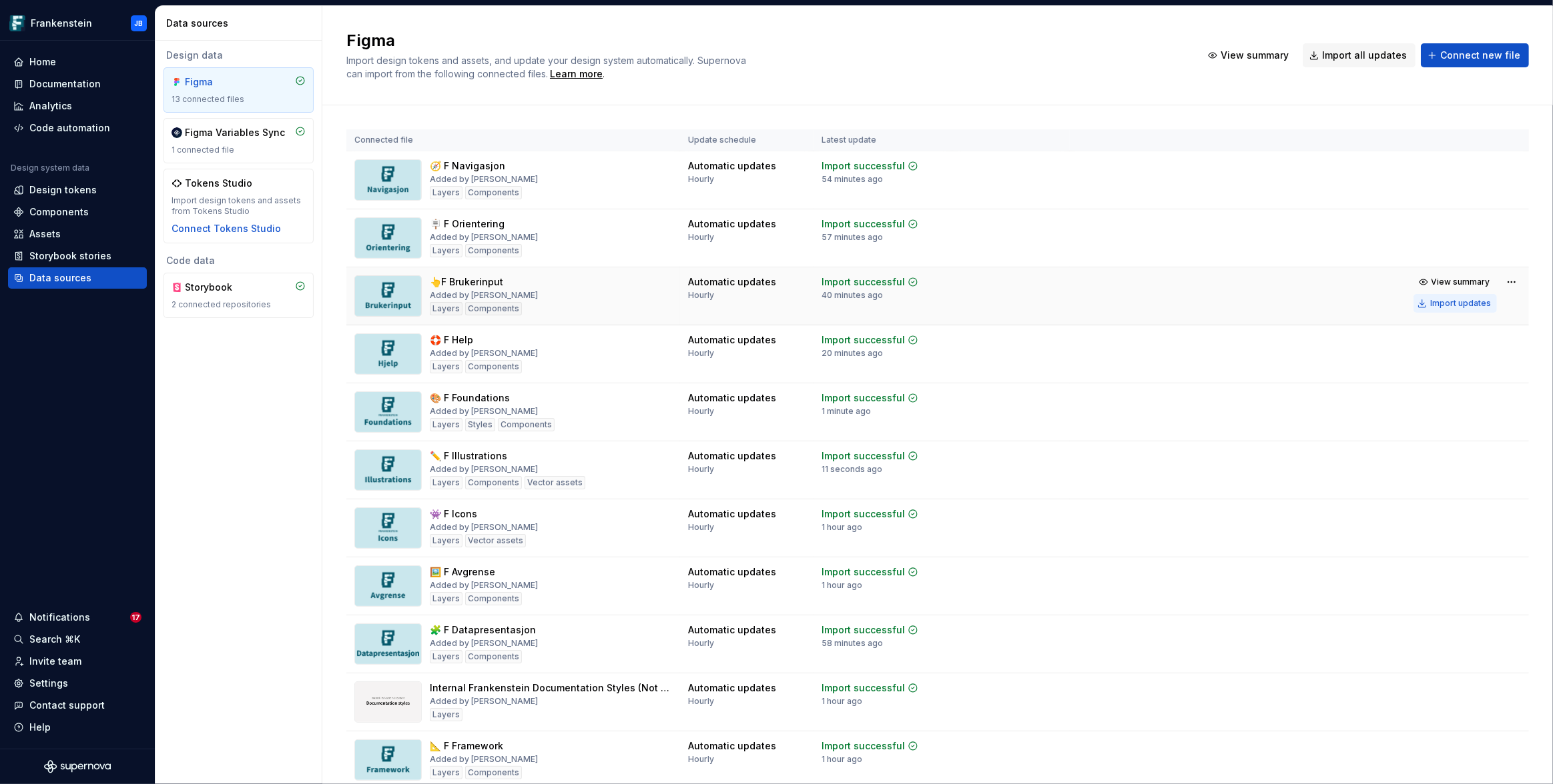
click at [1448, 303] on div "Import updates" at bounding box center [1460, 303] width 61 height 11
click at [84, 85] on div "Documentation" at bounding box center [65, 84] width 71 height 14
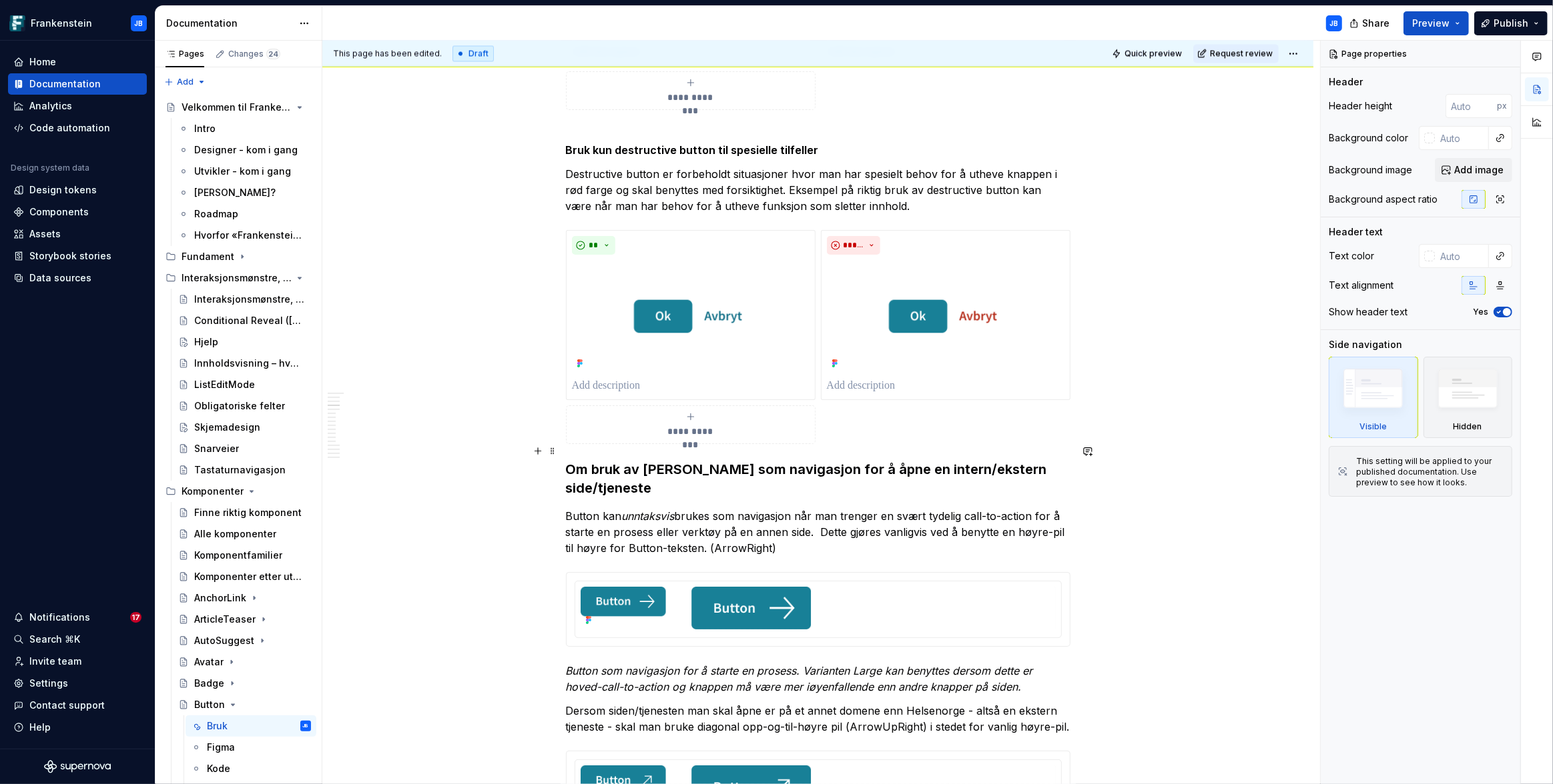
scroll to position [2974, 0]
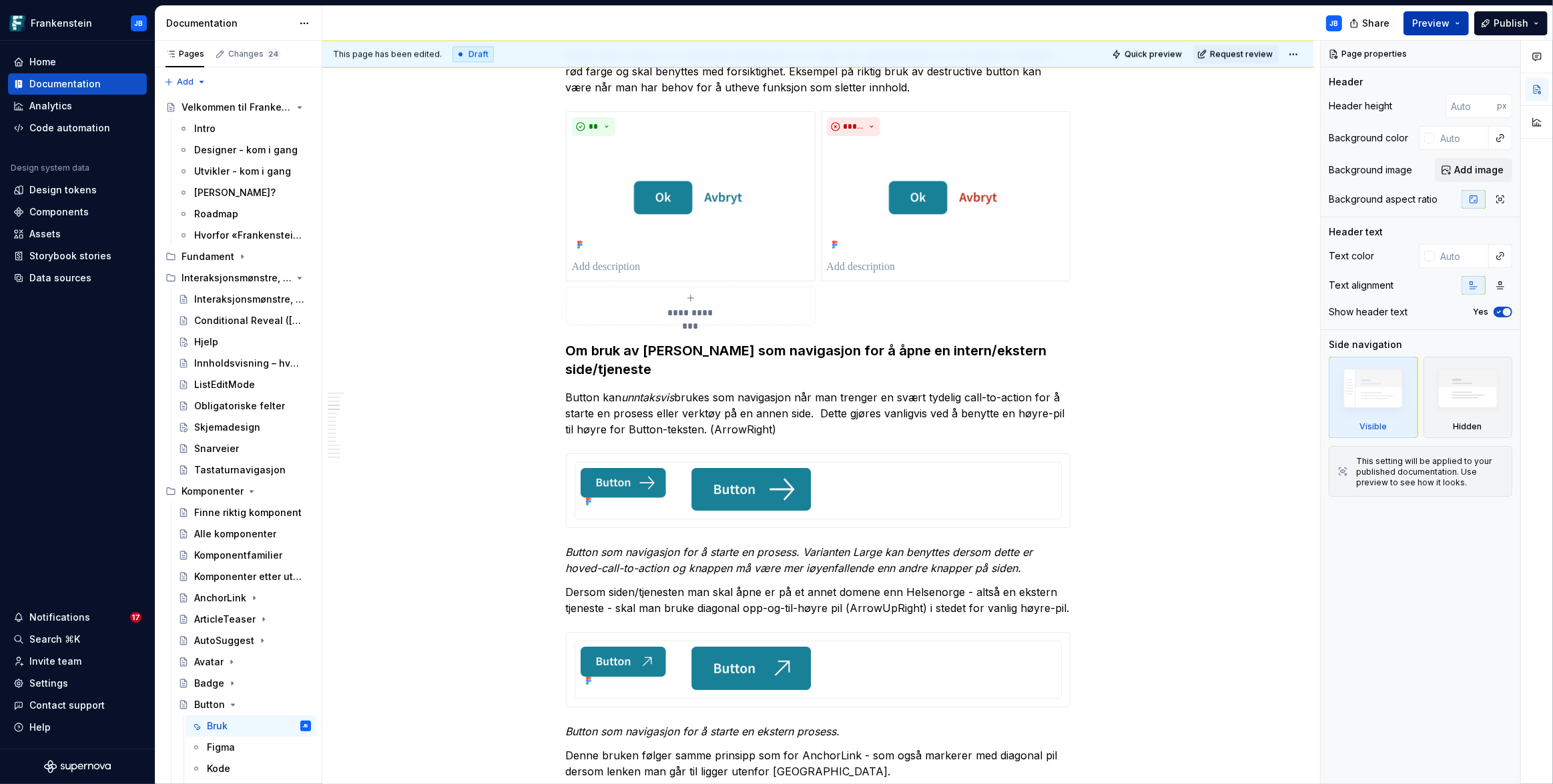
click at [1461, 24] on button "Preview" at bounding box center [1435, 23] width 66 height 24
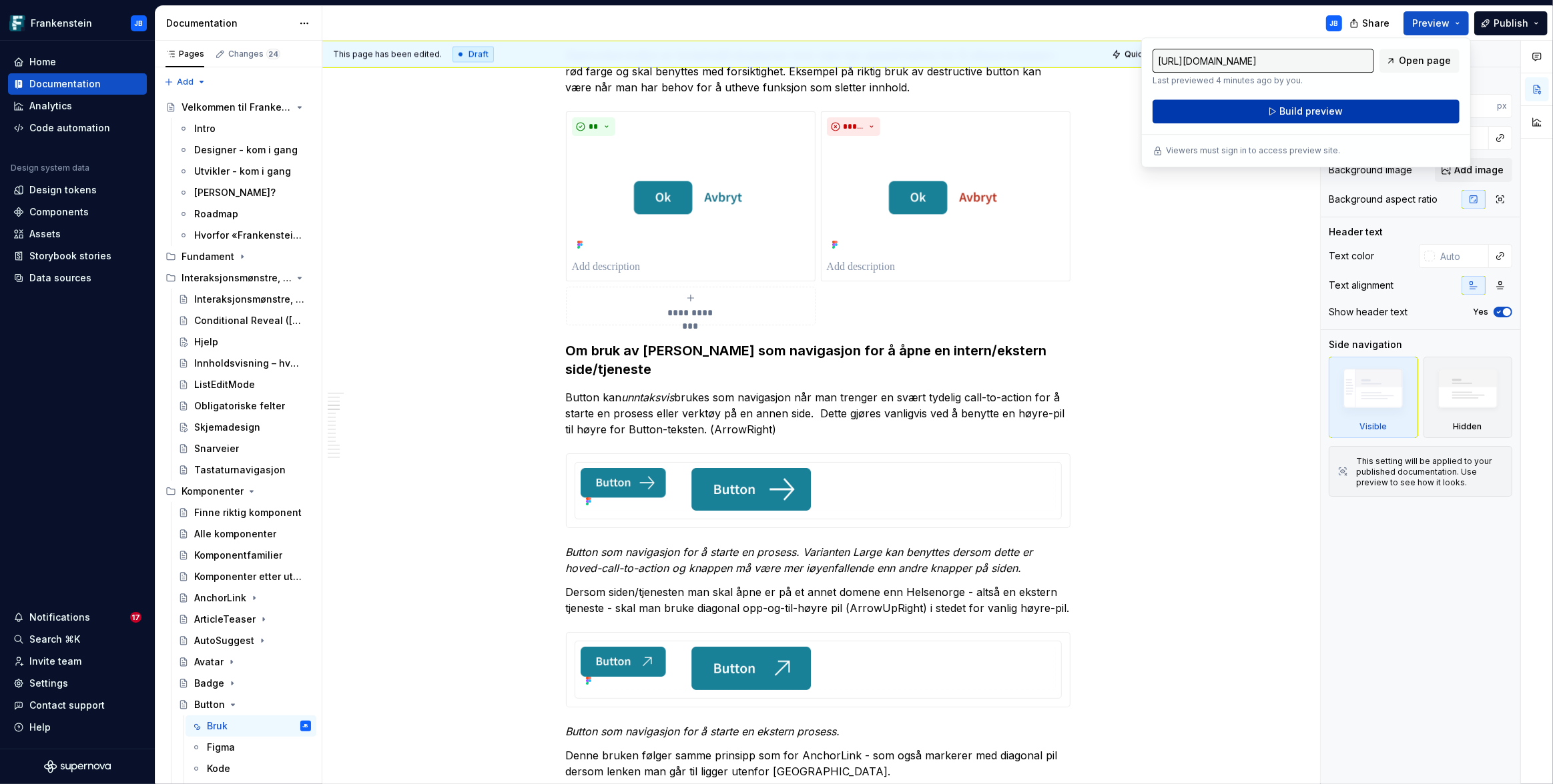
click at [1320, 112] on span "Build preview" at bounding box center [1311, 112] width 64 height 14
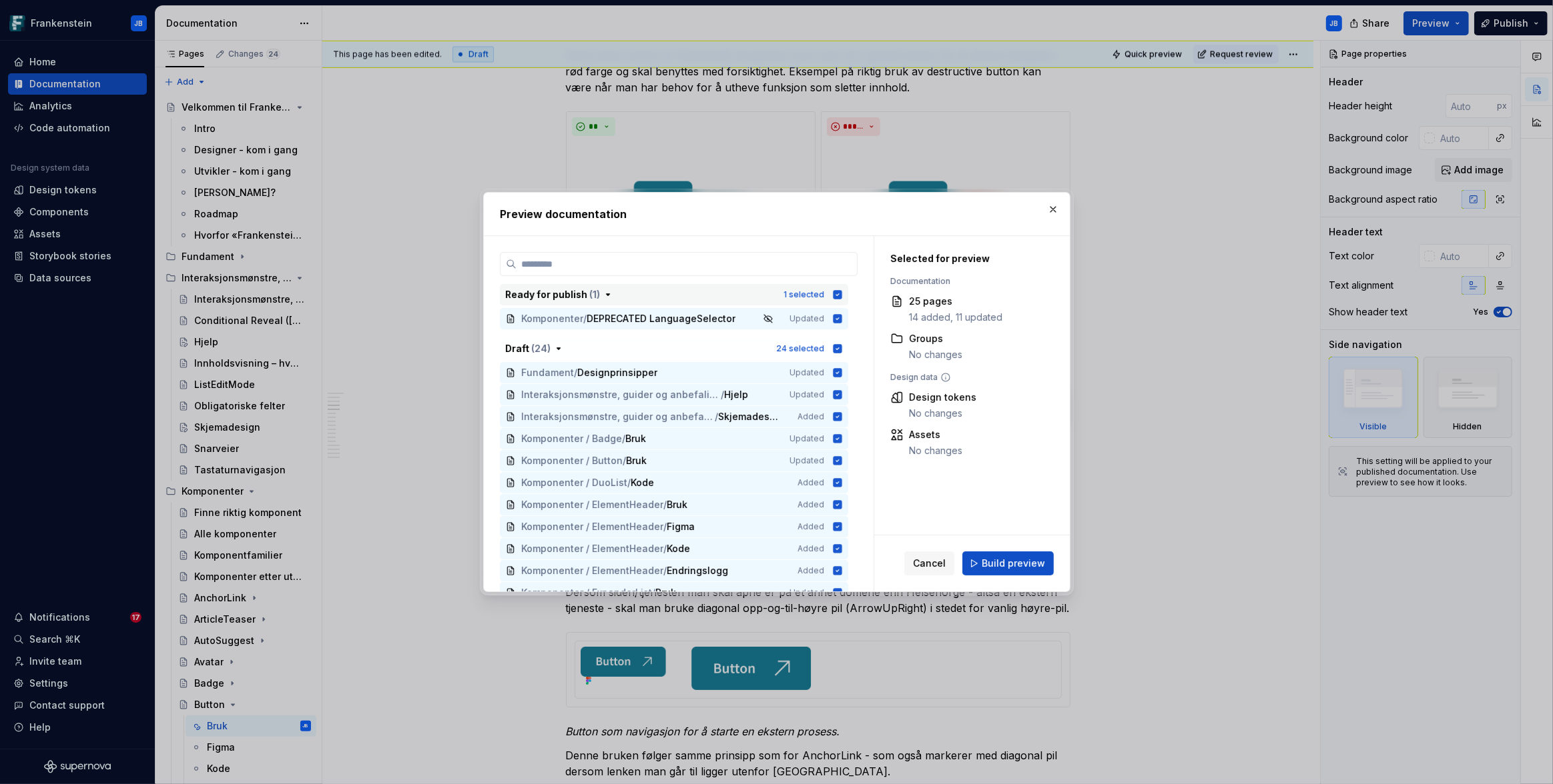
click at [836, 296] on icon "button" at bounding box center [837, 295] width 11 height 11
click at [838, 346] on icon "button" at bounding box center [836, 348] width 9 height 9
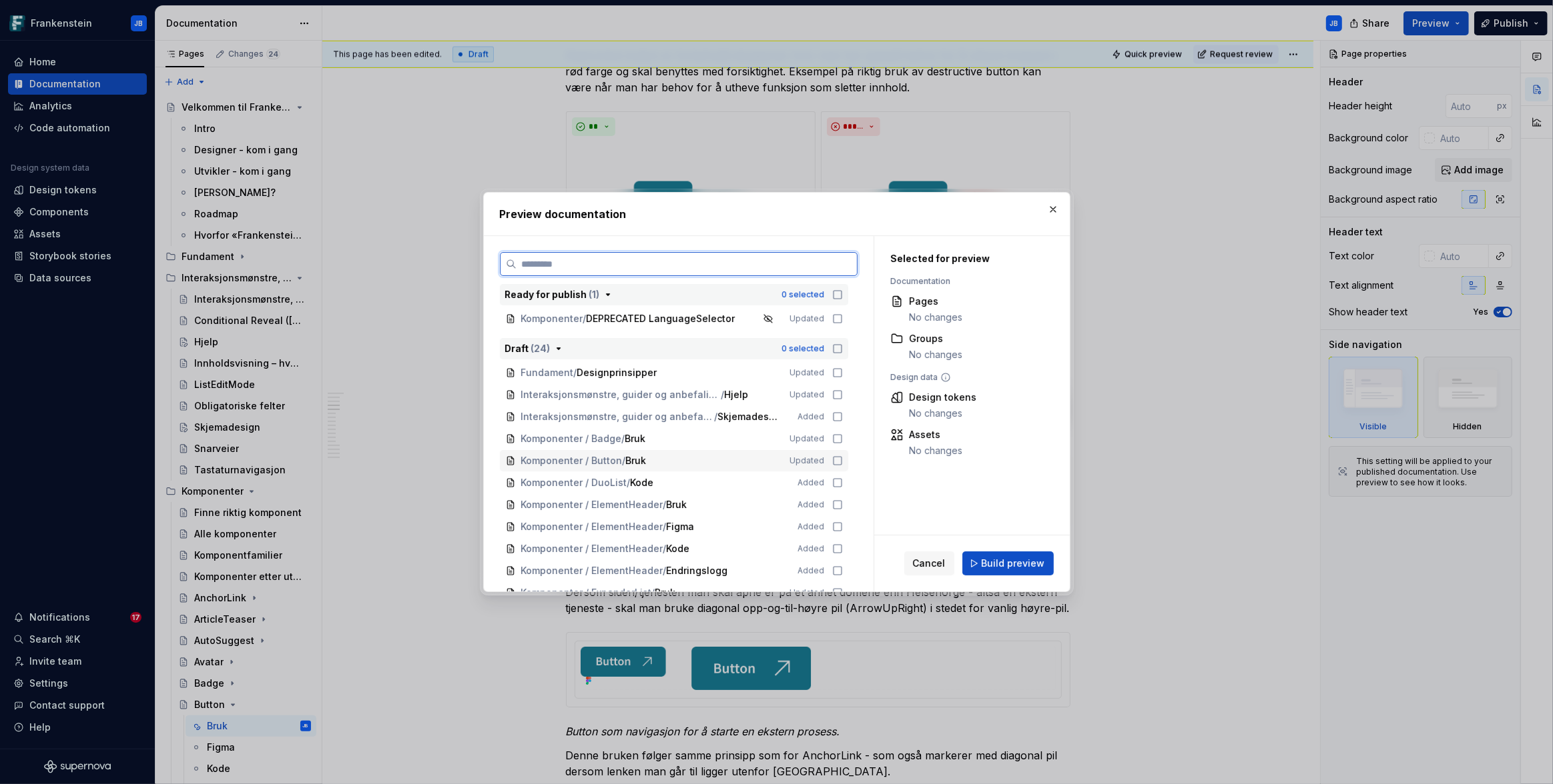
click at [839, 460] on icon at bounding box center [837, 460] width 11 height 11
click at [1012, 560] on span "Build preview" at bounding box center [1012, 564] width 64 height 14
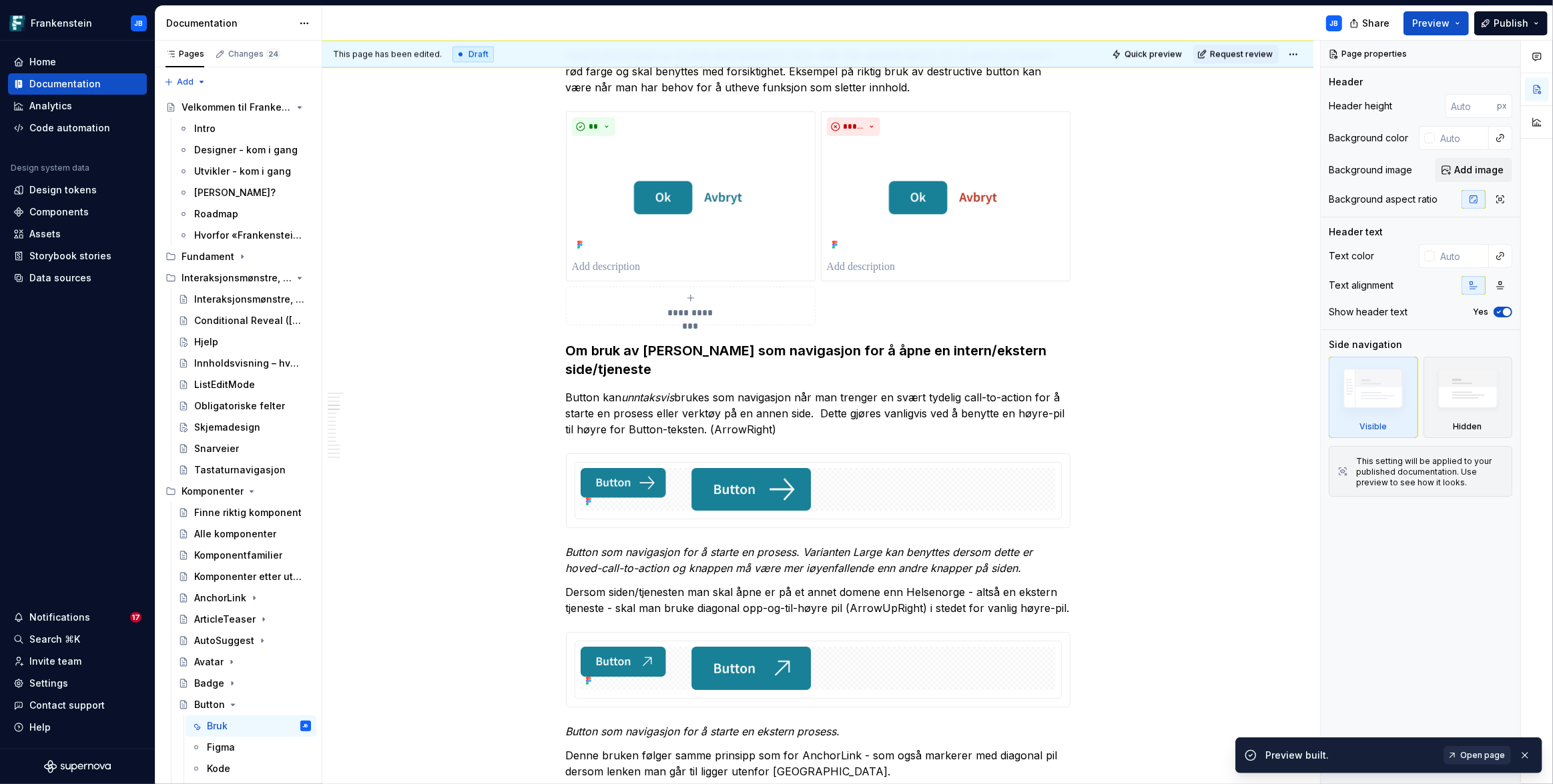
click at [1484, 757] on span "Open page" at bounding box center [1482, 756] width 45 height 11
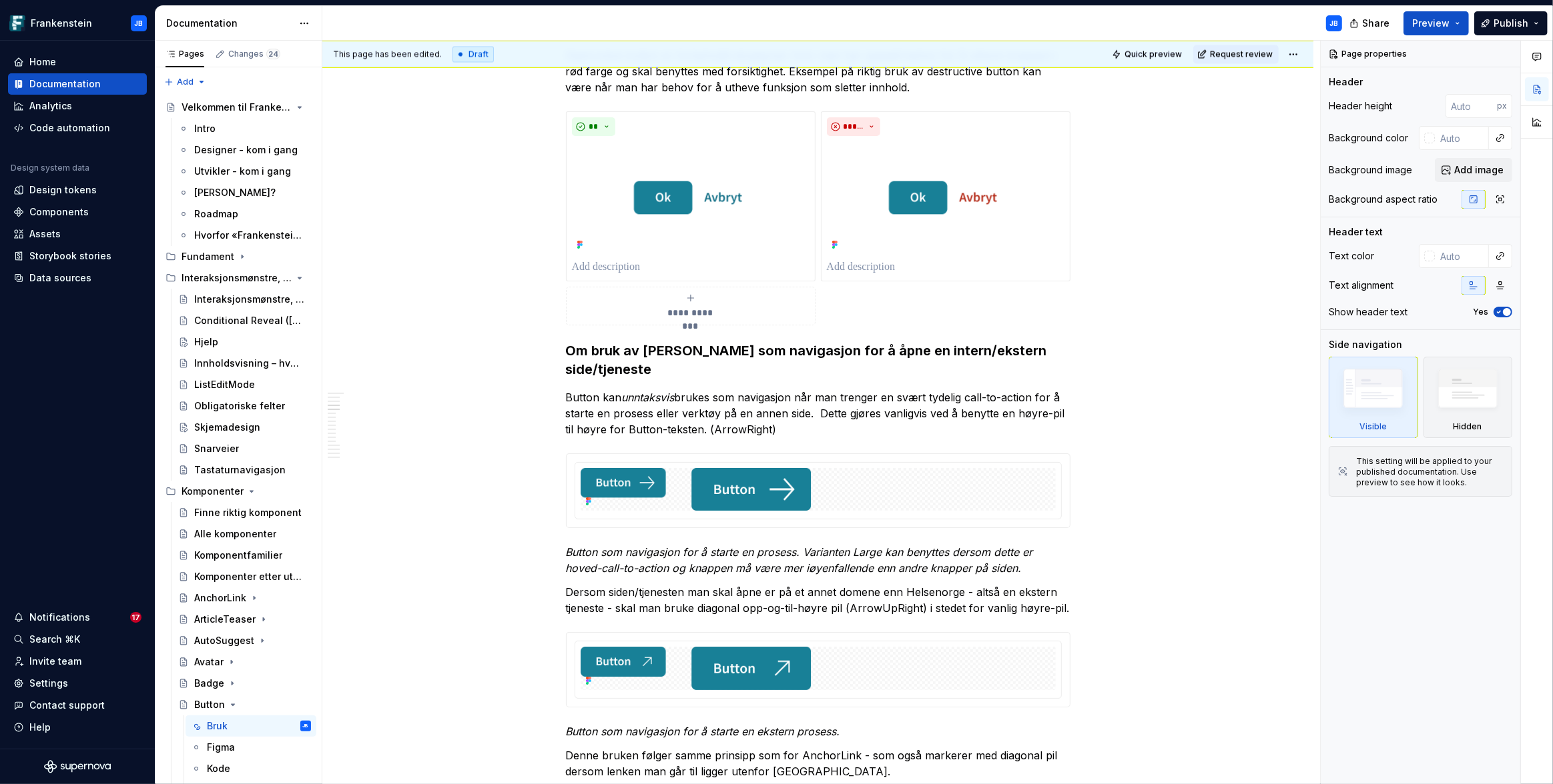
type textarea "*"
click at [566, 545] on em "Button som navigasjon for å starte en prosess. Varianten Large kan benyttes der…" at bounding box center [801, 560] width 470 height 29
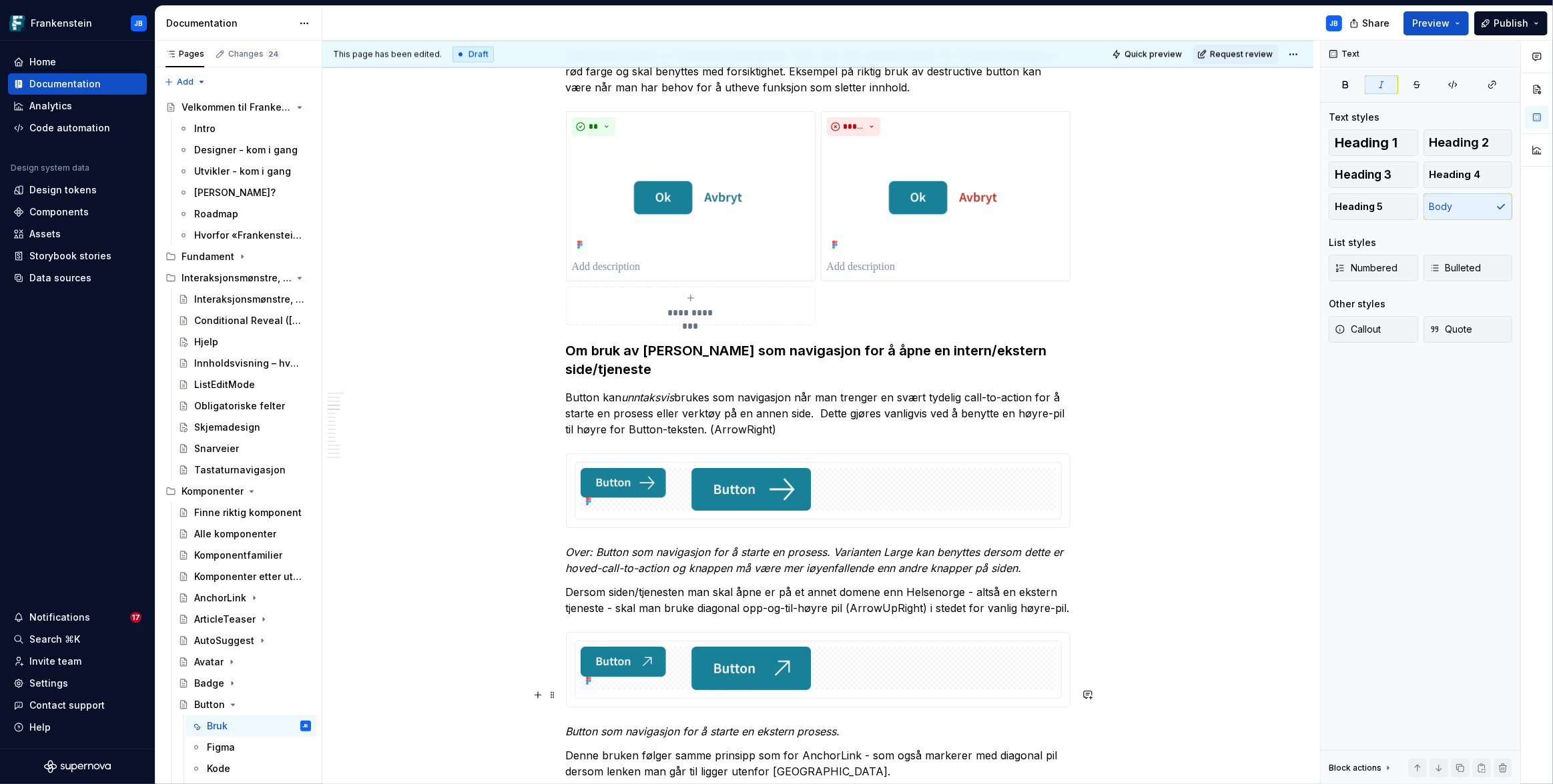
click at [567, 725] on em "Button som navigasjon for å starte en ekstern prosess." at bounding box center [703, 732] width 274 height 14
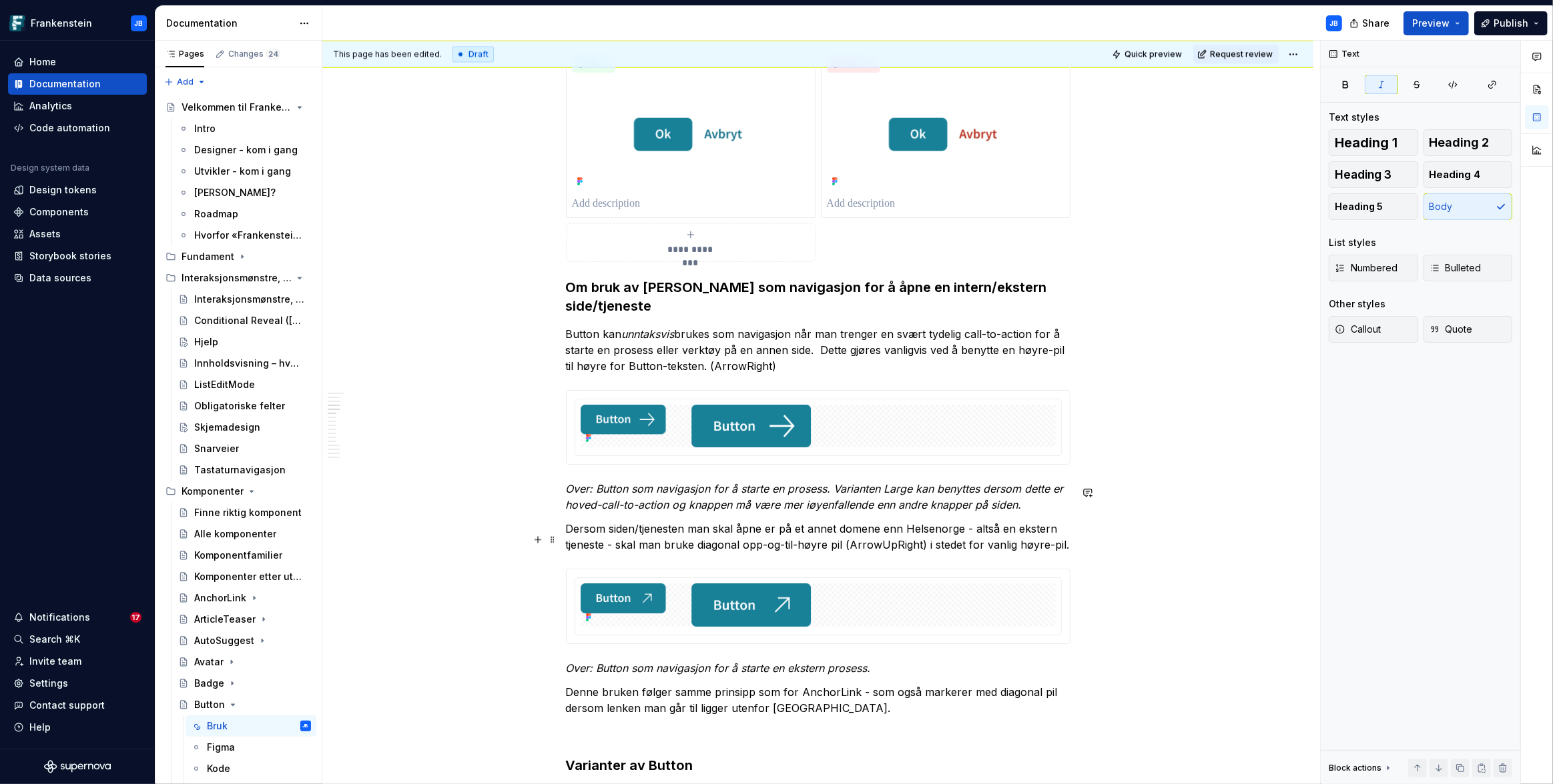
scroll to position [3040, 0]
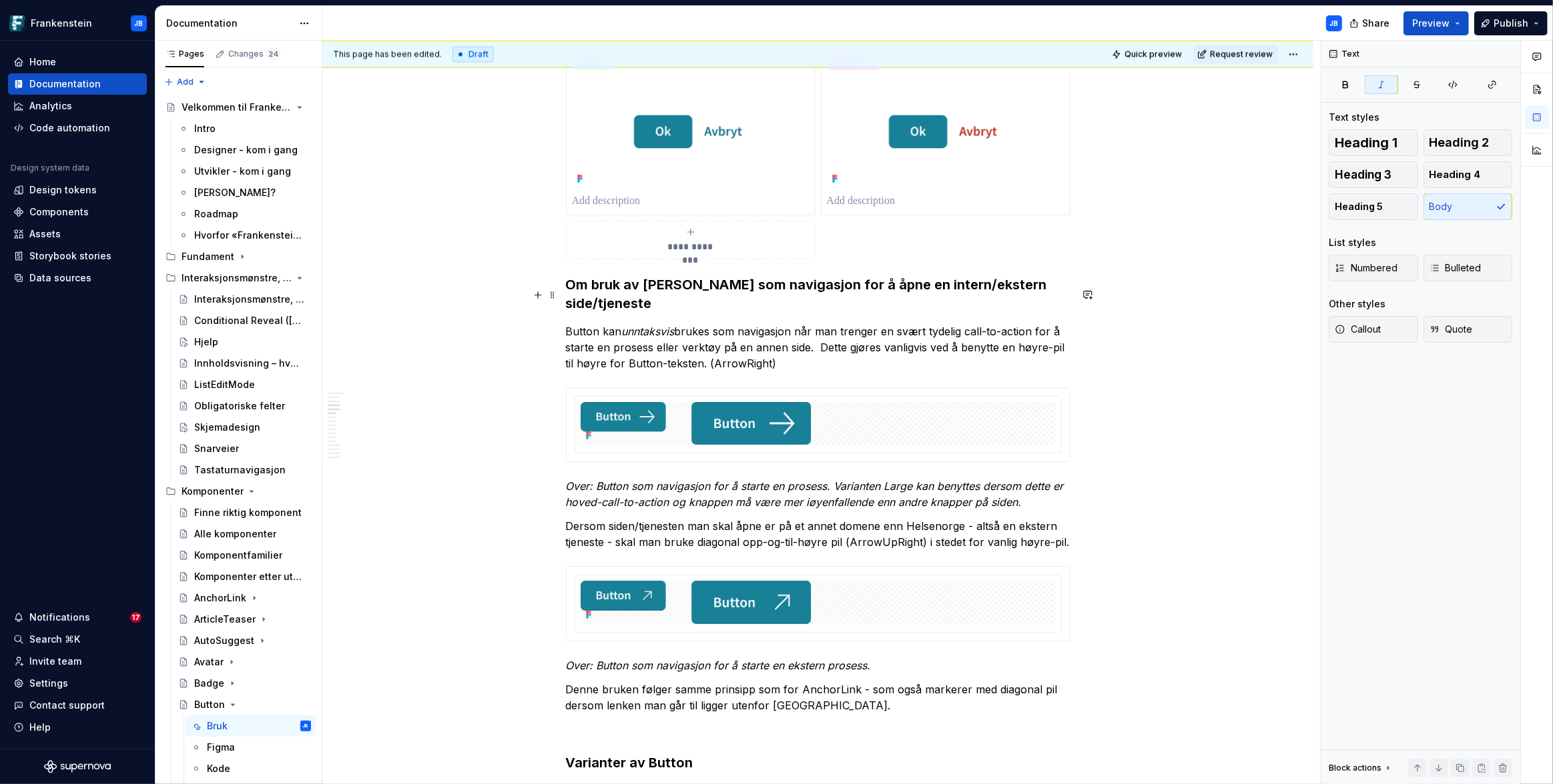
click at [797, 324] on p "Button kan unntaksvis brukes som navigasjon når man trenger en svært tydelig ca…" at bounding box center [818, 347] width 504 height 48
click at [568, 324] on p "Button kan unntaksvis brukes som navigasjon når man trenger en svært tydelig ca…" at bounding box center [818, 347] width 504 height 48
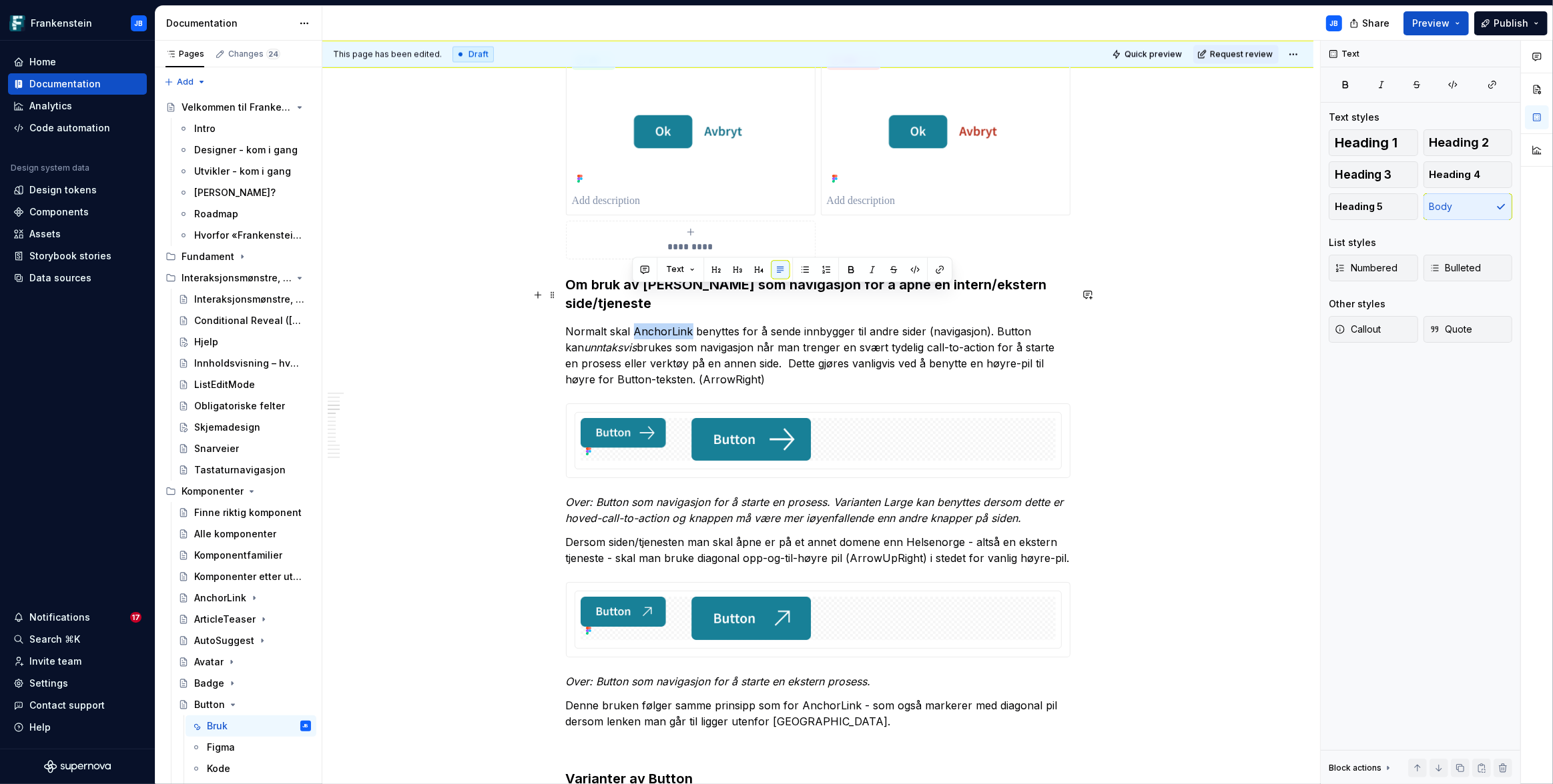
drag, startPoint x: 631, startPoint y: 295, endPoint x: 690, endPoint y: 291, distance: 59.1
click at [690, 324] on p "Normalt skal AnchorLink benyttes for å sende innbygger til andre sider (navigas…" at bounding box center [818, 355] width 504 height 64
click at [935, 271] on button "button" at bounding box center [939, 269] width 19 height 19
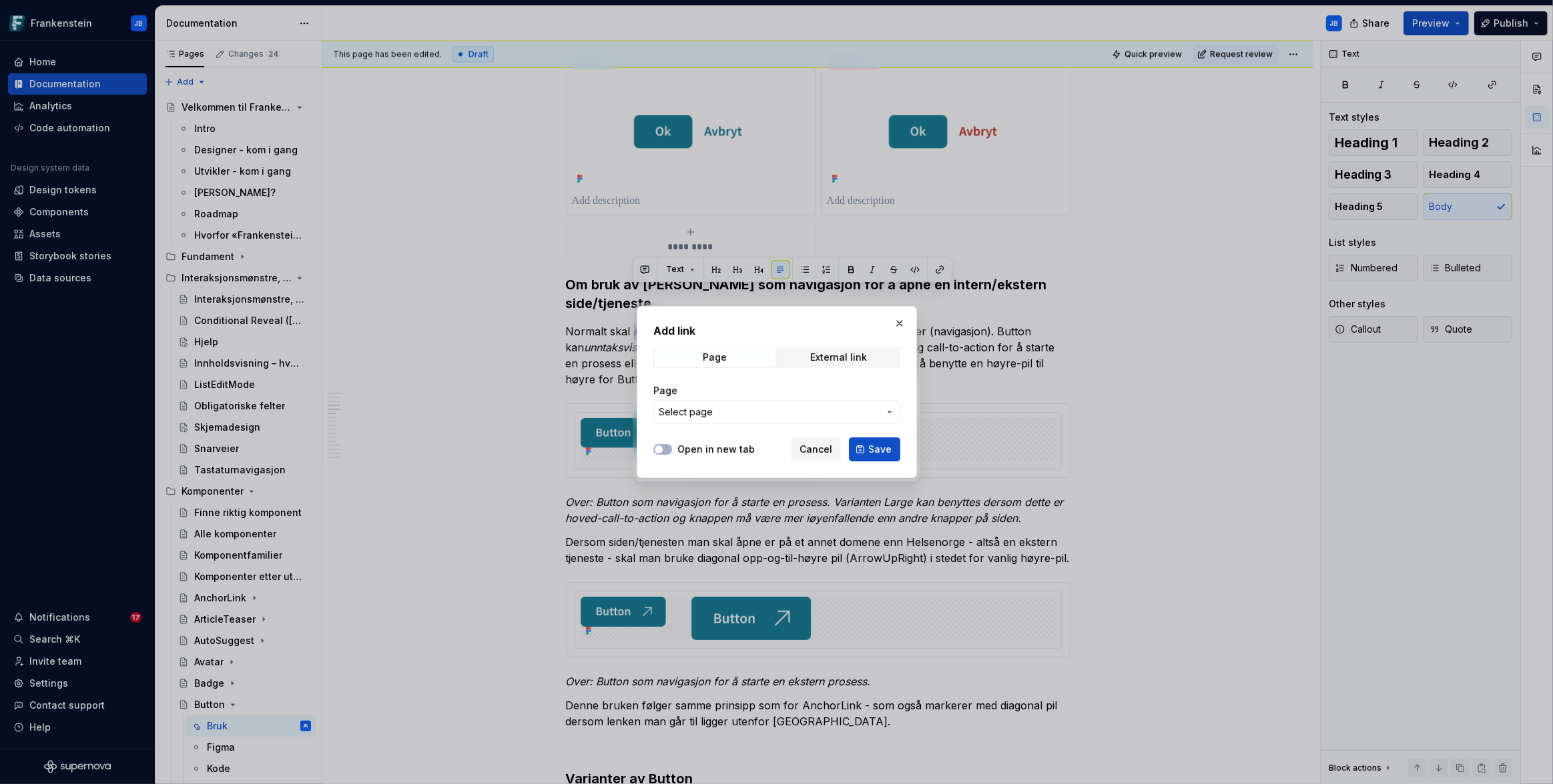
click at [870, 411] on span "Select page" at bounding box center [769, 412] width 220 height 14
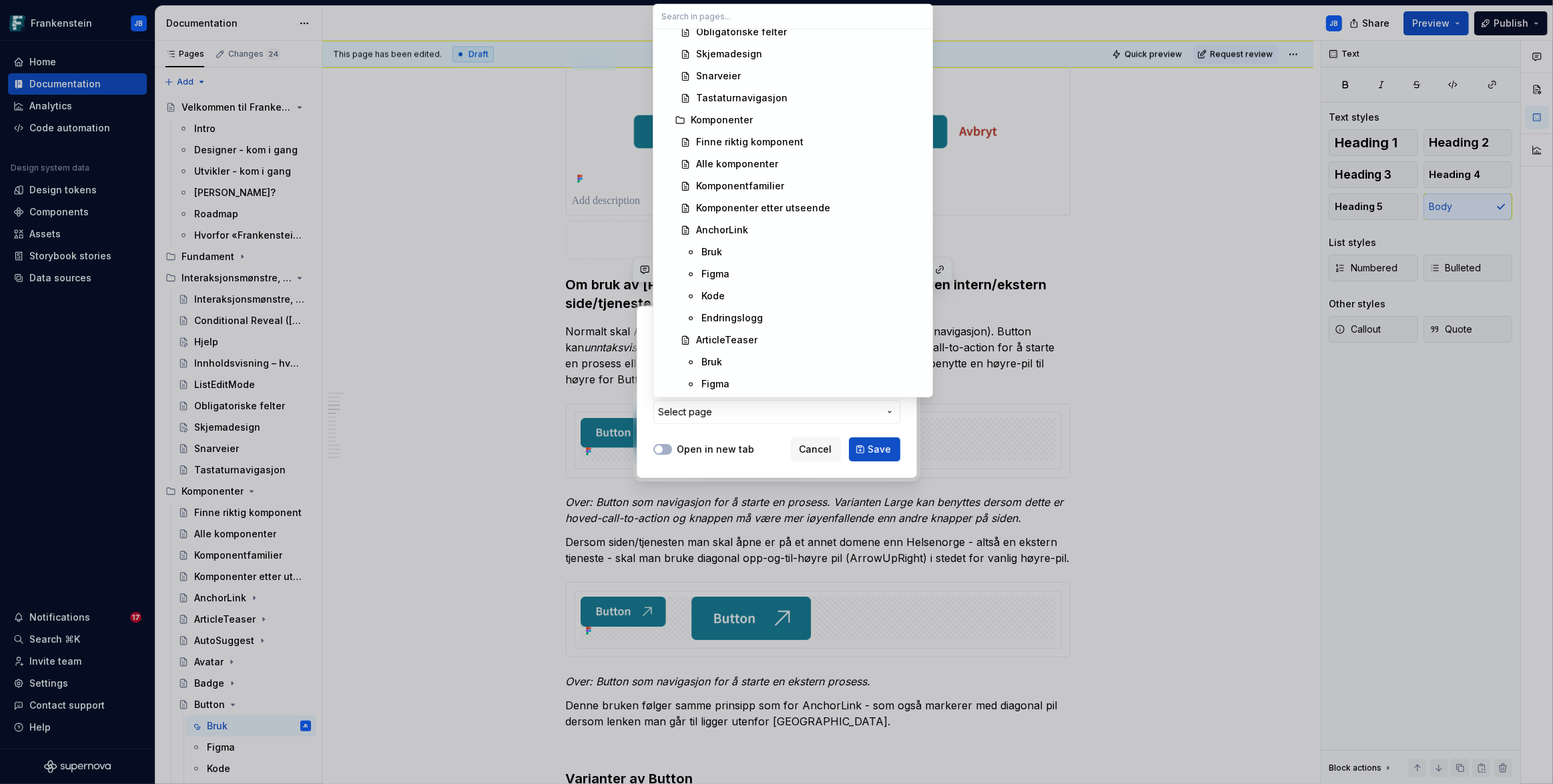
scroll to position [966, 0]
click at [723, 216] on div "Bruk" at bounding box center [813, 220] width 223 height 14
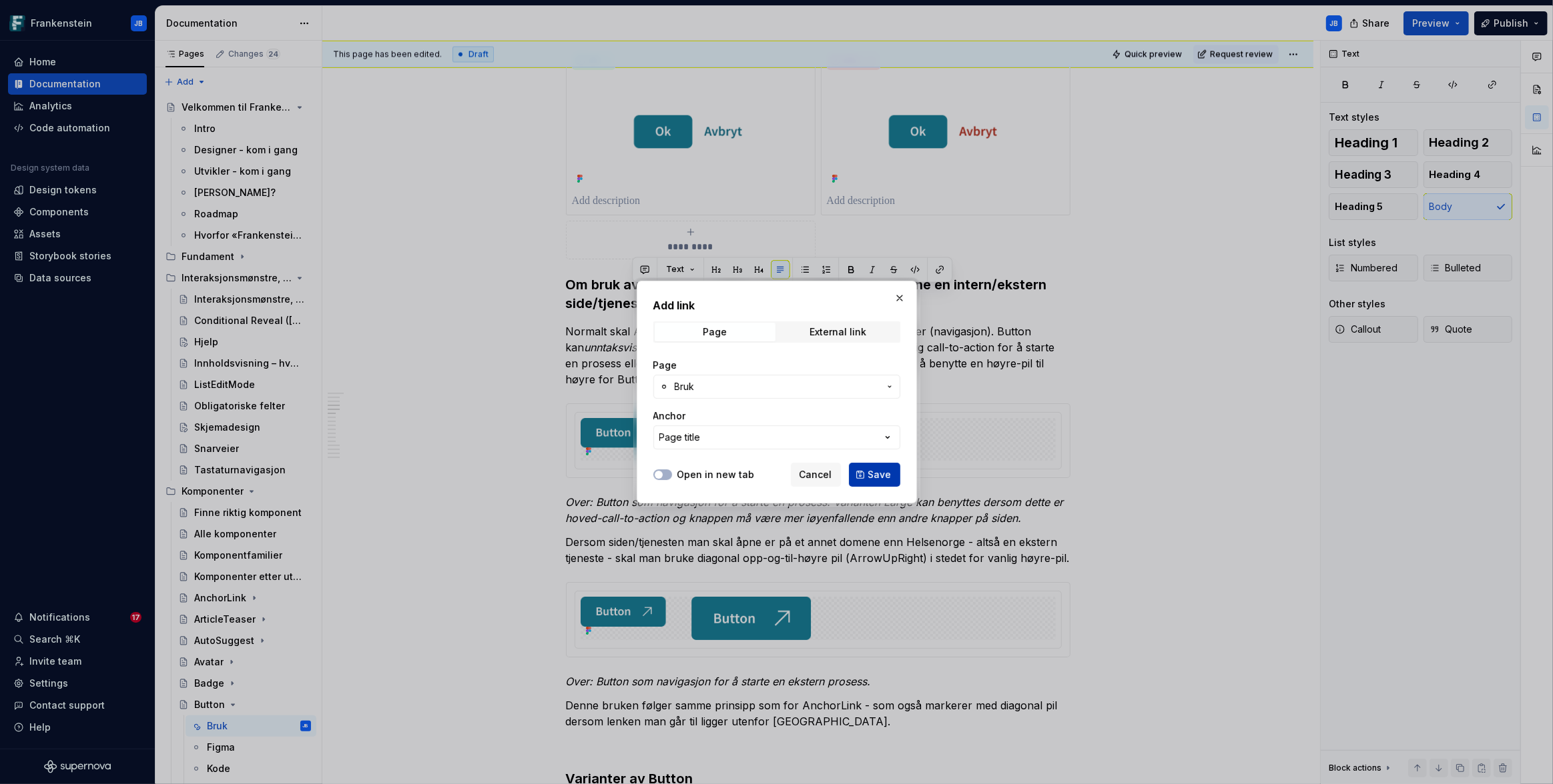
click at [876, 478] on span "Save" at bounding box center [880, 475] width 24 height 14
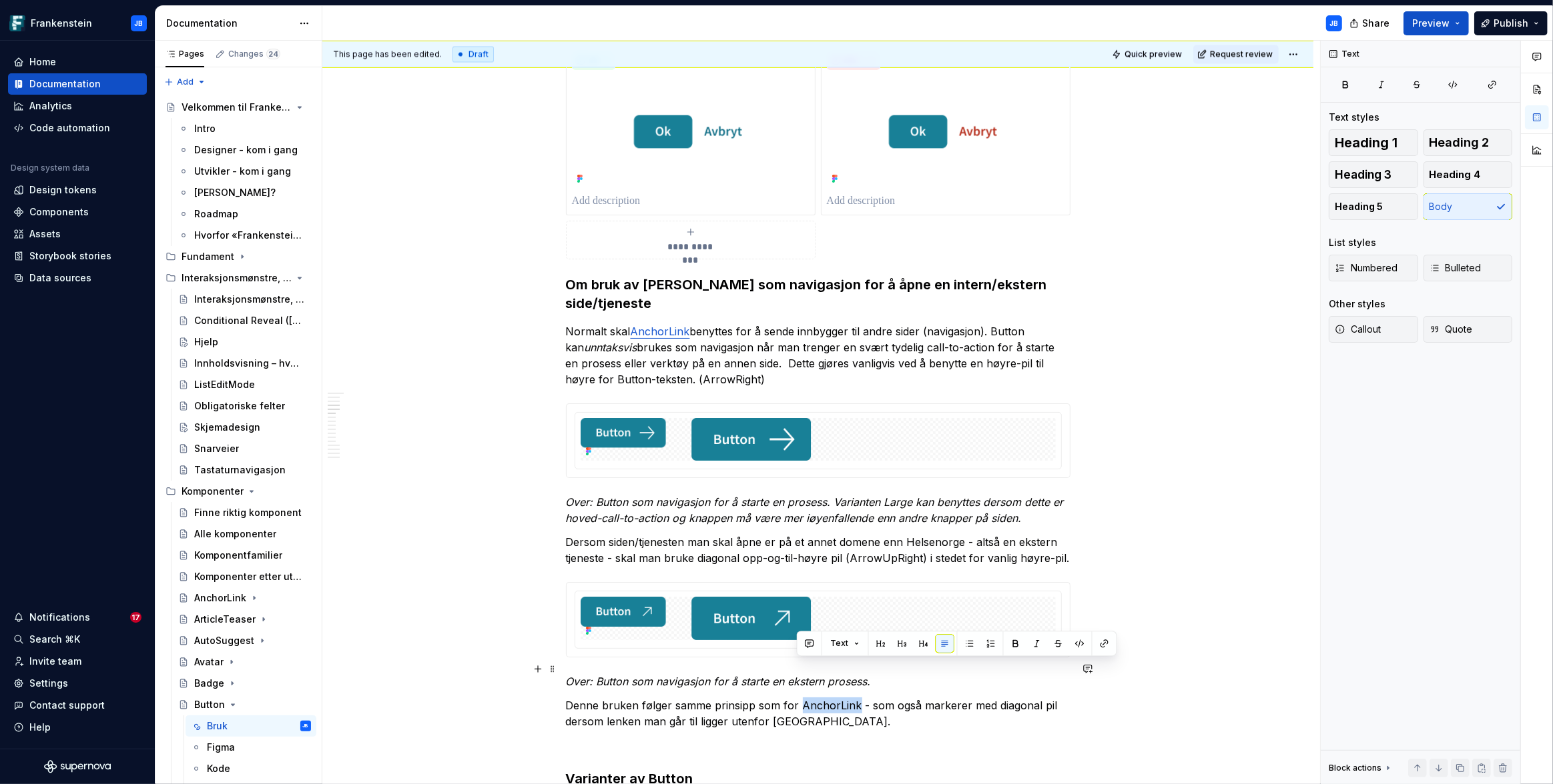
drag, startPoint x: 798, startPoint y: 671, endPoint x: 854, endPoint y: 671, distance: 56.0
click at [854, 698] on p "Denne bruken følger samme prinsipp som for AnchorLink - som også markerer med d…" at bounding box center [818, 714] width 504 height 32
click at [1102, 641] on button "button" at bounding box center [1104, 643] width 19 height 19
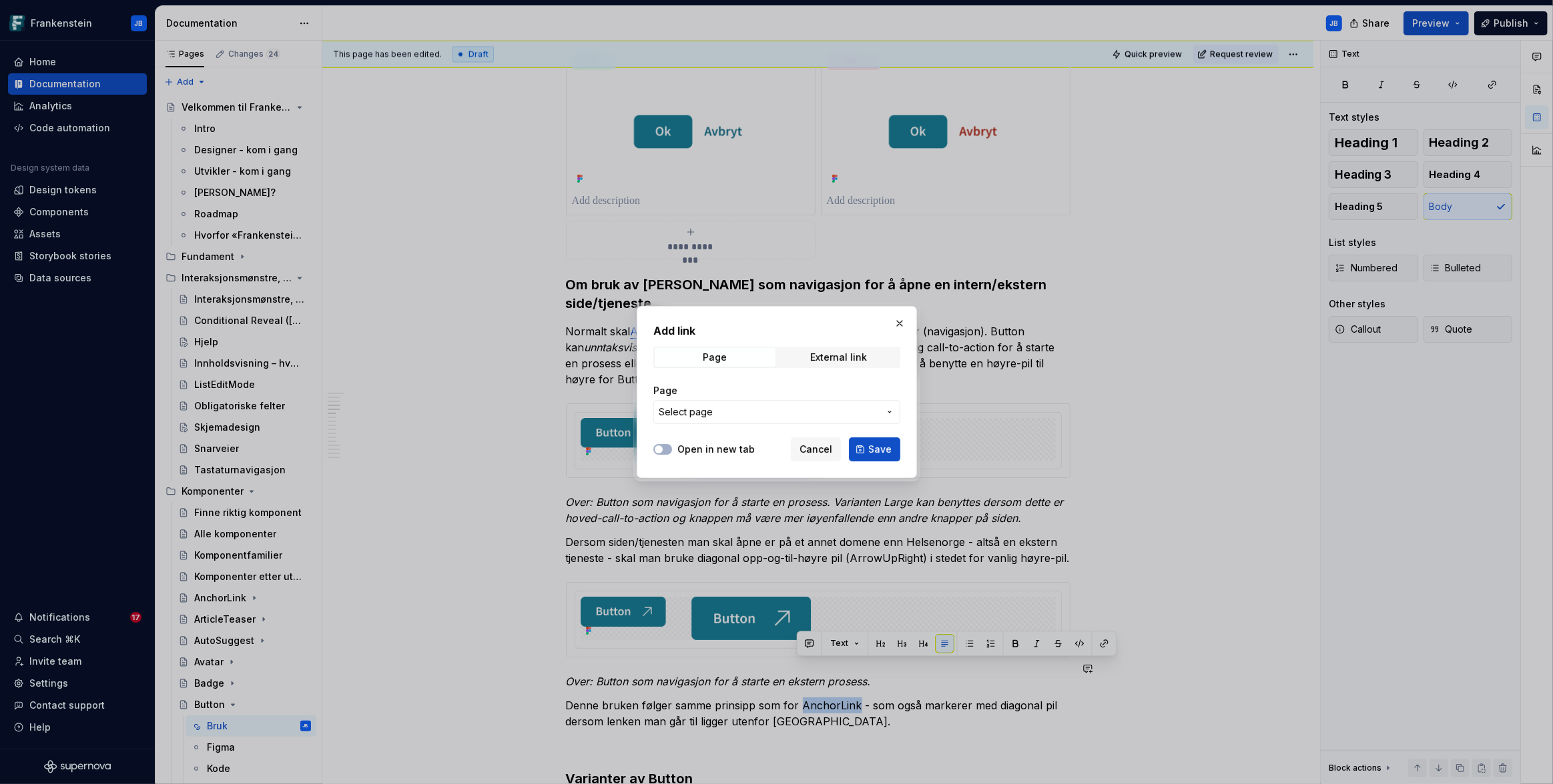
click at [792, 407] on span "Select page" at bounding box center [769, 412] width 220 height 14
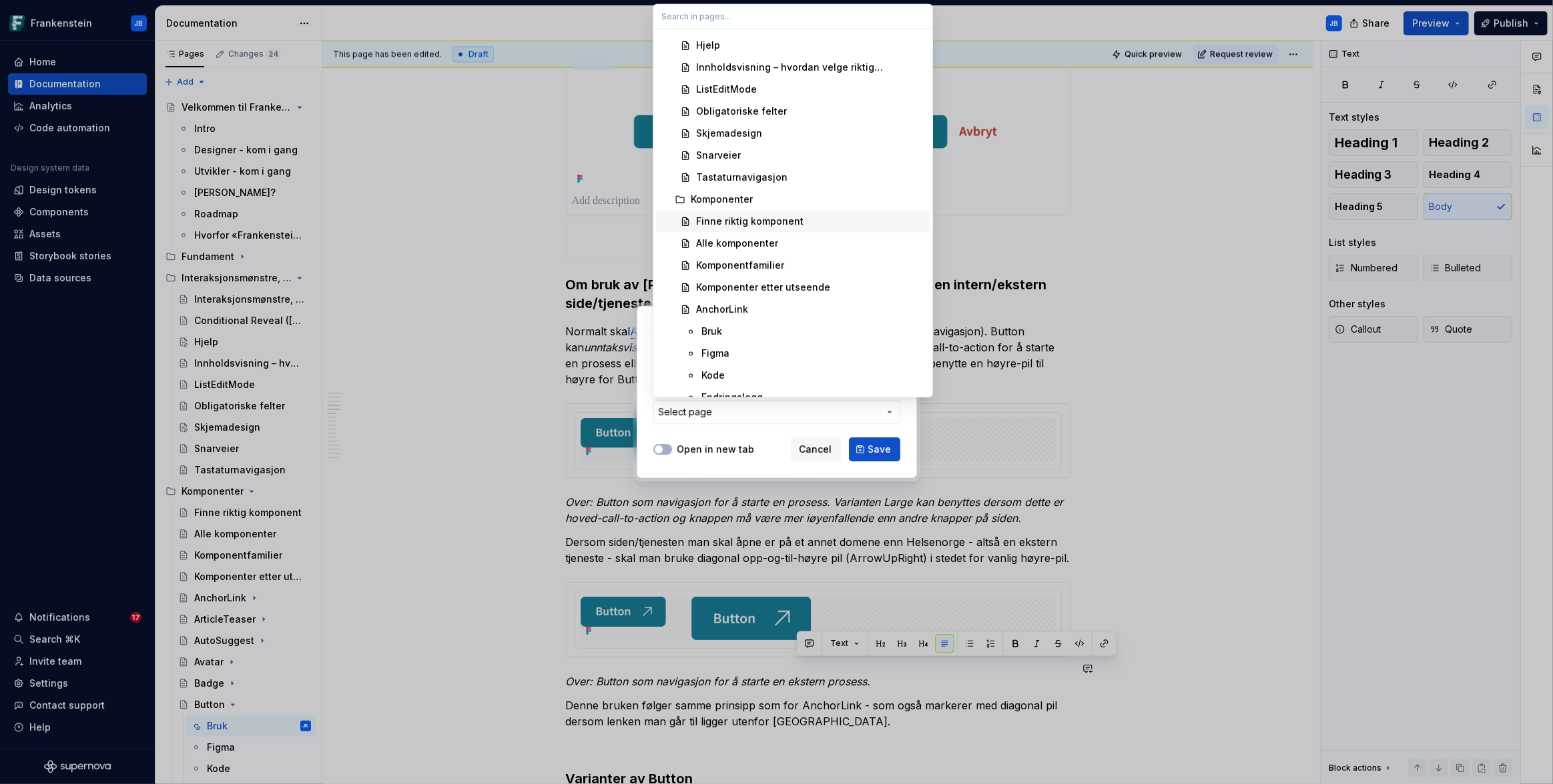
scroll to position [879, 0]
click at [716, 303] on div "Bruk" at bounding box center [711, 308] width 21 height 14
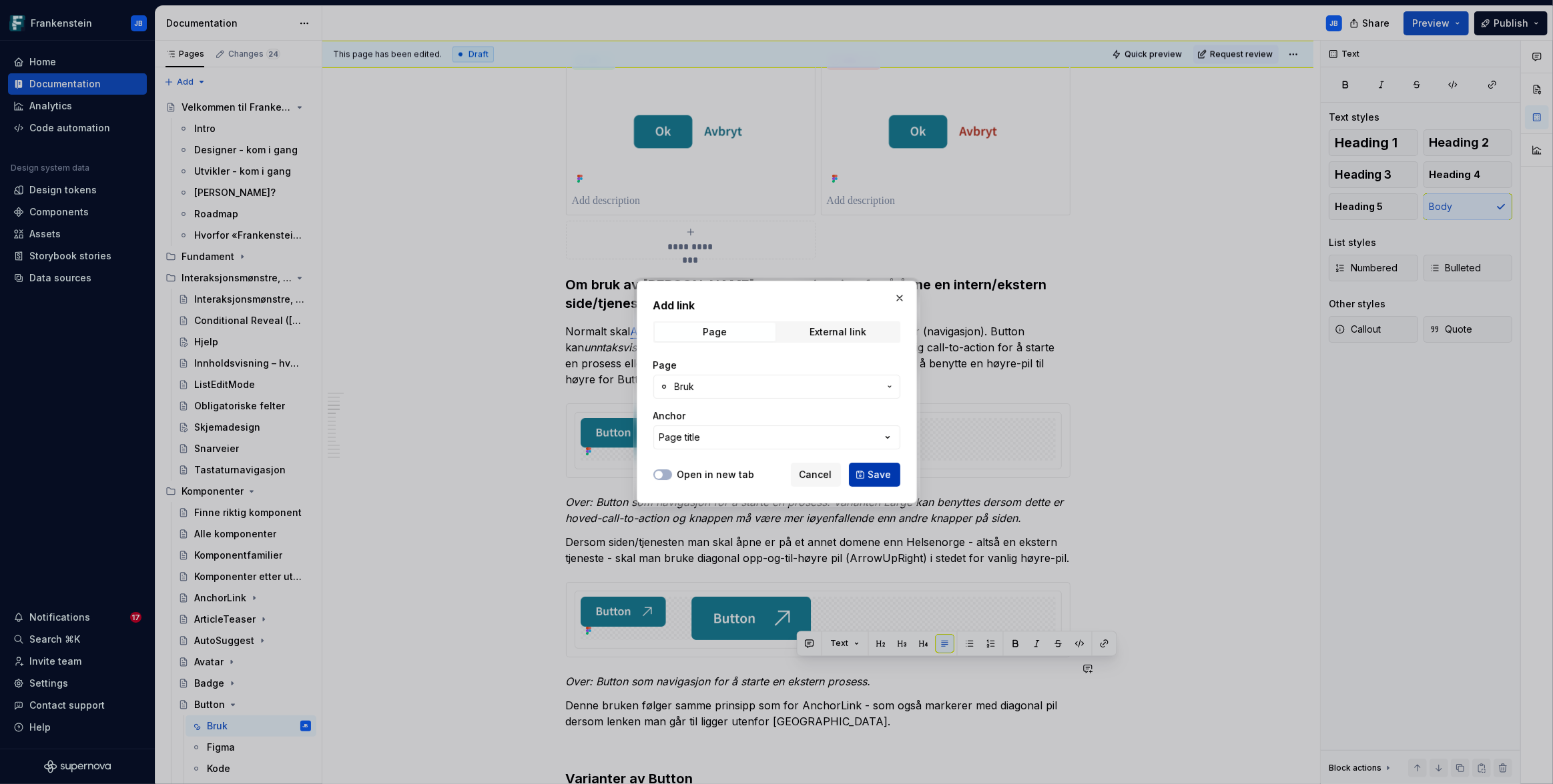
click at [891, 477] on button "Save" at bounding box center [874, 475] width 51 height 24
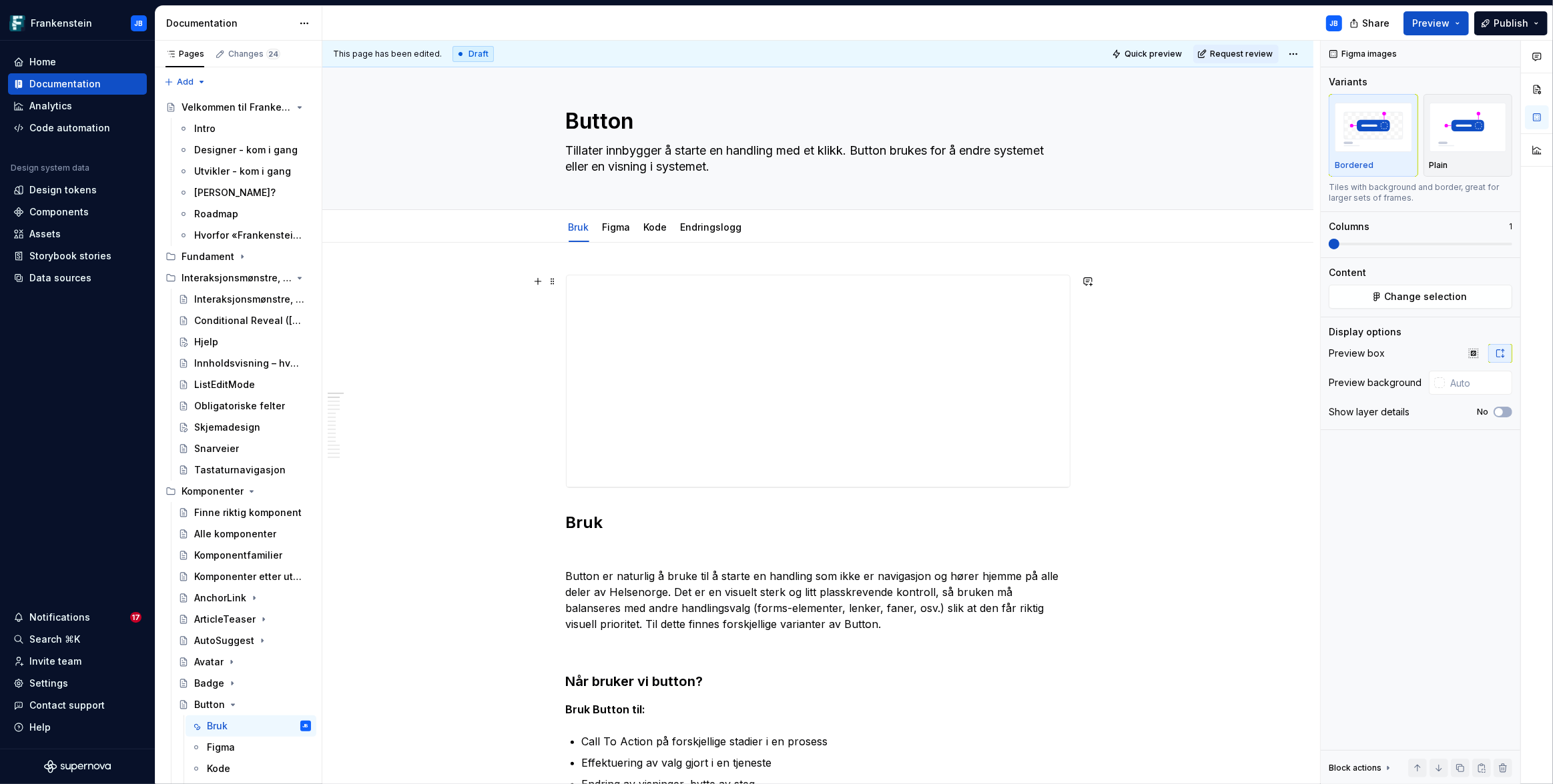
scroll to position [0, 0]
click at [658, 233] on link "Kode" at bounding box center [656, 232] width 24 height 12
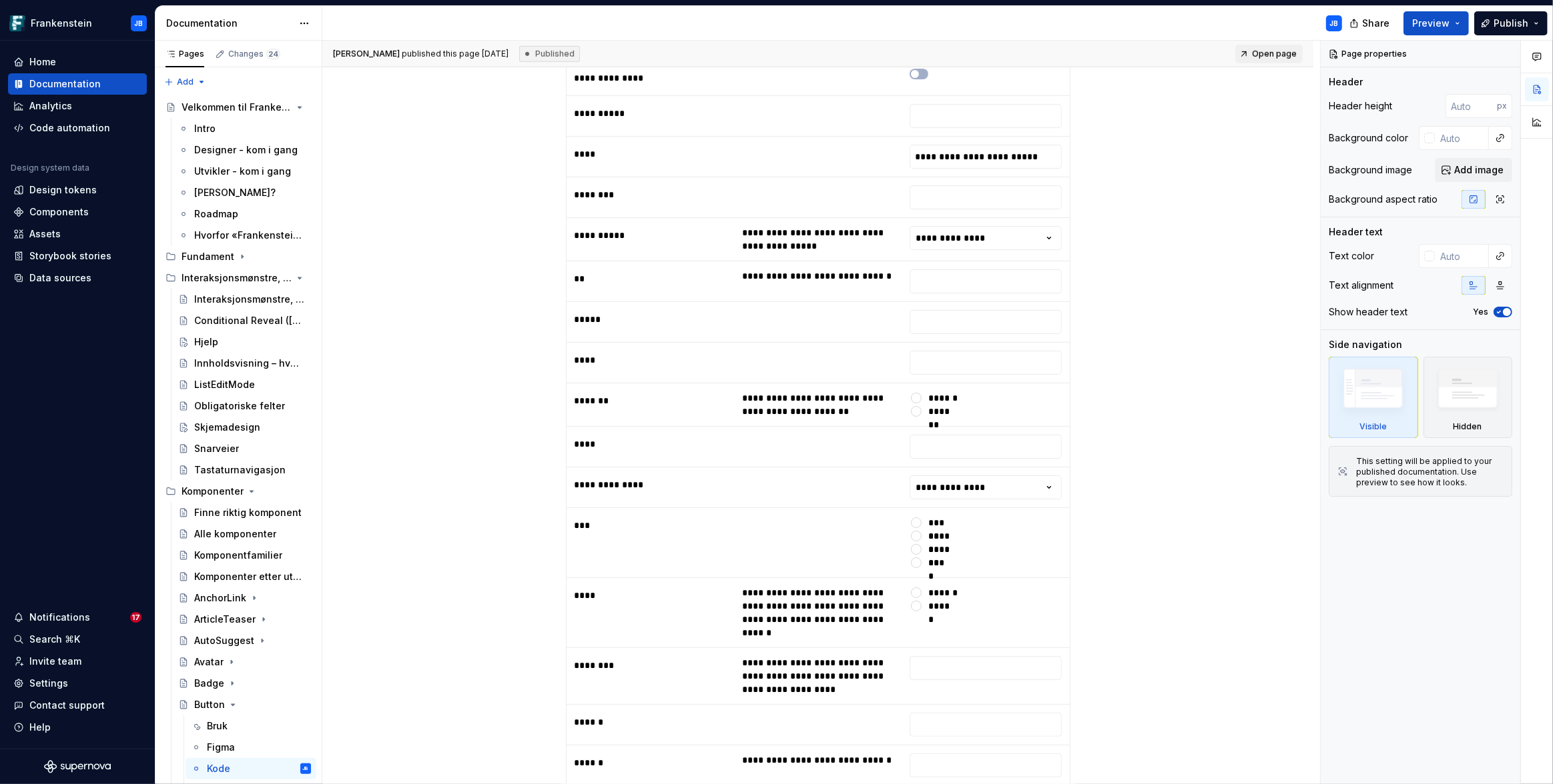
scroll to position [1089, 0]
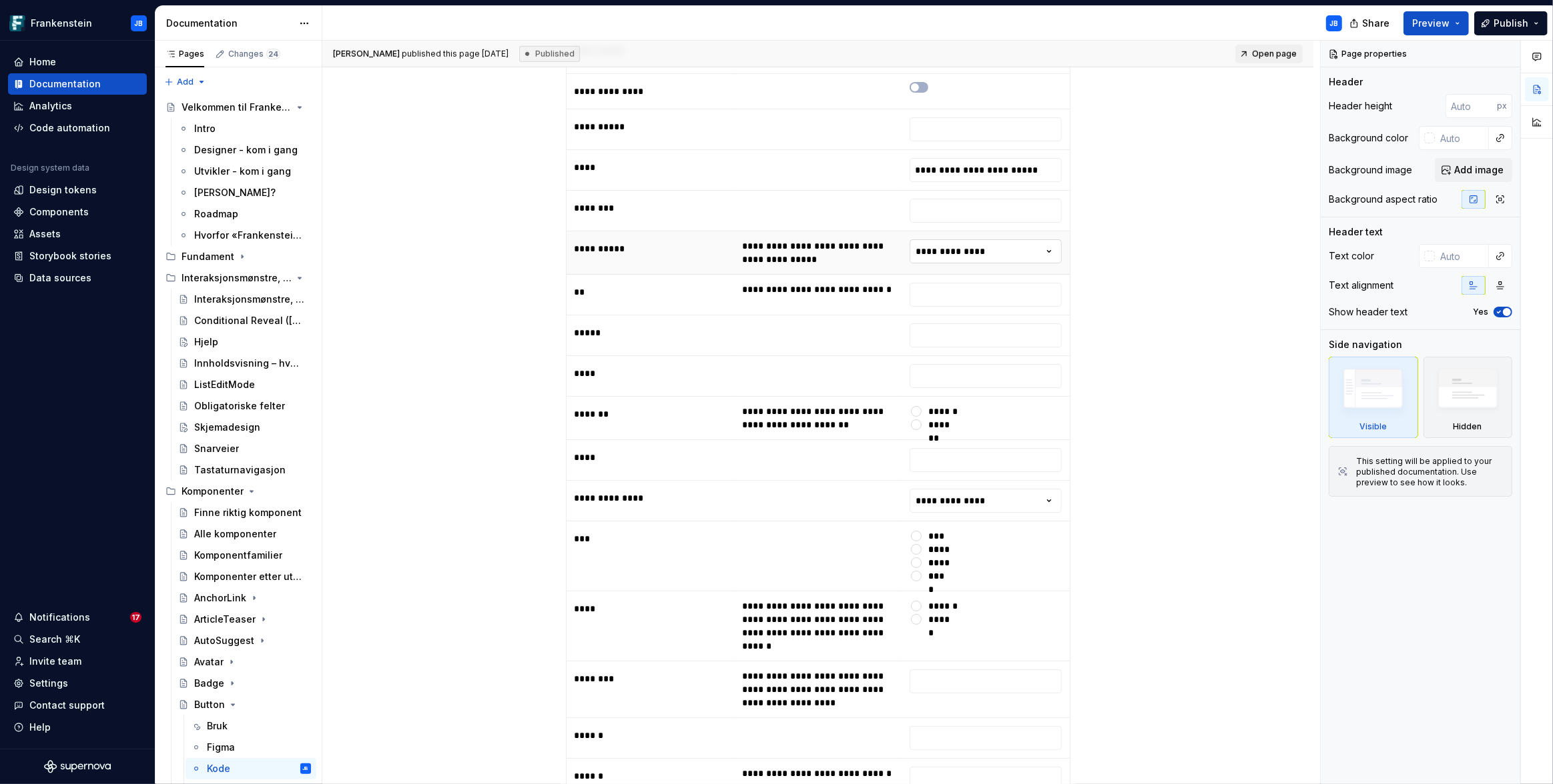
click at [1051, 238] on html "Frankenstein JB Home Documentation Analytics Code automation Design system data…" at bounding box center [776, 392] width 1553 height 784
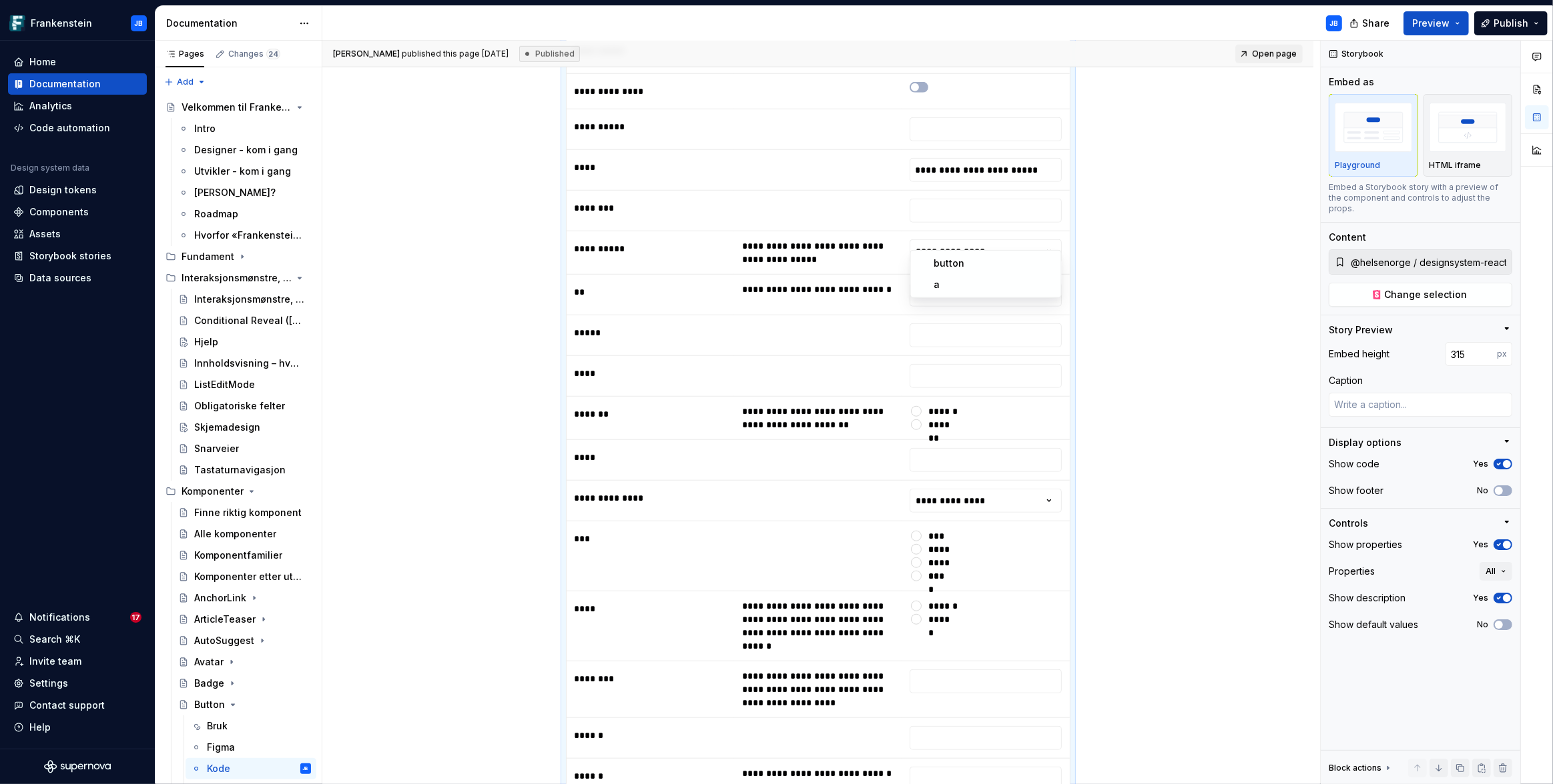
click at [1117, 238] on html "Frankenstein JB Home Documentation Analytics Code automation Design system data…" at bounding box center [776, 392] width 1553 height 784
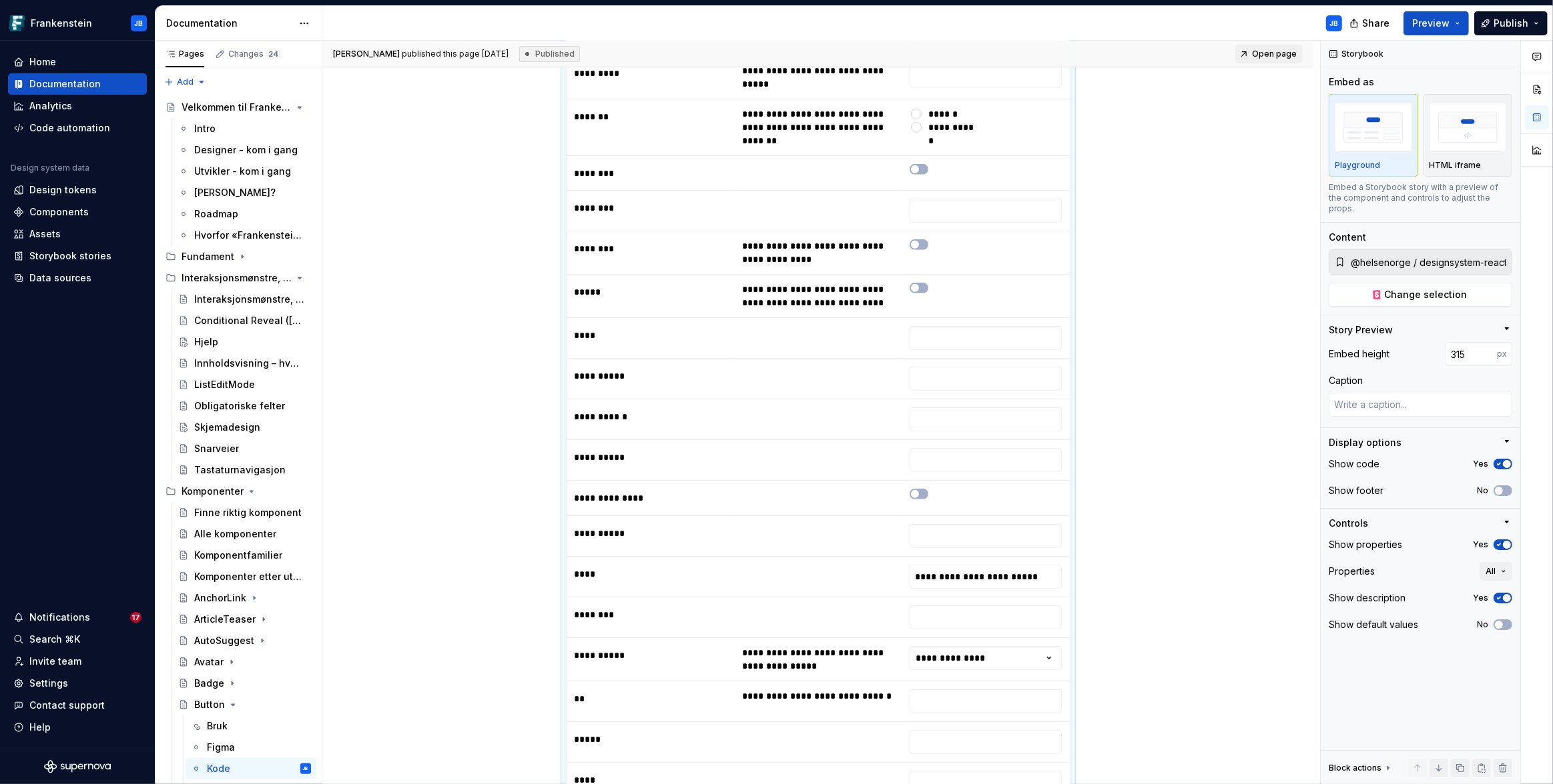
scroll to position [614, 0]
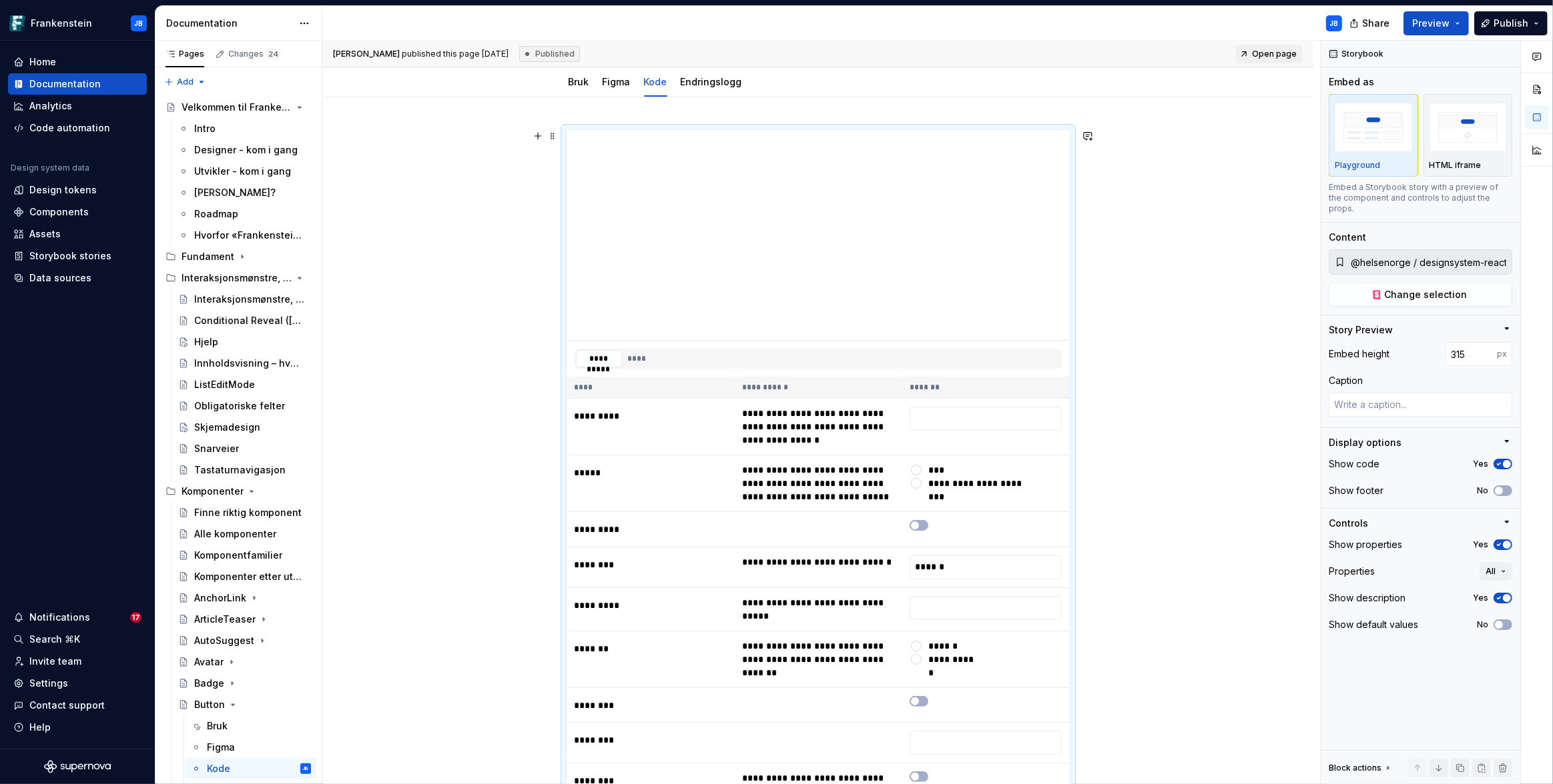
scroll to position [0, 0]
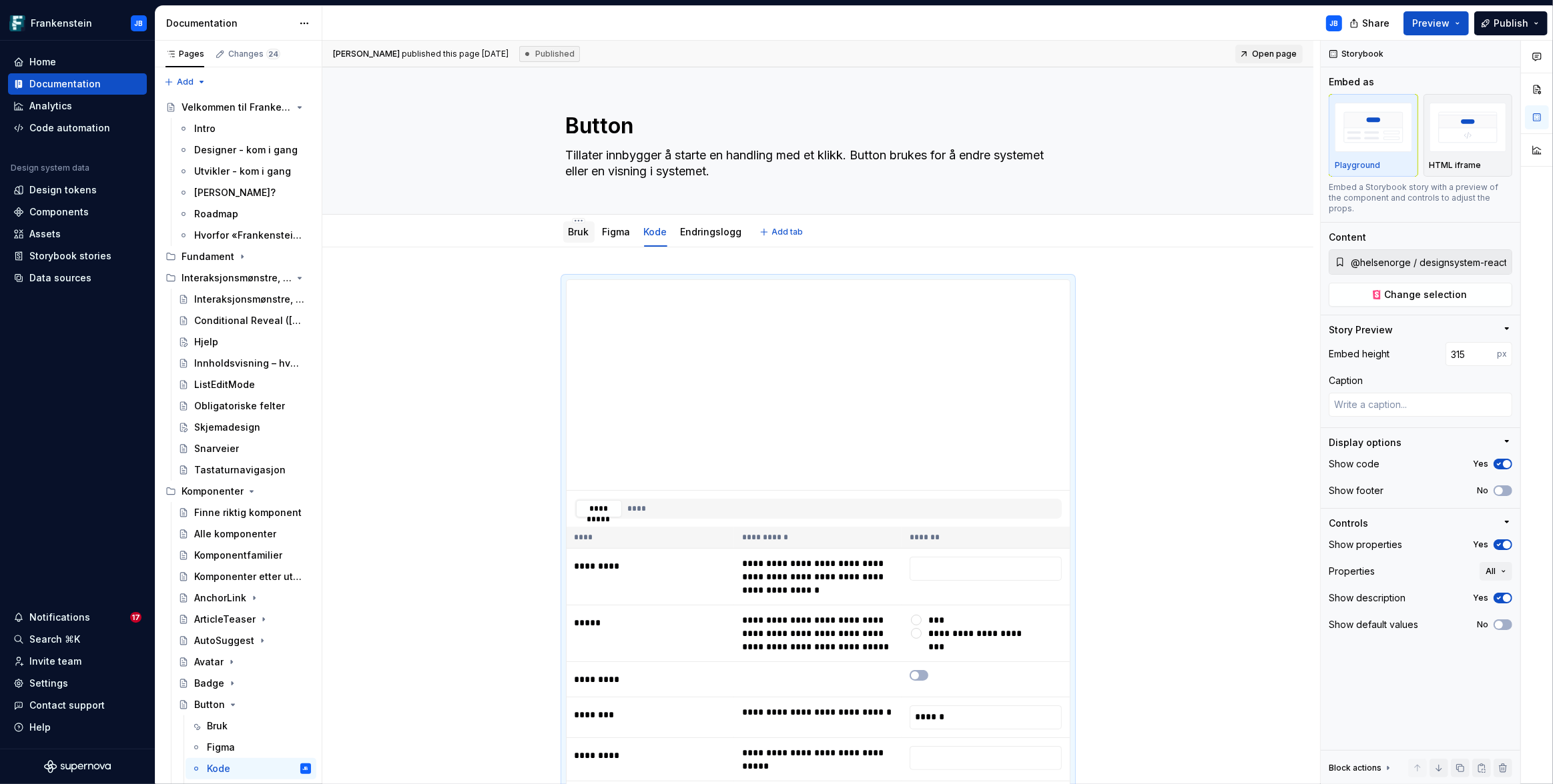
click at [584, 236] on link "Bruk" at bounding box center [579, 232] width 21 height 12
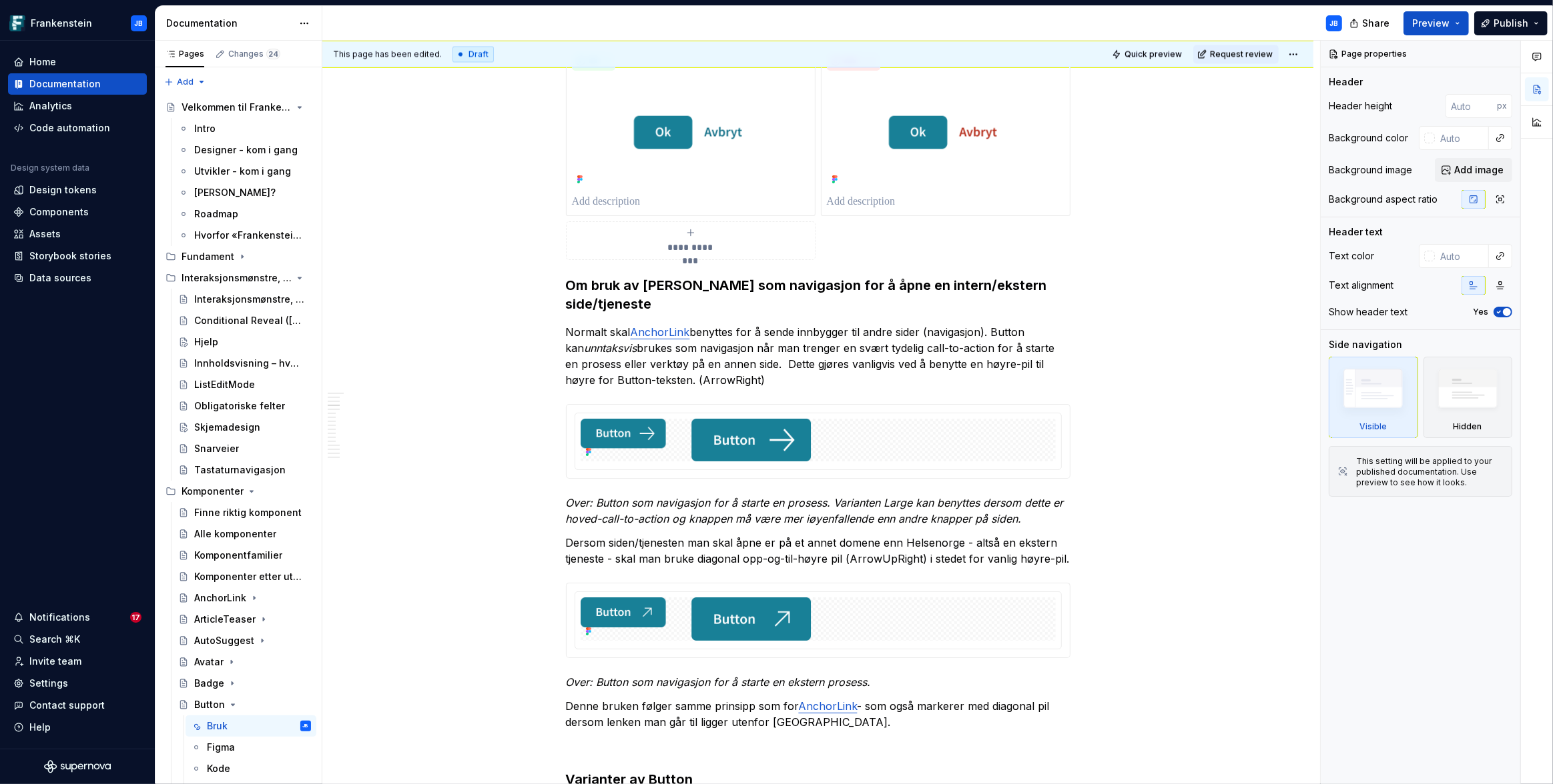
scroll to position [3112, 0]
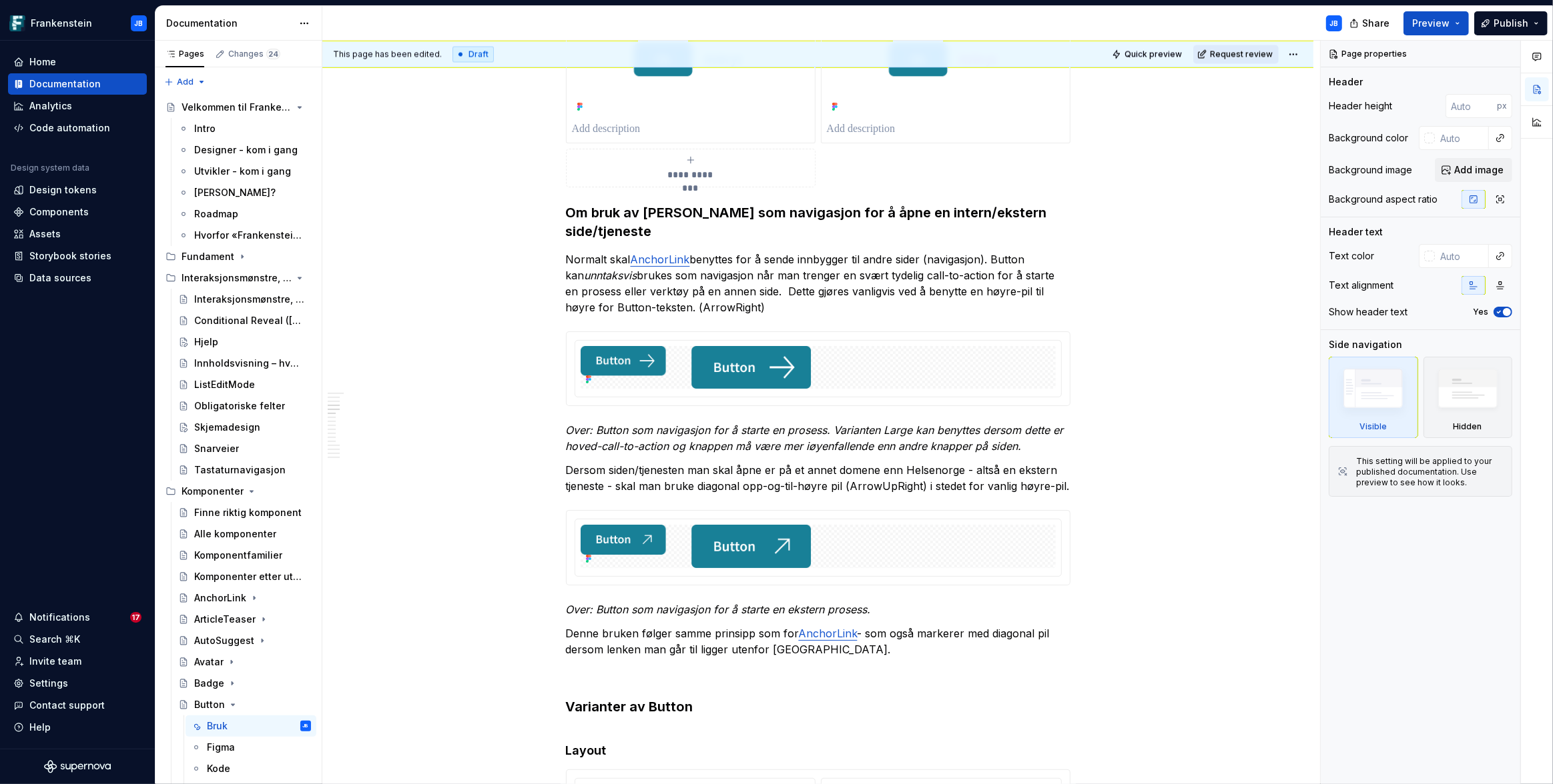
click at [1254, 56] on span "Request review" at bounding box center [1242, 54] width 63 height 11
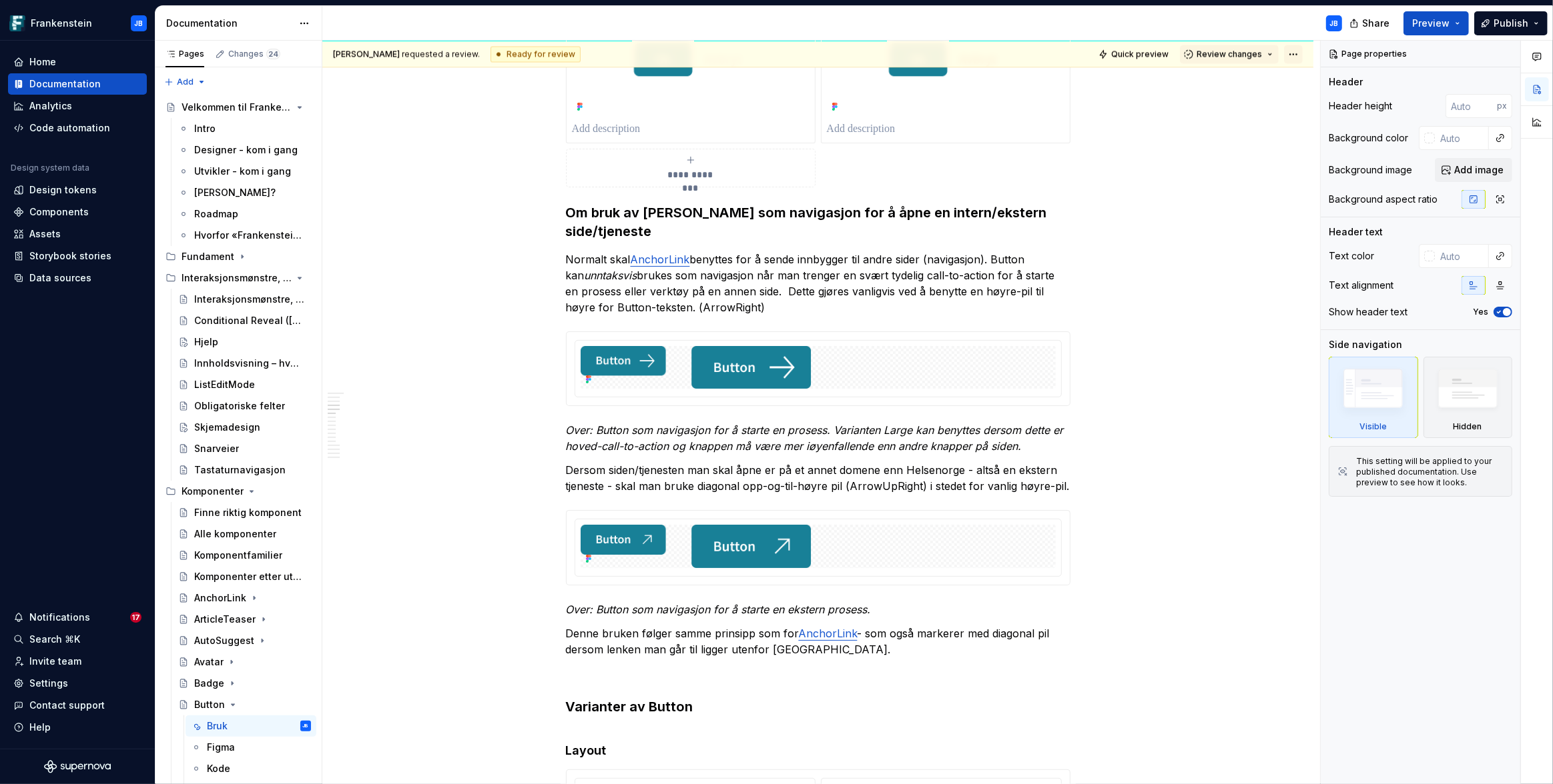
click at [1291, 54] on html "Frankenstein JB Home Documentation Analytics Code automation Design system data…" at bounding box center [776, 392] width 1553 height 784
click at [1222, 99] on html "Frankenstein JB Home Documentation Analytics Code automation Design system data…" at bounding box center [776, 392] width 1553 height 784
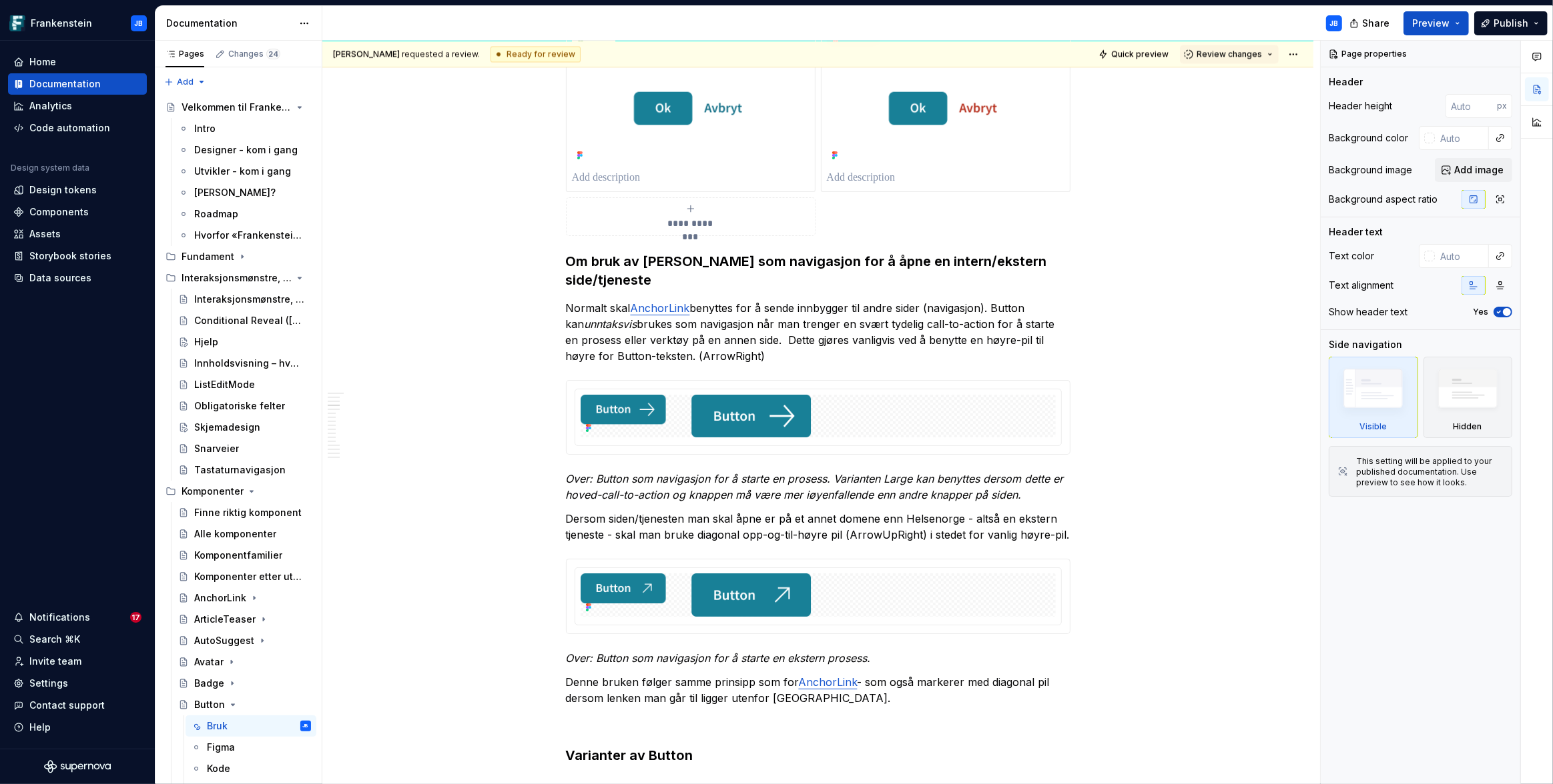
scroll to position [3079, 0]
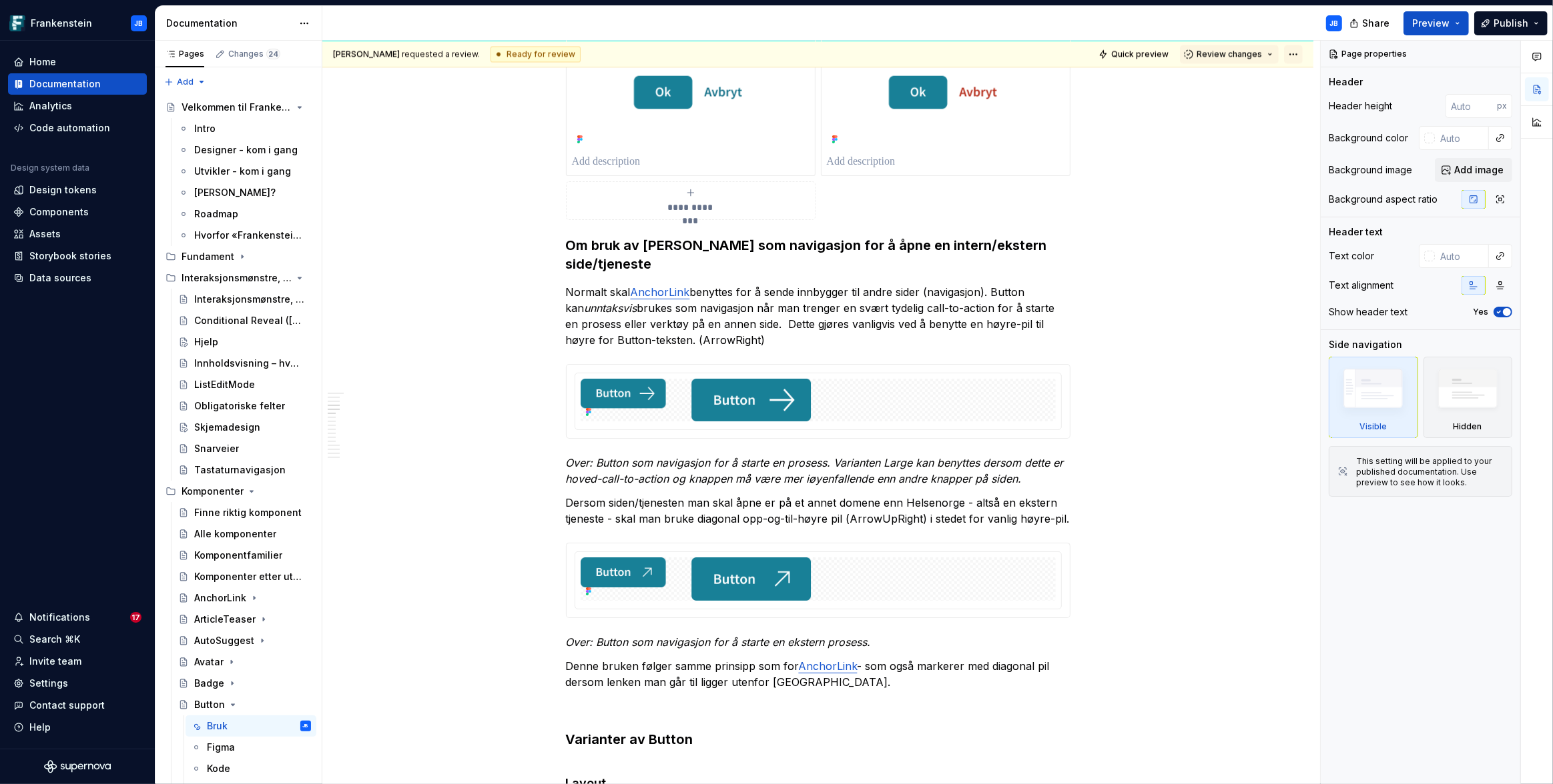
click at [1294, 54] on html "Frankenstein JB Home Documentation Analytics Code automation Design system data…" at bounding box center [776, 392] width 1553 height 784
click at [1248, 115] on html "Frankenstein JB Home Documentation Analytics Code automation Design system data…" at bounding box center [776, 392] width 1553 height 784
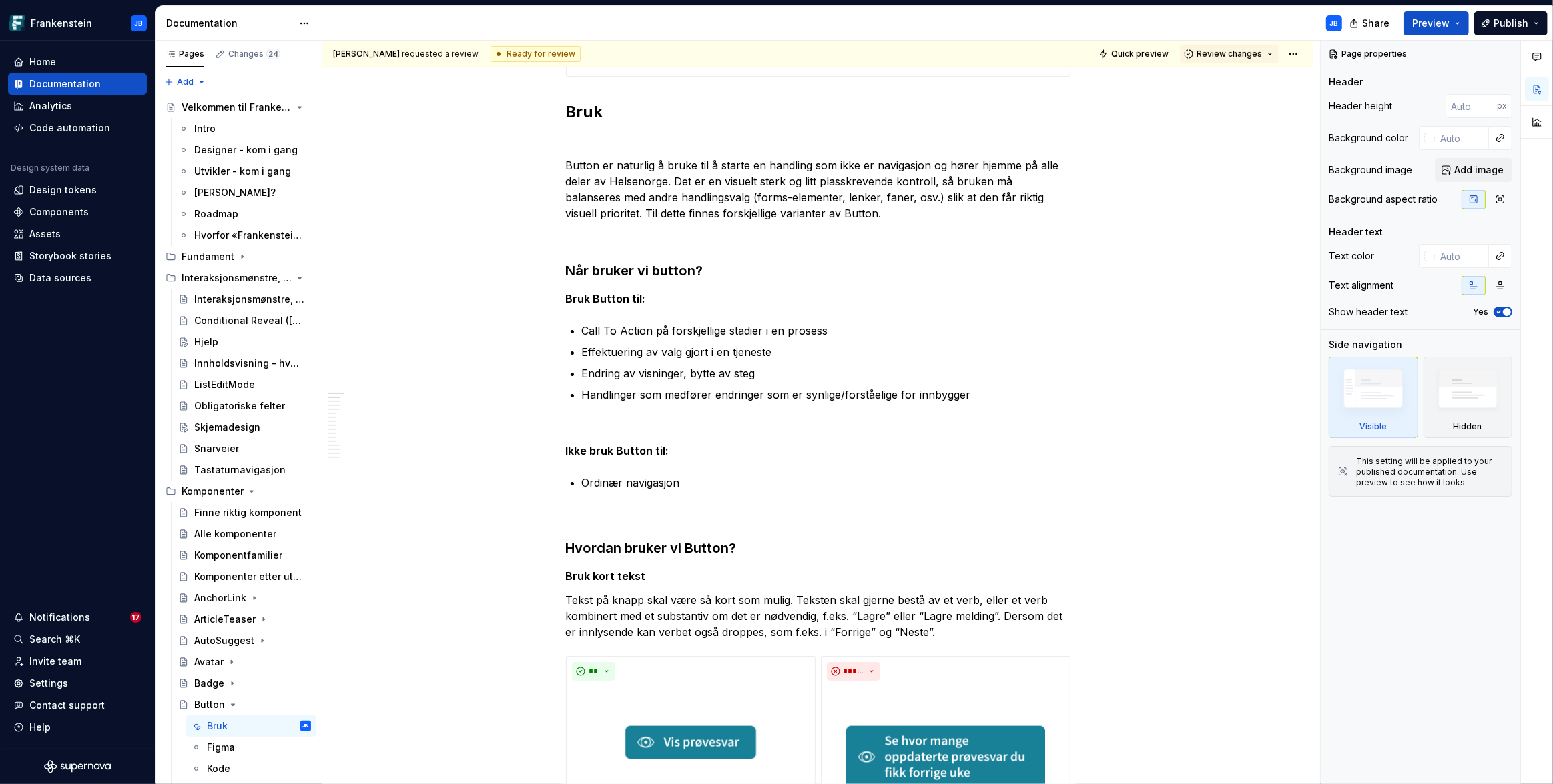
scroll to position [0, 0]
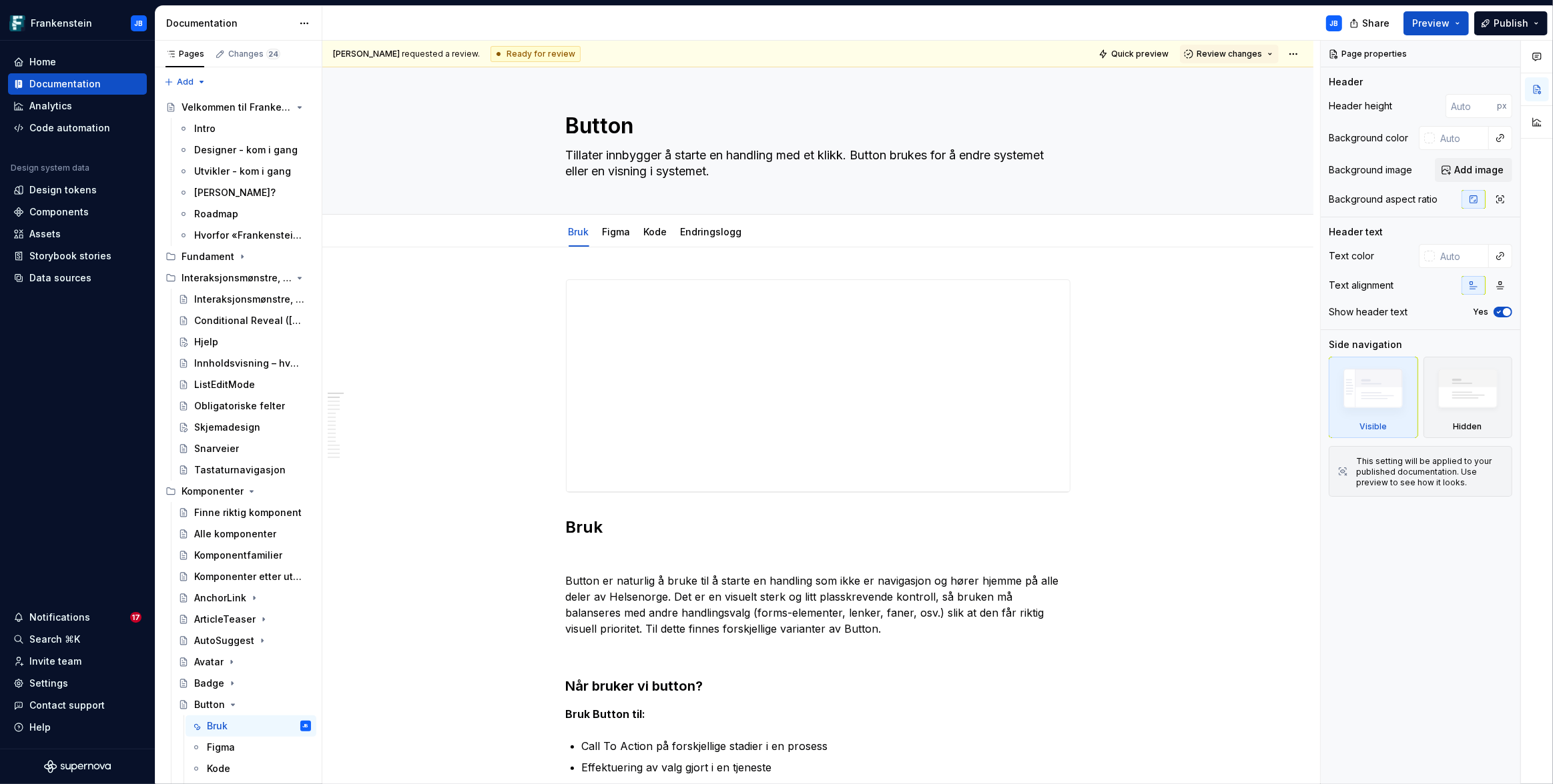
type textarea "*"
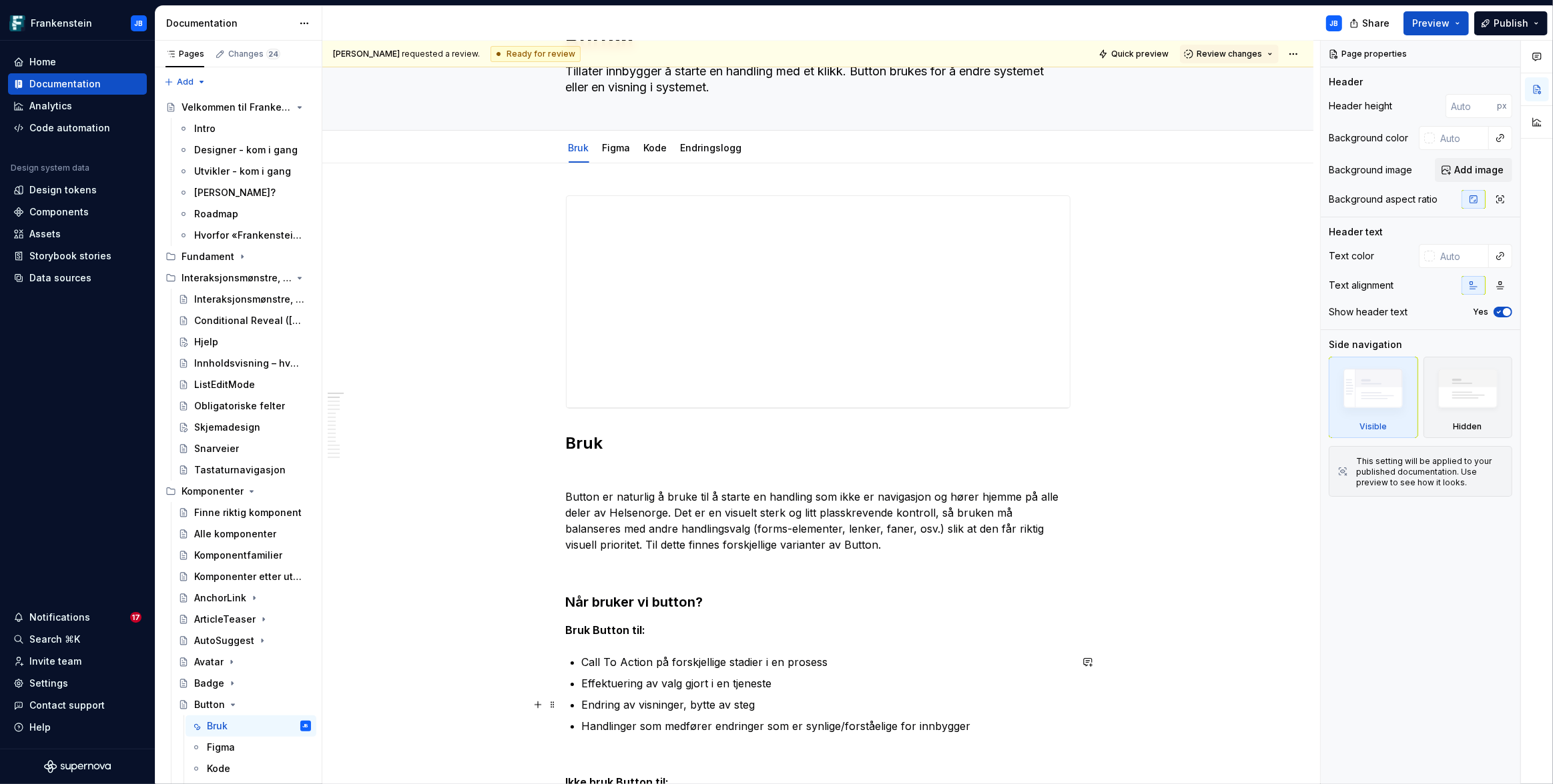
scroll to position [328, 0]
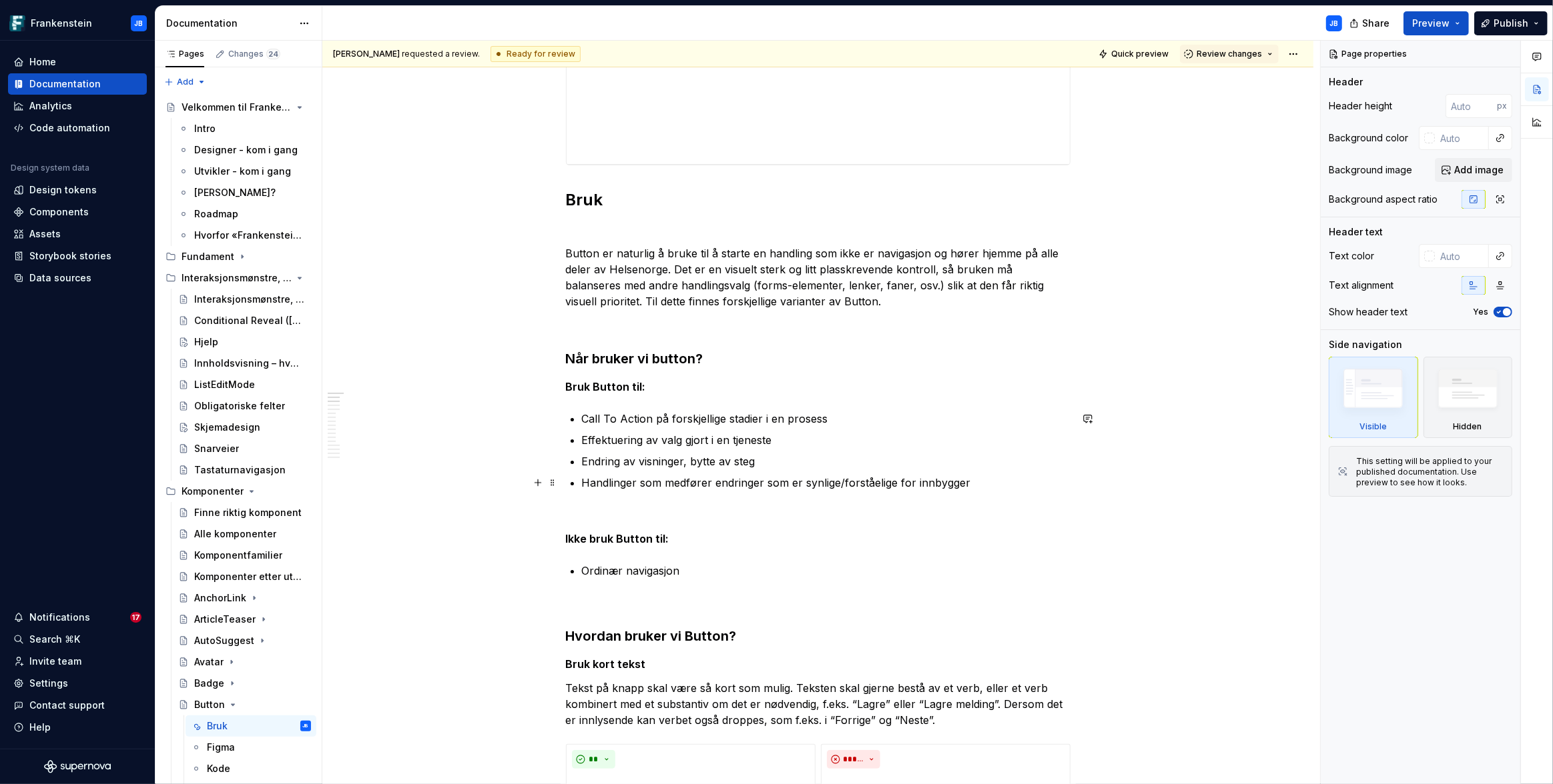
click at [969, 481] on p "Handlinger som medfører endringer som er synlige/forståelige for innbygger" at bounding box center [825, 483] width 489 height 16
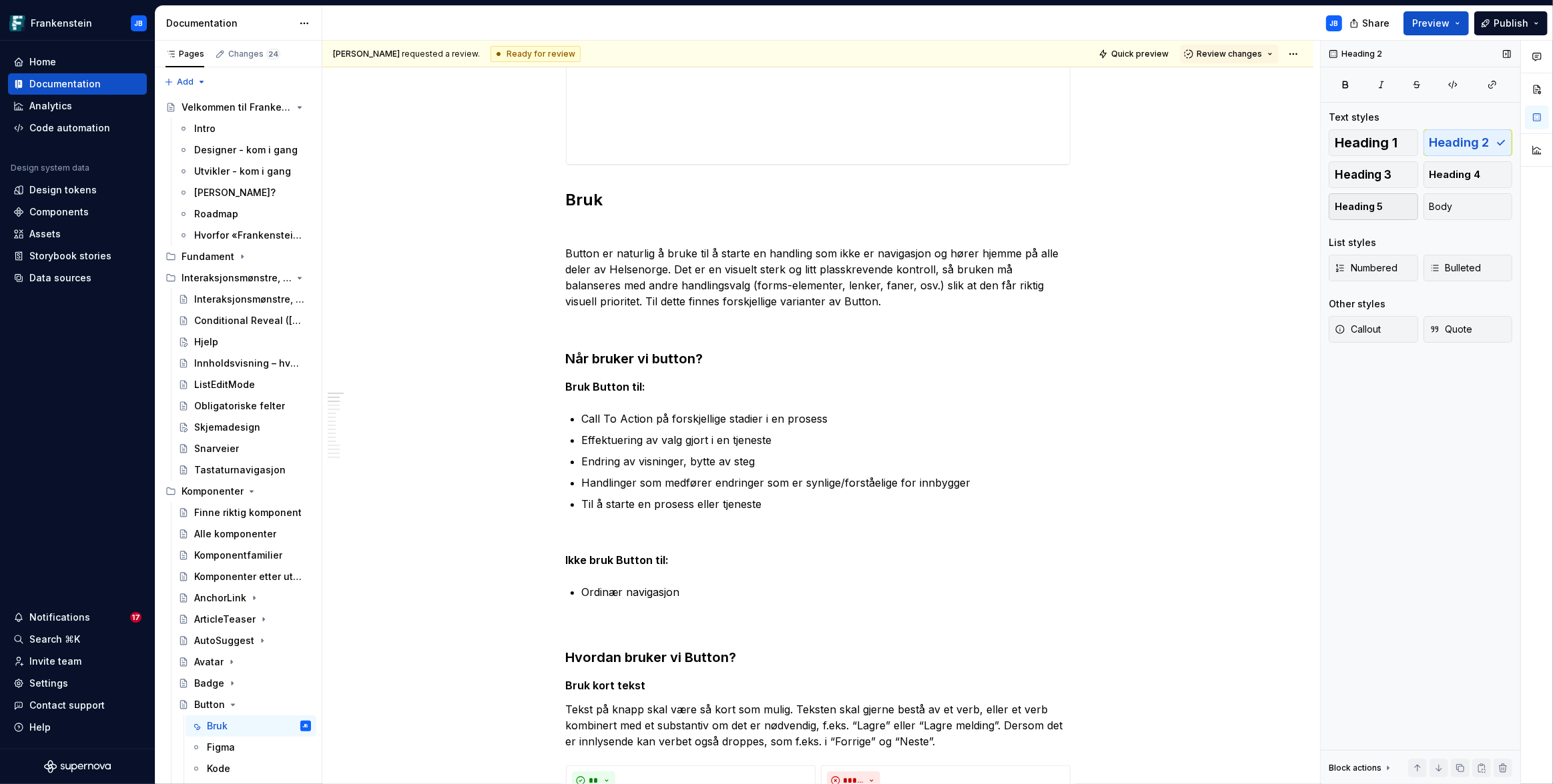
type textarea "*"
